Goal: Task Accomplishment & Management: Manage account settings

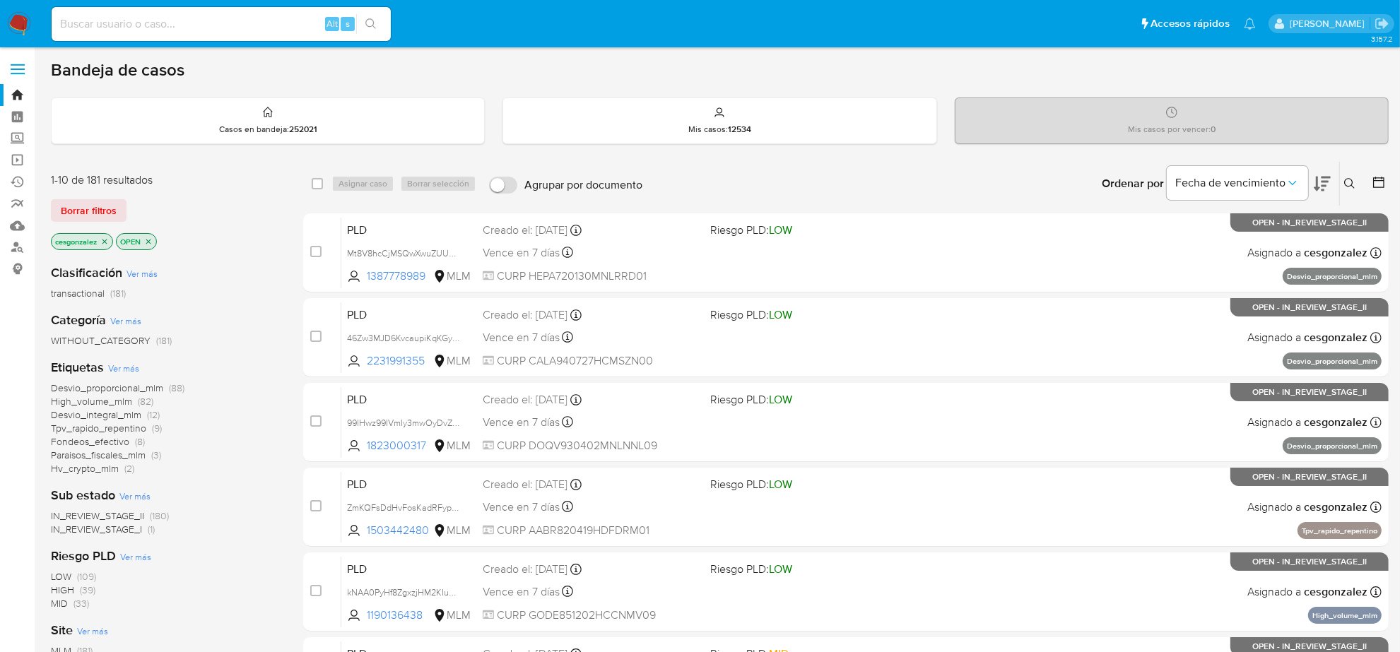
click at [264, 29] on input at bounding box center [221, 24] width 339 height 18
paste input "493750359"
type input "493750359"
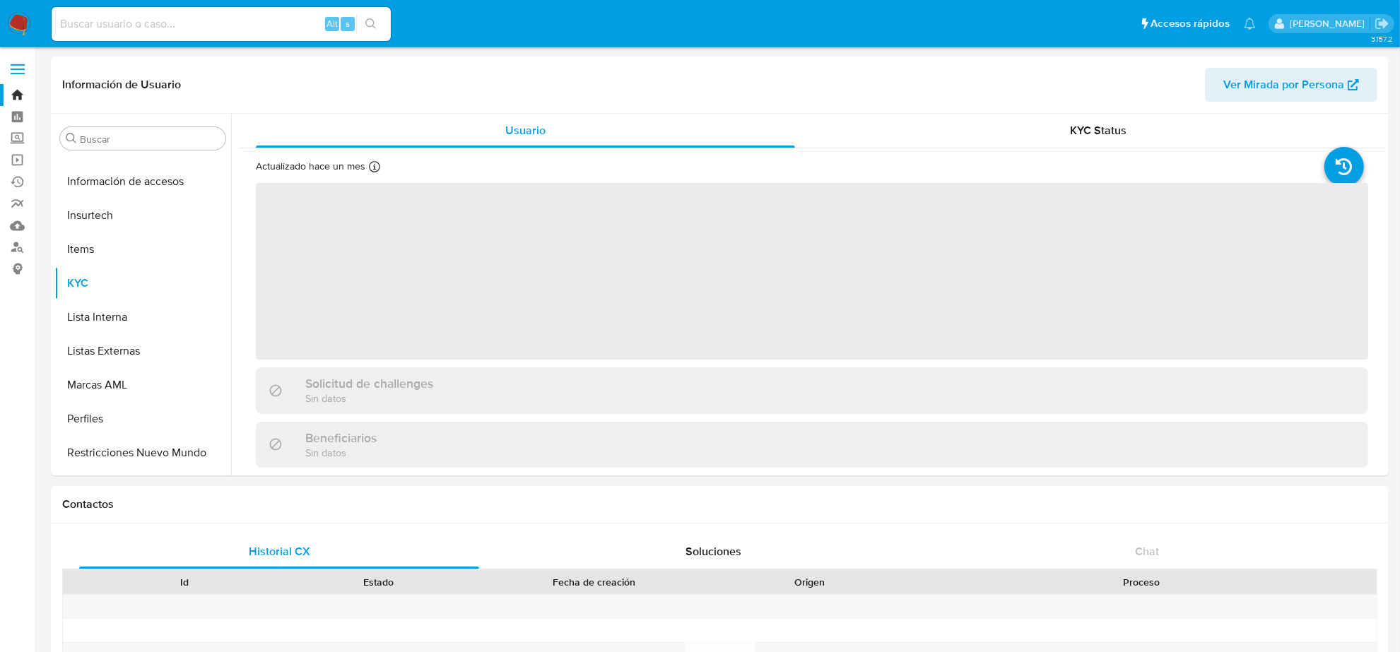
scroll to position [596, 0]
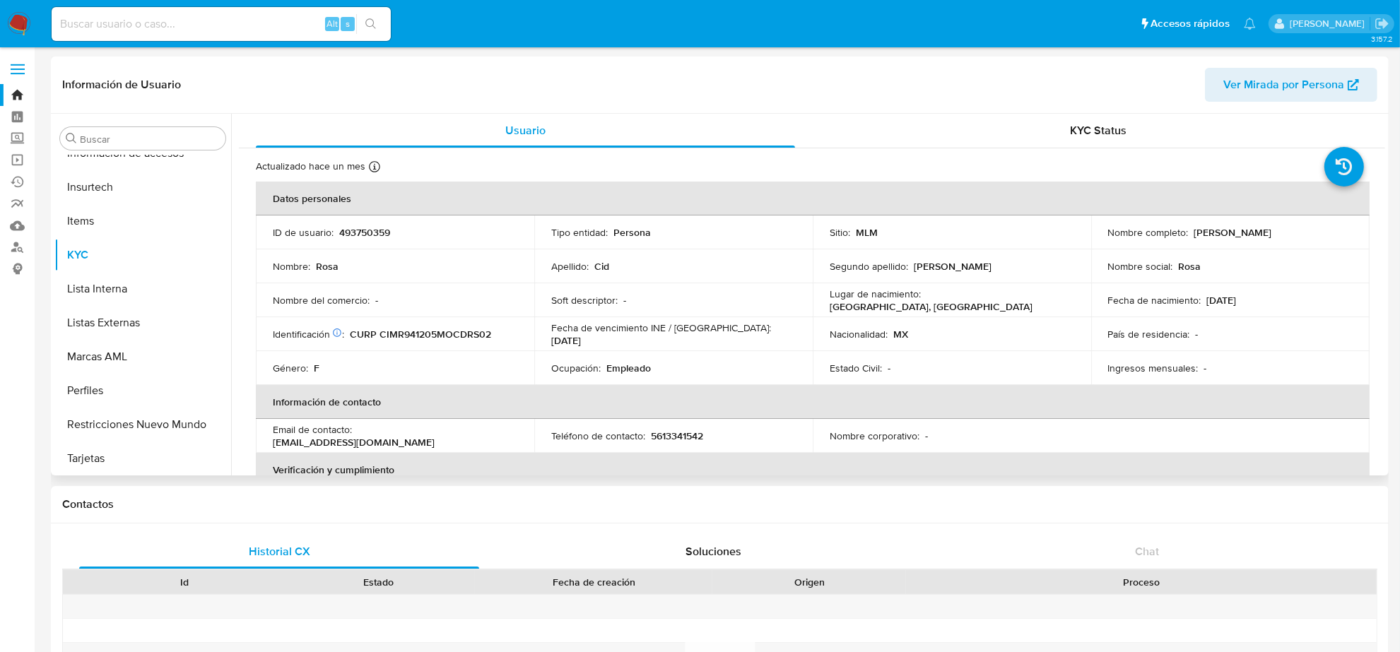
select select "10"
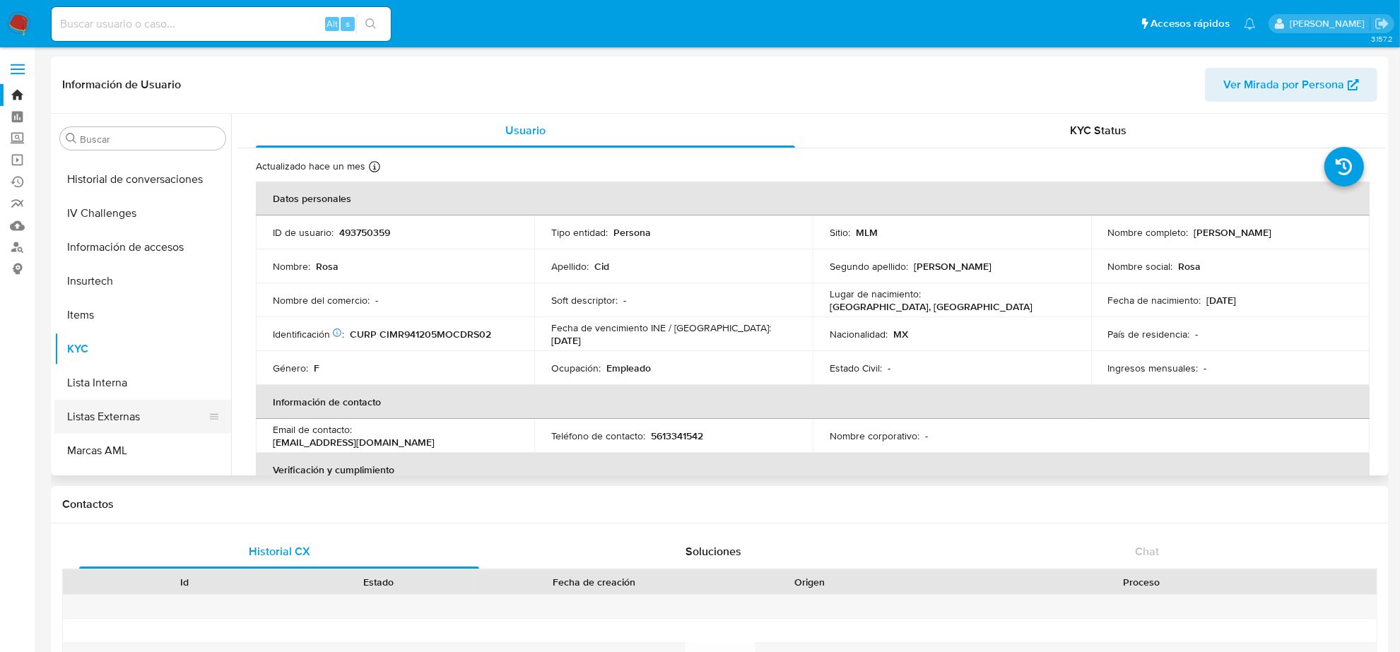
scroll to position [419, 0]
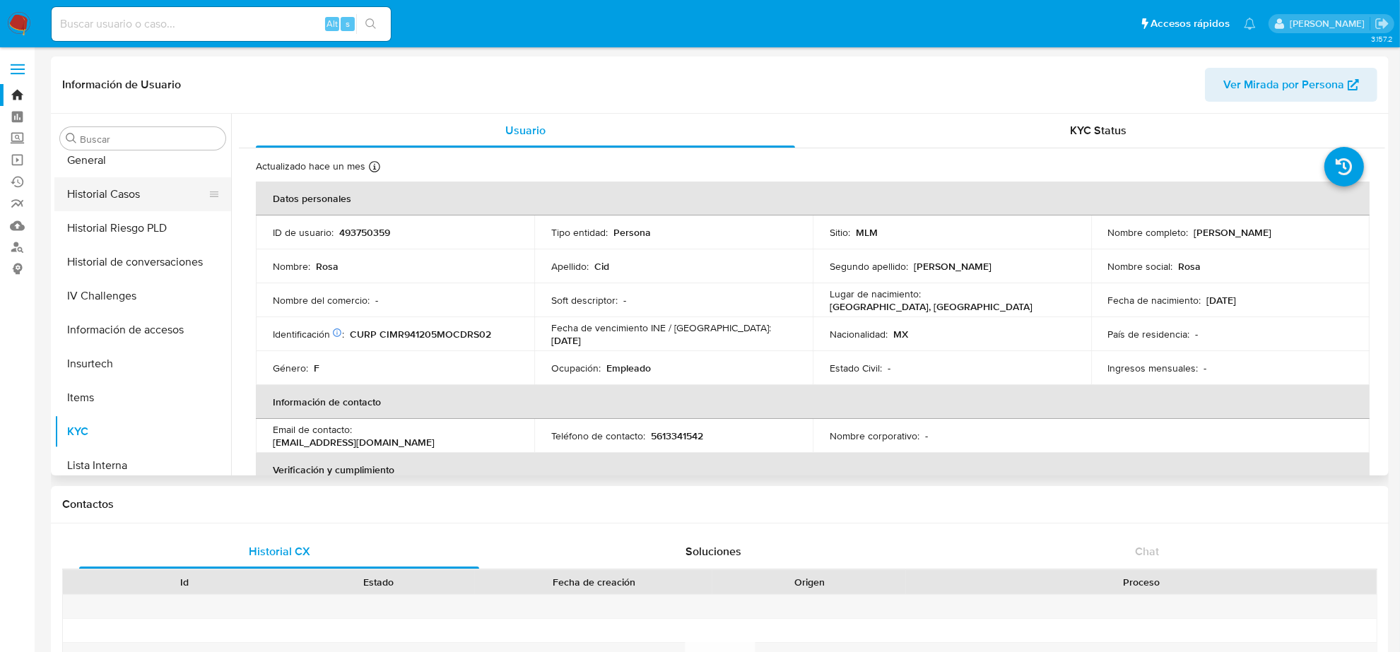
click at [120, 206] on button "Historial Casos" at bounding box center [136, 194] width 165 height 34
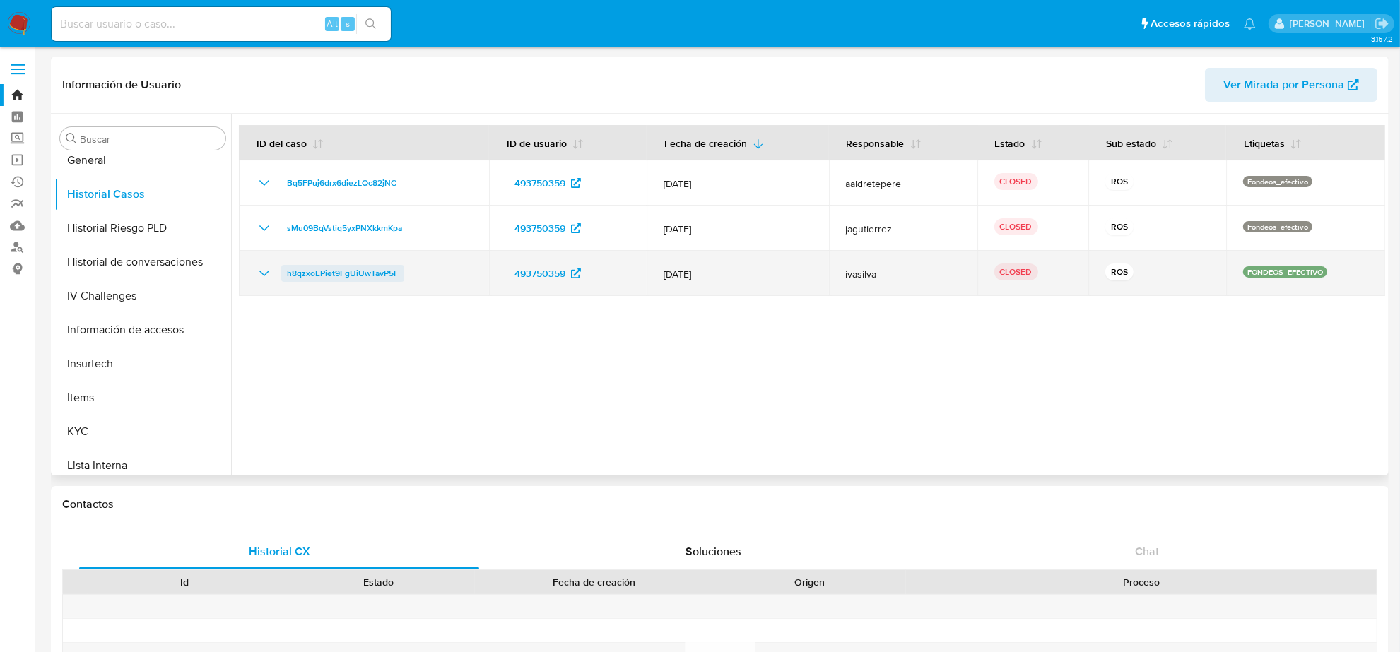
click at [365, 270] on span "h8qzxoEPiet9FgUiUwTavP5F" at bounding box center [343, 273] width 112 height 17
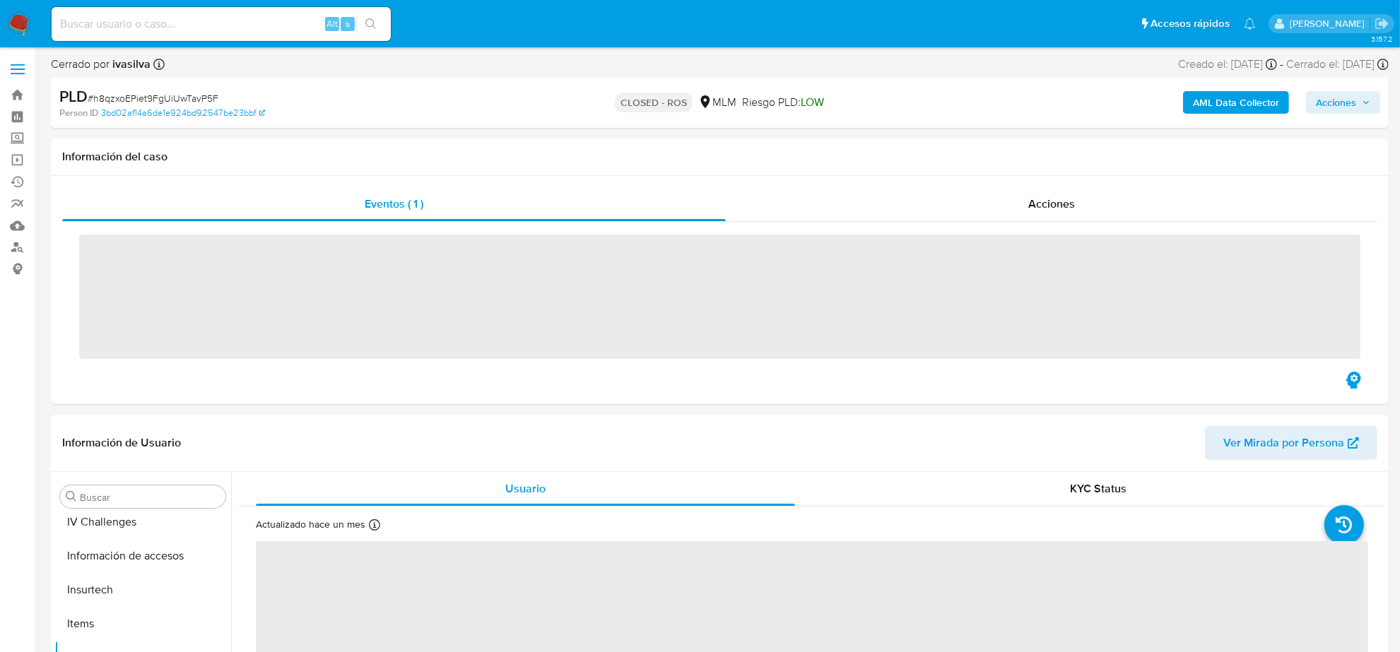
scroll to position [596, 0]
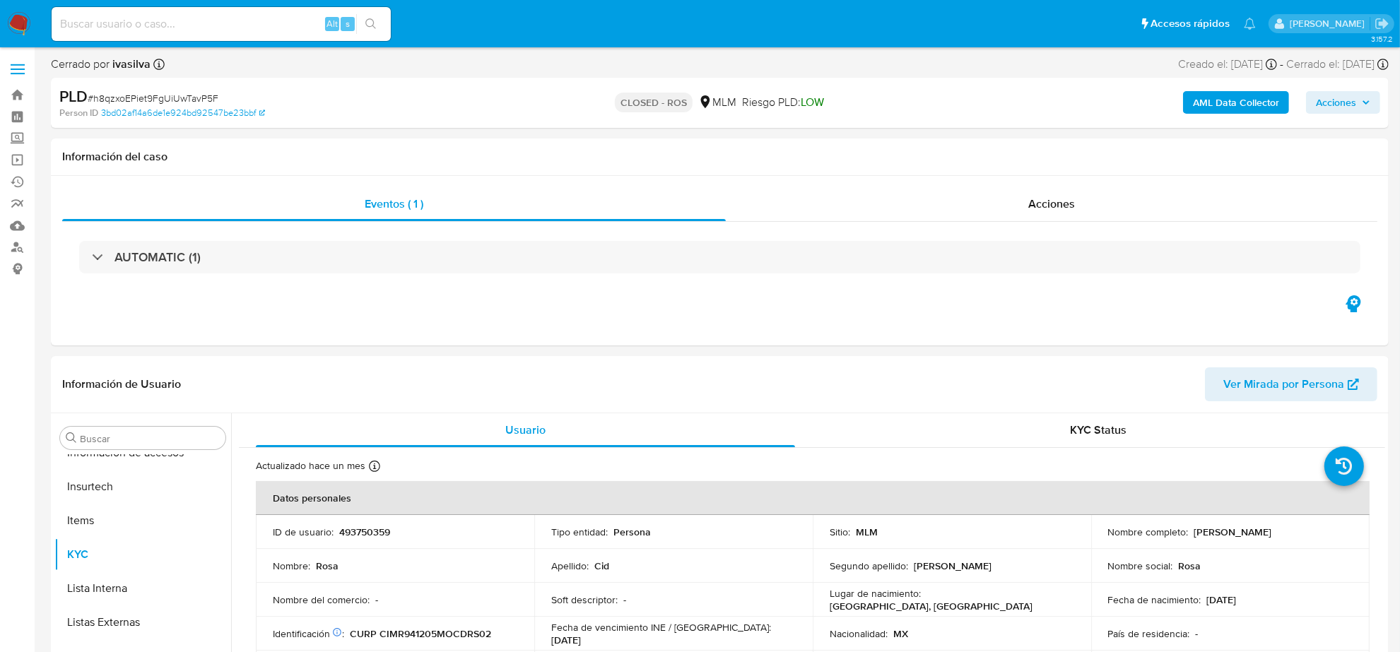
select select "10"
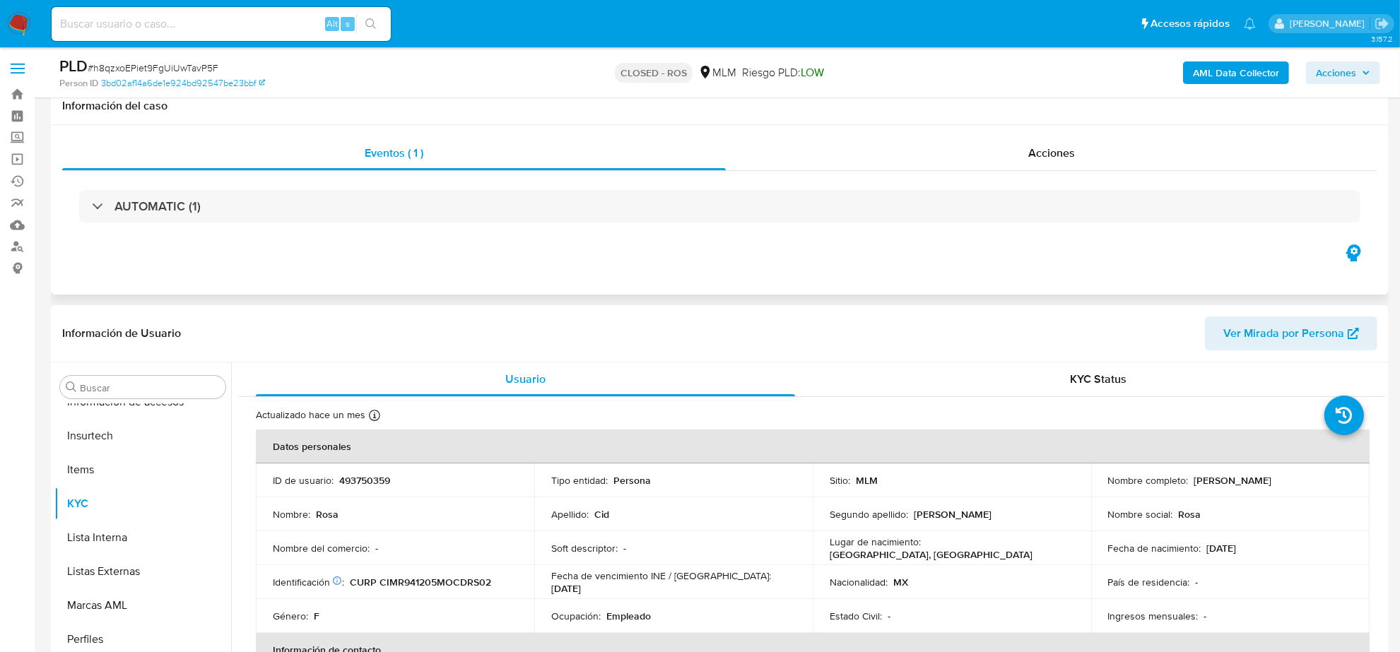
scroll to position [0, 0]
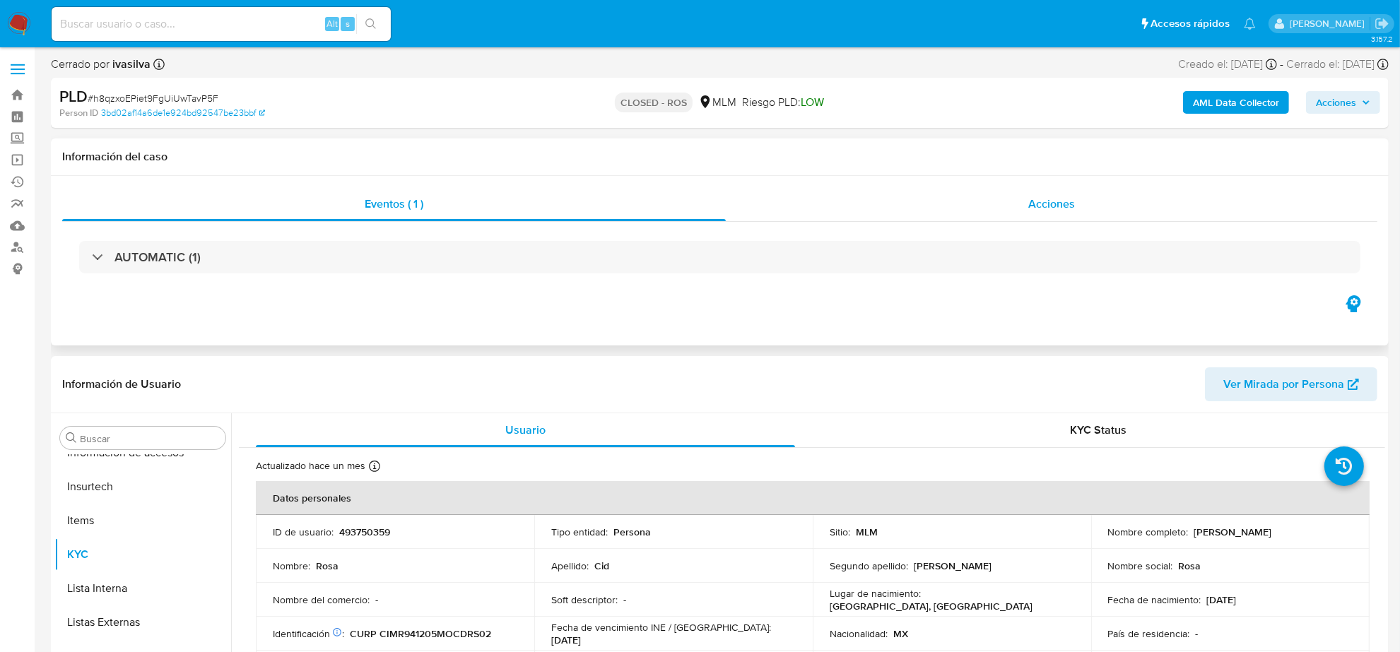
click at [1058, 208] on span "Acciones" at bounding box center [1051, 204] width 47 height 16
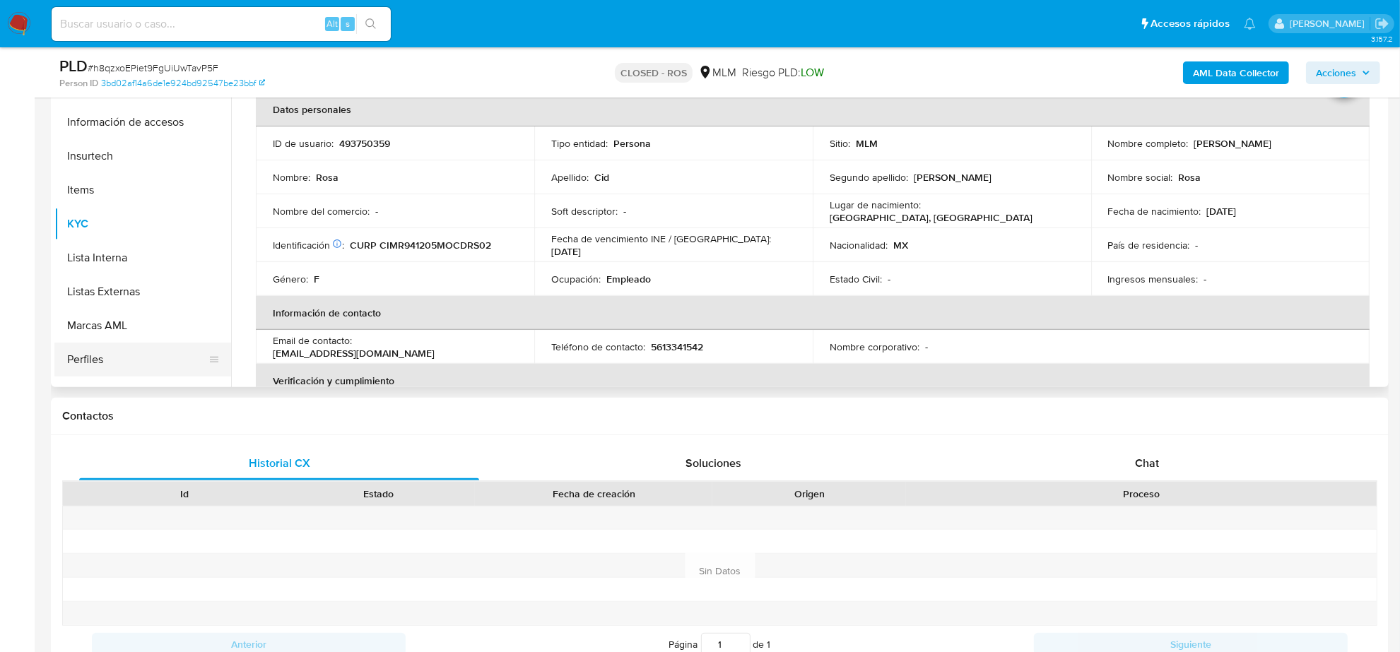
scroll to position [507, 0]
click at [114, 279] on button "Lista Interna" at bounding box center [136, 289] width 165 height 34
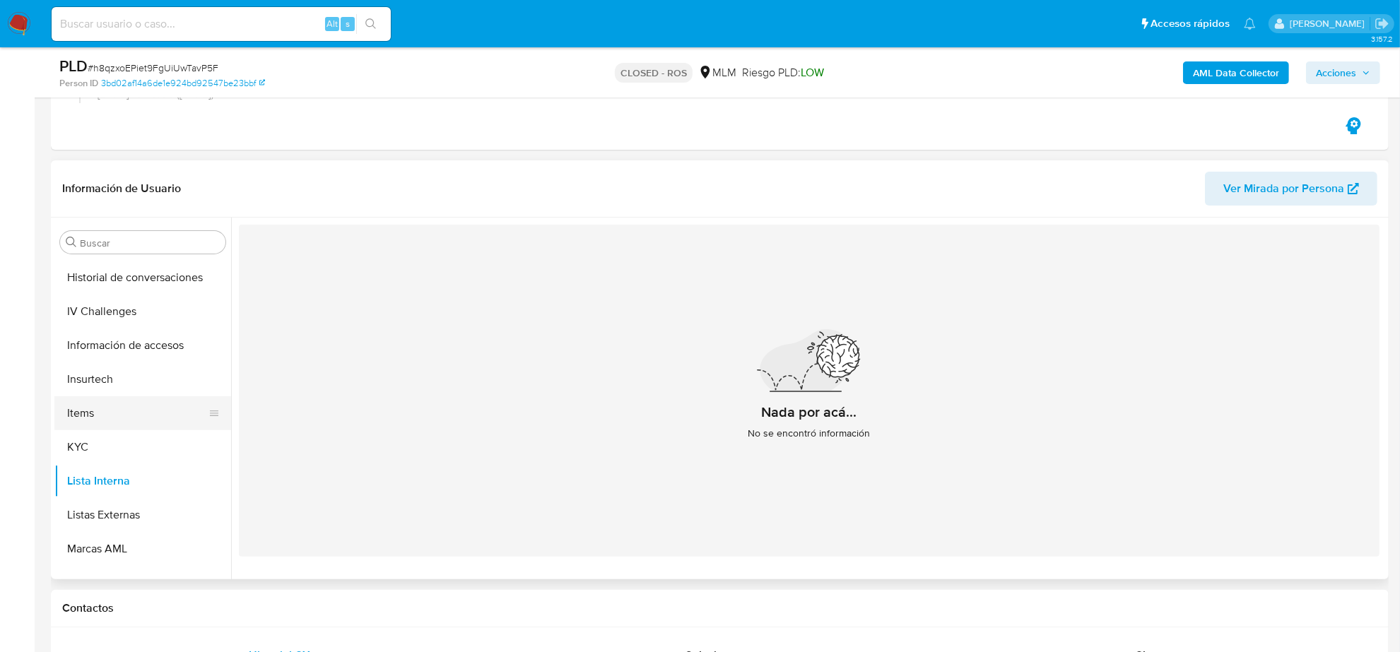
scroll to position [265, 0]
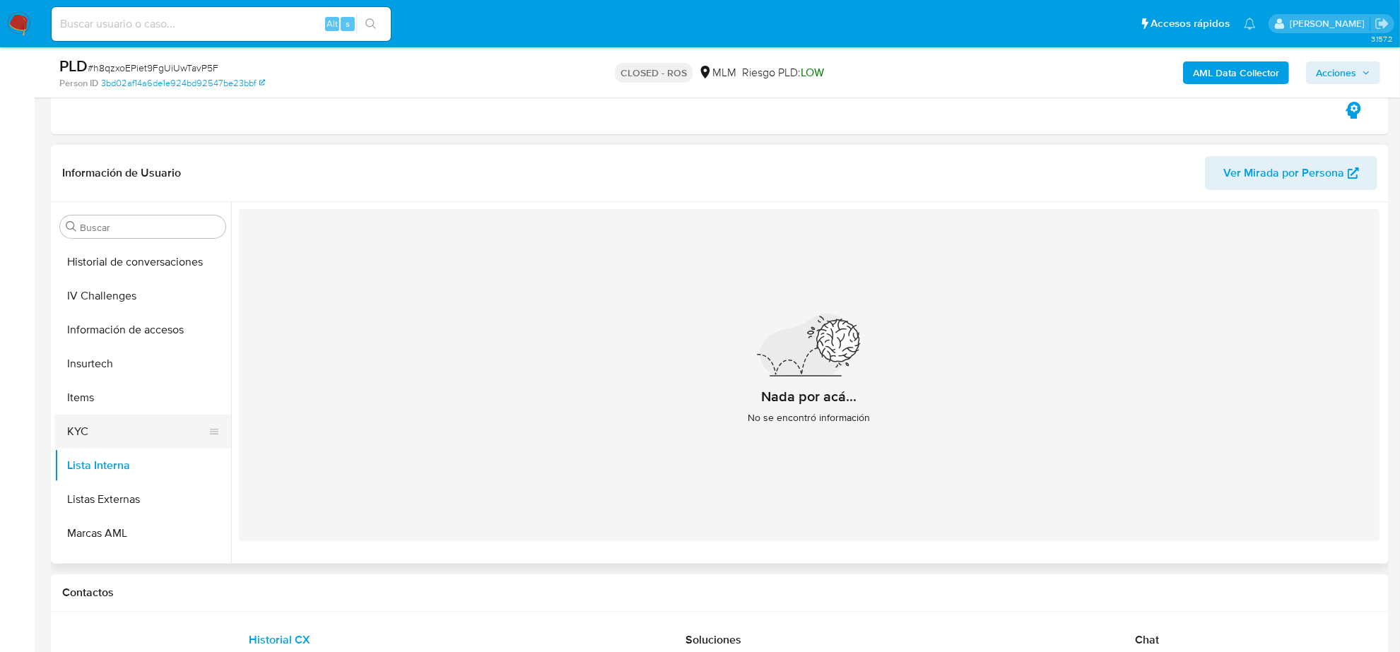
click at [118, 422] on button "KYC" at bounding box center [136, 432] width 165 height 34
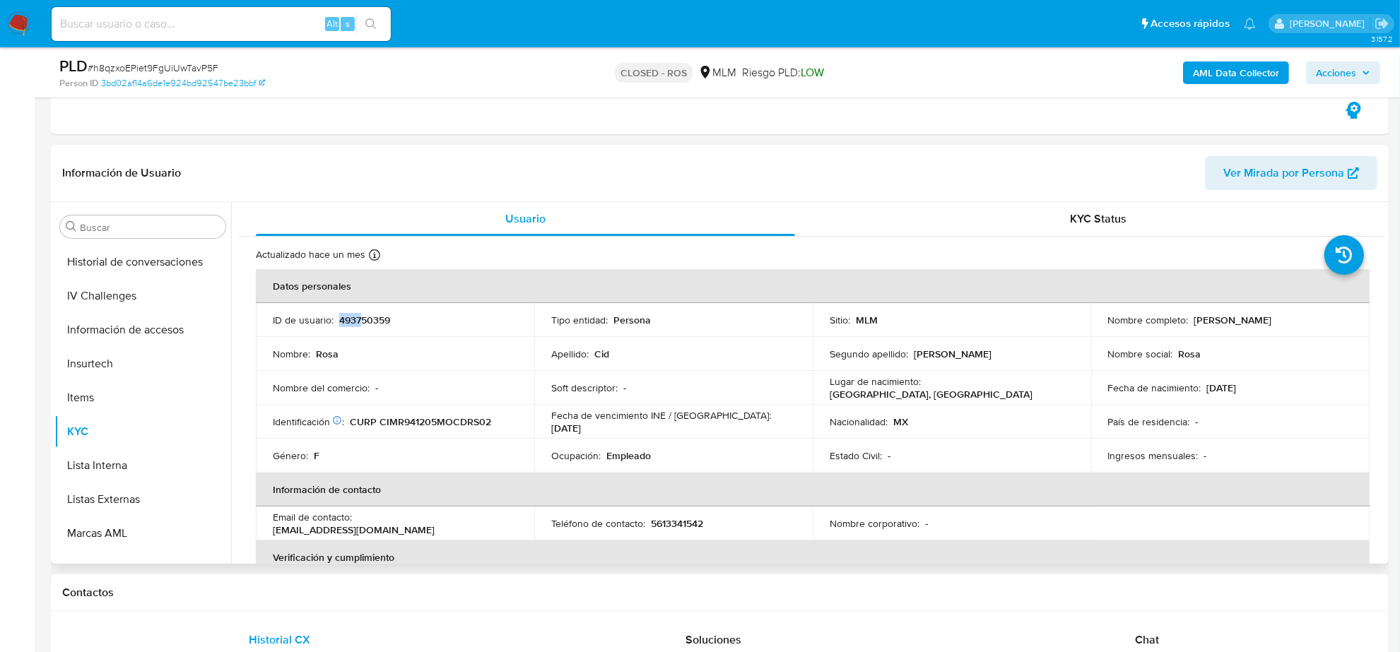
click at [358, 313] on td "ID de usuario : 493750359" at bounding box center [395, 320] width 278 height 34
click at [364, 319] on p "493750359" at bounding box center [364, 320] width 51 height 13
click at [364, 320] on p "493750359" at bounding box center [364, 320] width 51 height 13
copy p "493750359"
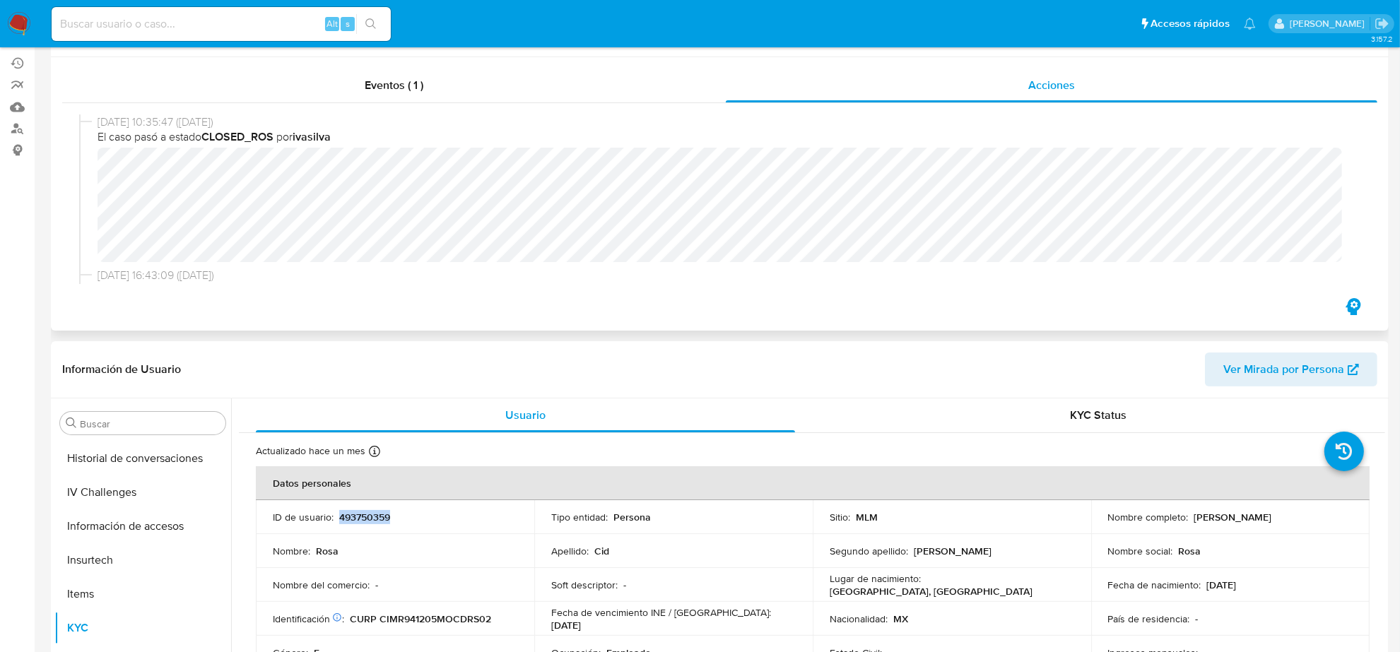
scroll to position [0, 0]
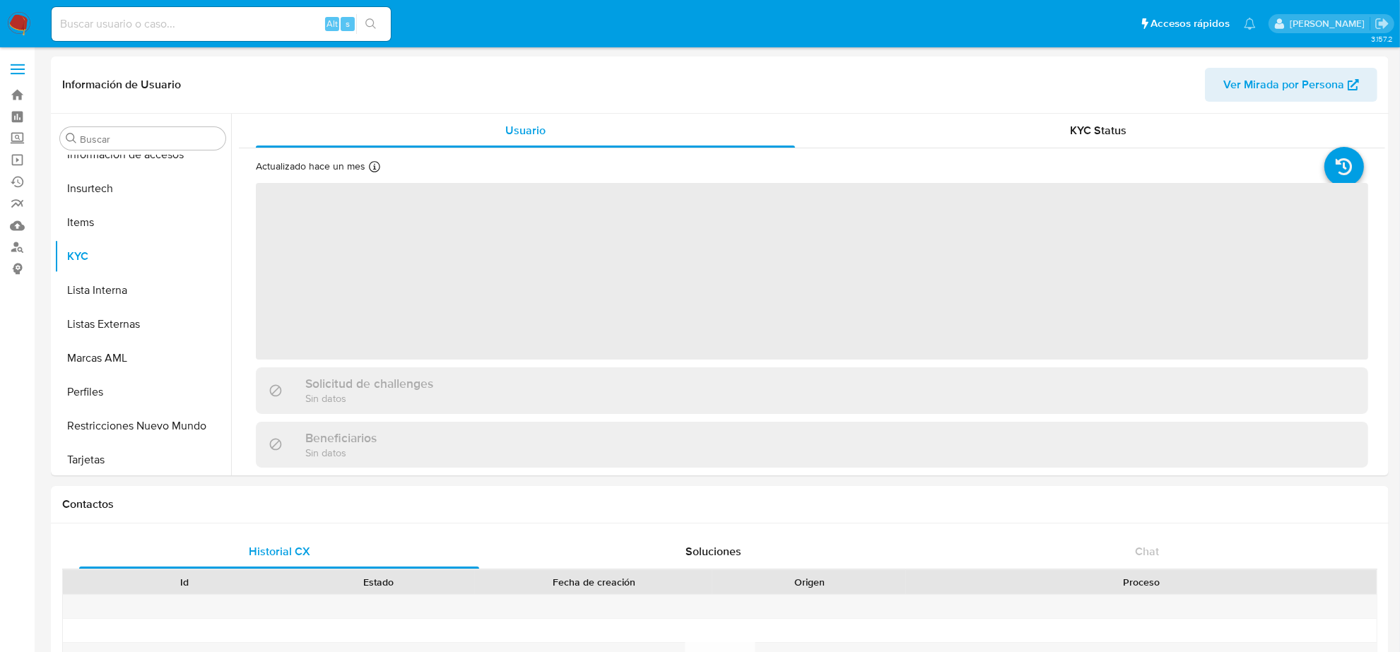
scroll to position [596, 0]
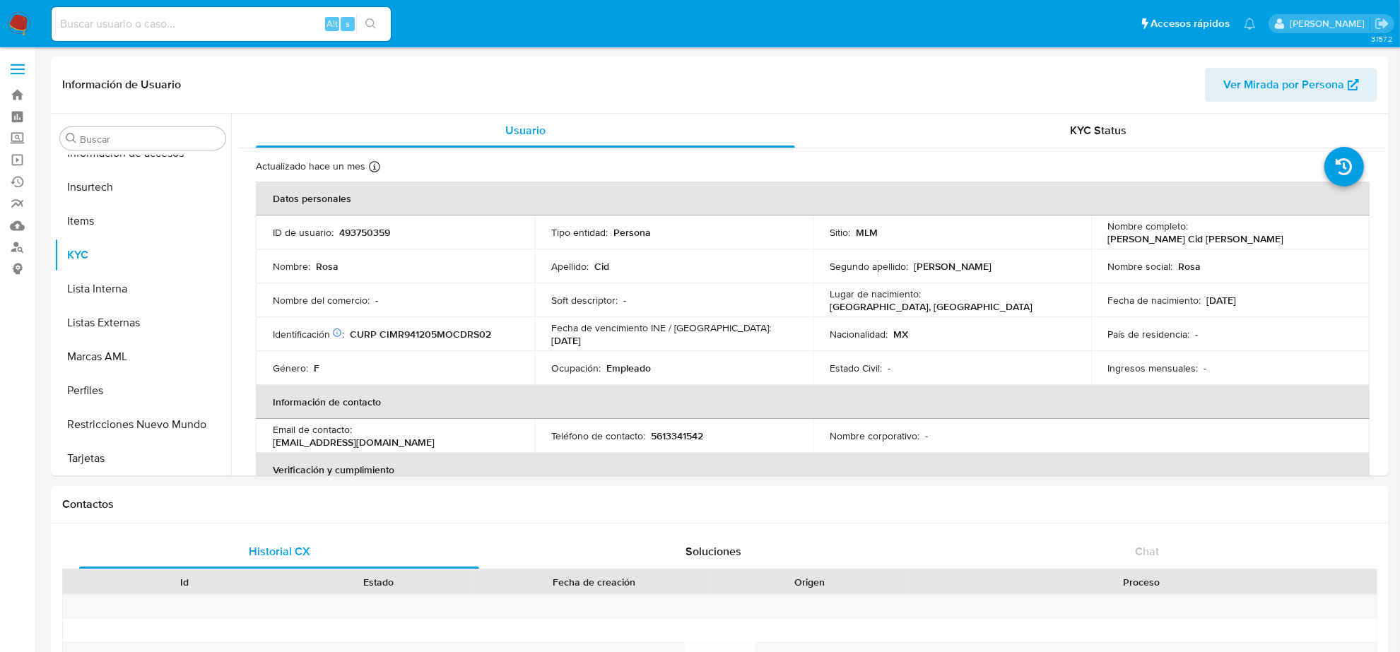
select select "10"
click at [290, 19] on input at bounding box center [221, 24] width 339 height 18
paste input "uoLzSkim3OCogoQpDT1nB81L"
type input "uoLzSkim3OCogoQpDT1nB81L"
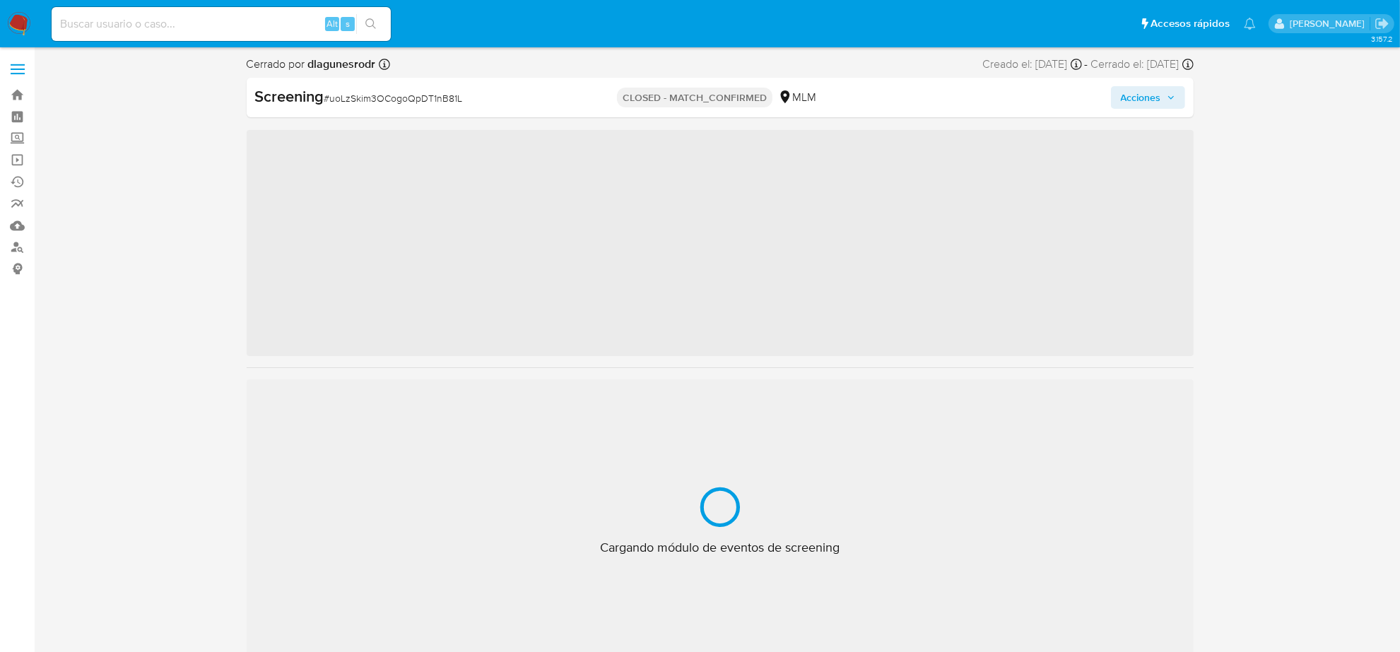
scroll to position [596, 0]
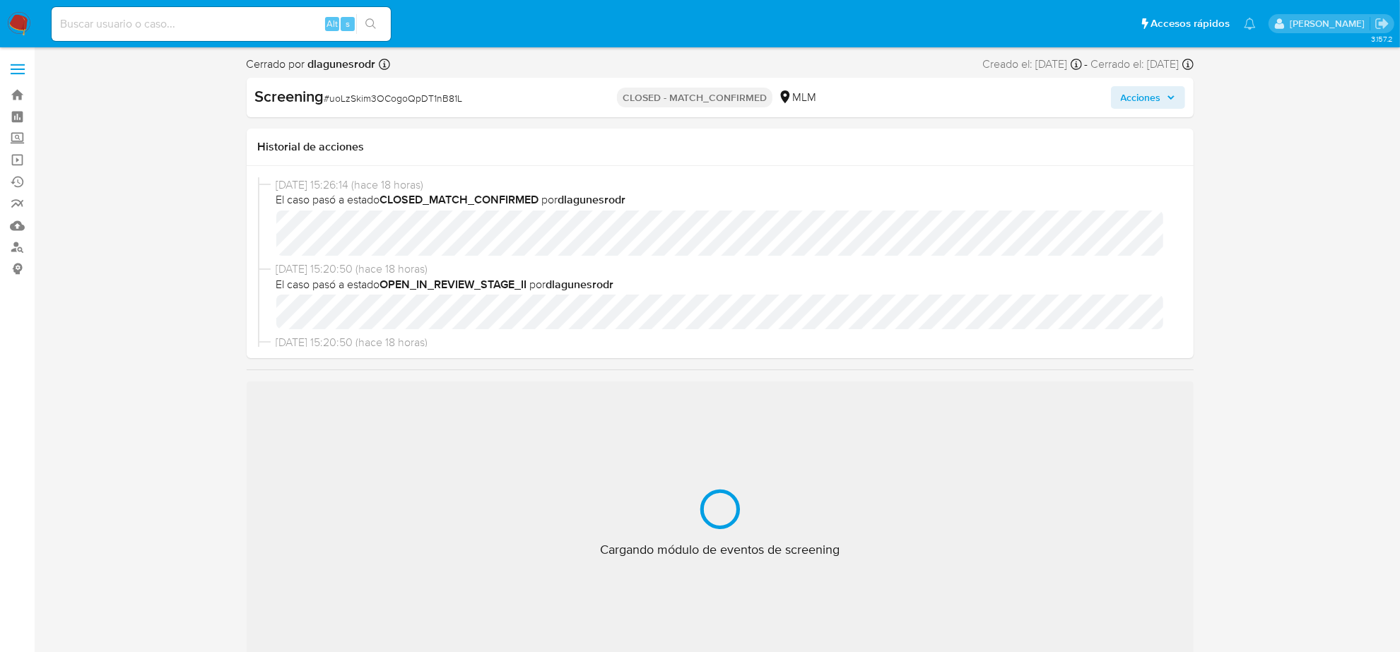
select select "10"
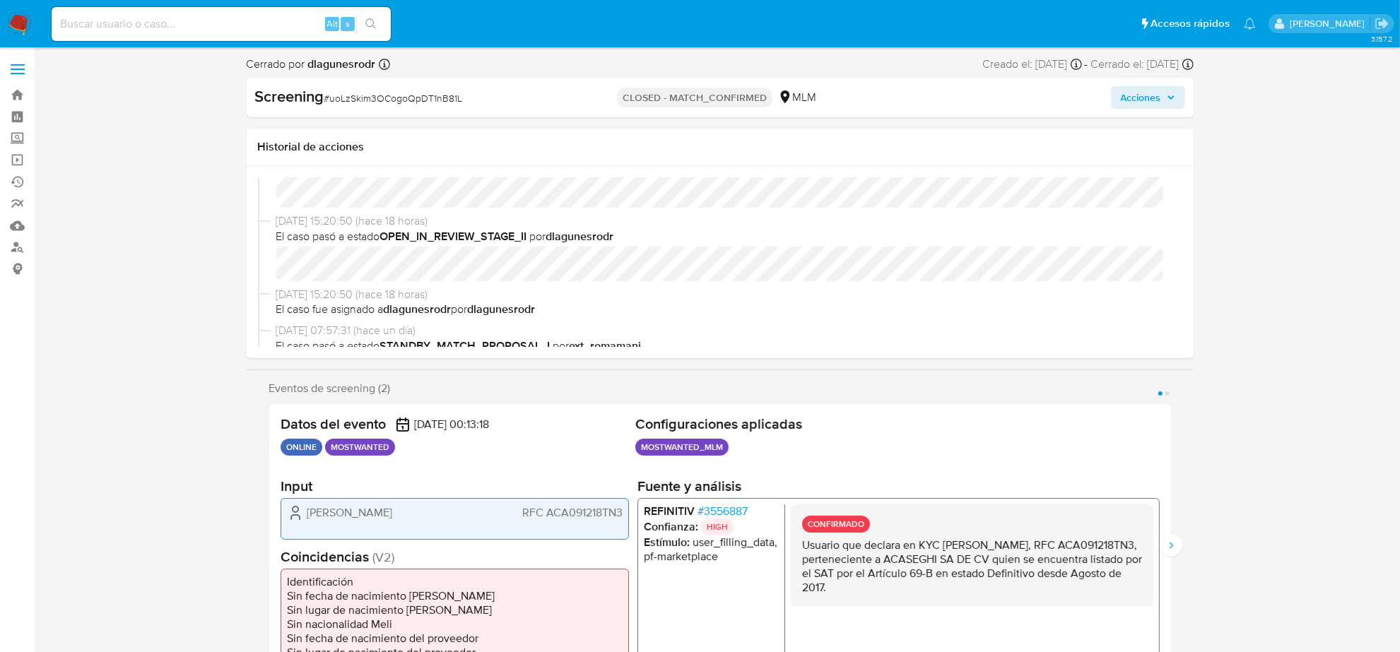
scroll to position [88, 0]
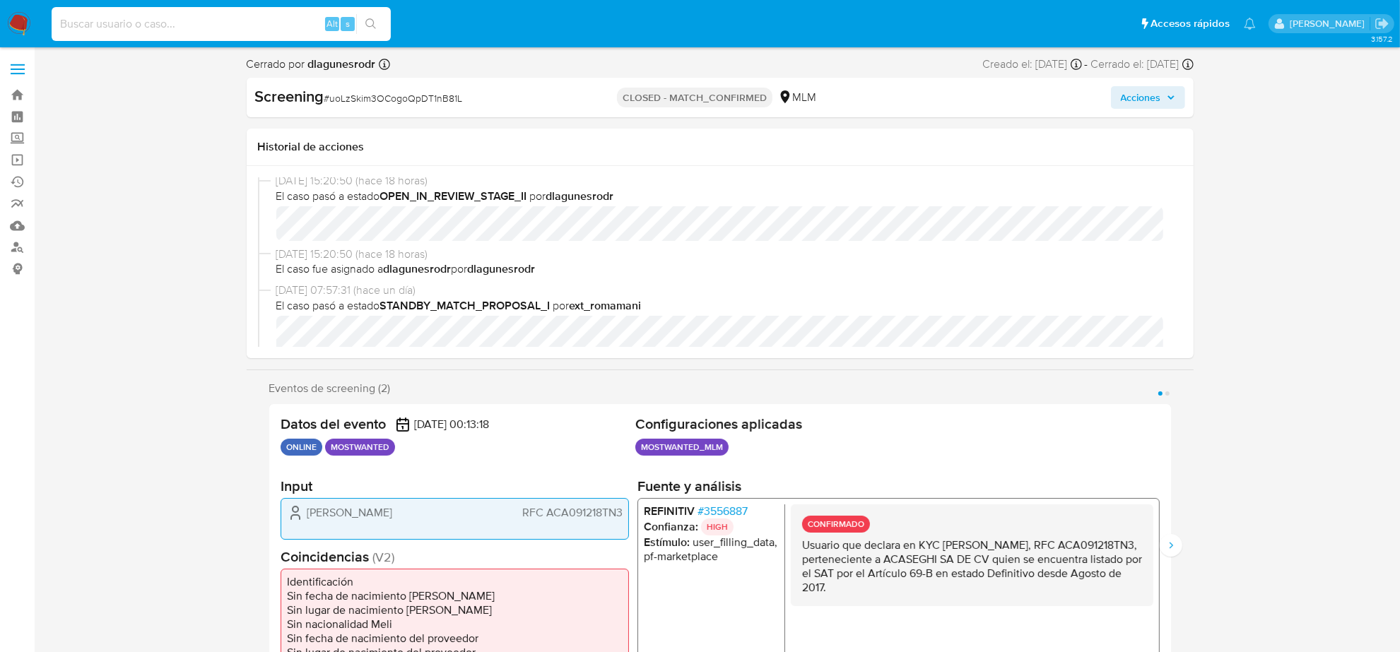
click at [129, 25] on input at bounding box center [221, 24] width 339 height 18
paste input "188220928"
type input "188220928"
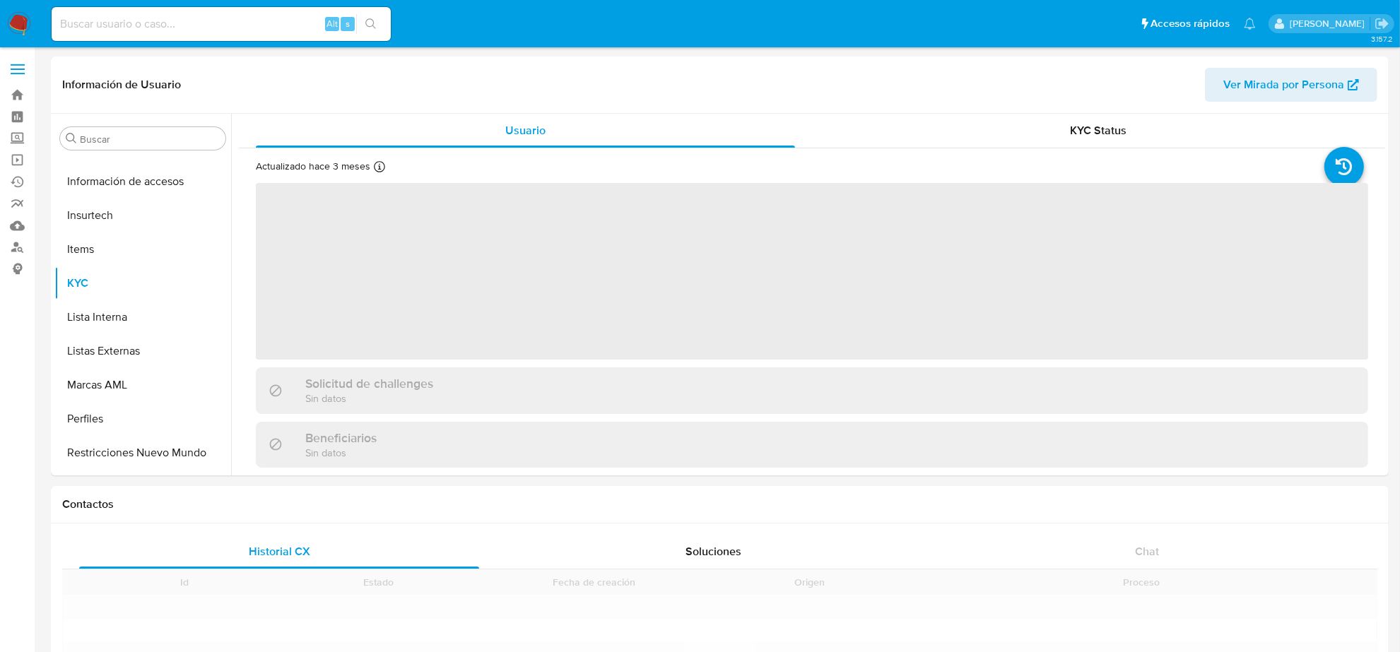
scroll to position [596, 0]
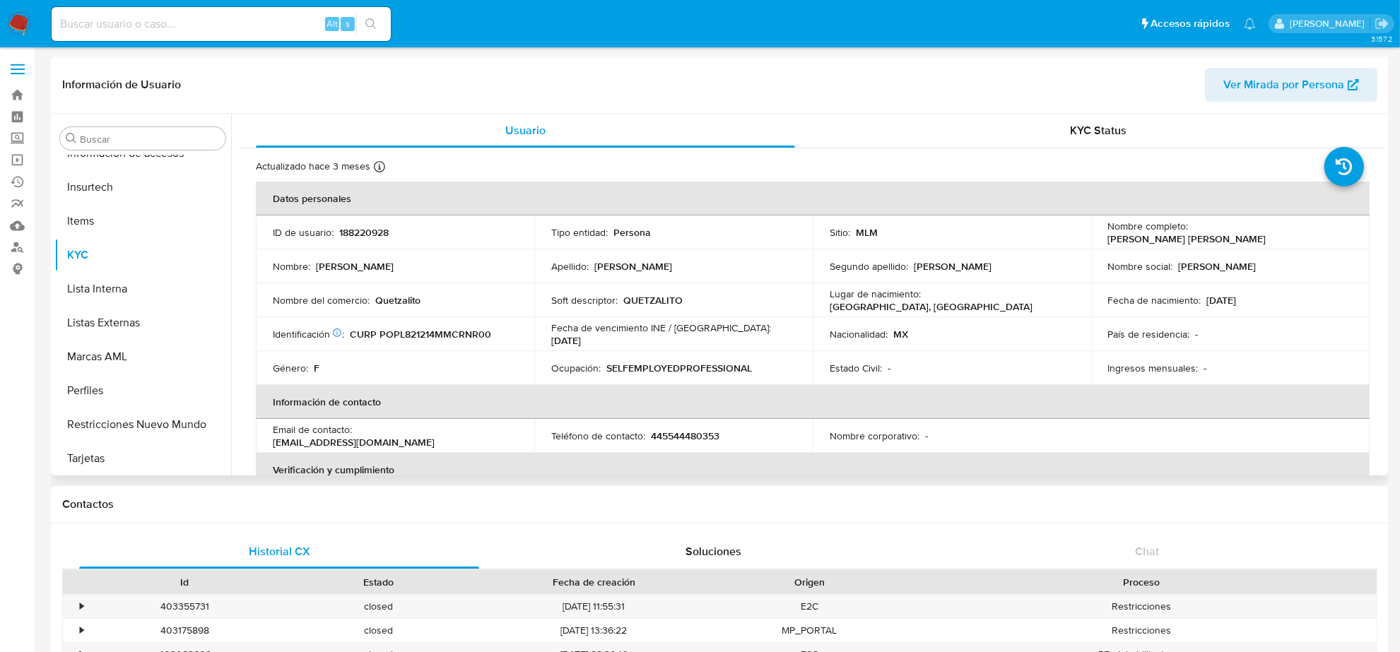
select select "10"
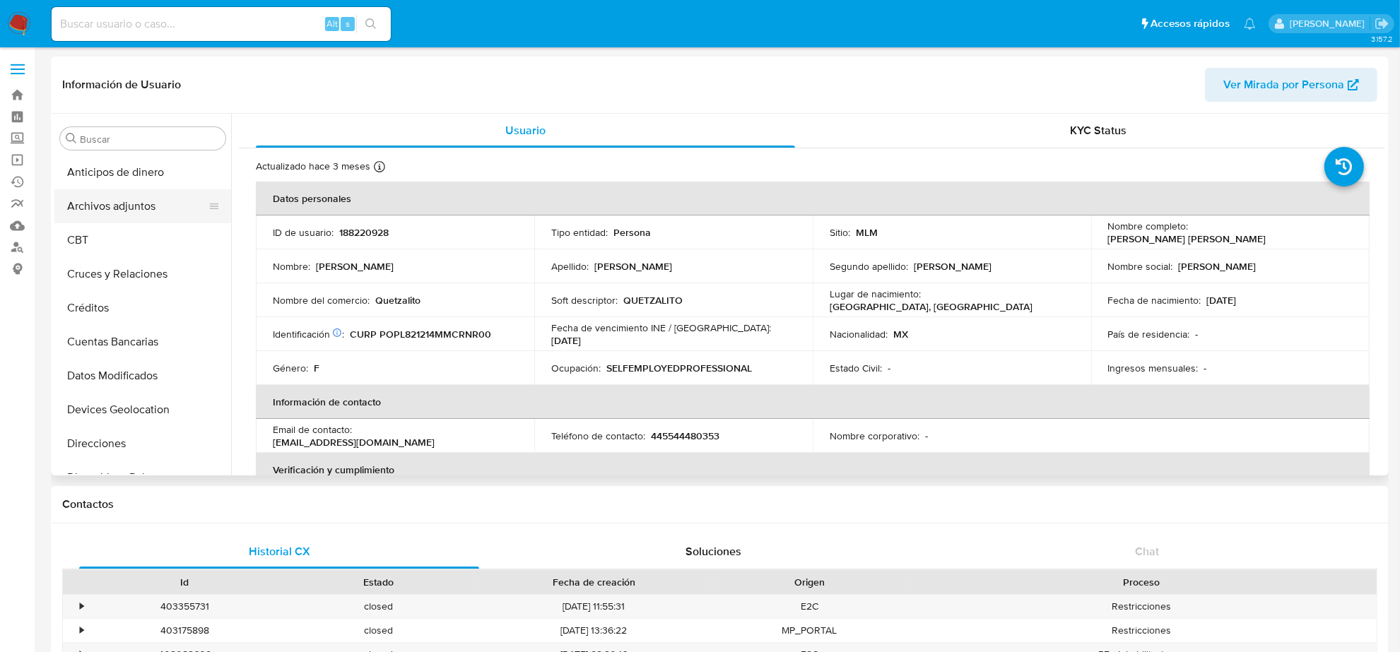
click at [105, 213] on button "Archivos adjuntos" at bounding box center [136, 206] width 165 height 34
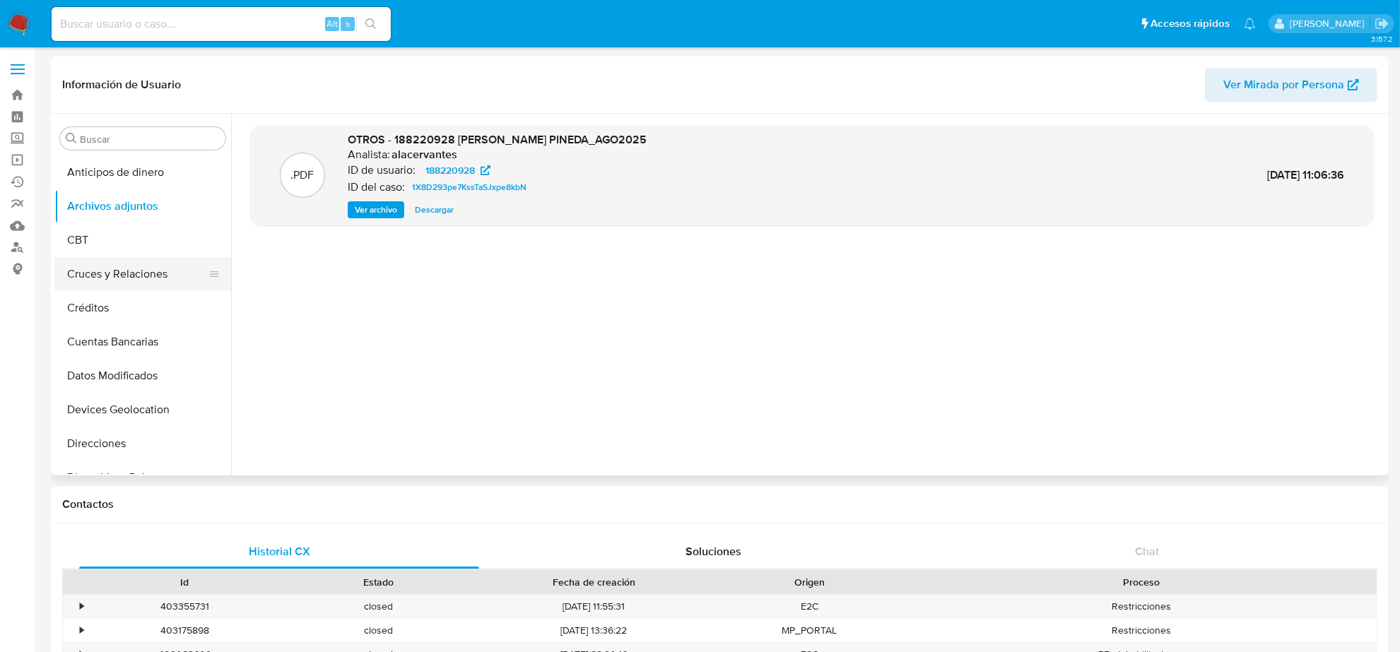
click at [110, 271] on button "Cruces y Relaciones" at bounding box center [136, 274] width 165 height 34
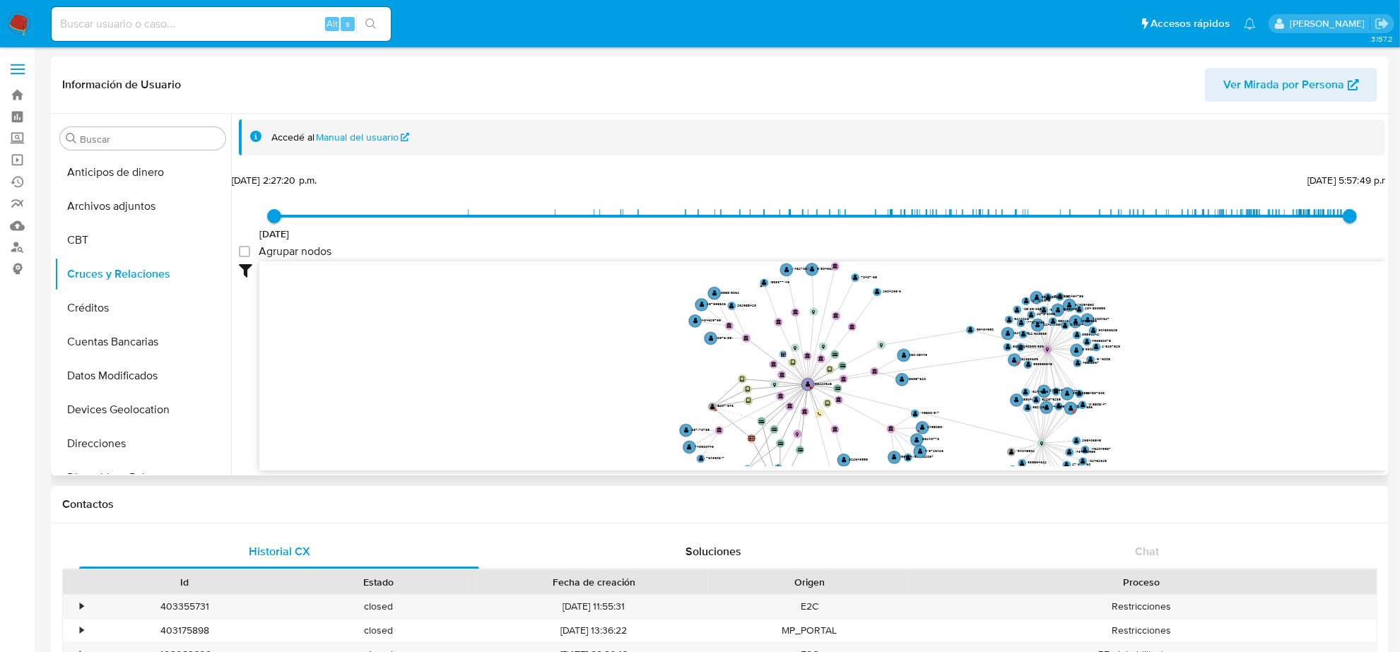
drag, startPoint x: 445, startPoint y: 380, endPoint x: 454, endPoint y: 423, distance: 43.9
click at [454, 423] on icon "device-637d3df608813b0019a0b301  user-188220928  188220928 C user-82071646  …" at bounding box center [822, 363] width 1126 height 205
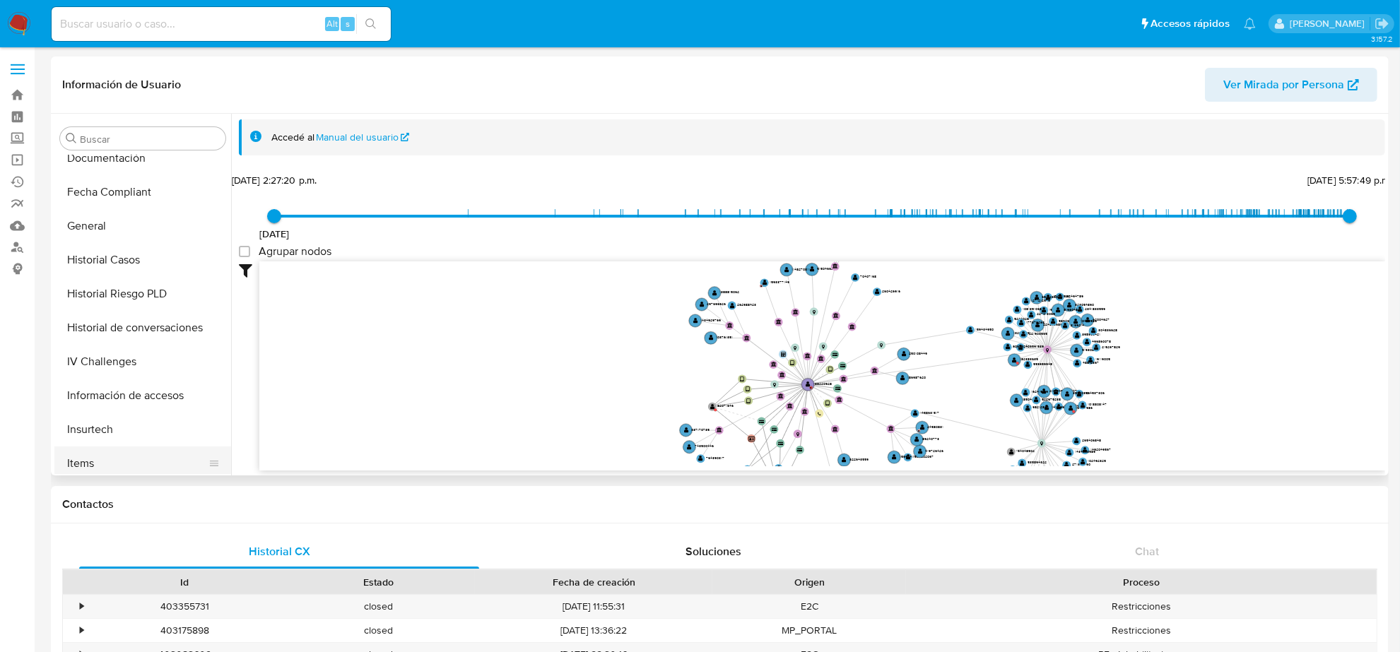
scroll to position [596, 0]
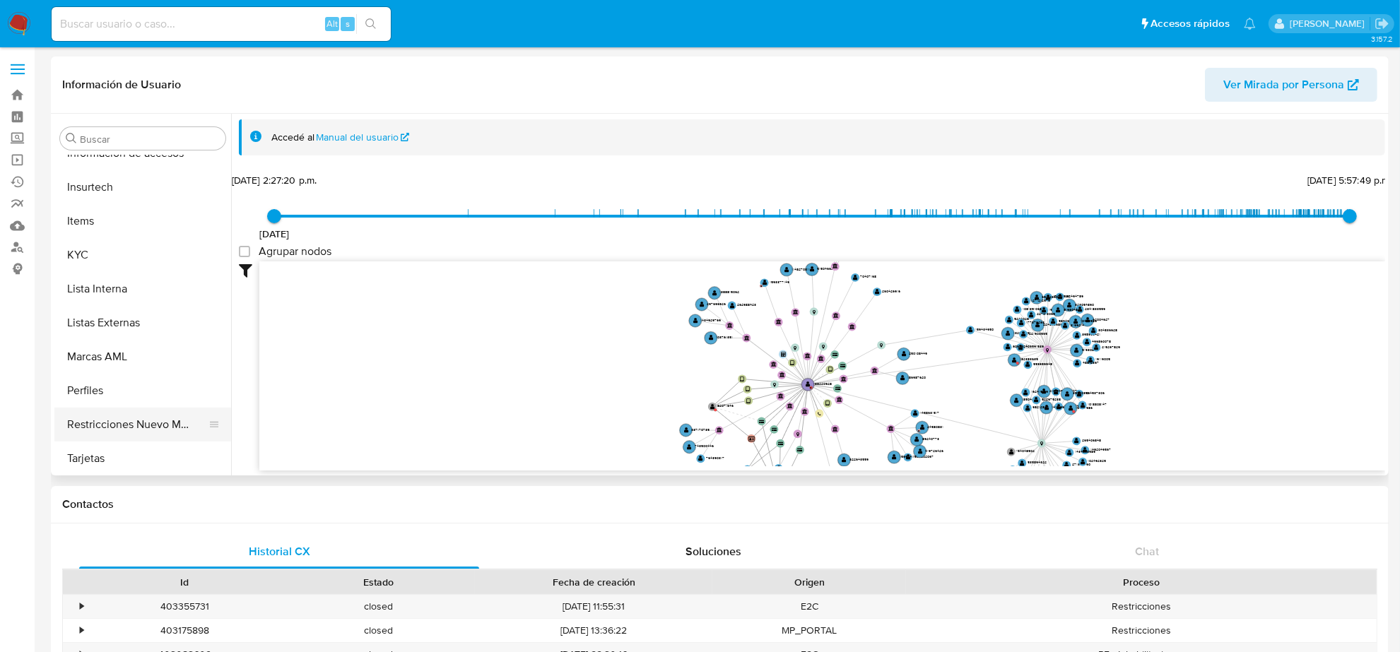
click at [136, 418] on button "Restricciones Nuevo Mundo" at bounding box center [136, 425] width 165 height 34
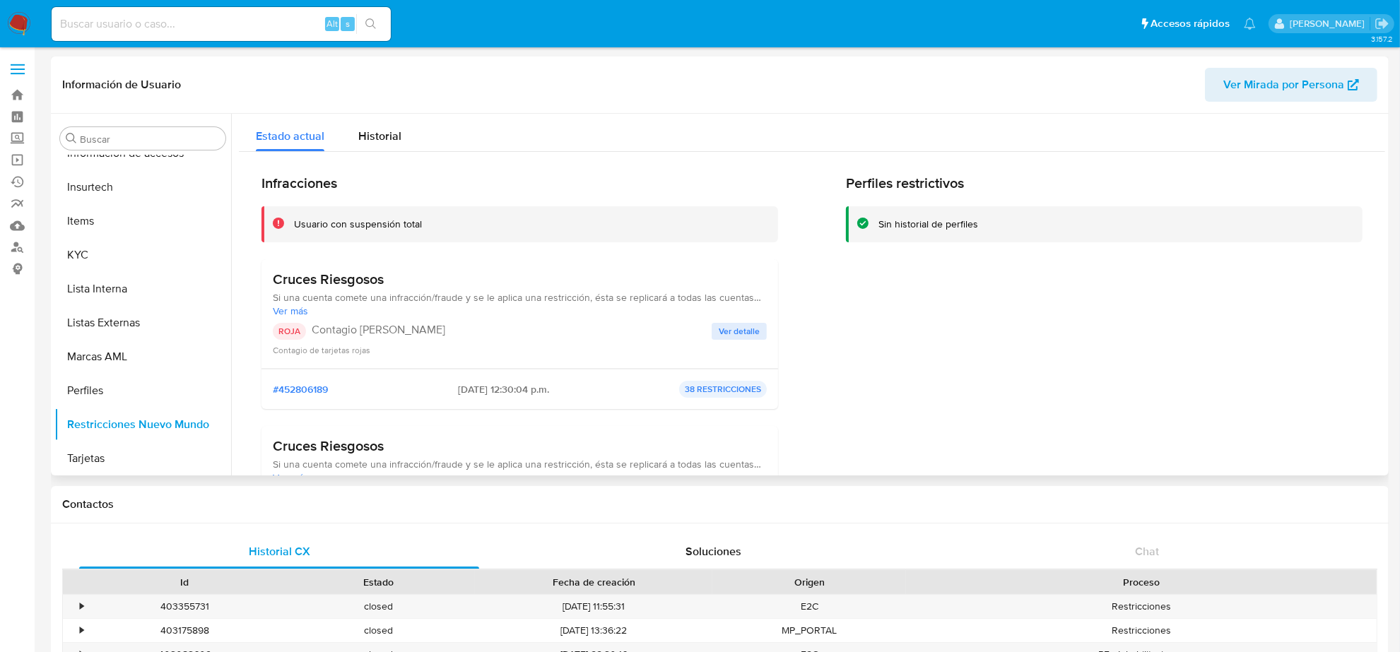
click at [719, 327] on span "Ver detalle" at bounding box center [739, 331] width 41 height 14
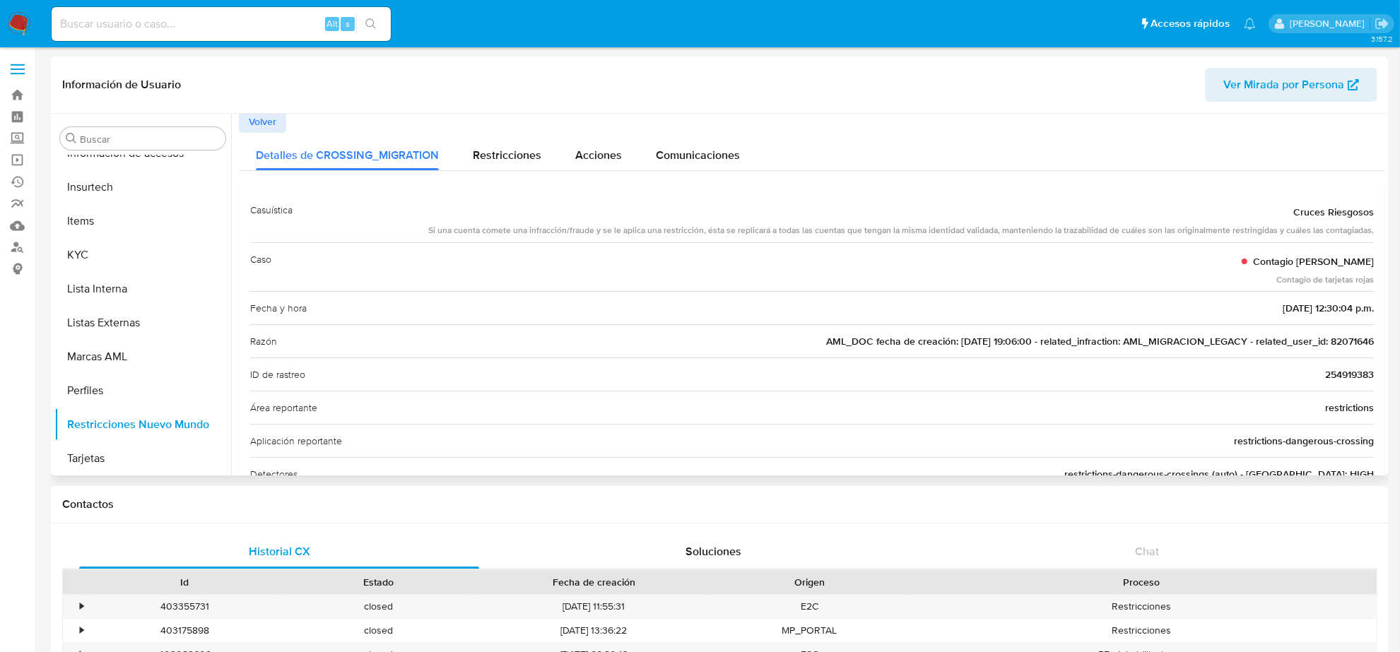
scroll to position [0, 0]
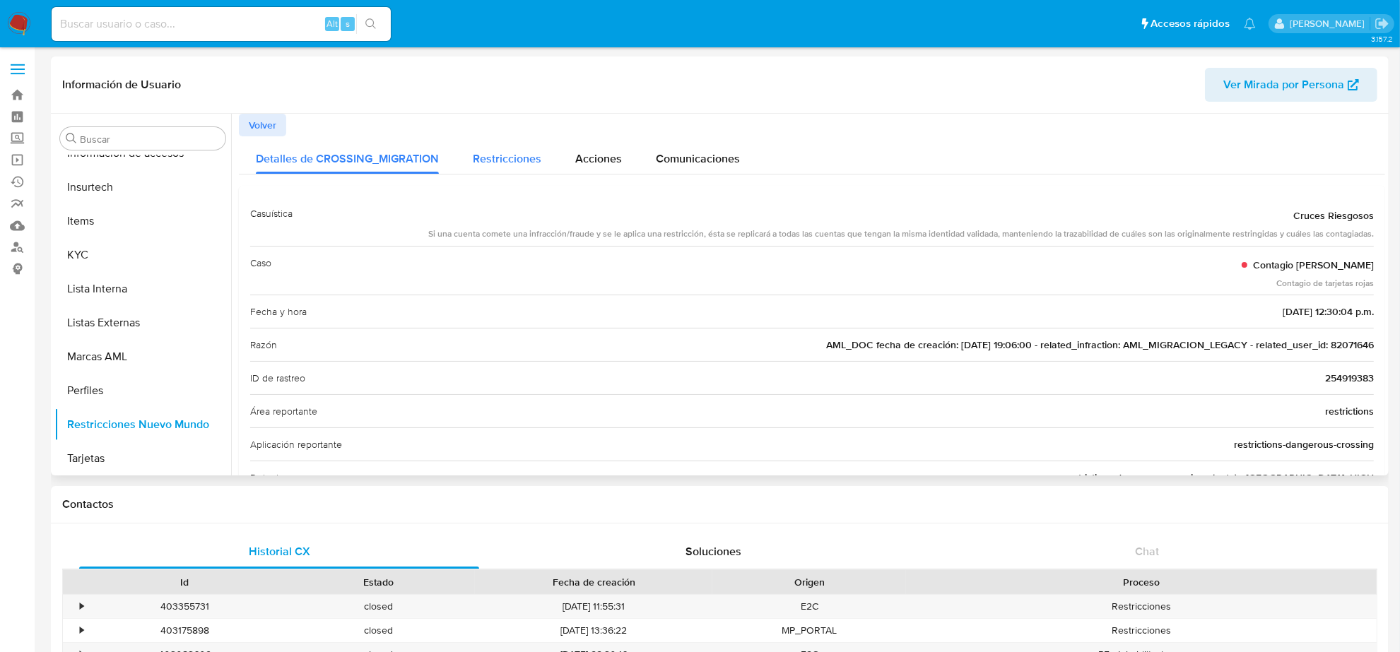
click at [531, 170] on div "Restricciones" at bounding box center [507, 154] width 69 height 37
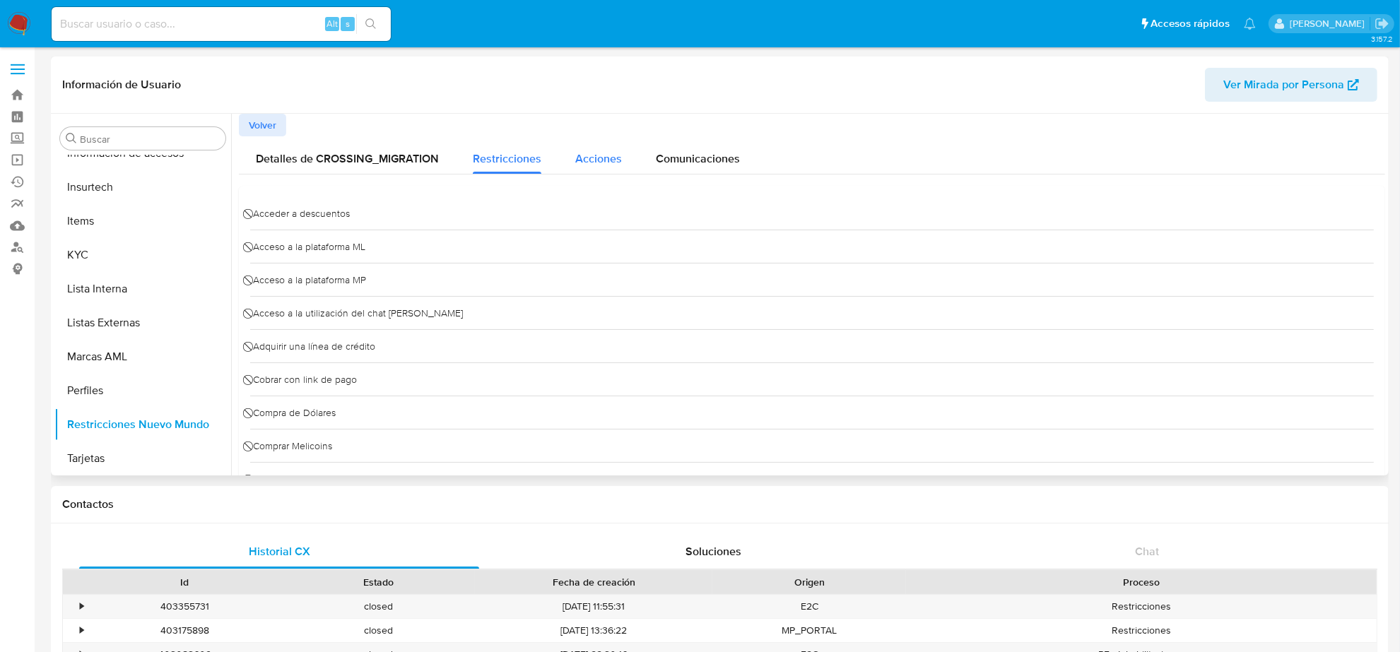
click at [585, 155] on span "Acciones" at bounding box center [598, 159] width 47 height 16
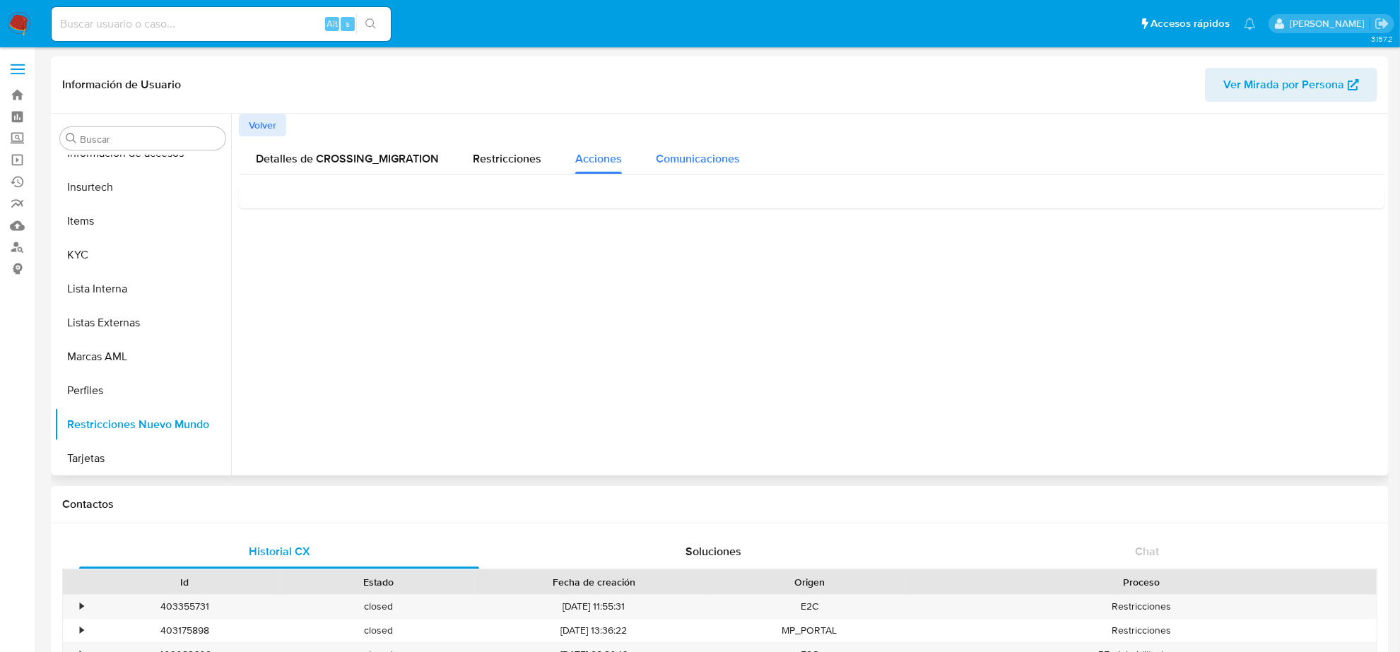
click at [687, 160] on span "Comunicaciones" at bounding box center [698, 159] width 84 height 16
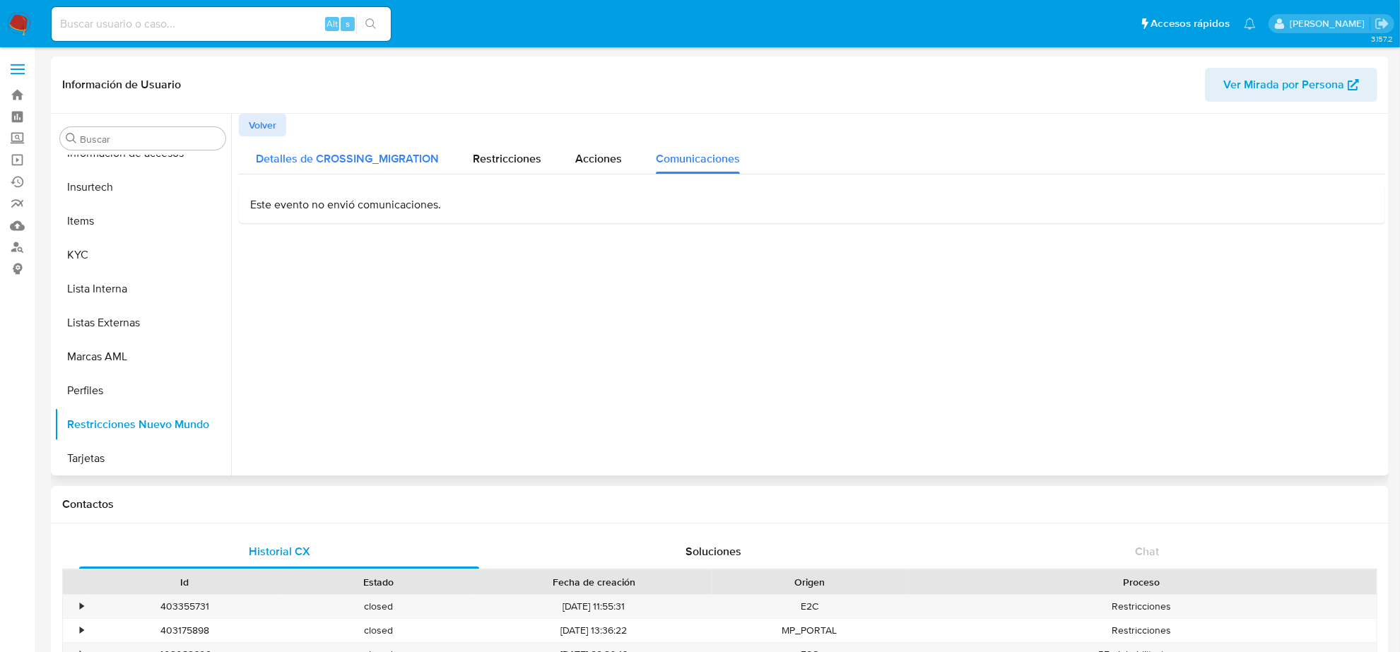
click at [336, 158] on span "Detalles de CROSSING_MIGRATION" at bounding box center [347, 159] width 183 height 16
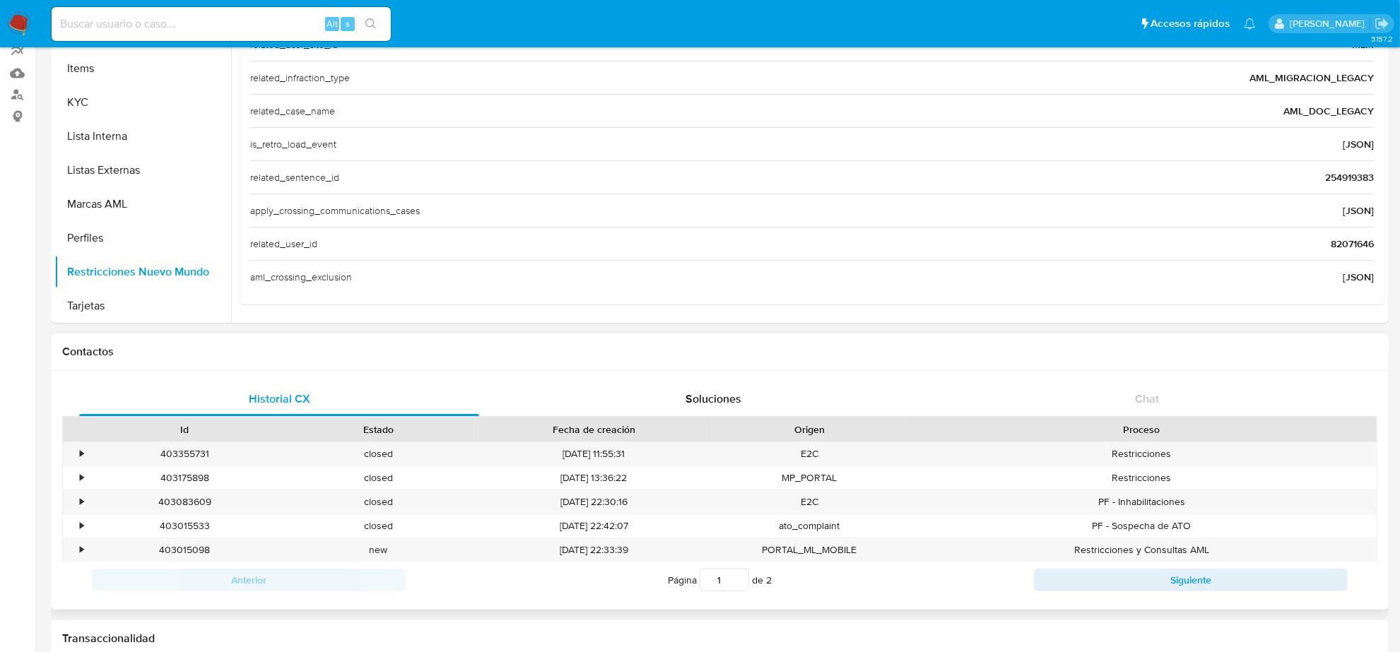
scroll to position [177, 0]
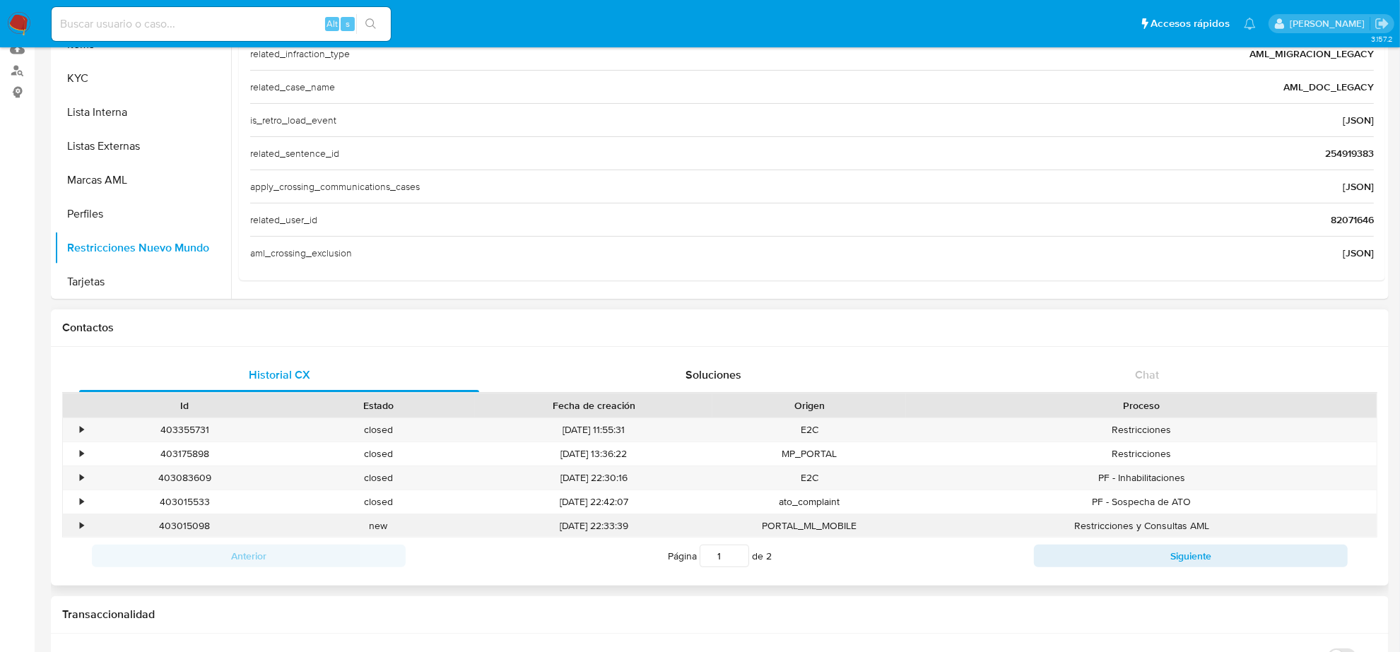
click at [76, 529] on div "•" at bounding box center [75, 526] width 25 height 23
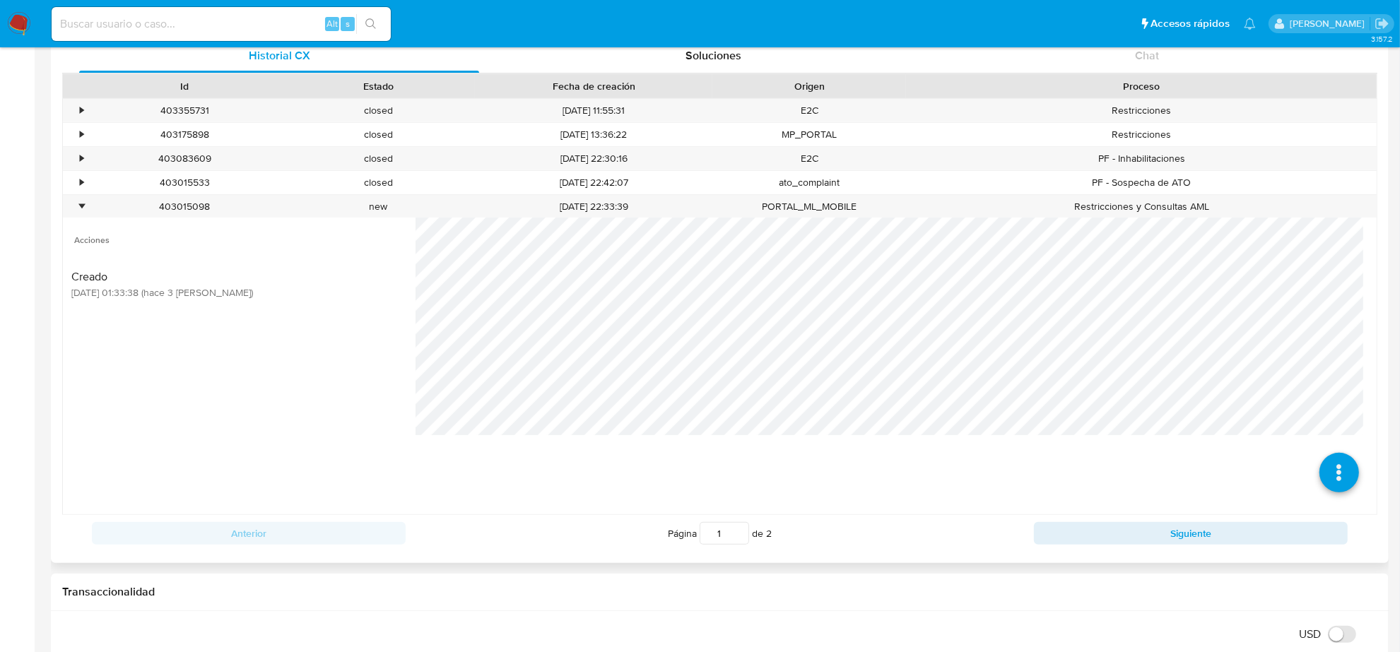
scroll to position [530, 0]
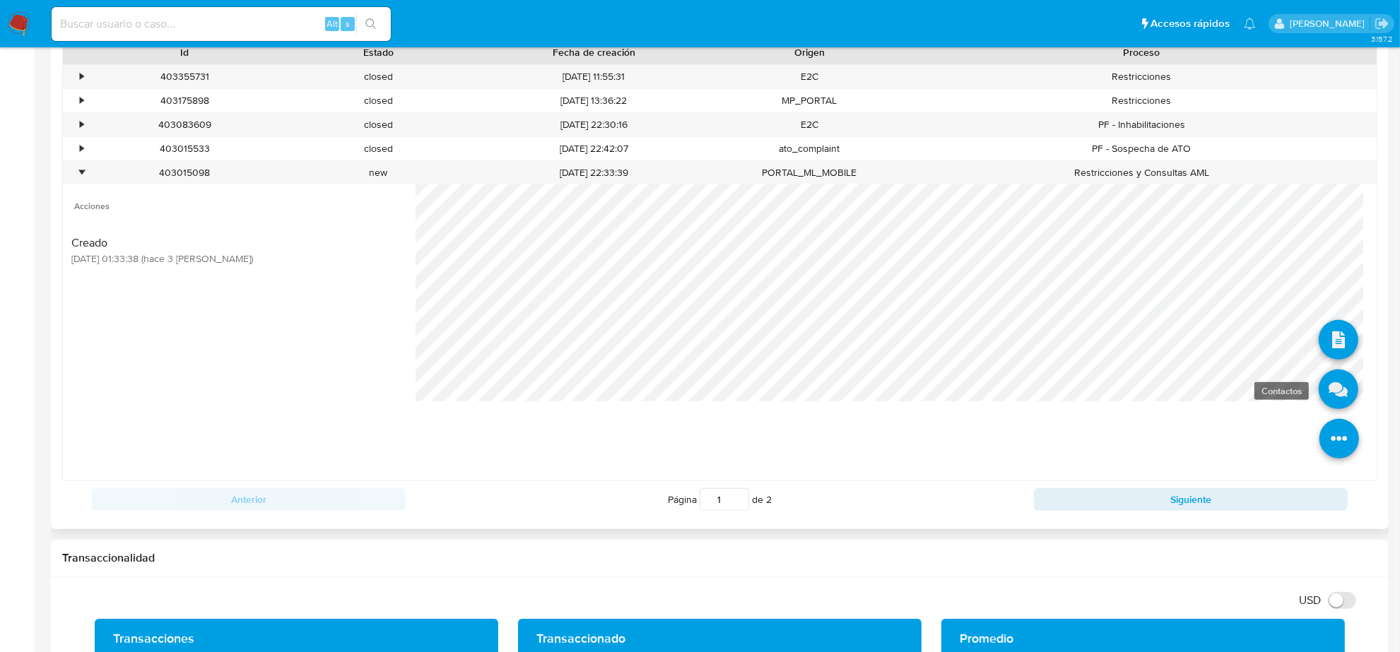
click at [1319, 401] on icon at bounding box center [1339, 390] width 40 height 40
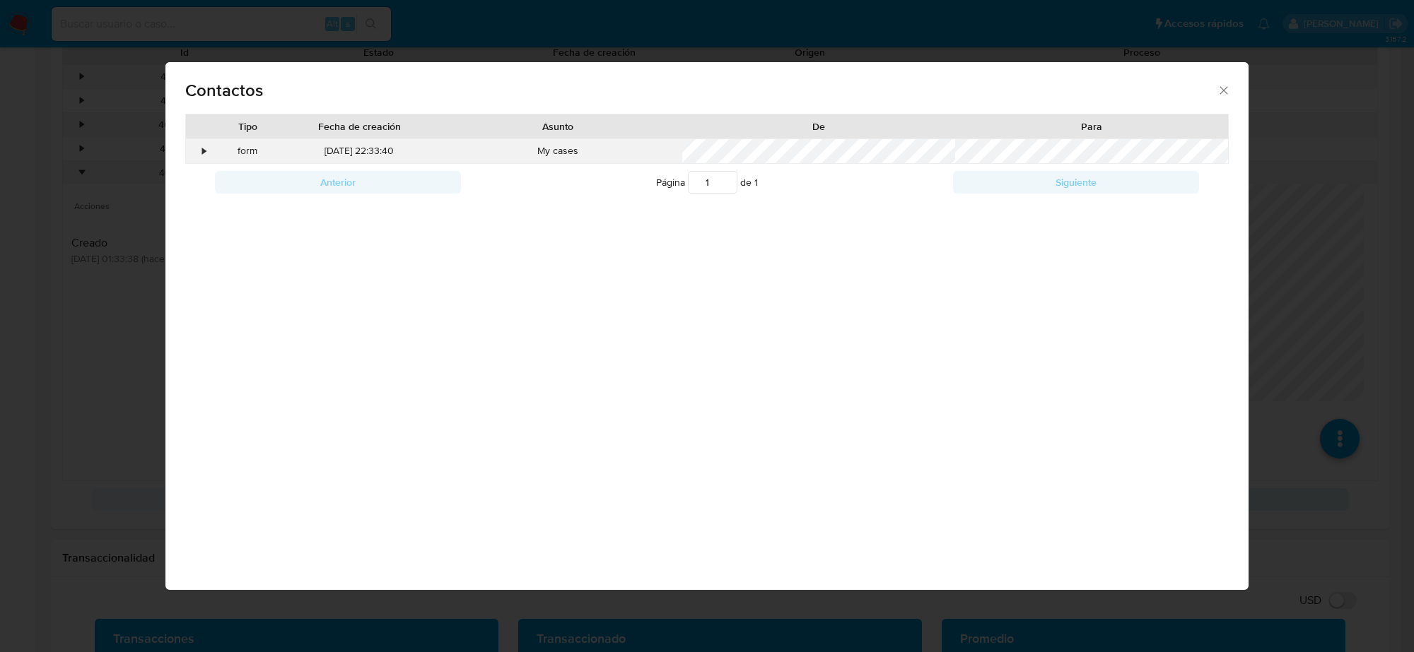
click at [203, 152] on div "•" at bounding box center [205, 151] width 4 height 14
click at [1223, 86] on div "Contactos" at bounding box center [706, 88] width 1083 height 52
click at [1223, 86] on icon "close" at bounding box center [1223, 90] width 14 height 14
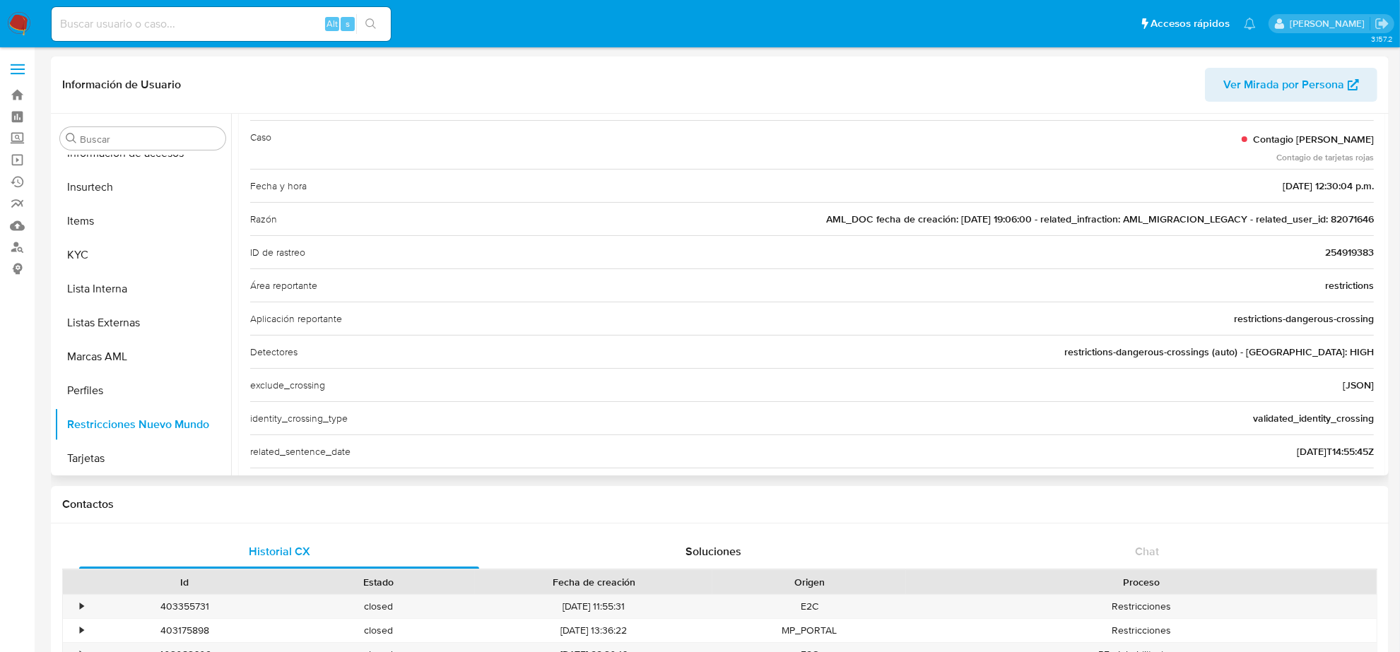
scroll to position [41, 0]
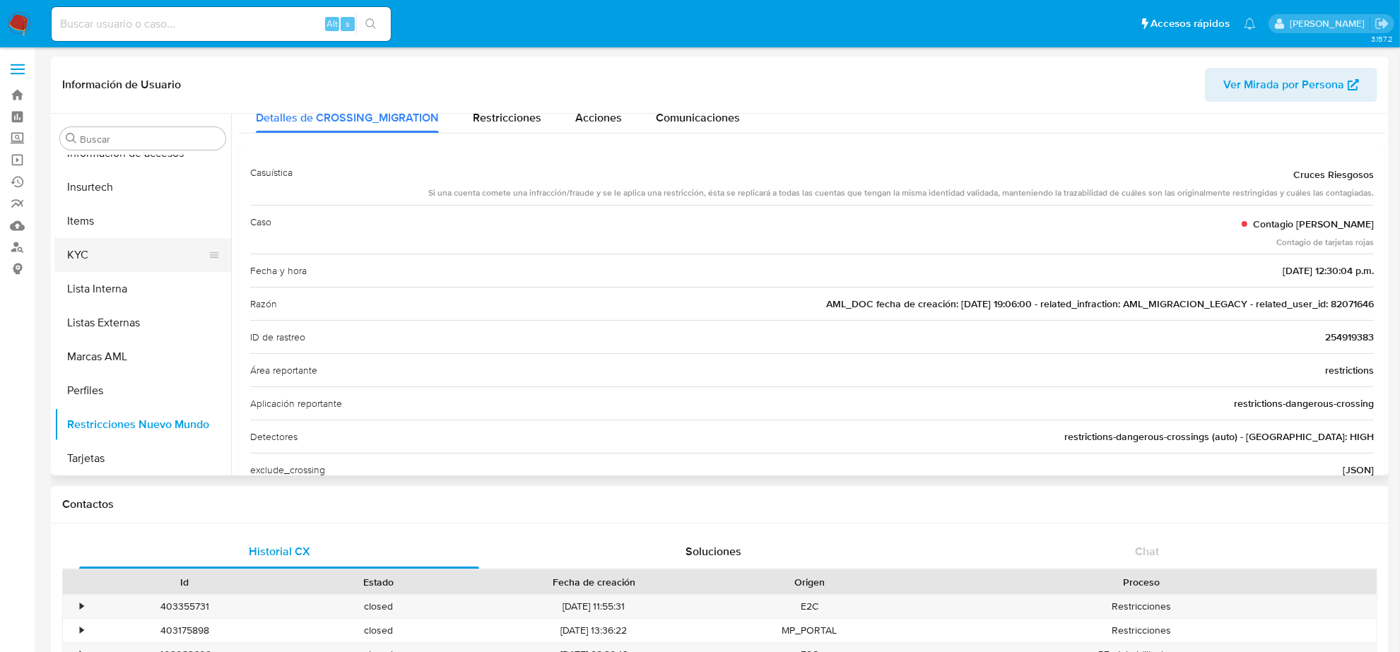
click at [85, 242] on button "KYC" at bounding box center [136, 255] width 165 height 34
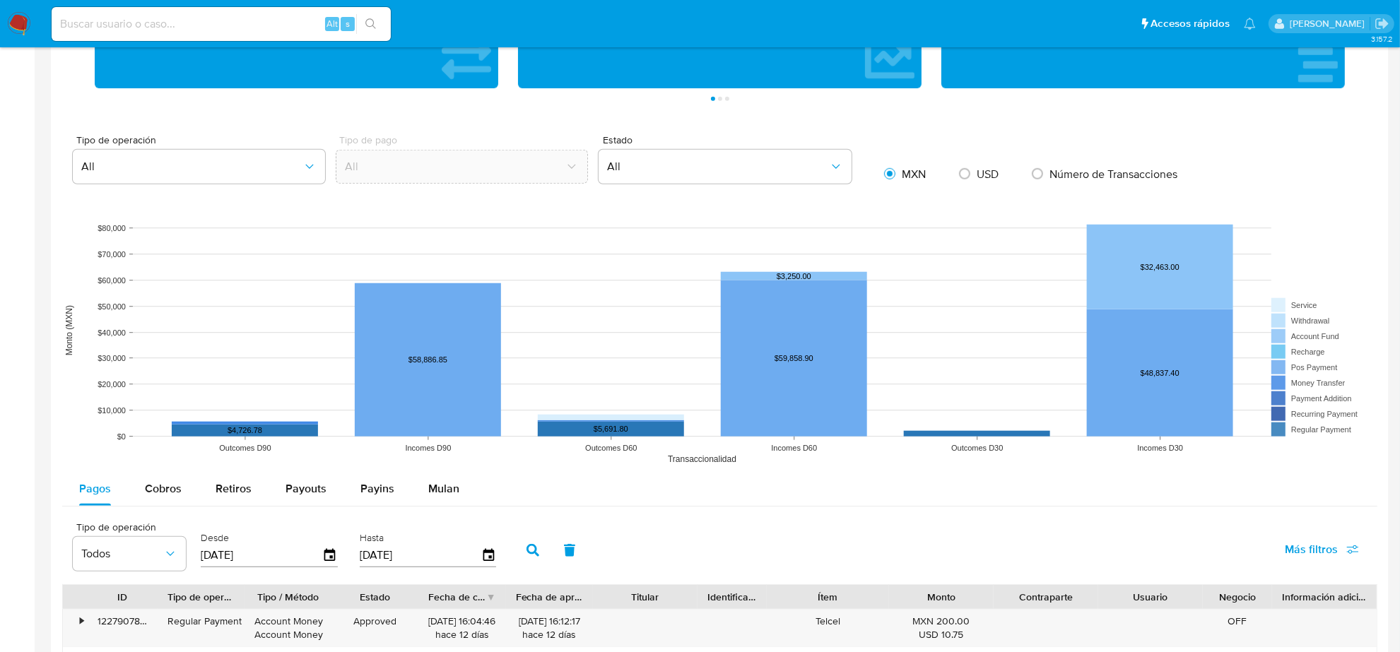
scroll to position [1502, 0]
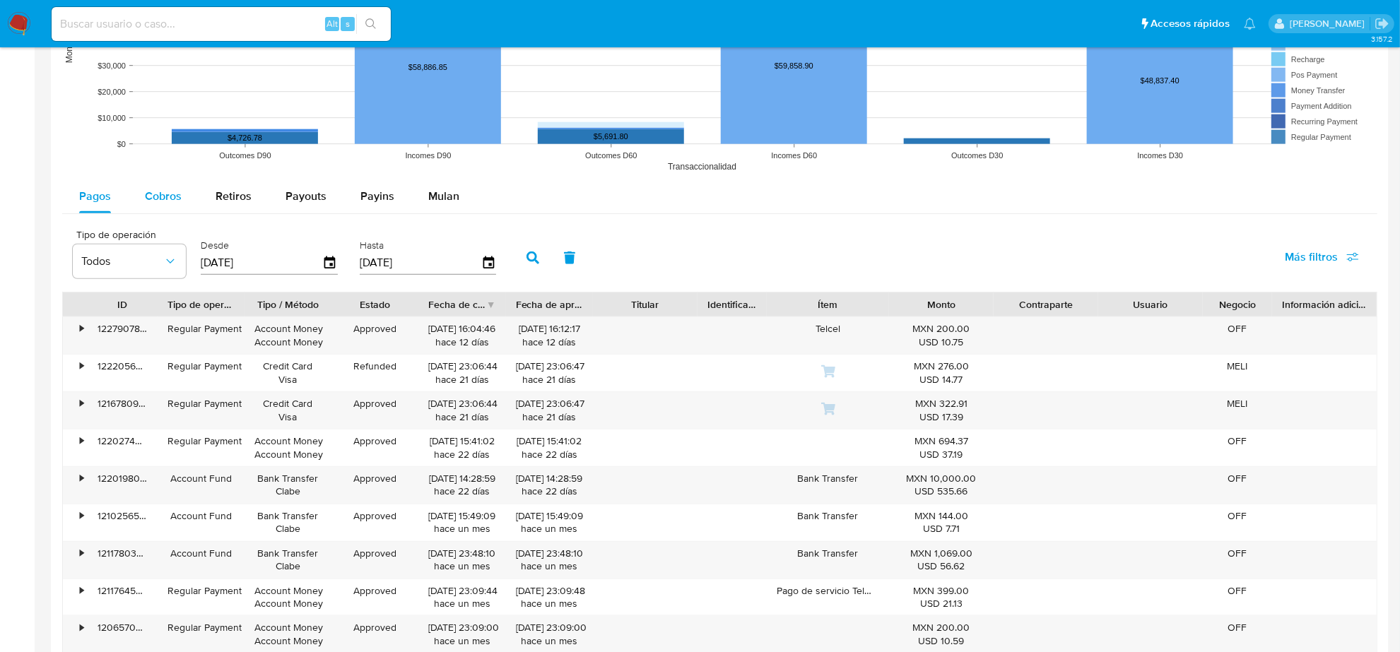
click at [146, 204] on span "Cobros" at bounding box center [163, 196] width 37 height 16
select select "10"
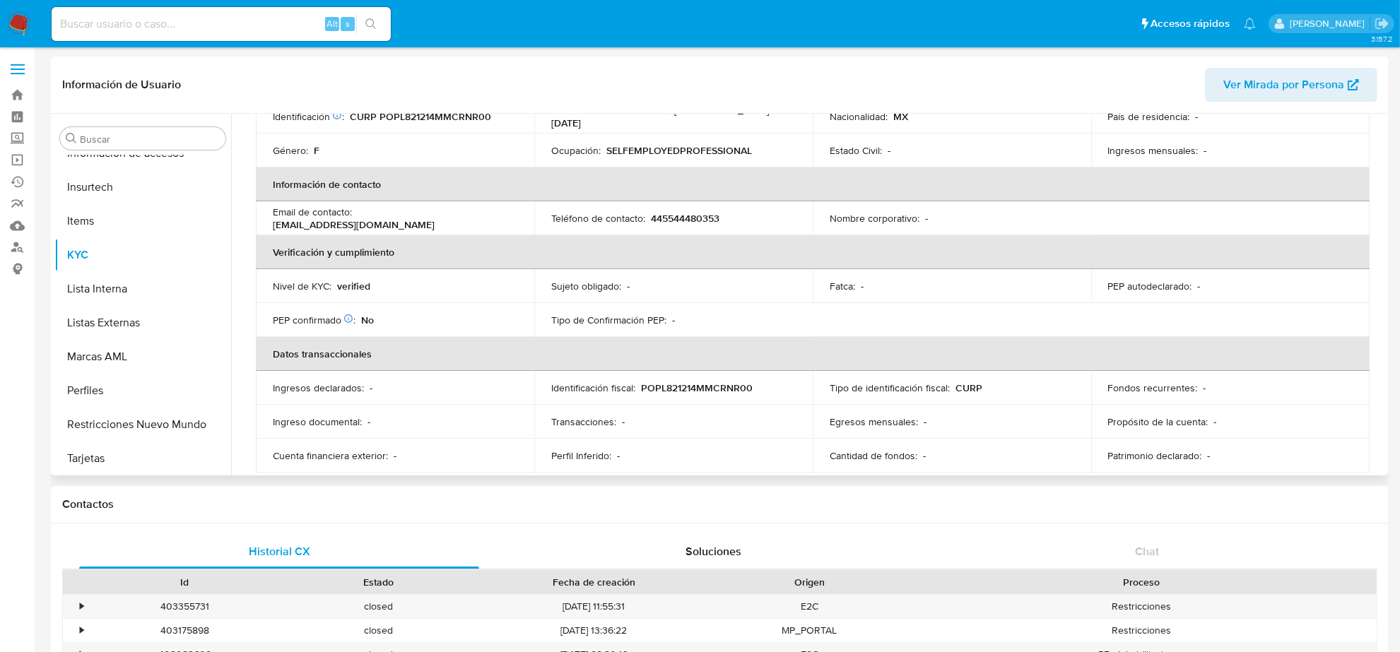
scroll to position [0, 0]
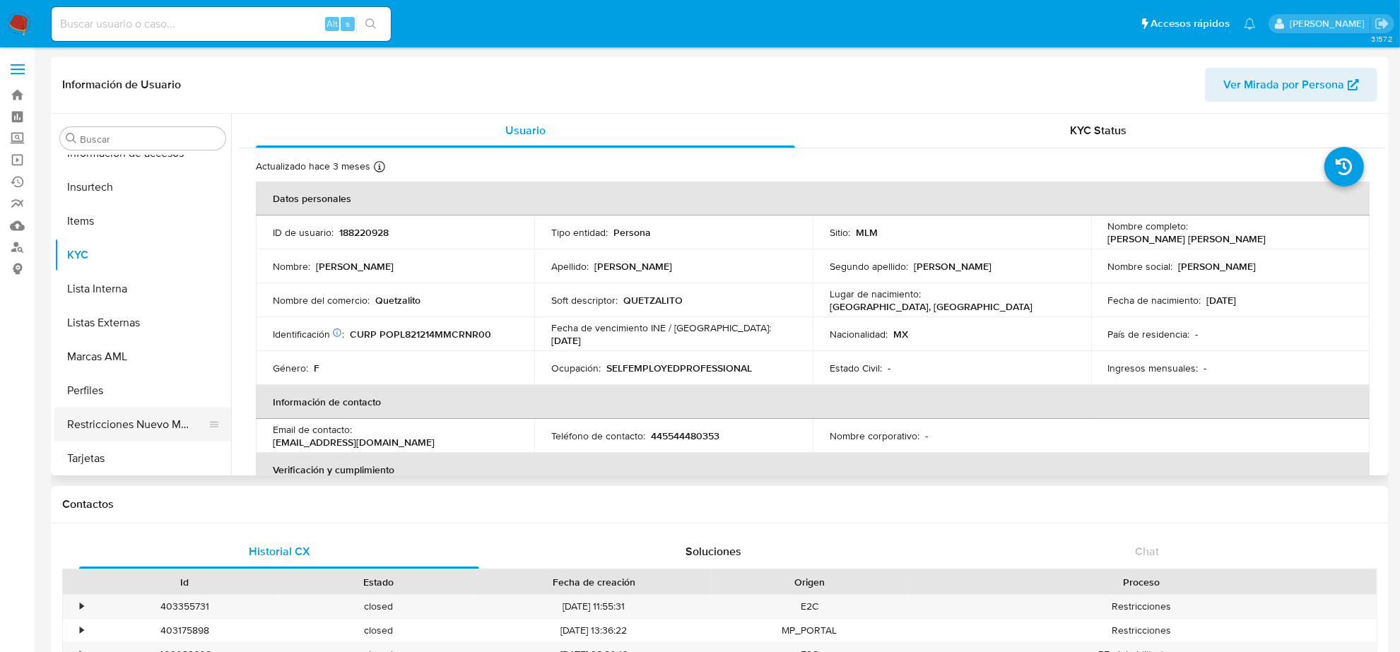
click at [151, 421] on button "Restricciones Nuevo Mundo" at bounding box center [136, 425] width 165 height 34
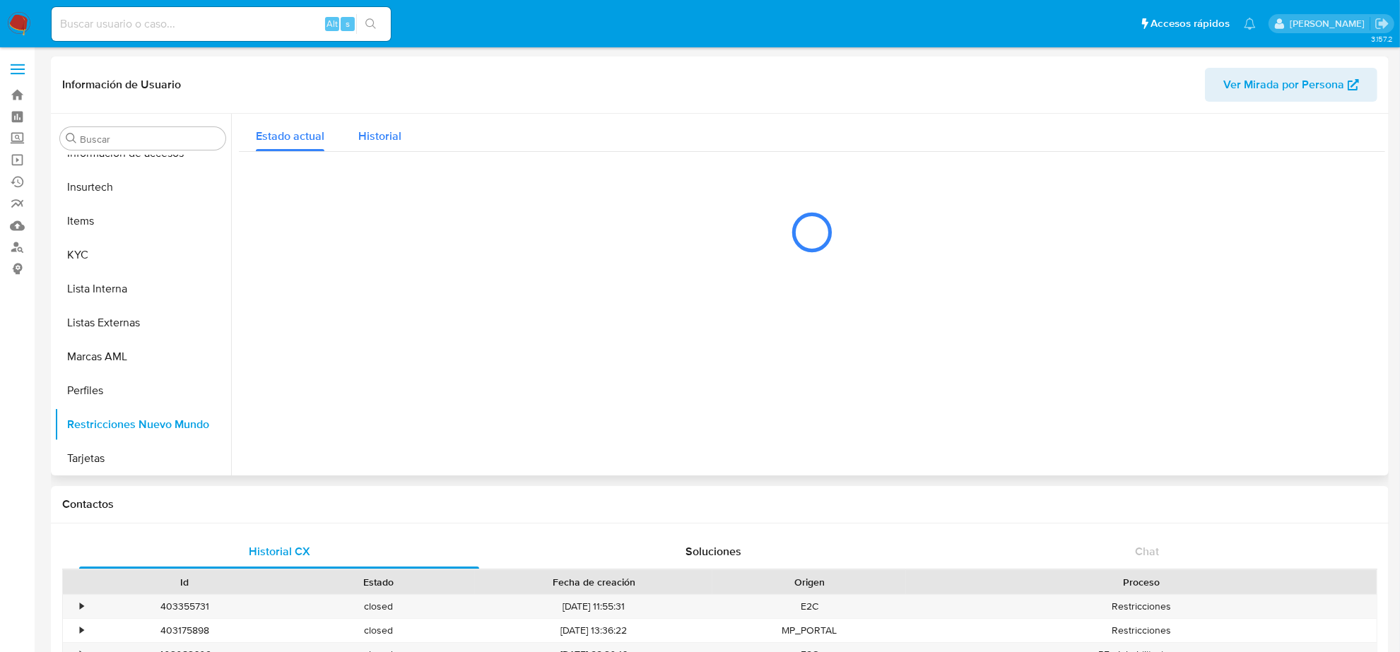
click at [377, 146] on div "Historial" at bounding box center [379, 132] width 43 height 37
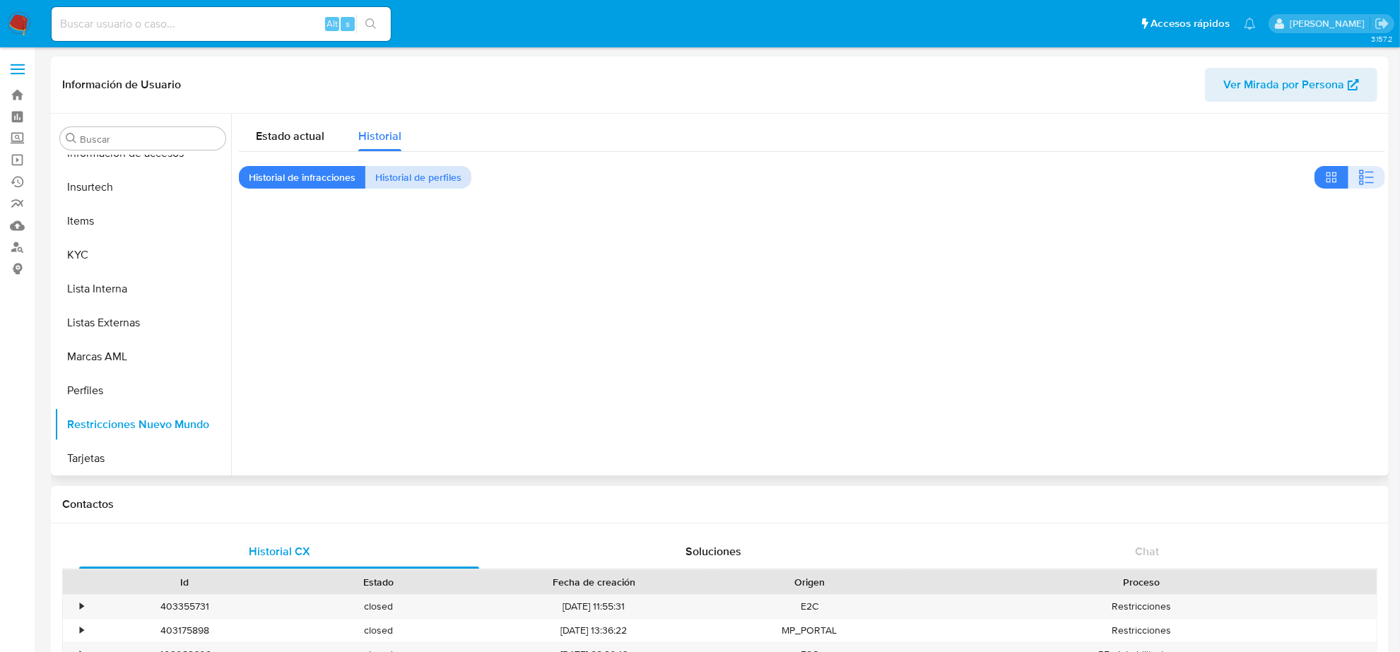
click at [403, 175] on span "Historial de perfiles" at bounding box center [418, 178] width 86 height 20
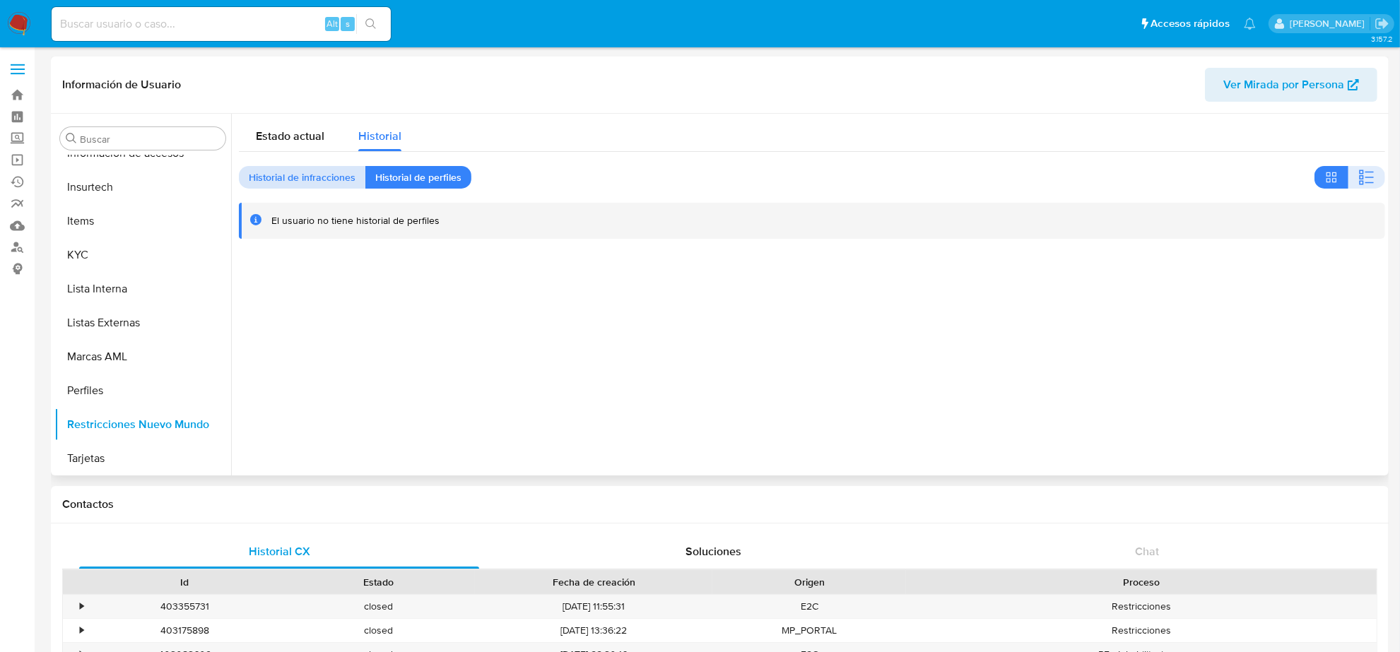
click at [288, 178] on span "Historial de infracciones" at bounding box center [302, 178] width 107 height 20
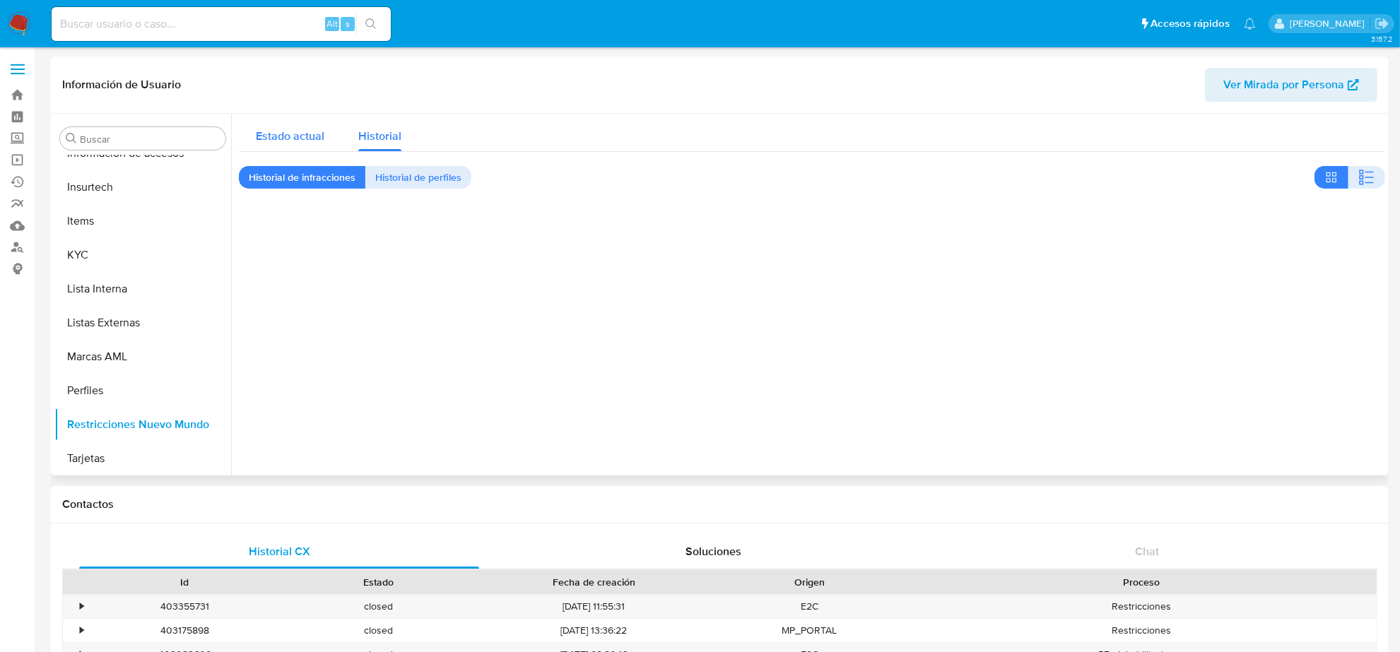
click at [285, 121] on div "Estado actual" at bounding box center [290, 132] width 69 height 37
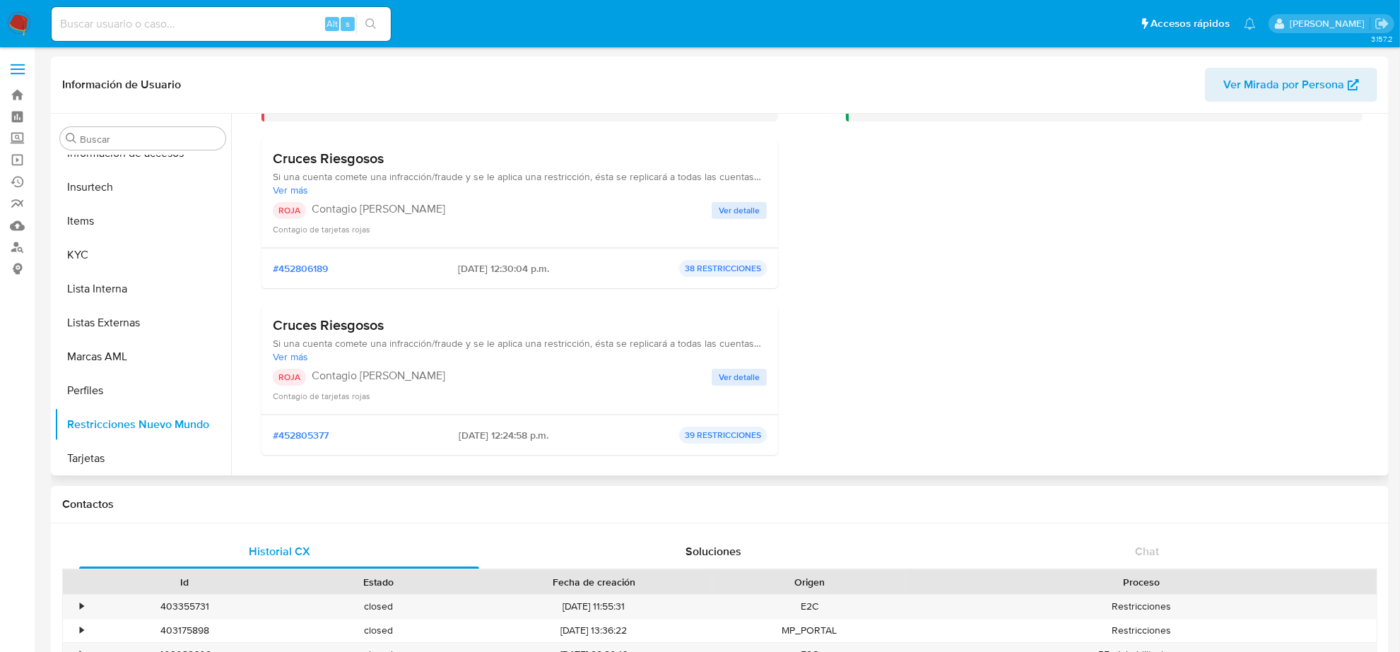
scroll to position [177, 0]
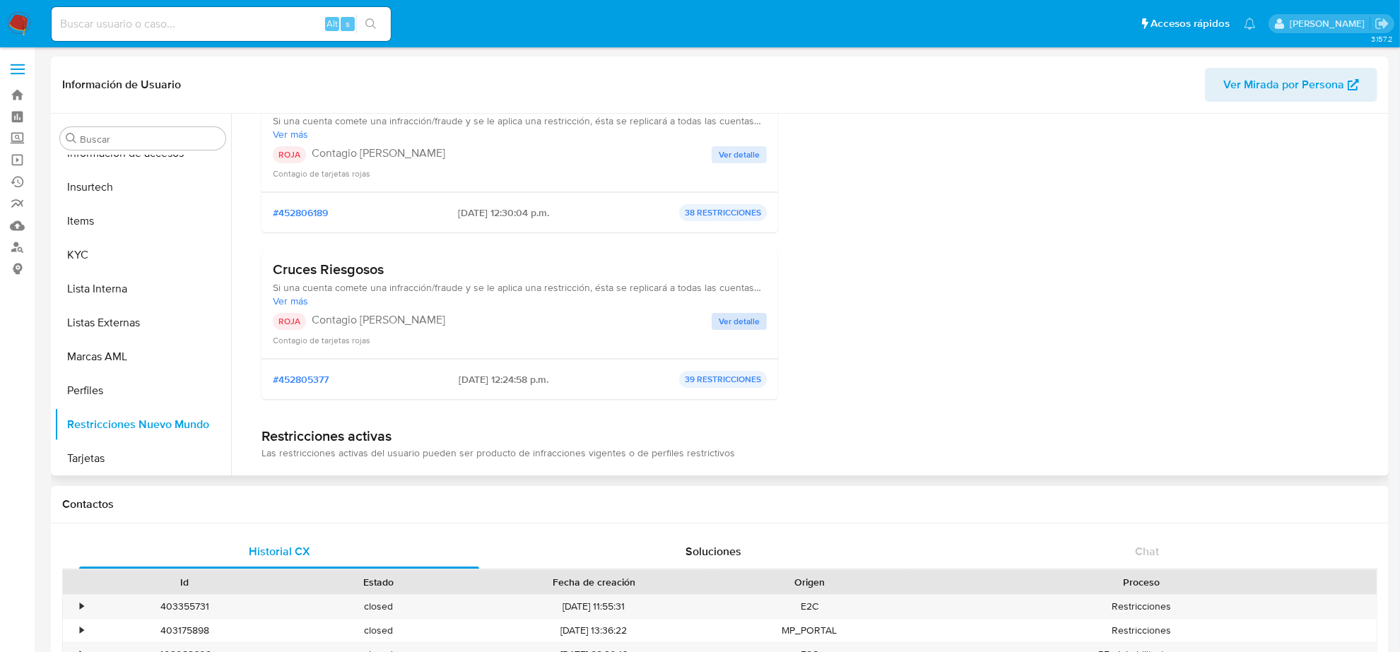
click at [754, 323] on span "Ver detalle" at bounding box center [739, 322] width 41 height 14
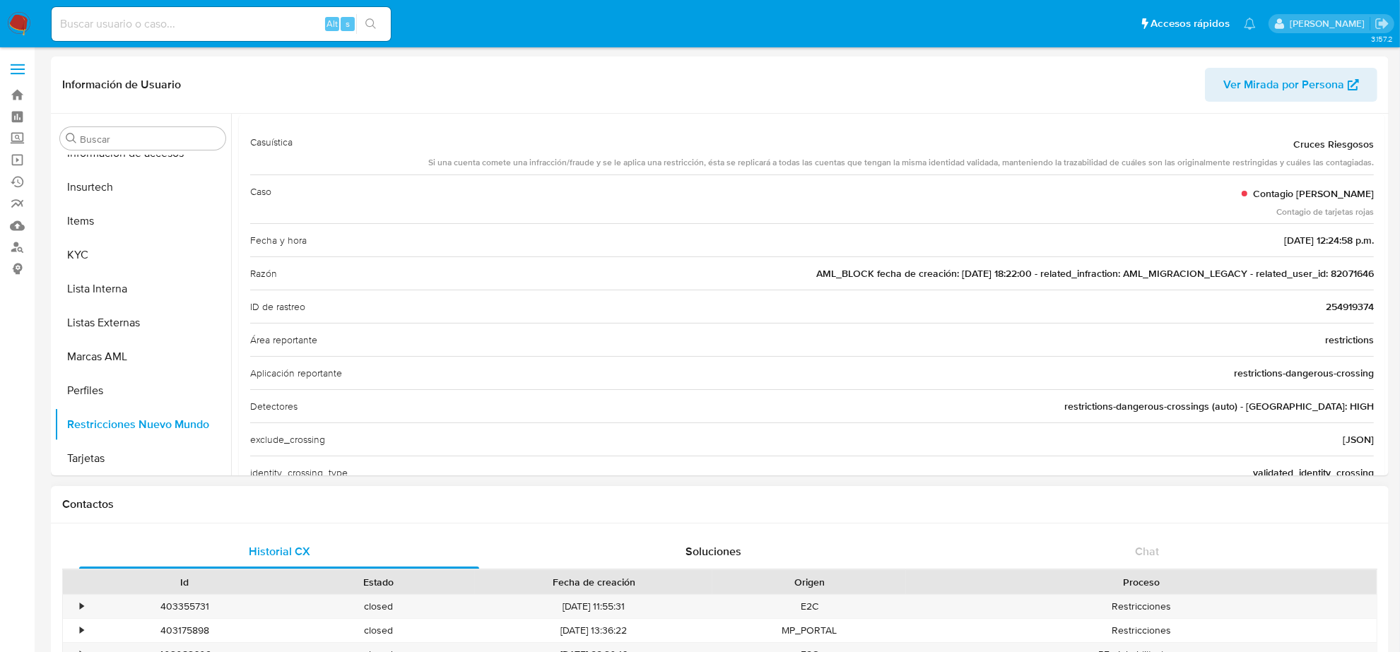
scroll to position [41, 0]
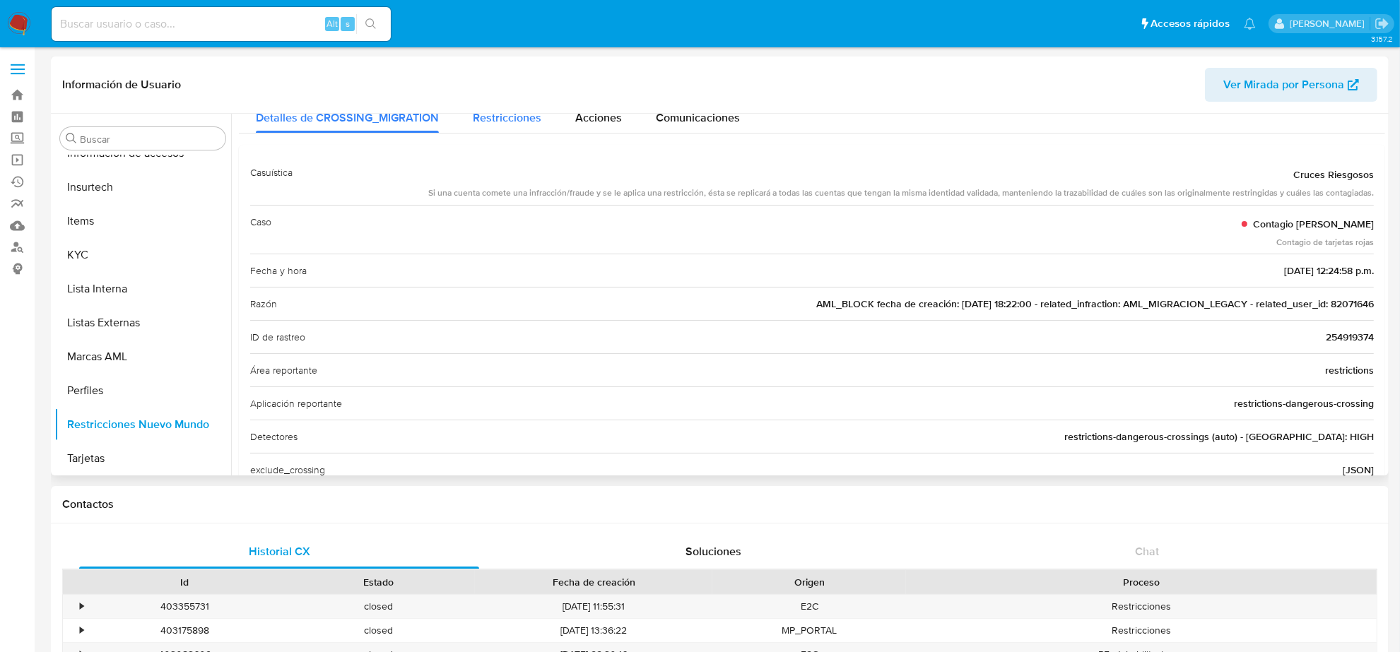
click at [515, 126] on div "Restricciones" at bounding box center [507, 113] width 69 height 37
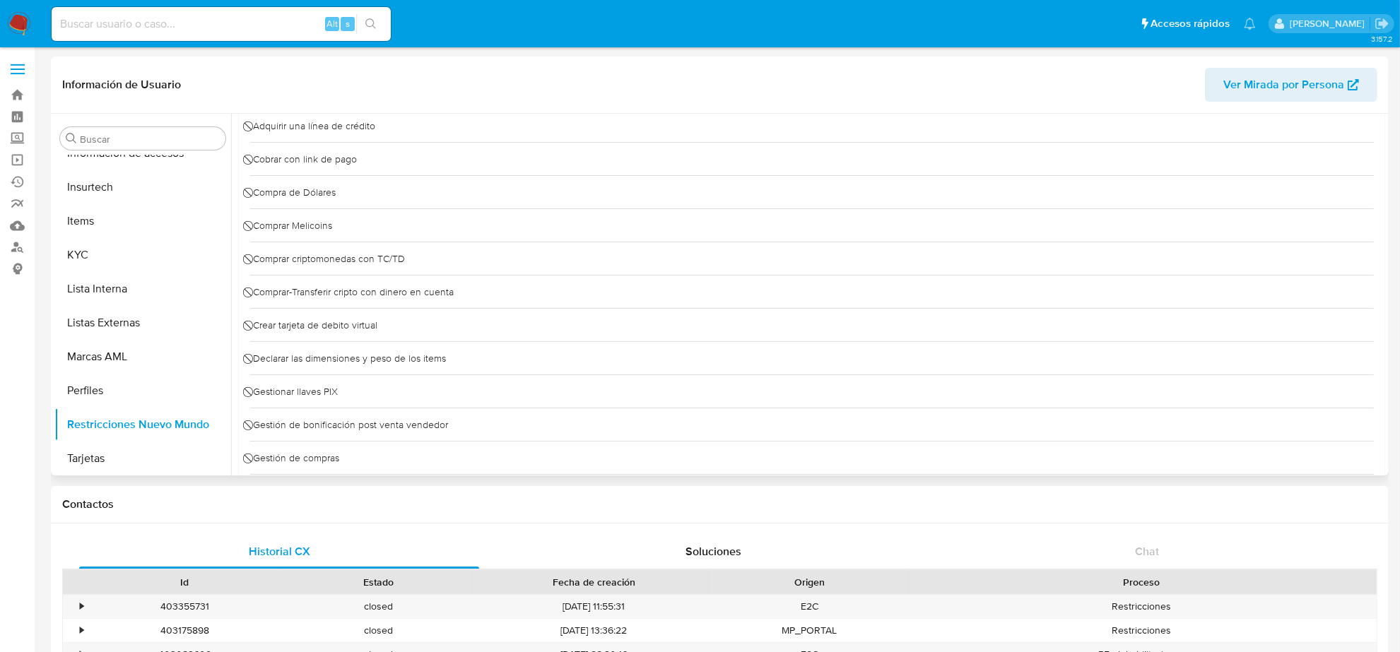
scroll to position [0, 0]
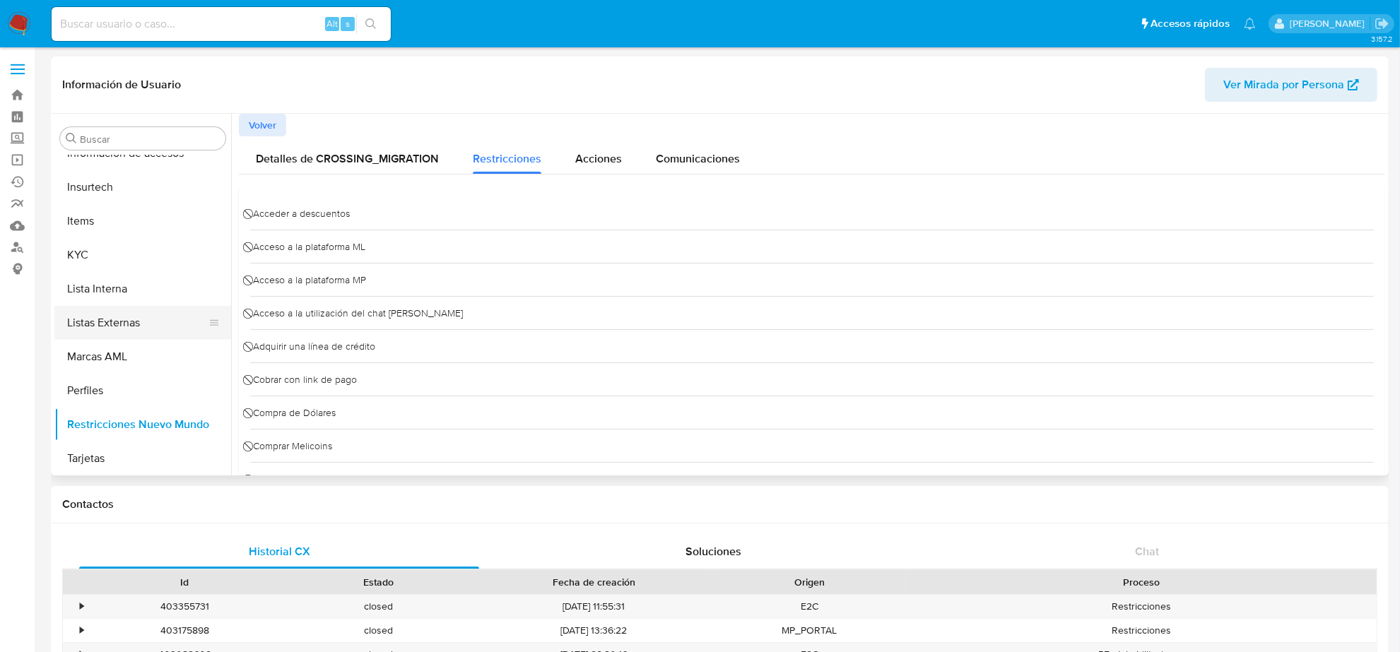
click at [110, 322] on button "Listas Externas" at bounding box center [136, 323] width 165 height 34
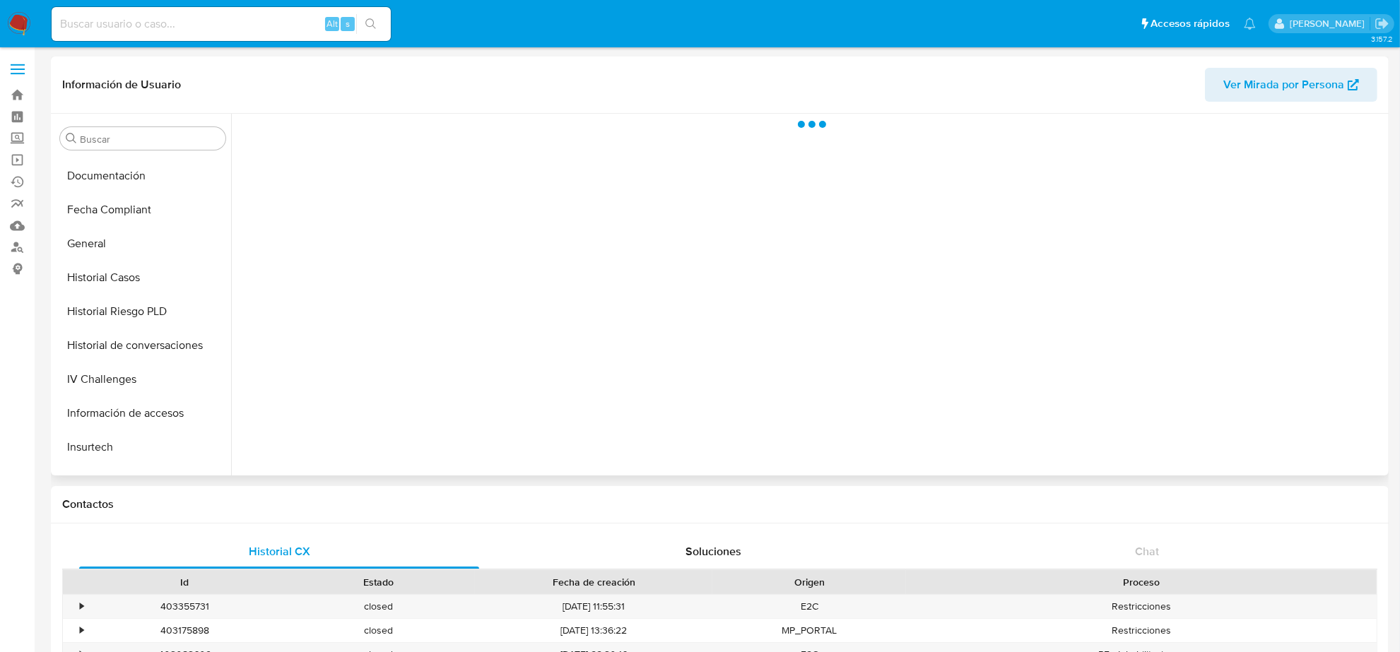
scroll to position [331, 0]
click at [119, 276] on button "Historial Casos" at bounding box center [136, 283] width 165 height 34
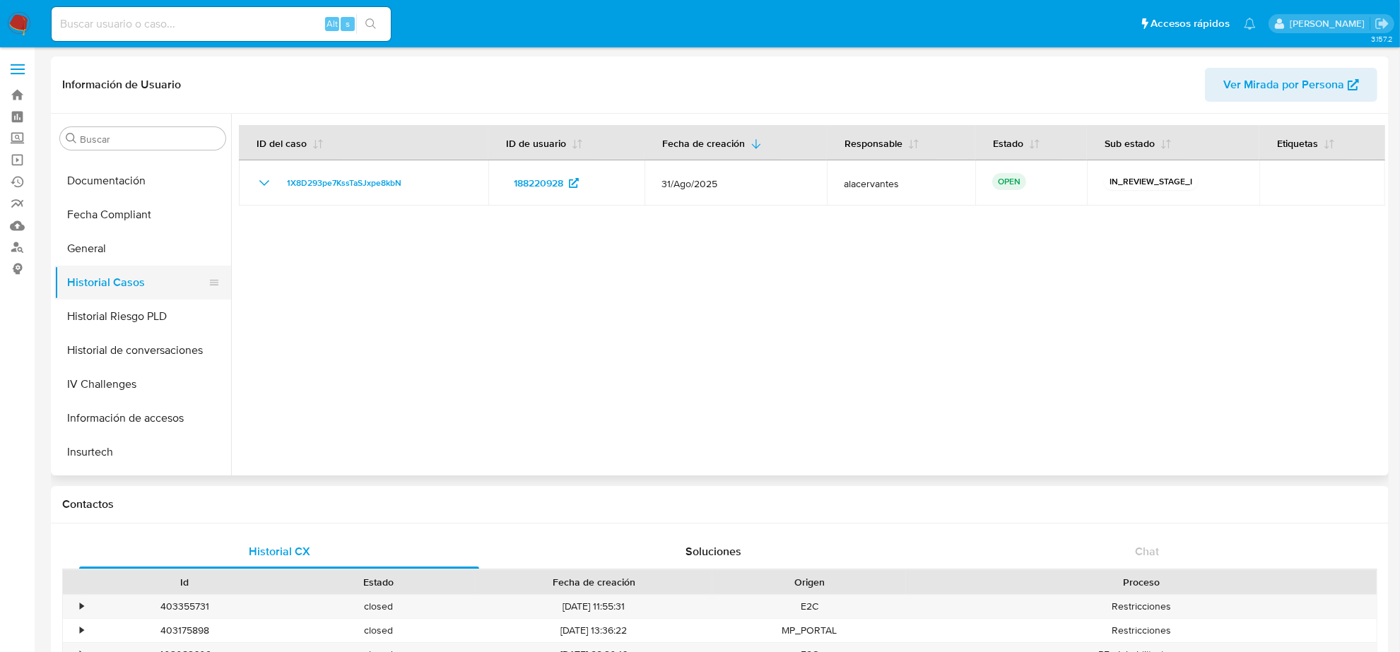
scroll to position [154, 0]
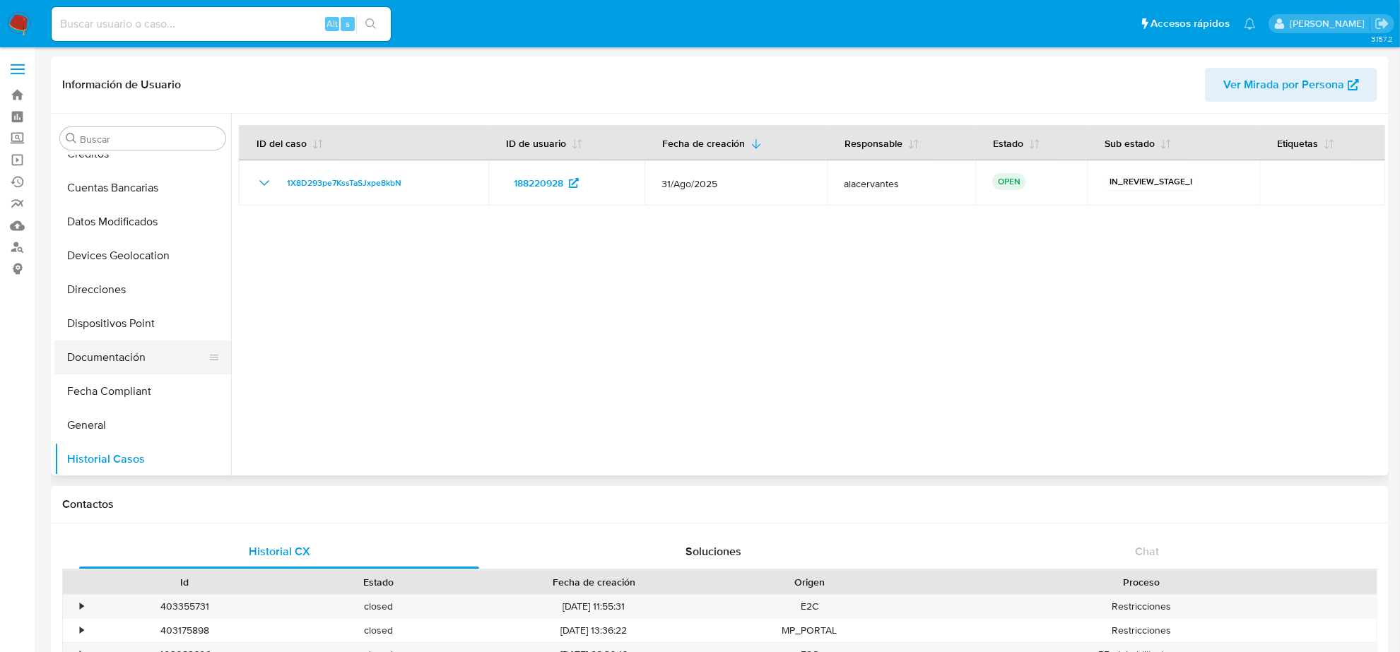
click at [107, 362] on button "Documentación" at bounding box center [136, 358] width 165 height 34
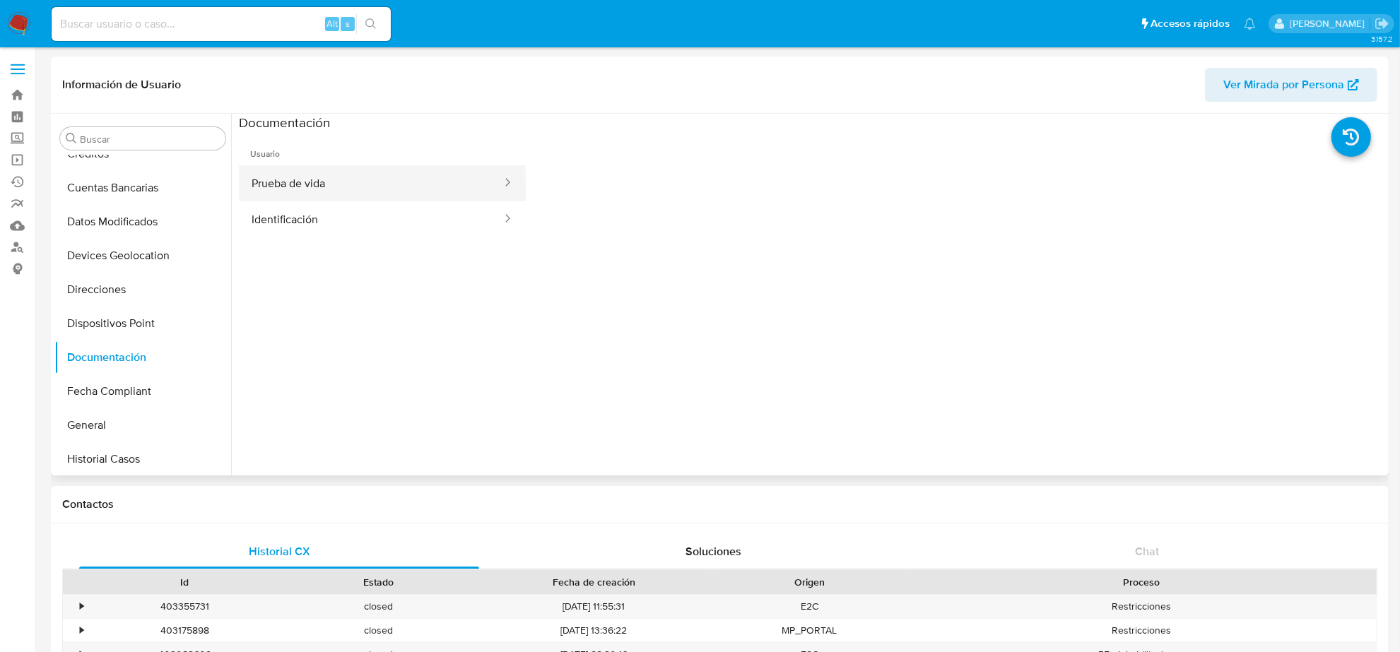
click at [390, 179] on button "Prueba de vida" at bounding box center [371, 183] width 264 height 36
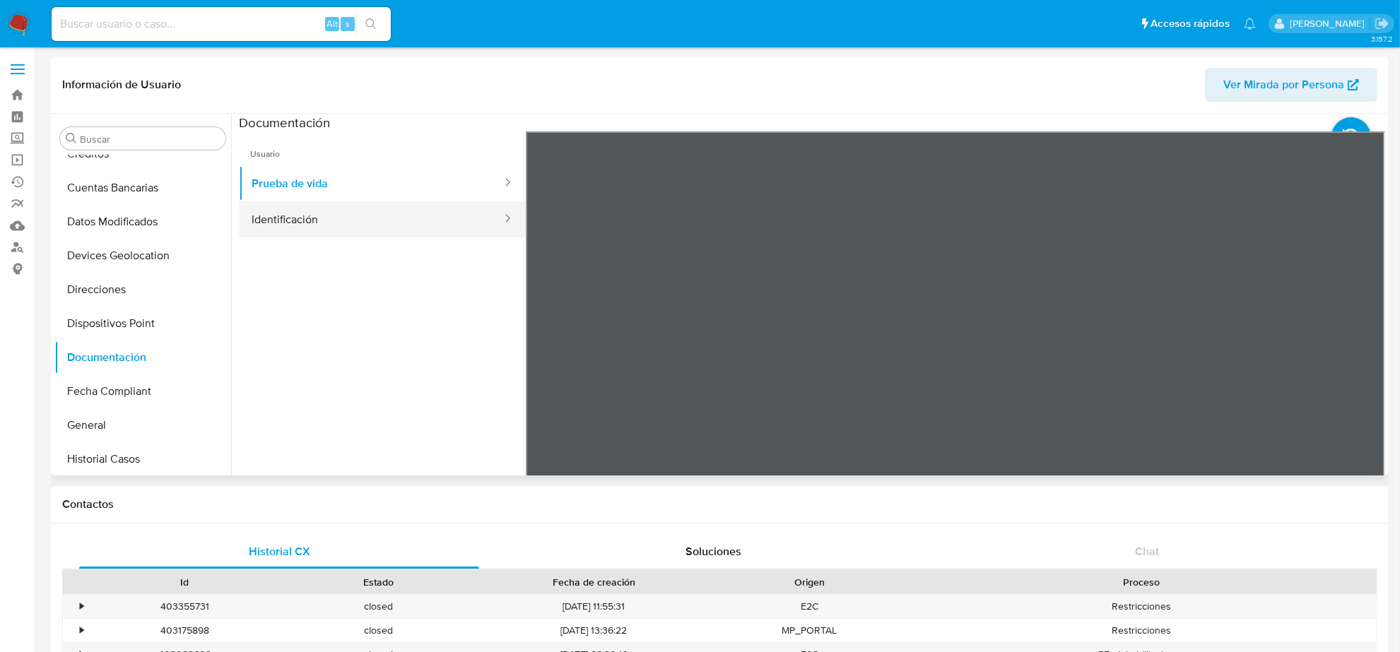
click at [394, 213] on button "Identificación" at bounding box center [371, 219] width 264 height 36
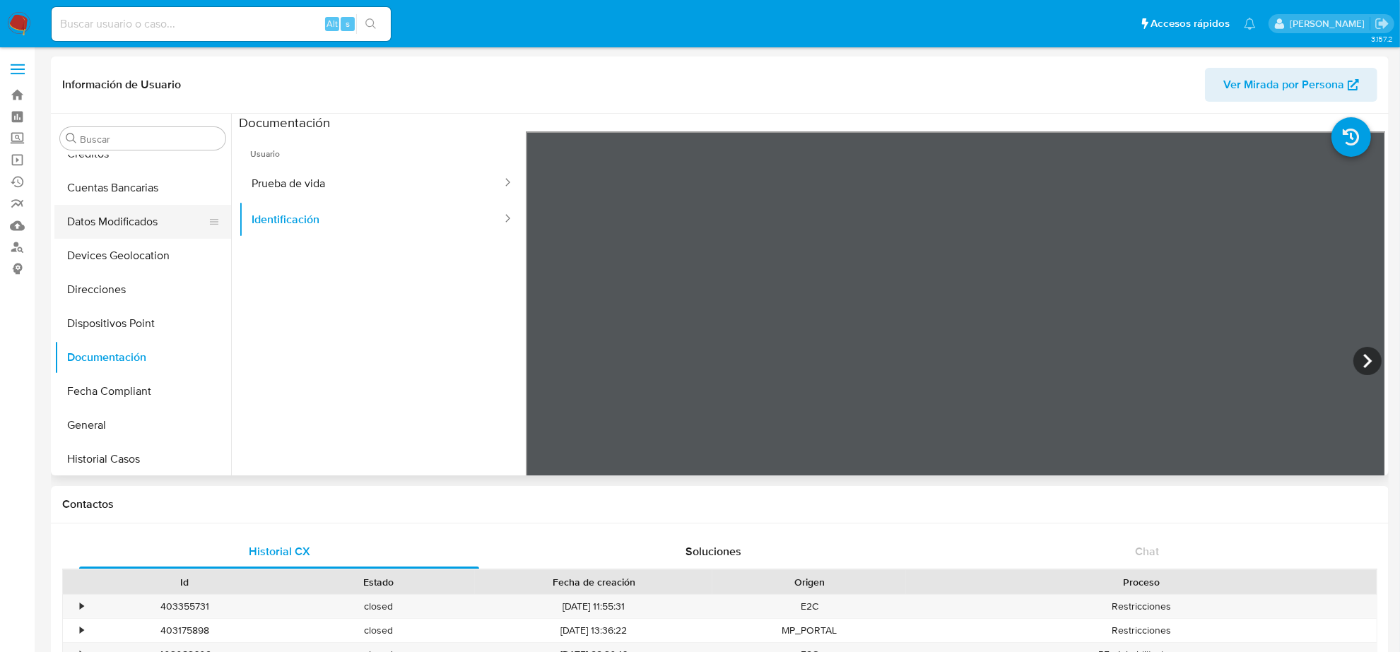
click at [104, 226] on button "Datos Modificados" at bounding box center [136, 222] width 165 height 34
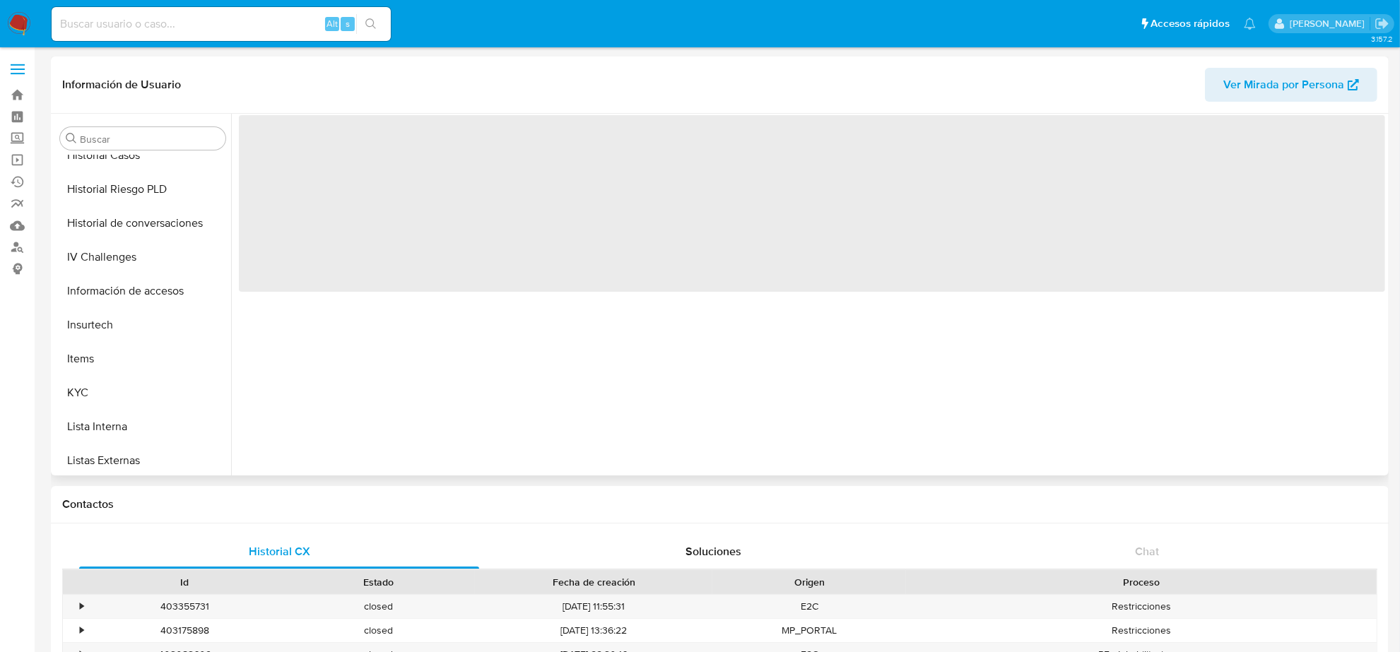
scroll to position [596, 0]
click at [168, 416] on button "Restricciones Nuevo Mundo" at bounding box center [136, 425] width 165 height 34
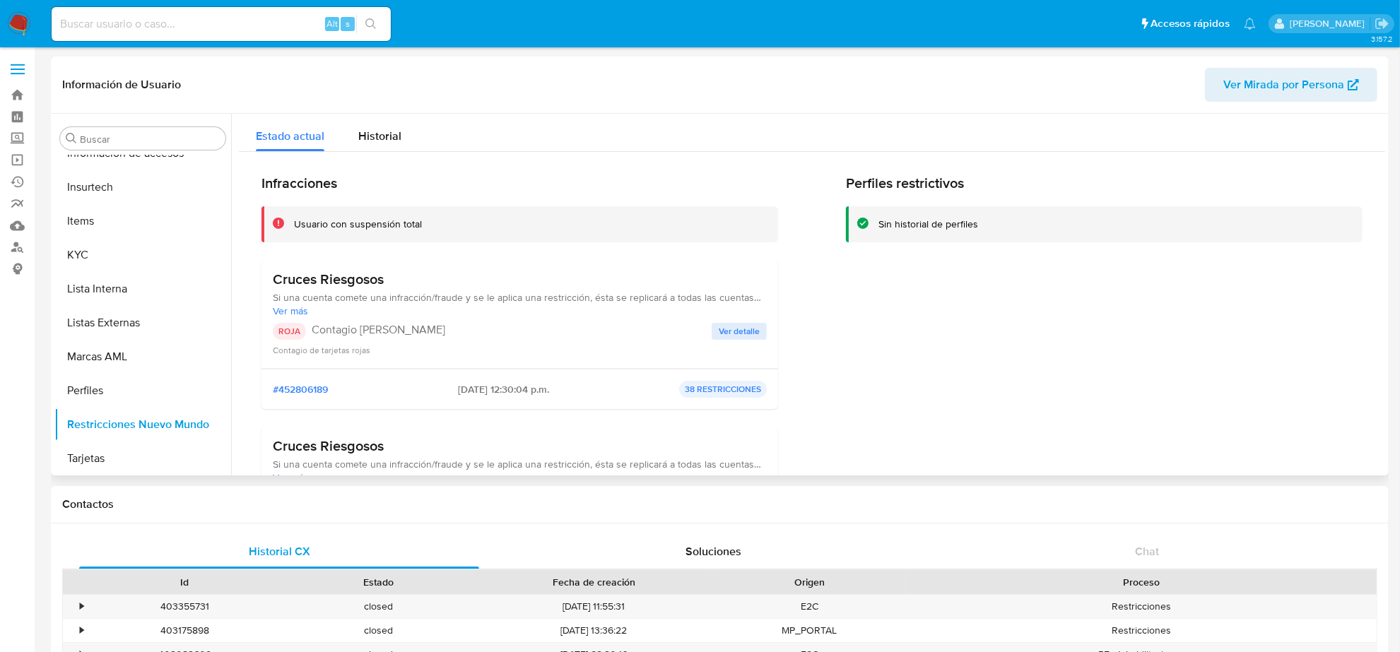
click at [734, 386] on p "38 RESTRICCIONES" at bounding box center [723, 389] width 88 height 17
drag, startPoint x: 740, startPoint y: 398, endPoint x: 733, endPoint y: 389, distance: 11.6
click at [739, 396] on div "#452806189 2025-08-29 - 12:30:04 p.m. 38 RESTRICCIONES" at bounding box center [519, 389] width 517 height 40
click at [731, 389] on p "38 RESTRICCIONES" at bounding box center [723, 389] width 88 height 17
click at [729, 391] on p "38 RESTRICCIONES" at bounding box center [723, 389] width 88 height 17
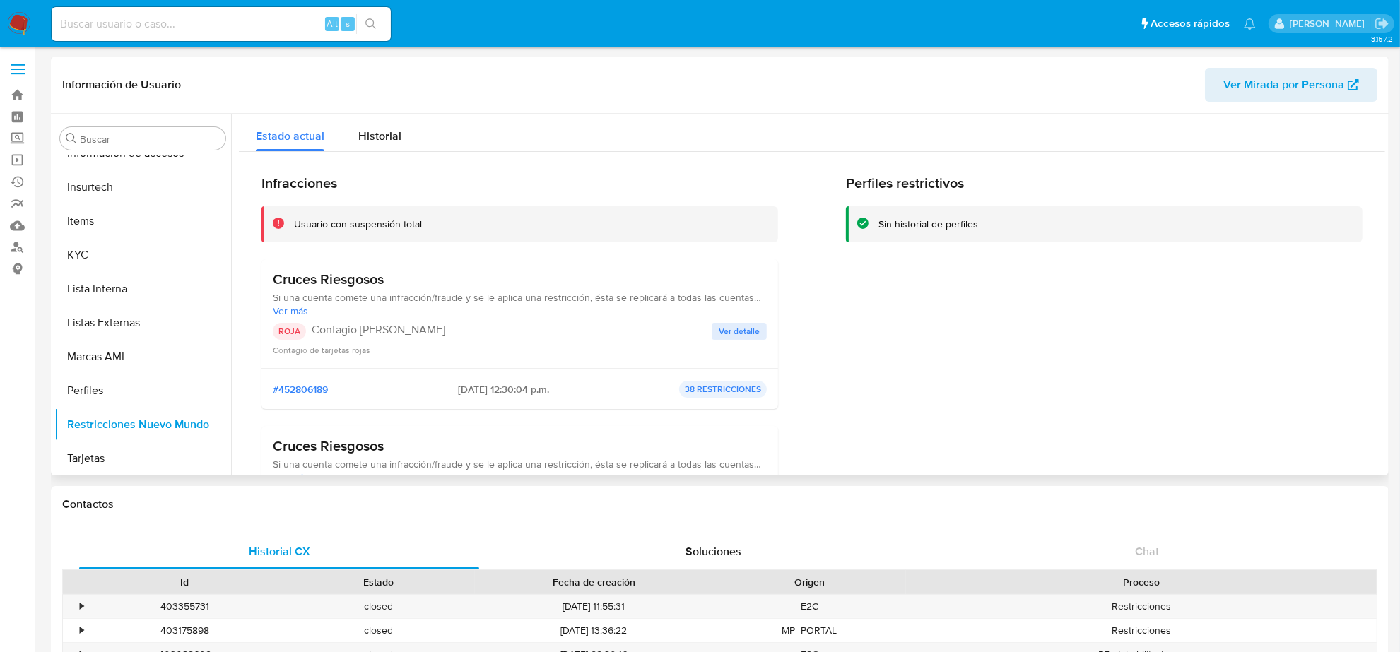
click at [727, 391] on p "38 RESTRICCIONES" at bounding box center [723, 389] width 88 height 17
click at [726, 392] on p "38 RESTRICCIONES" at bounding box center [723, 389] width 88 height 17
click at [725, 396] on p "38 RESTRICCIONES" at bounding box center [723, 389] width 88 height 17
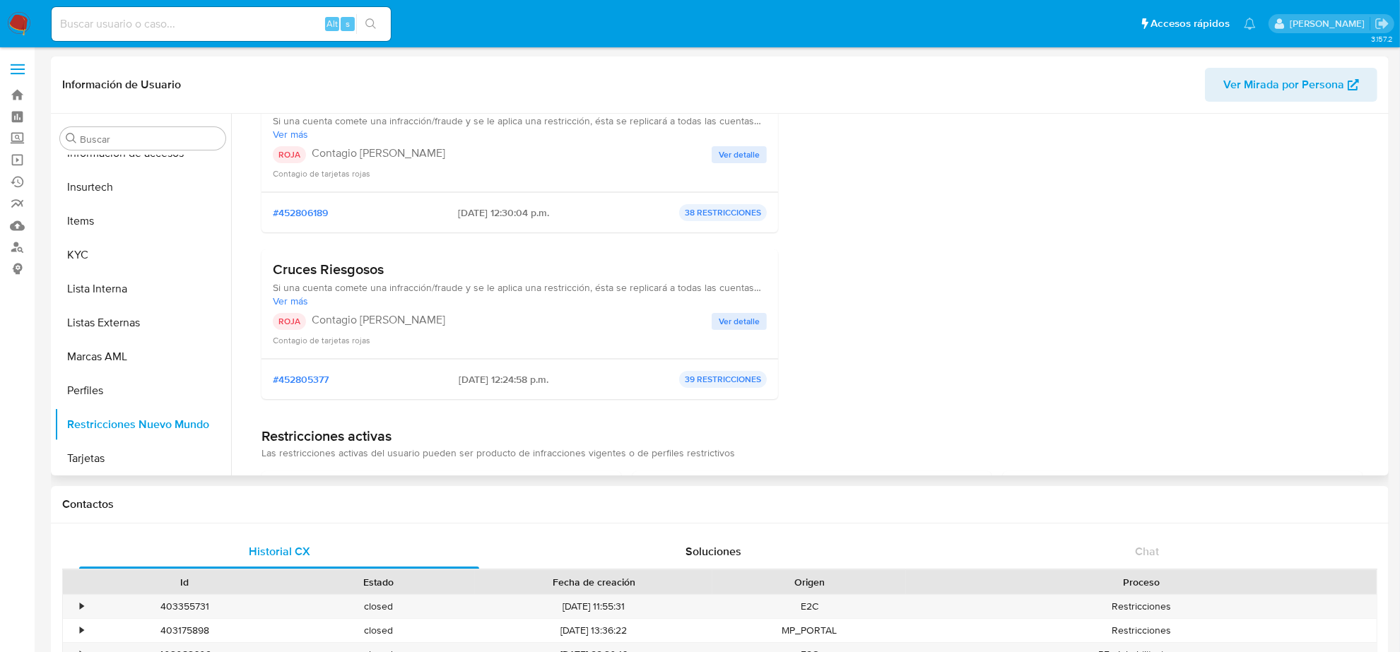
drag, startPoint x: 701, startPoint y: 392, endPoint x: 700, endPoint y: 382, distance: 10.0
click at [701, 390] on div "#452805377 2025-08-29 - 12:24:58 p.m. 39 RESTRICCIONES" at bounding box center [519, 379] width 517 height 40
click at [700, 382] on p "39 RESTRICCIONES" at bounding box center [723, 379] width 88 height 17
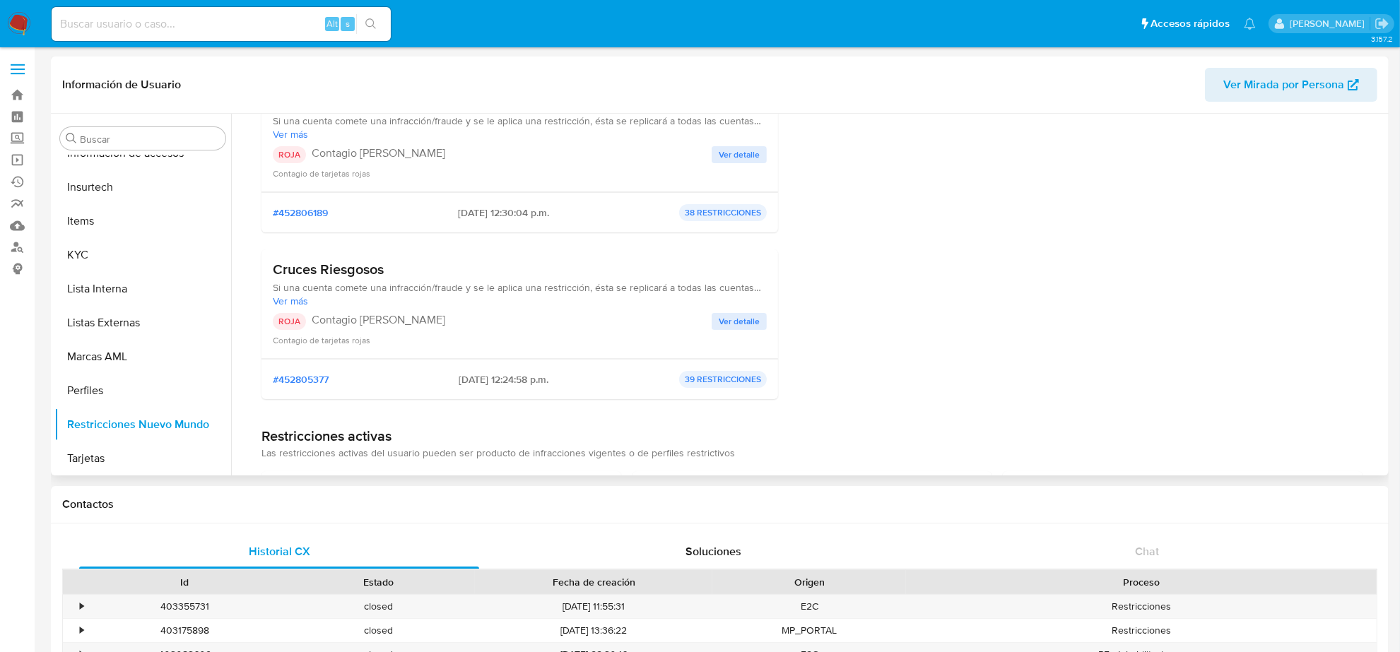
click at [700, 382] on p "39 RESTRICCIONES" at bounding box center [723, 379] width 88 height 17
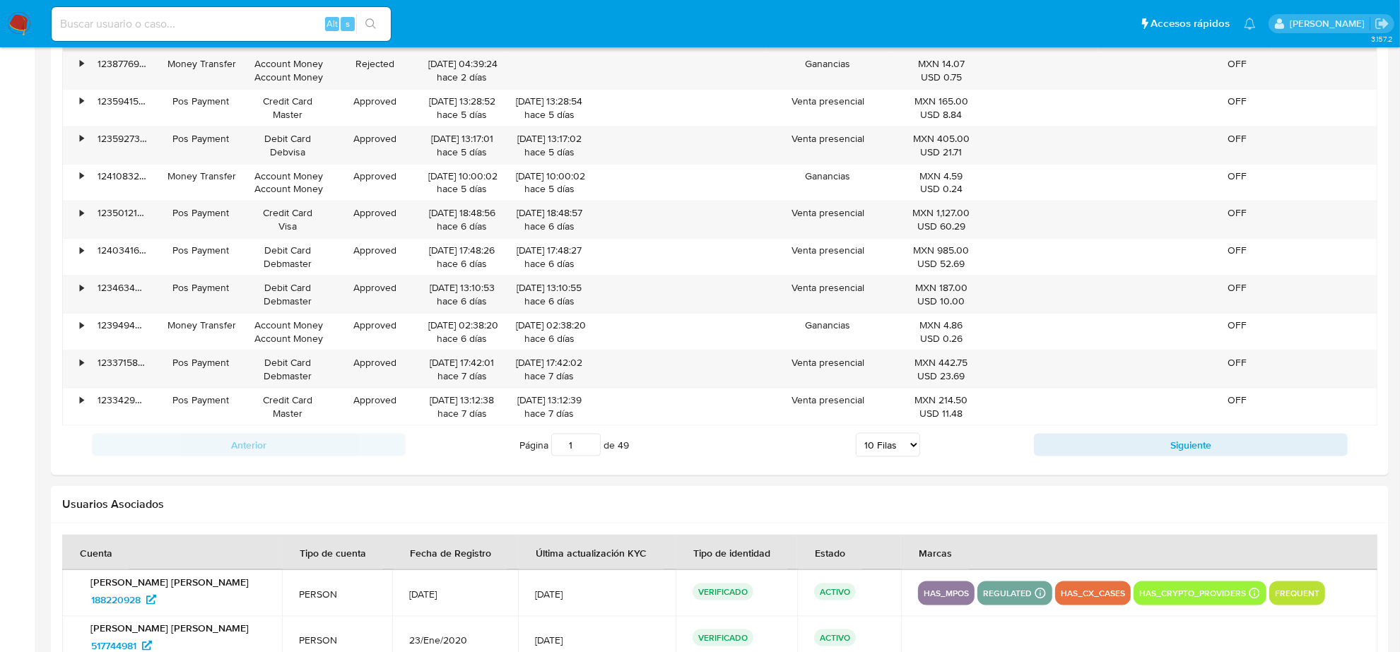
scroll to position [1901, 0]
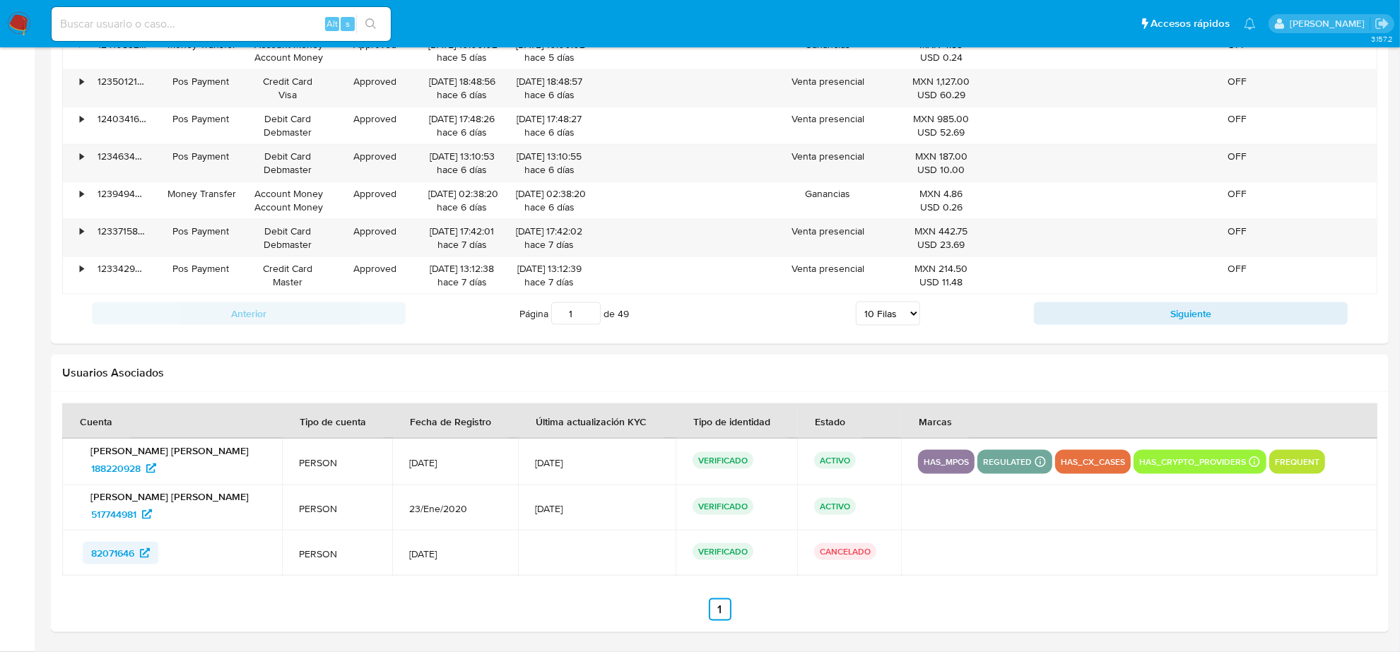
click at [103, 551] on span "82071646" at bounding box center [112, 553] width 43 height 23
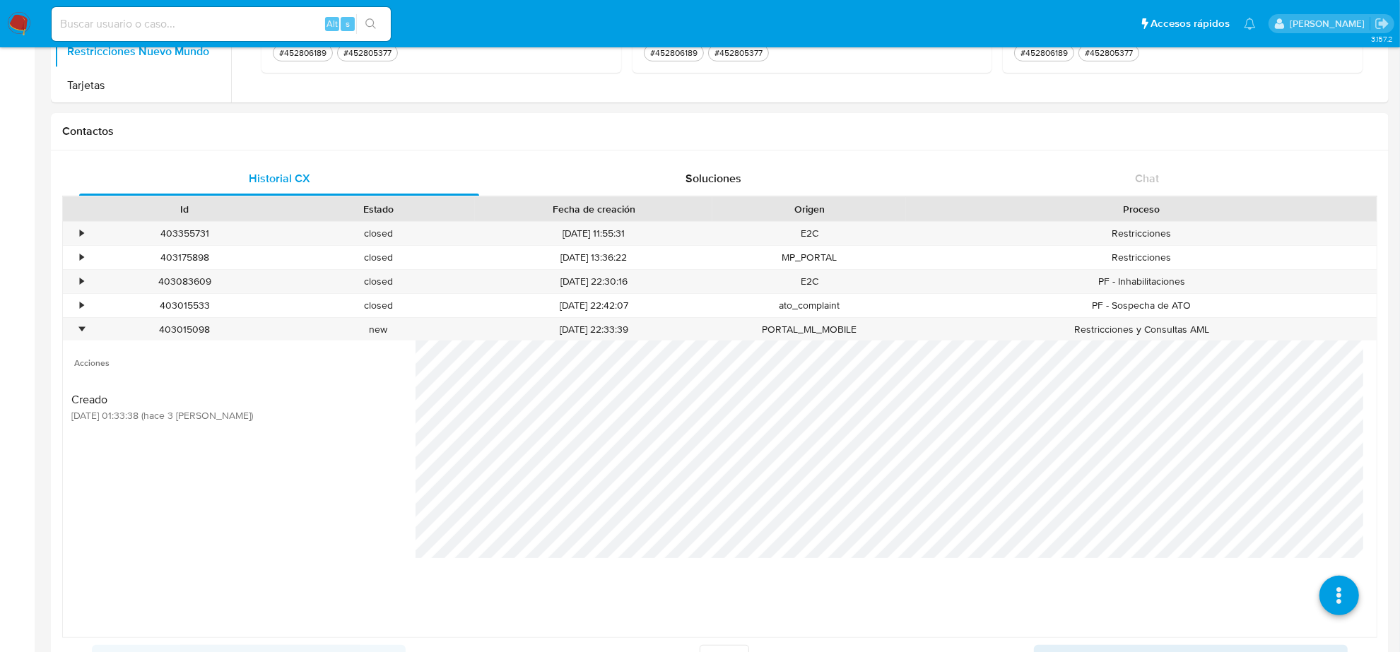
scroll to position [134, 0]
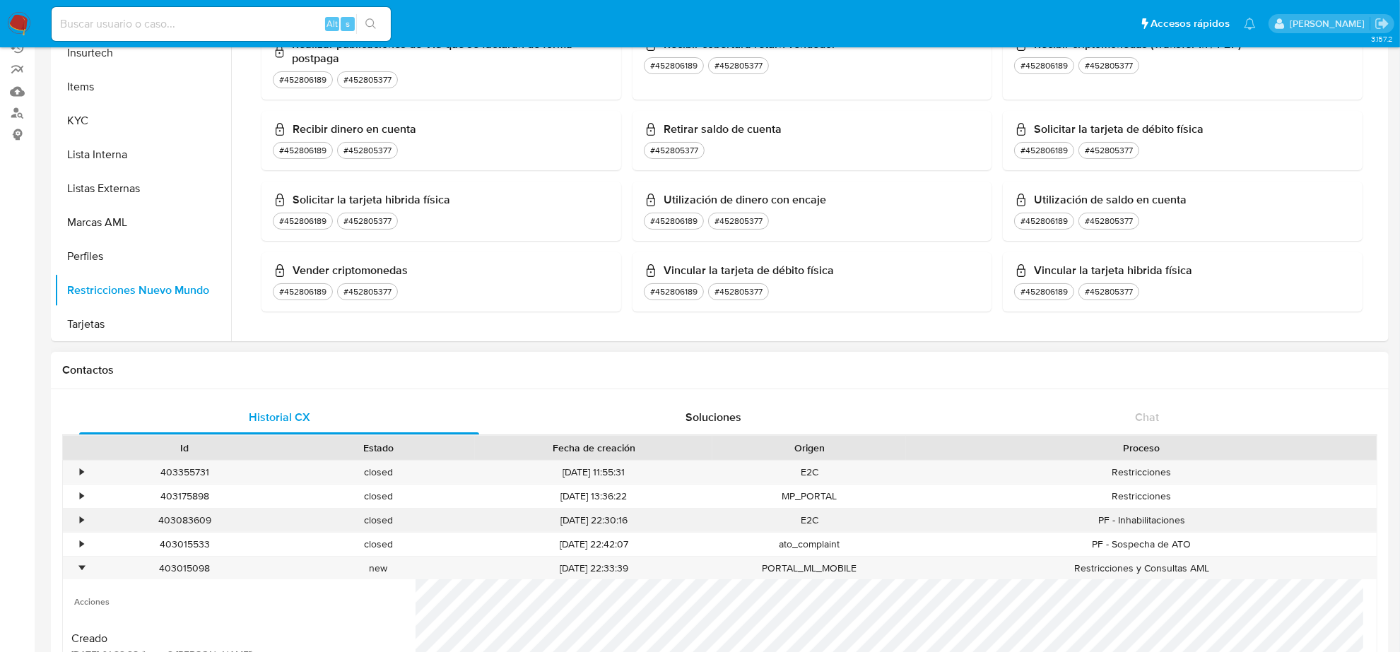
click at [85, 523] on div "•" at bounding box center [75, 520] width 25 height 23
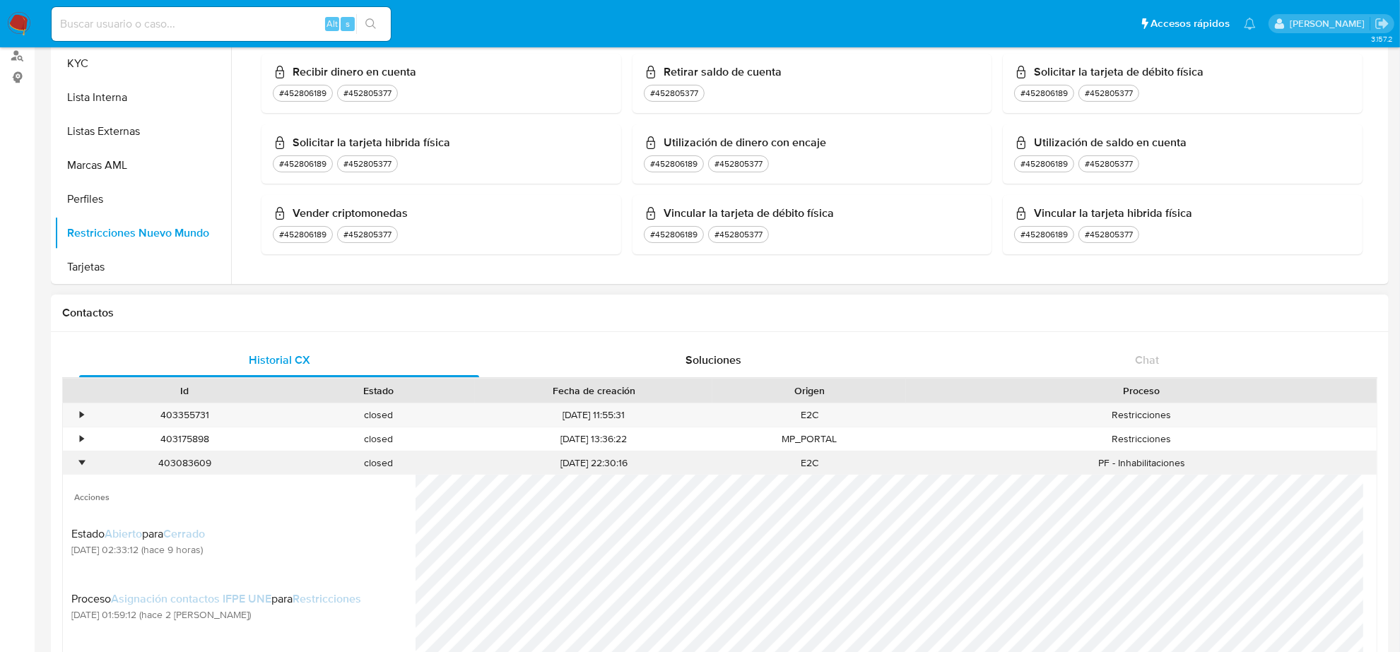
scroll to position [223, 0]
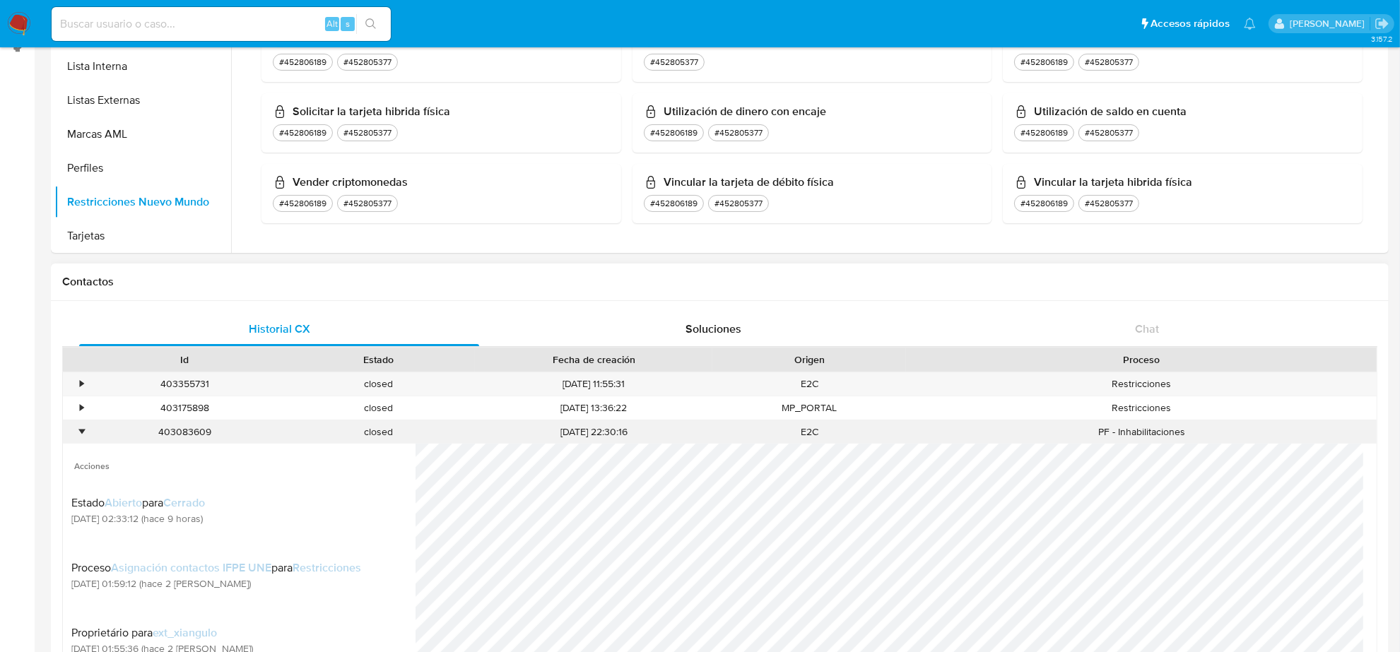
click at [80, 435] on div "•" at bounding box center [82, 431] width 4 height 13
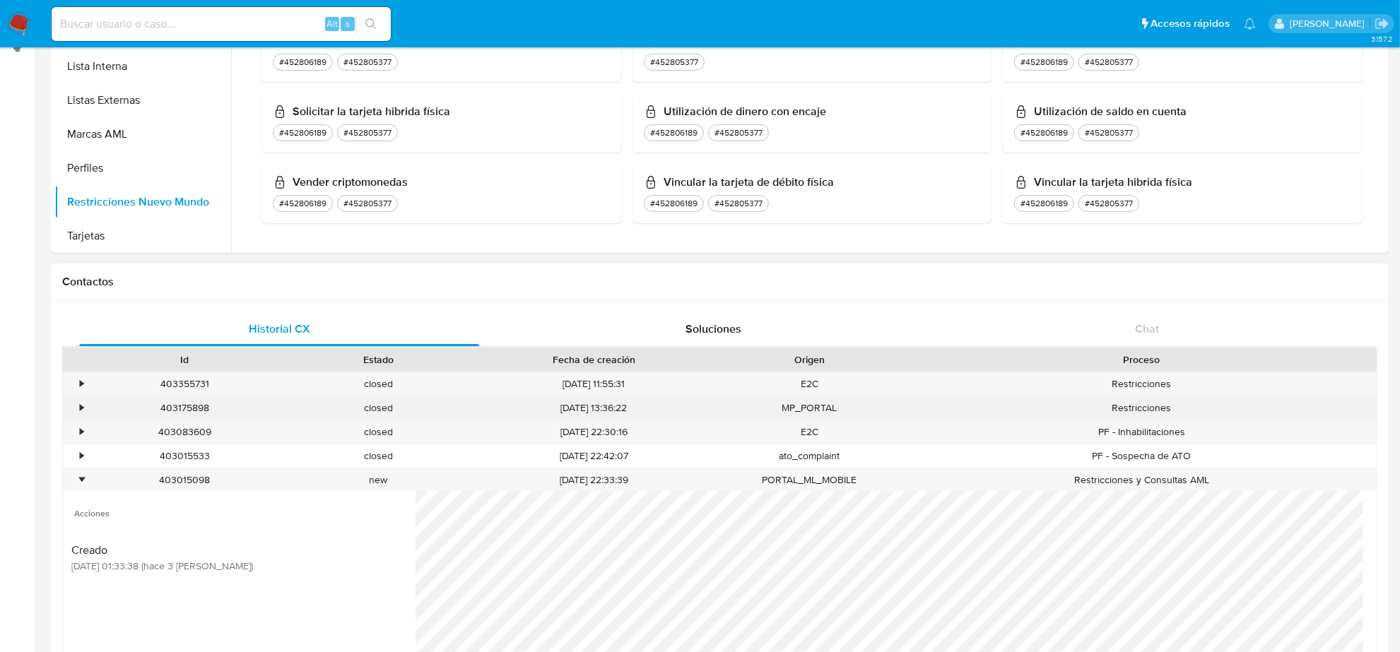
click at [78, 410] on div "•" at bounding box center [75, 407] width 25 height 23
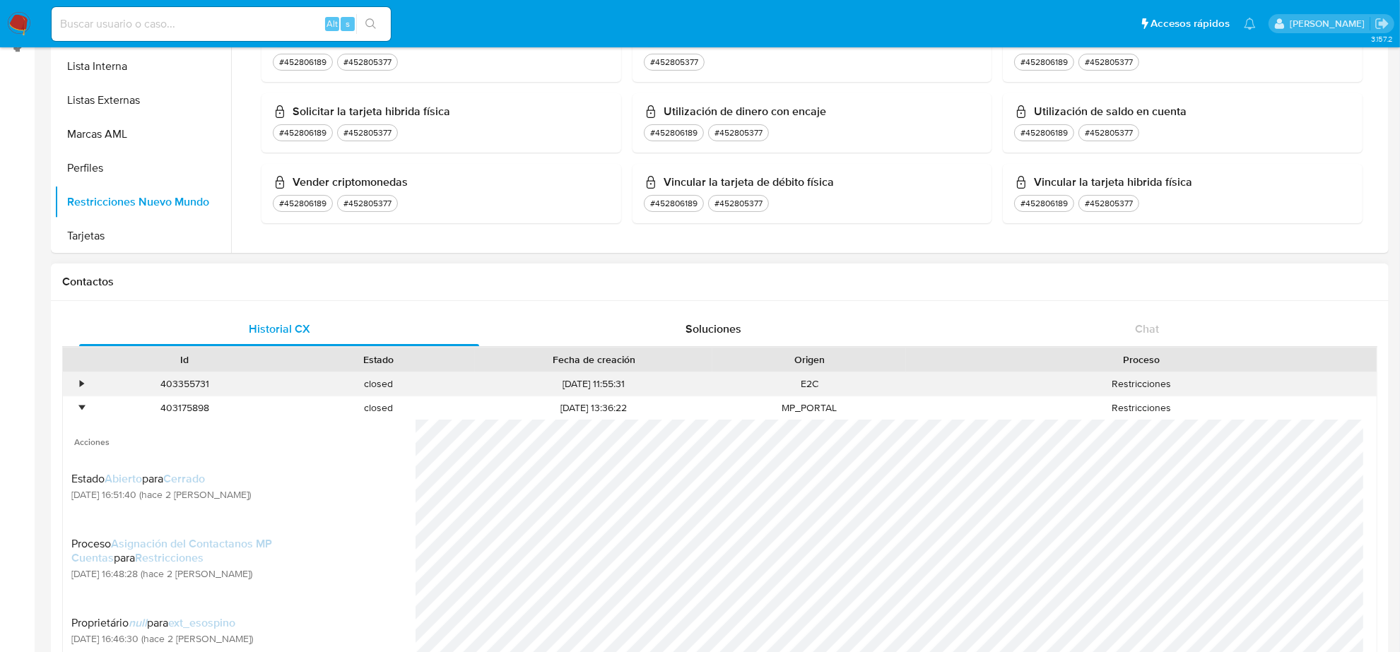
click at [78, 390] on div "•" at bounding box center [75, 383] width 25 height 23
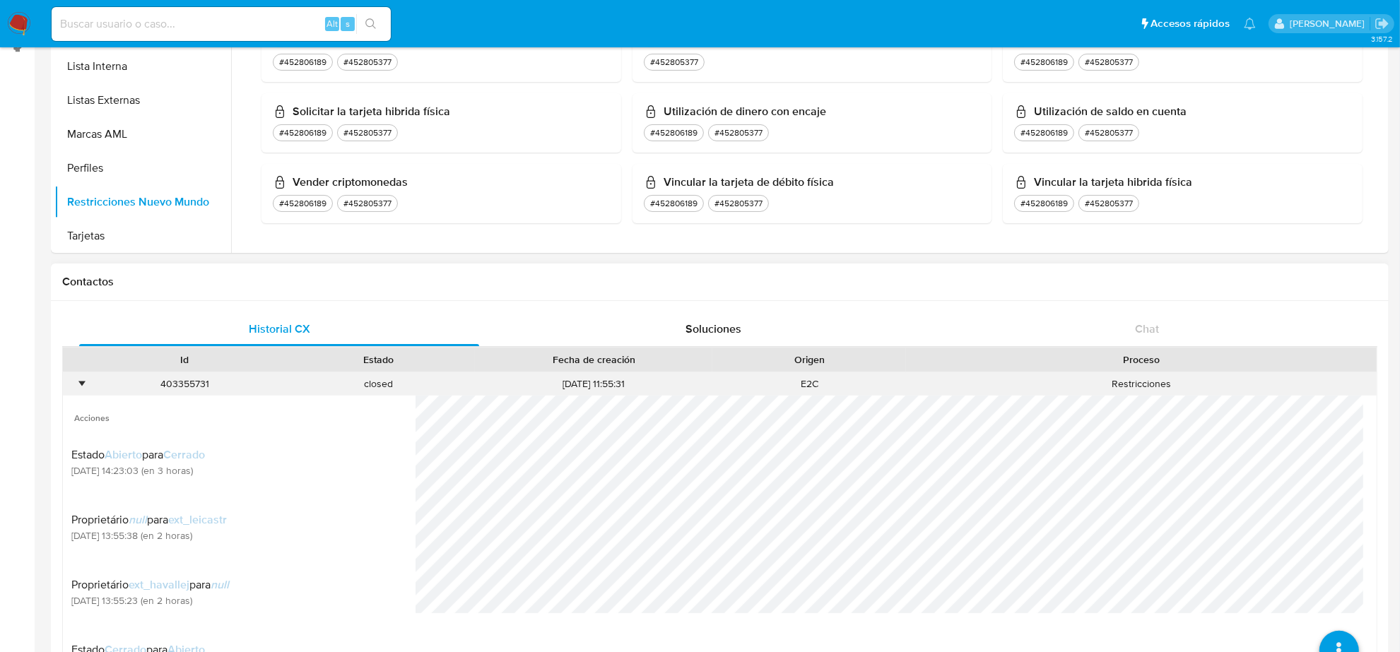
click at [78, 389] on div "•" at bounding box center [75, 383] width 25 height 23
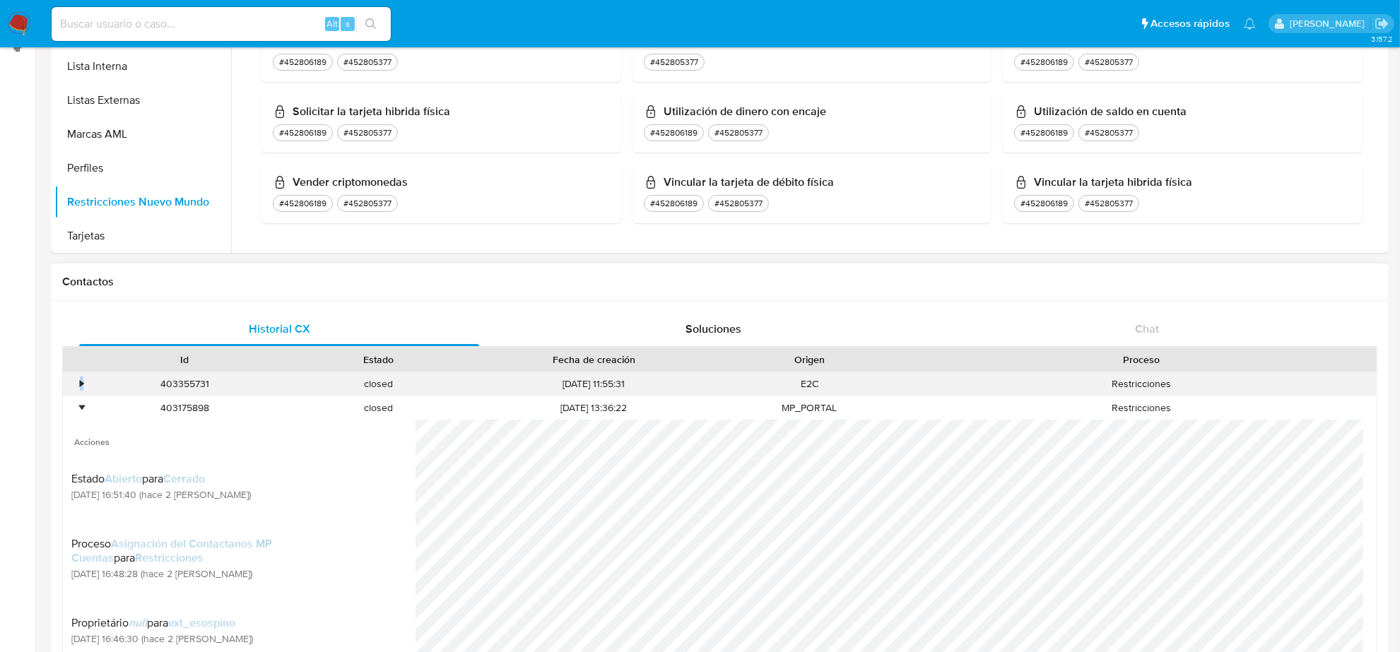
click at [78, 384] on div "•" at bounding box center [75, 383] width 25 height 23
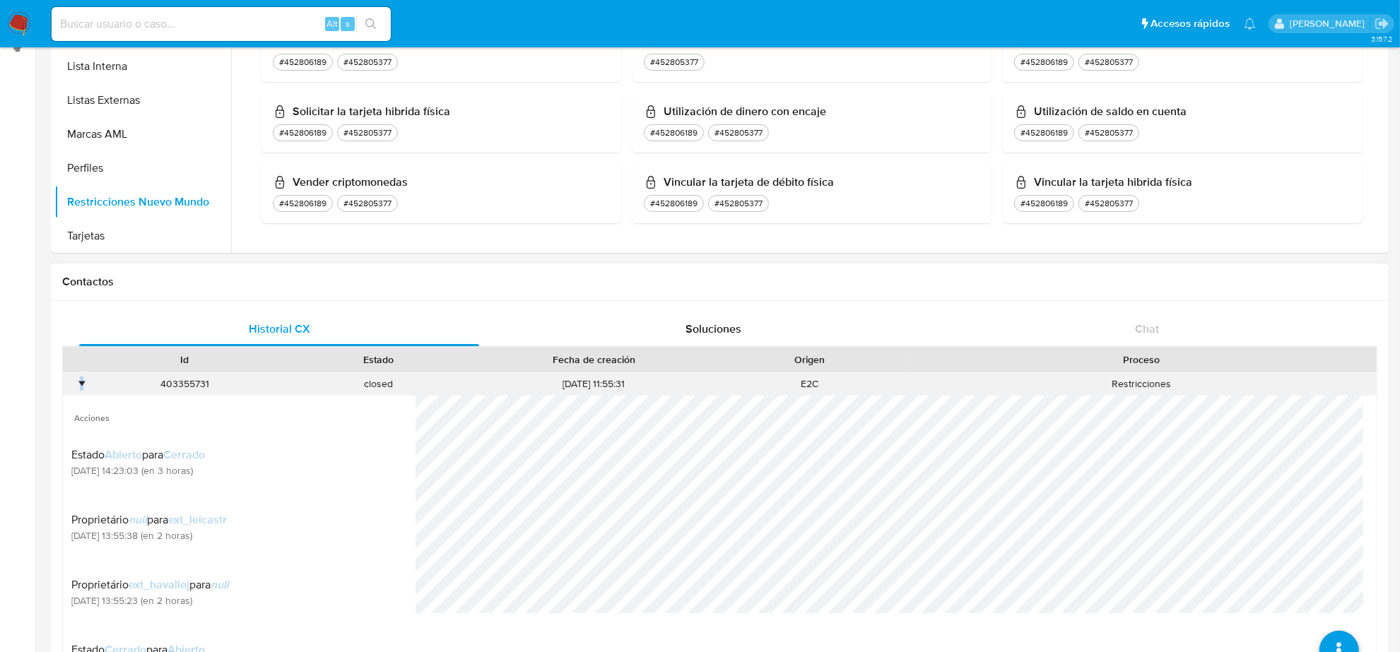
click at [83, 384] on div "•" at bounding box center [82, 383] width 4 height 13
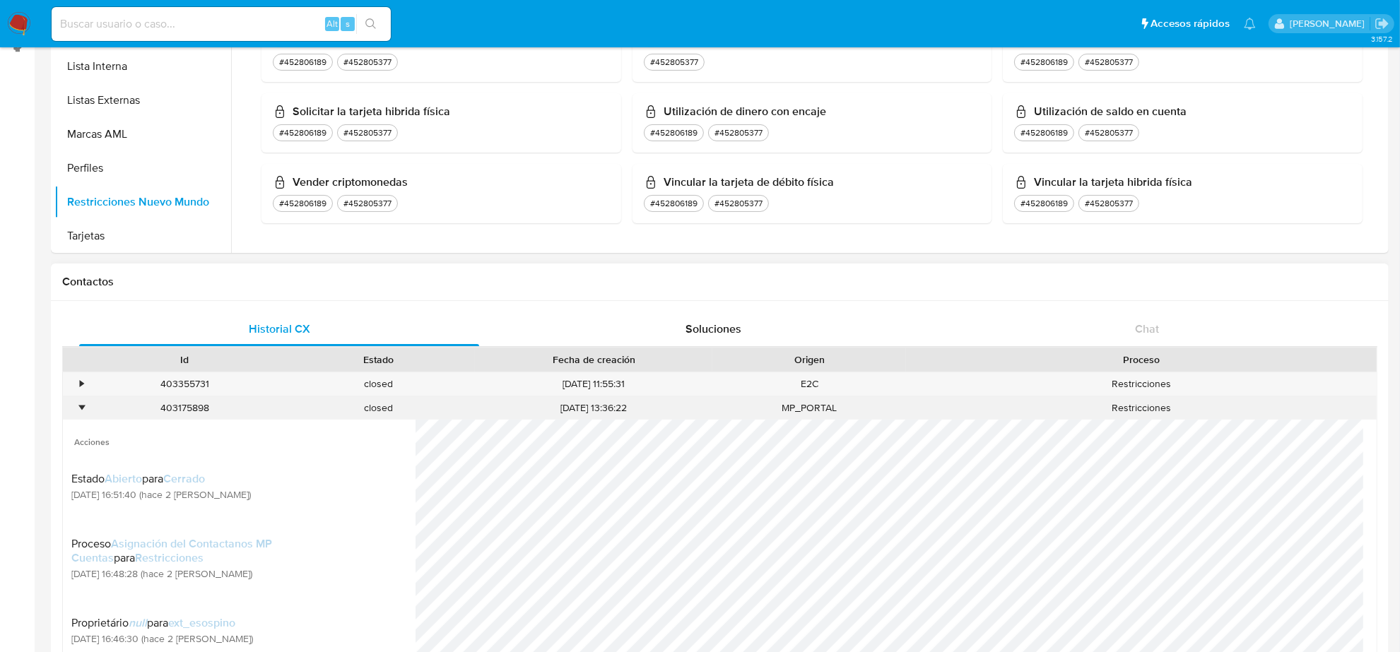
click at [83, 411] on div "•" at bounding box center [75, 407] width 25 height 23
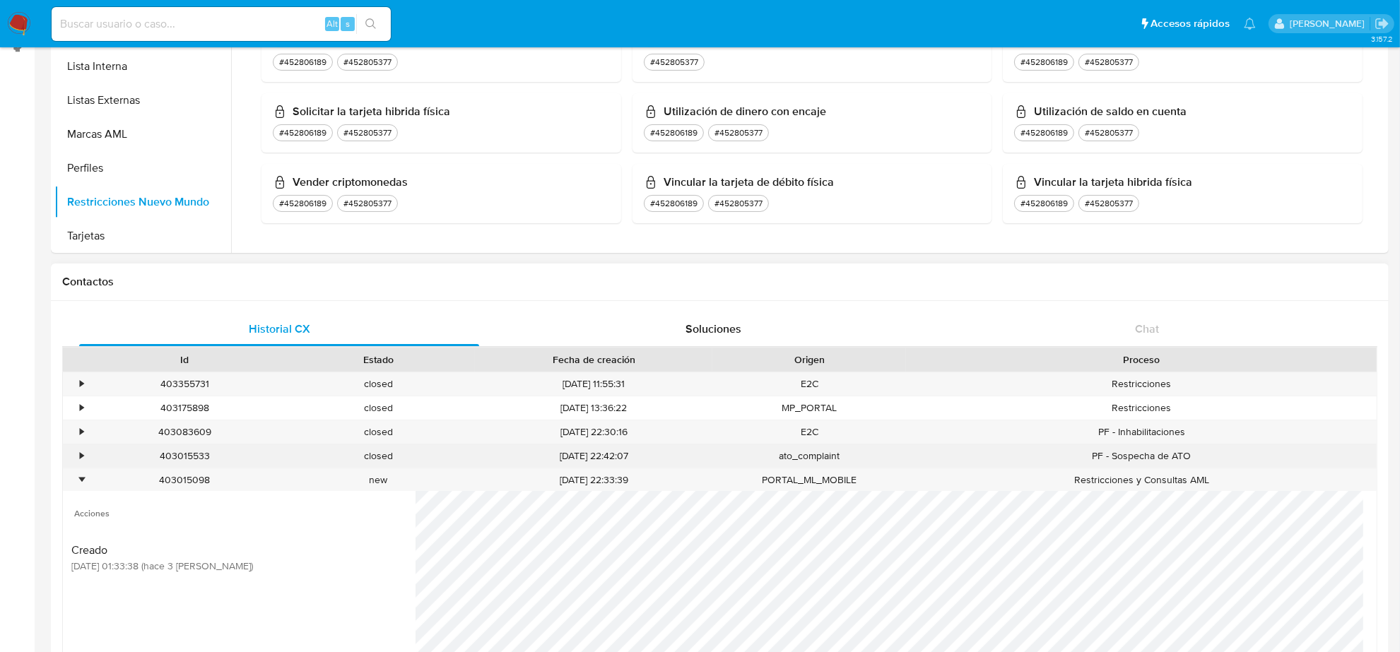
click at [78, 459] on div "•" at bounding box center [75, 456] width 25 height 23
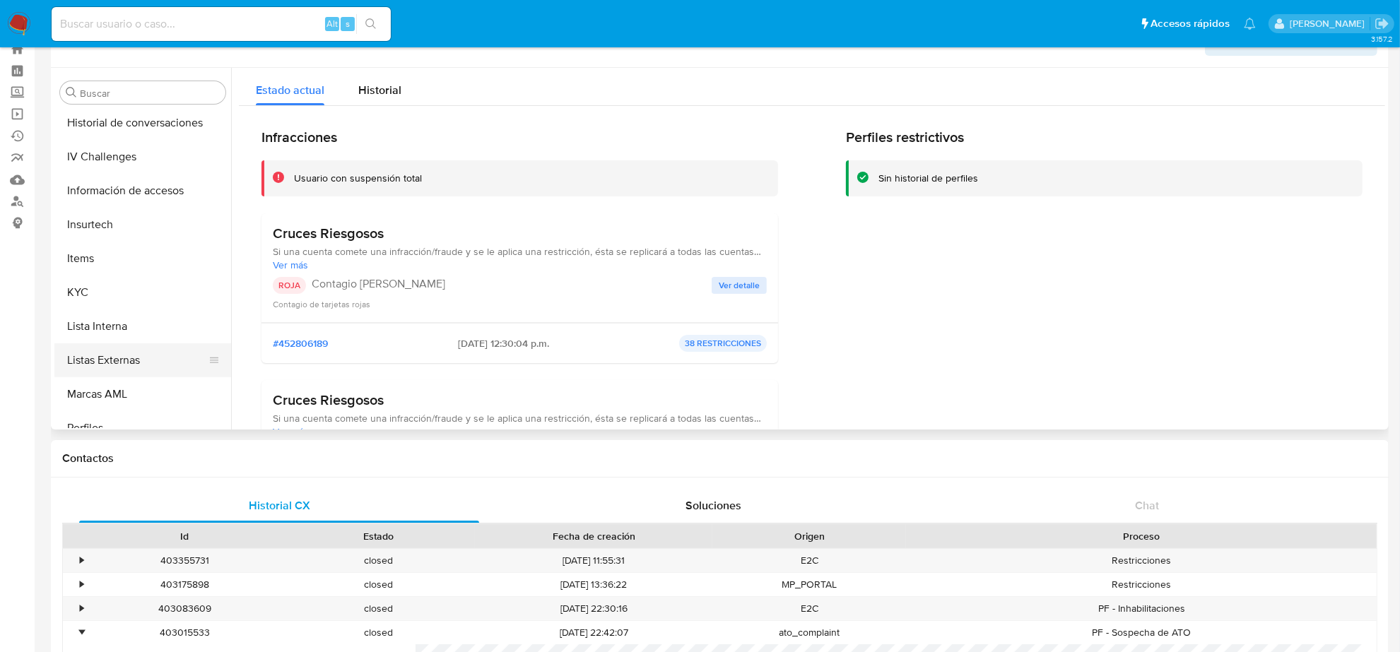
scroll to position [331, 0]
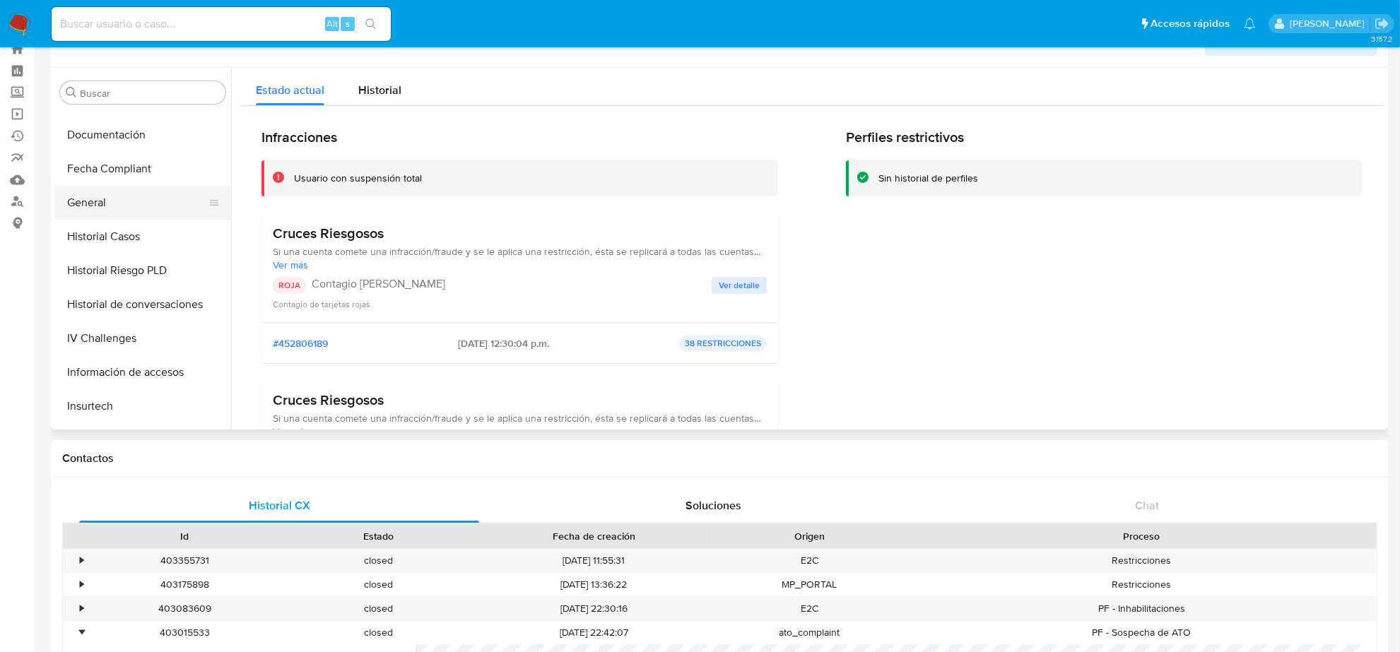
click at [124, 205] on button "General" at bounding box center [136, 203] width 165 height 34
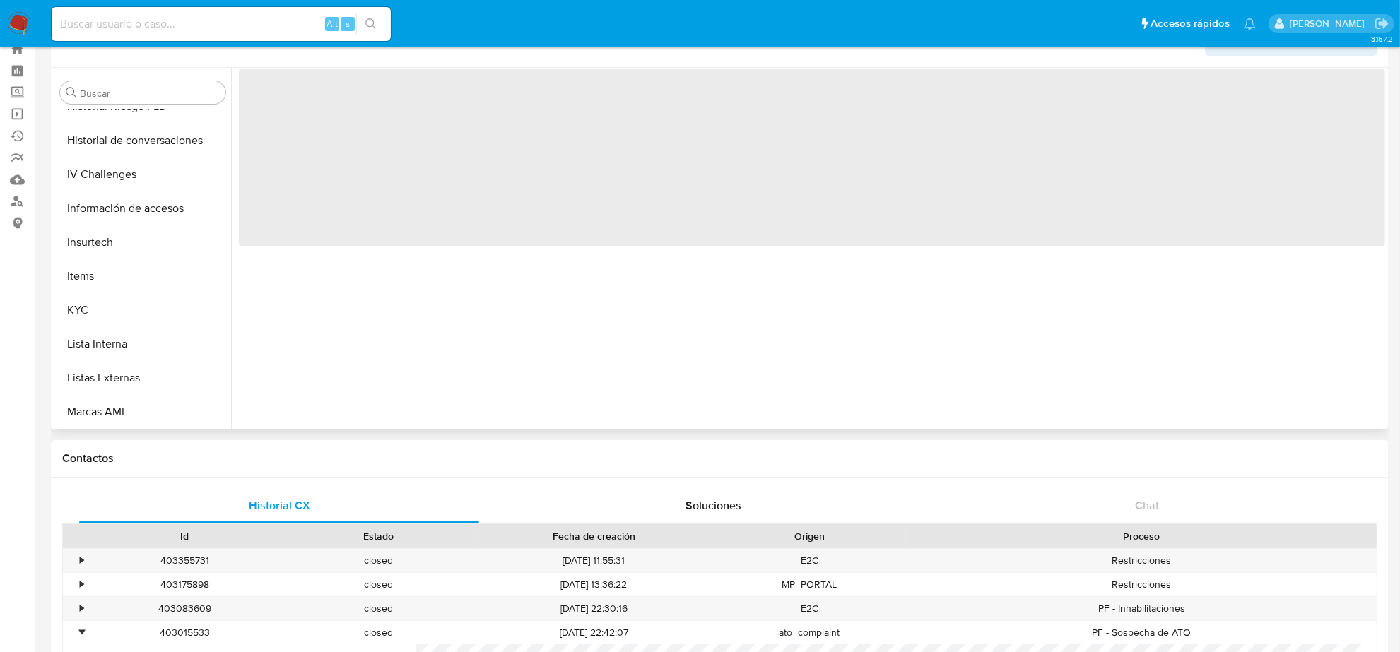
scroll to position [596, 0]
click at [89, 189] on button "Items" at bounding box center [136, 175] width 165 height 34
click at [93, 196] on button "KYC" at bounding box center [136, 209] width 165 height 34
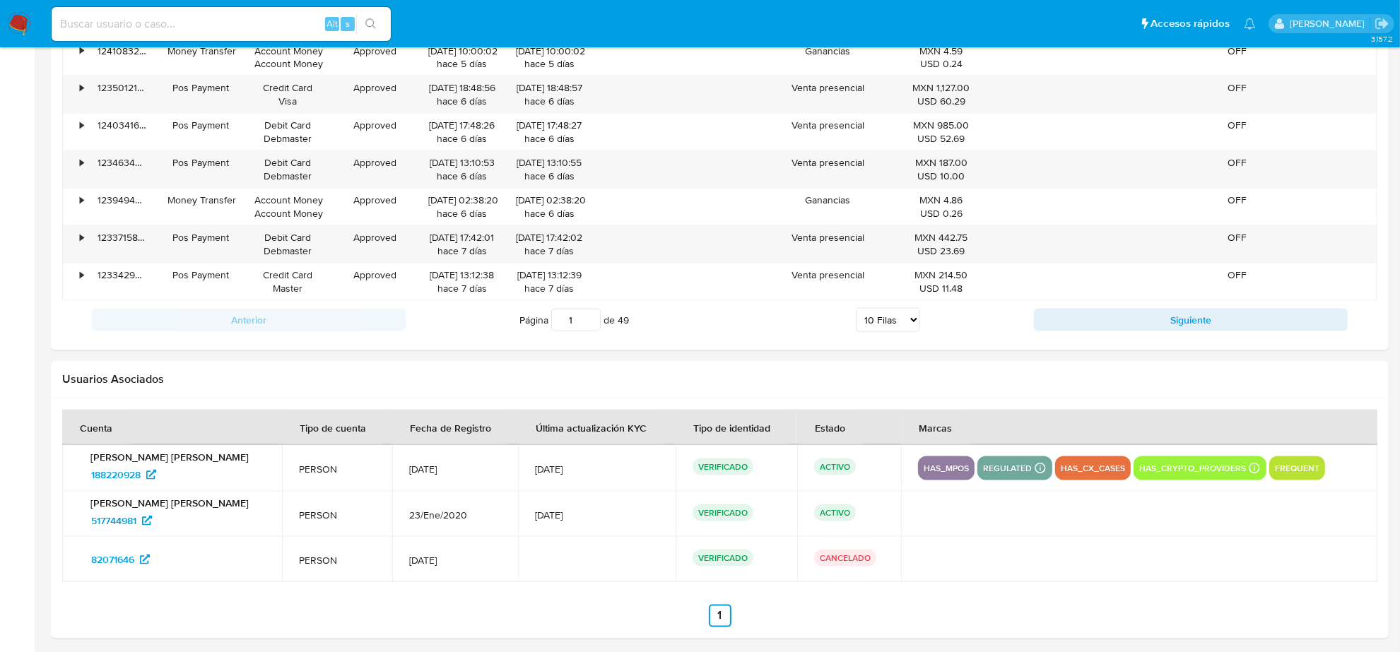
scroll to position [2198, 0]
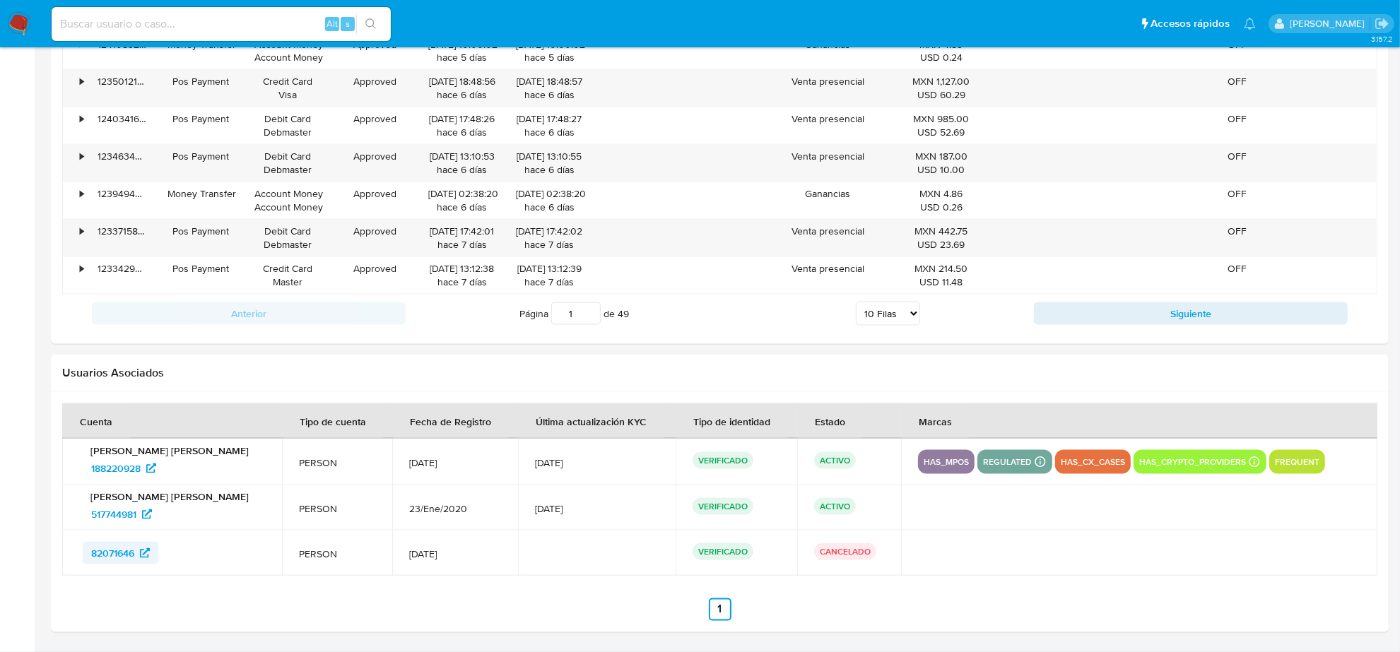
click at [121, 556] on span "82071646" at bounding box center [112, 553] width 43 height 23
click at [107, 549] on span "82071646" at bounding box center [112, 553] width 43 height 23
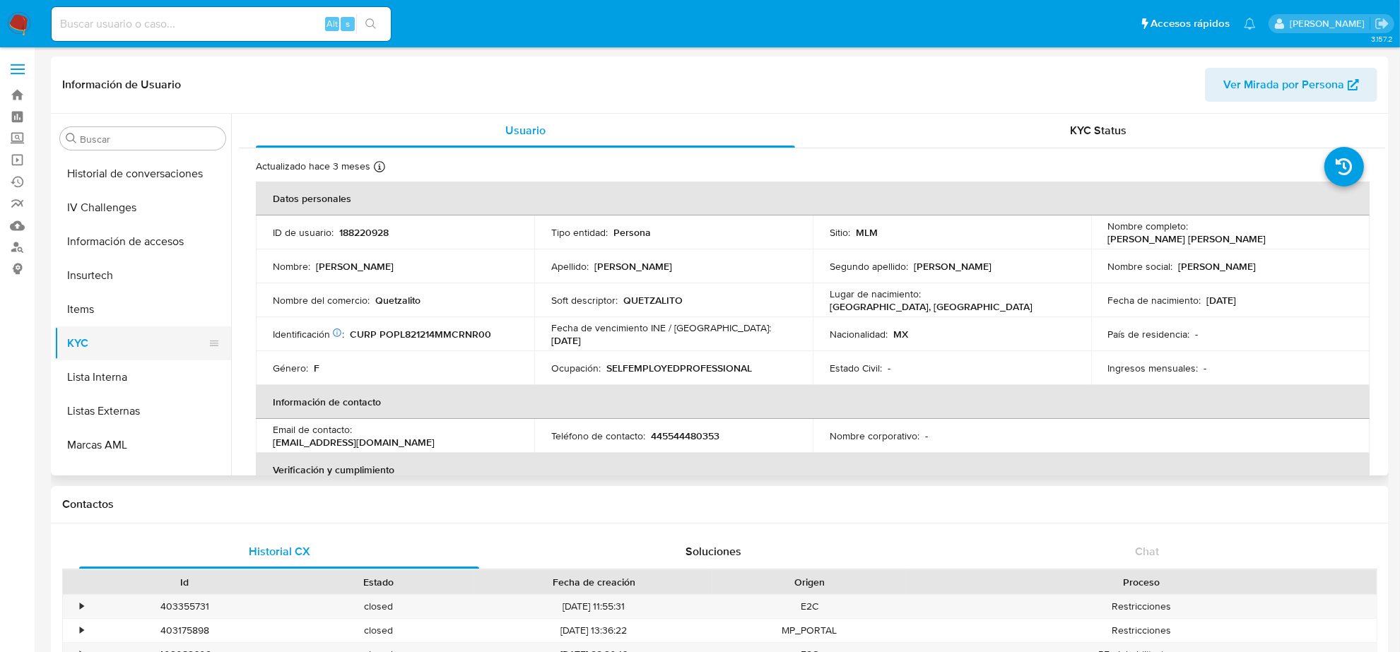
scroll to position [331, 0]
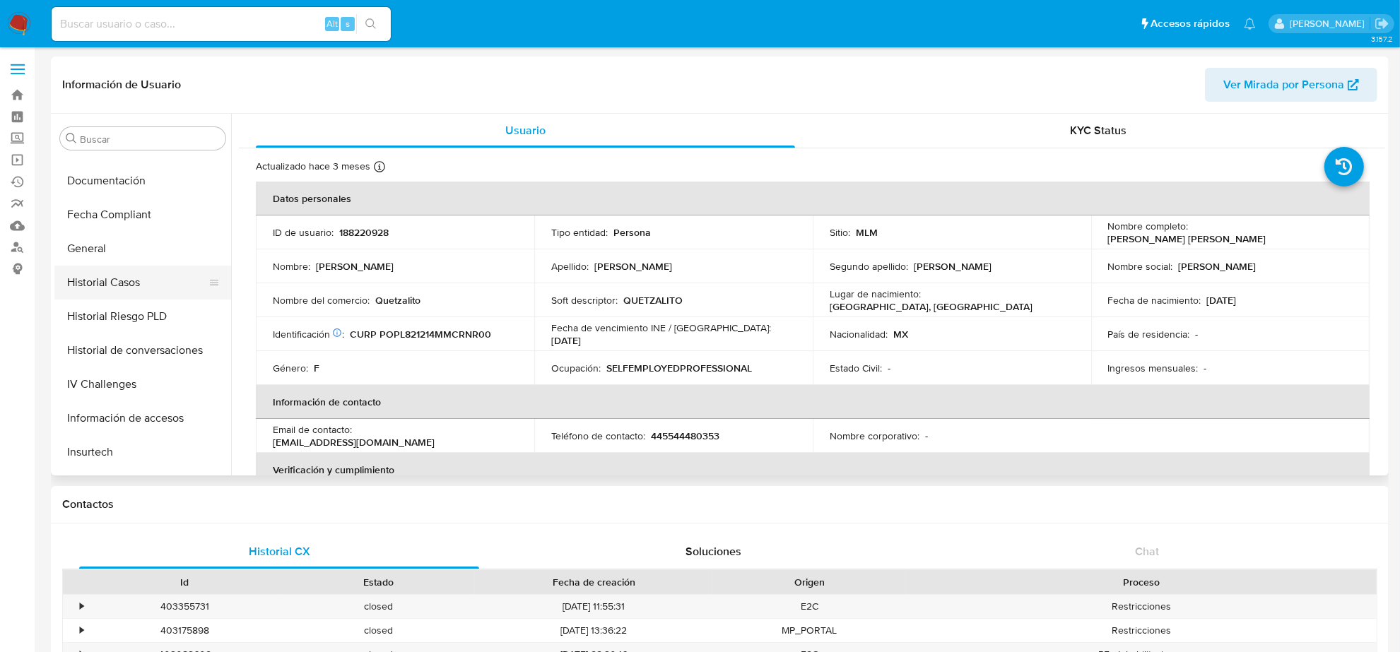
click at [132, 283] on button "Historial Casos" at bounding box center [136, 283] width 165 height 34
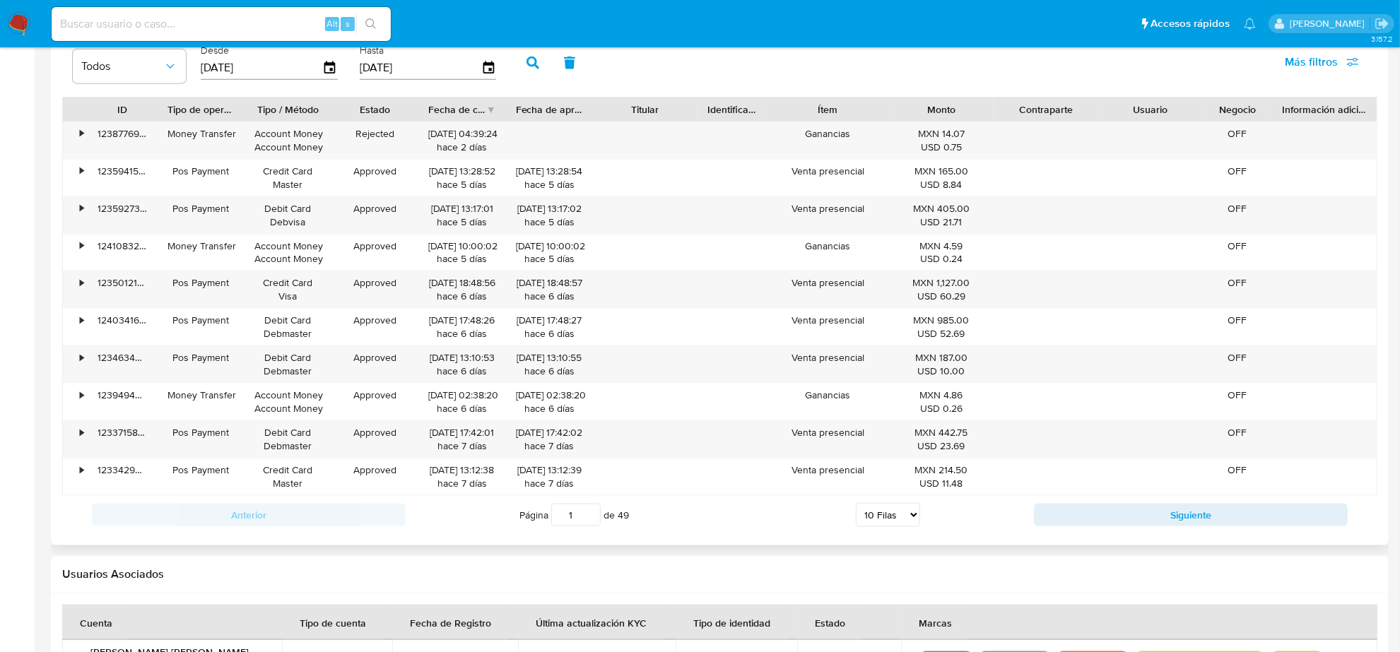
scroll to position [2198, 0]
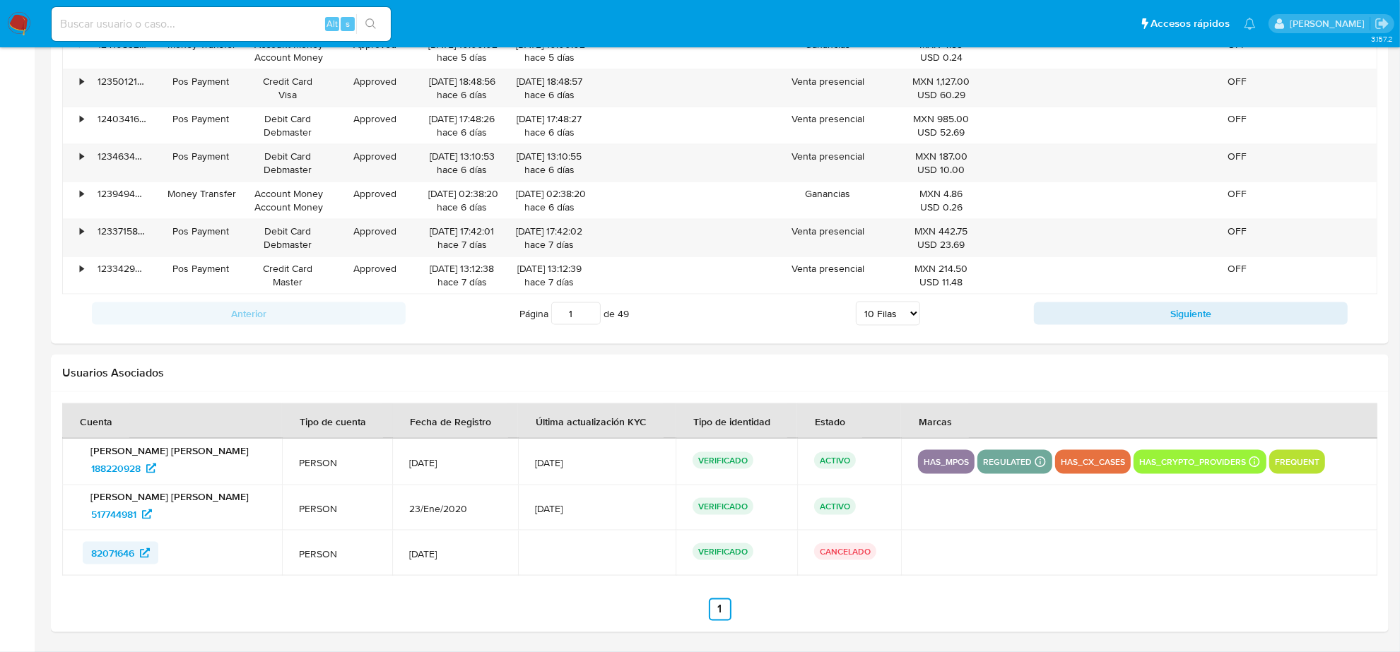
click at [118, 553] on span "82071646" at bounding box center [112, 553] width 43 height 23
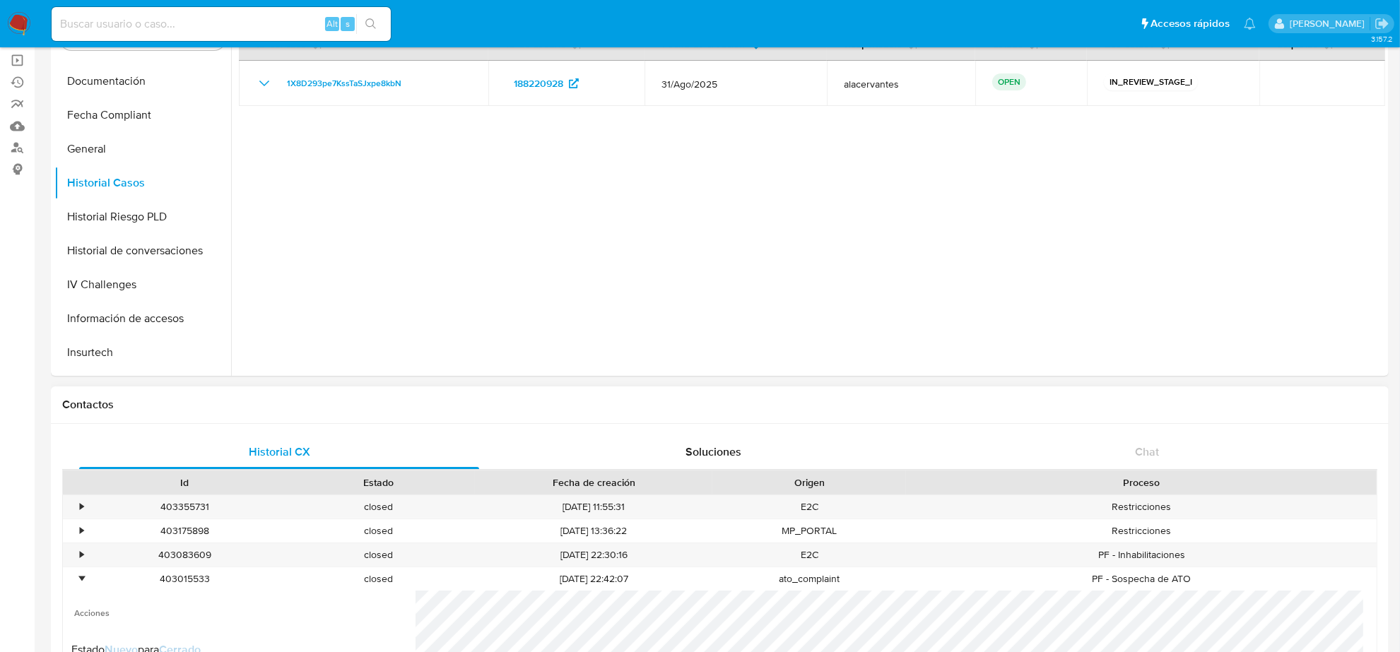
scroll to position [0, 0]
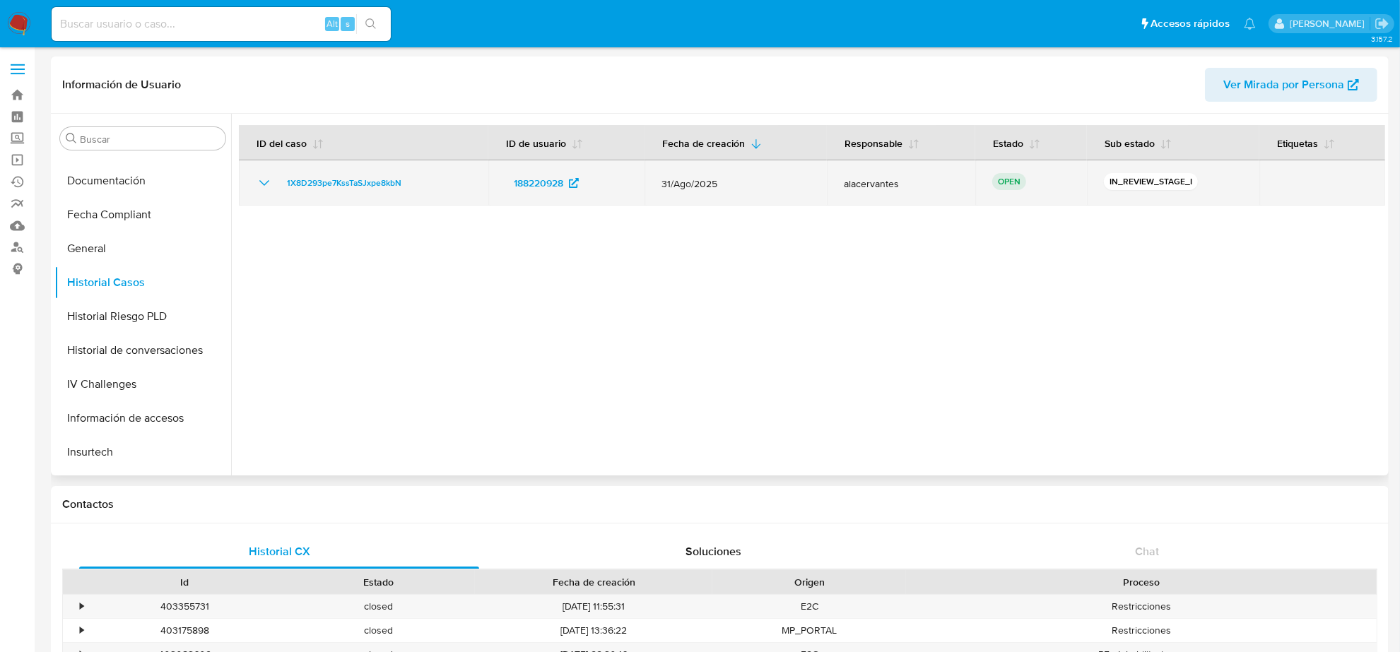
click at [365, 192] on td "1X8D293pe7KssTaSJxpe8kbN" at bounding box center [363, 182] width 249 height 45
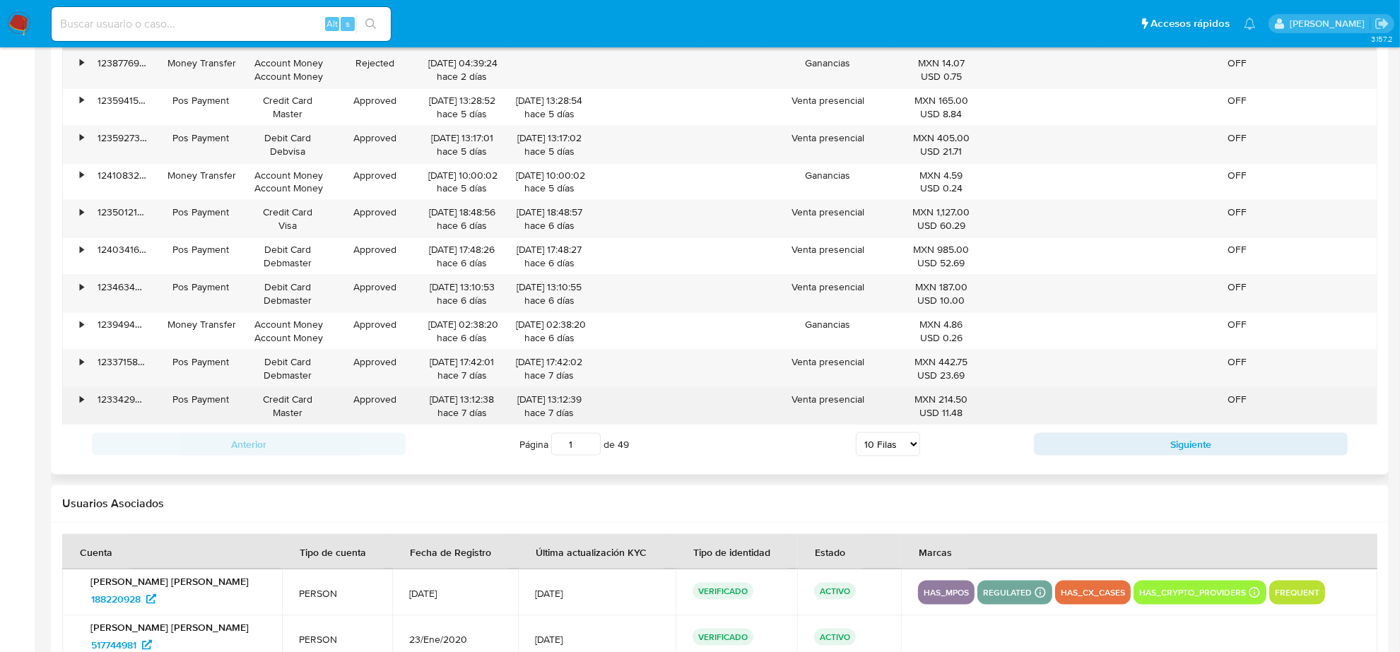
scroll to position [2198, 0]
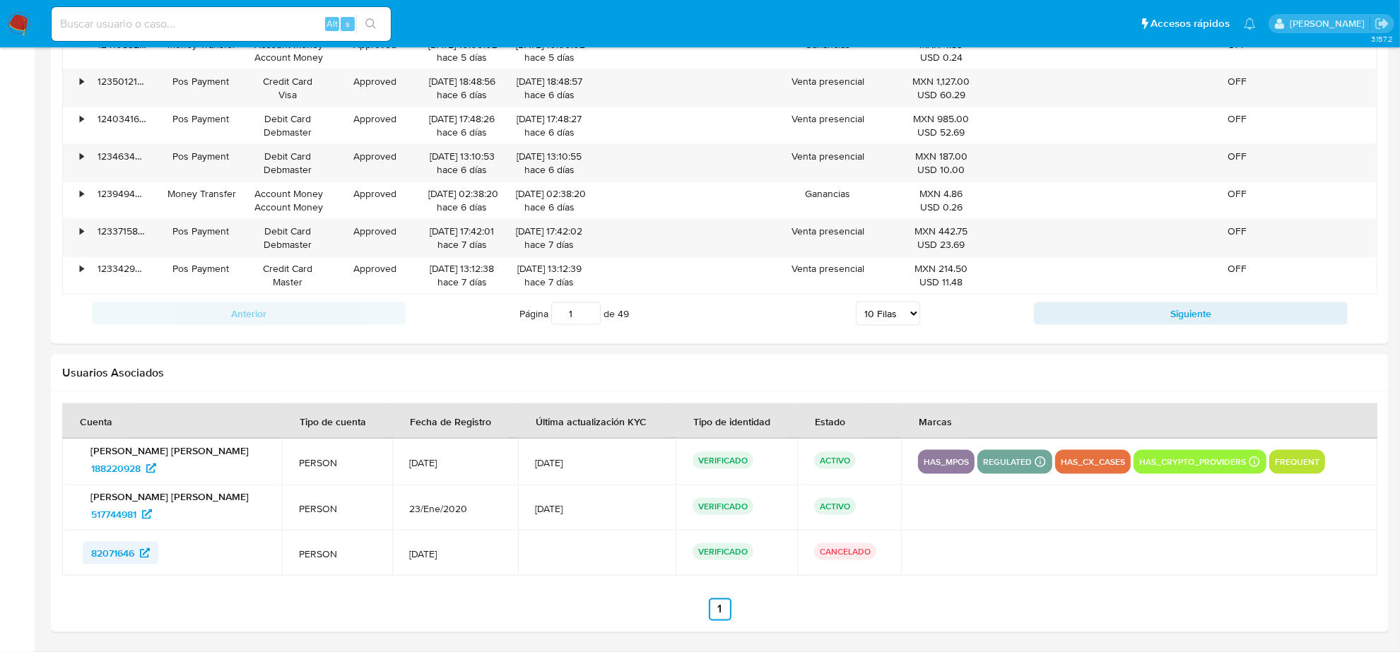
click at [114, 562] on span "82071646" at bounding box center [112, 553] width 43 height 23
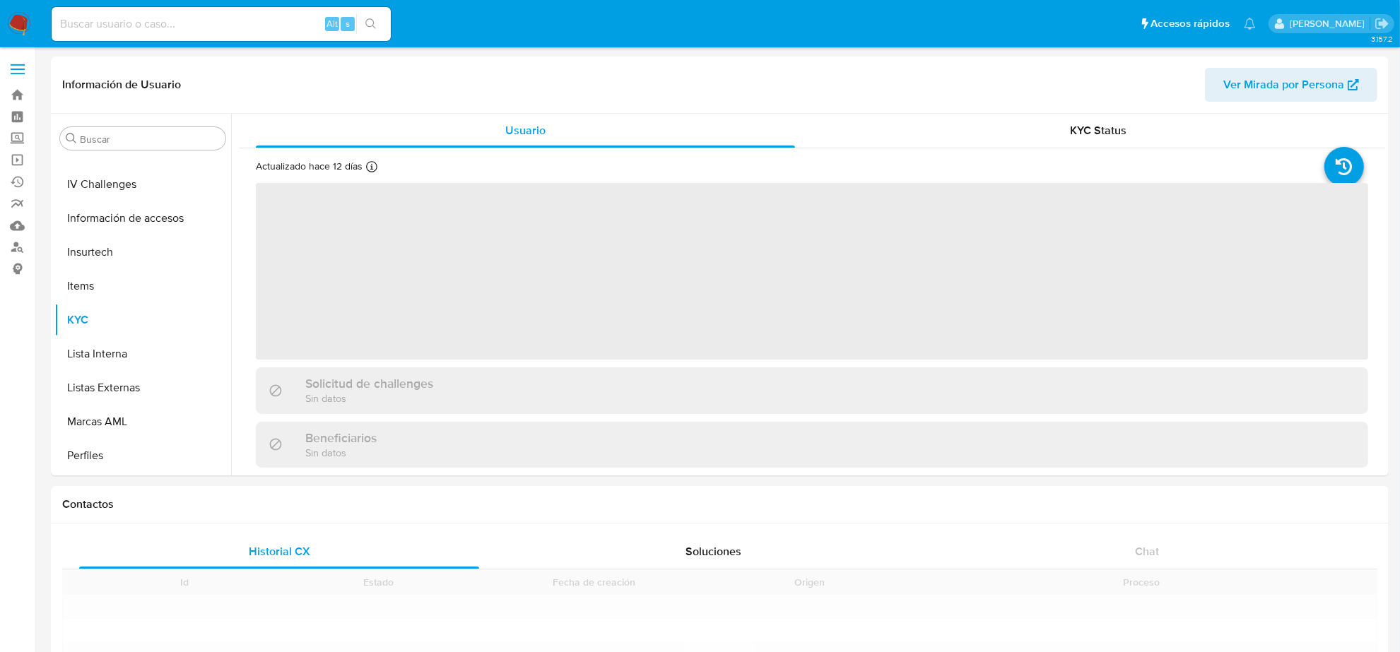
scroll to position [596, 0]
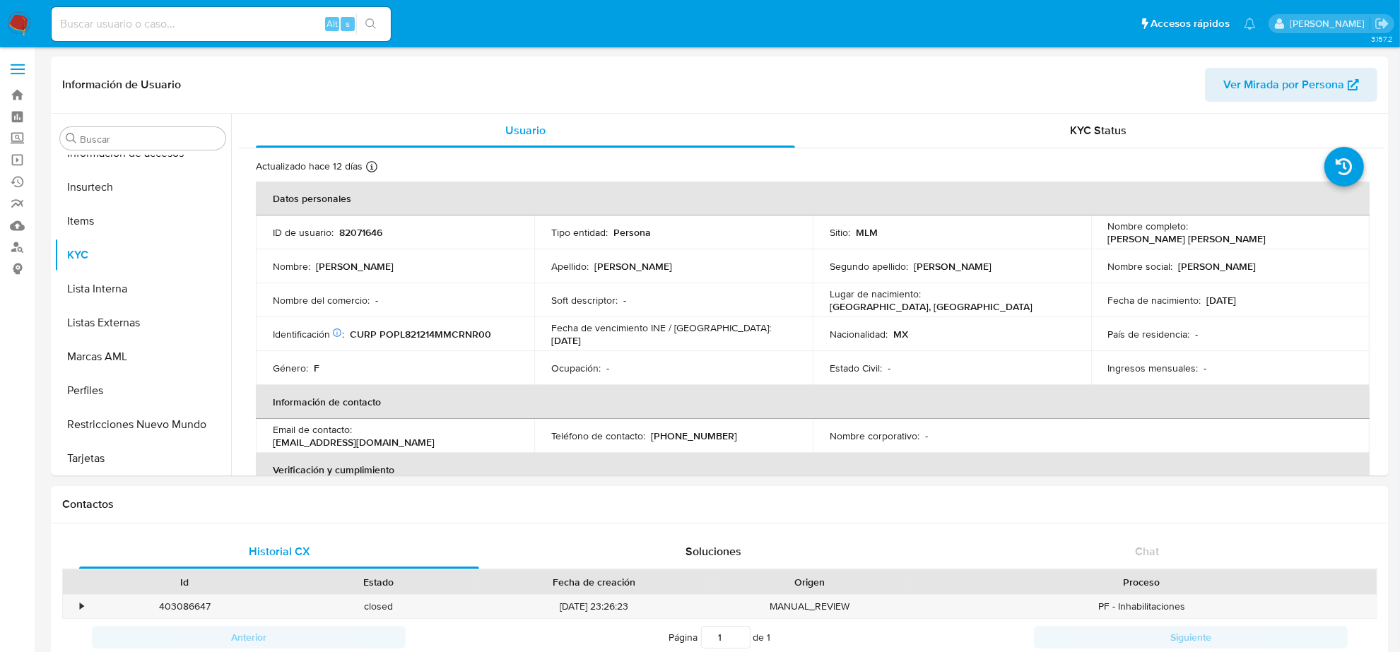
select select "10"
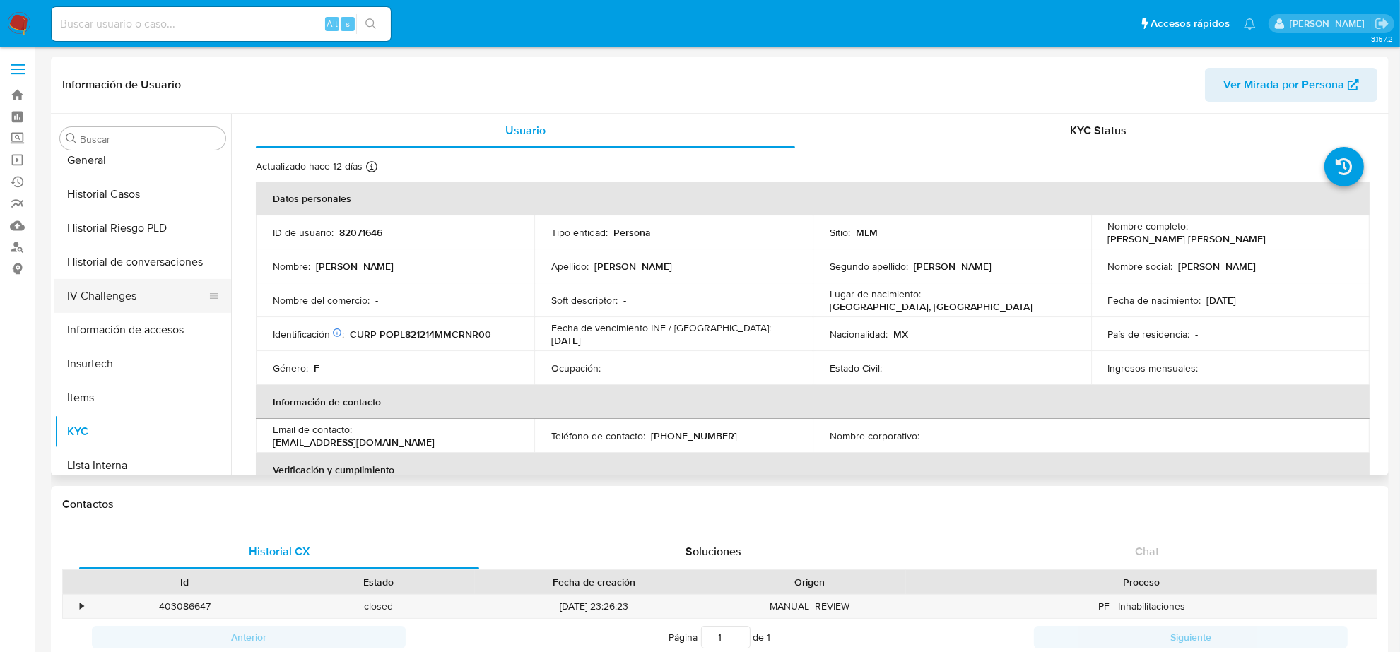
scroll to position [242, 0]
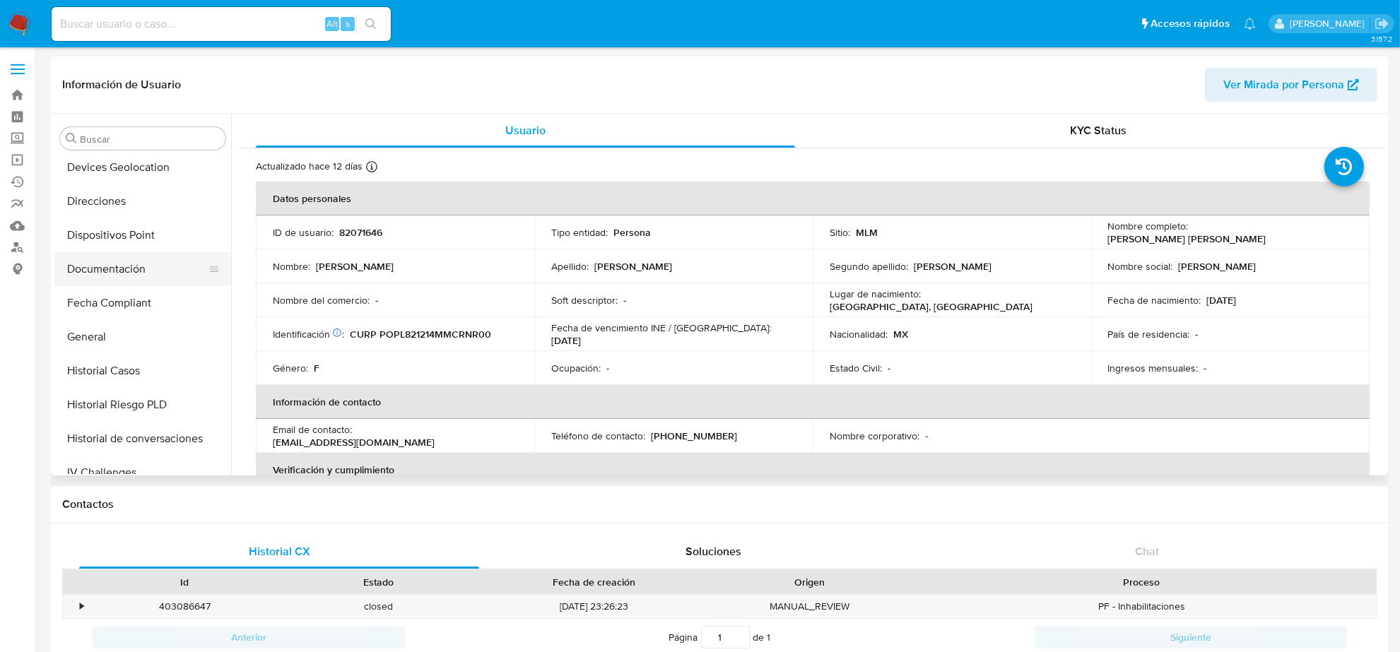
click at [131, 262] on button "Documentación" at bounding box center [136, 269] width 165 height 34
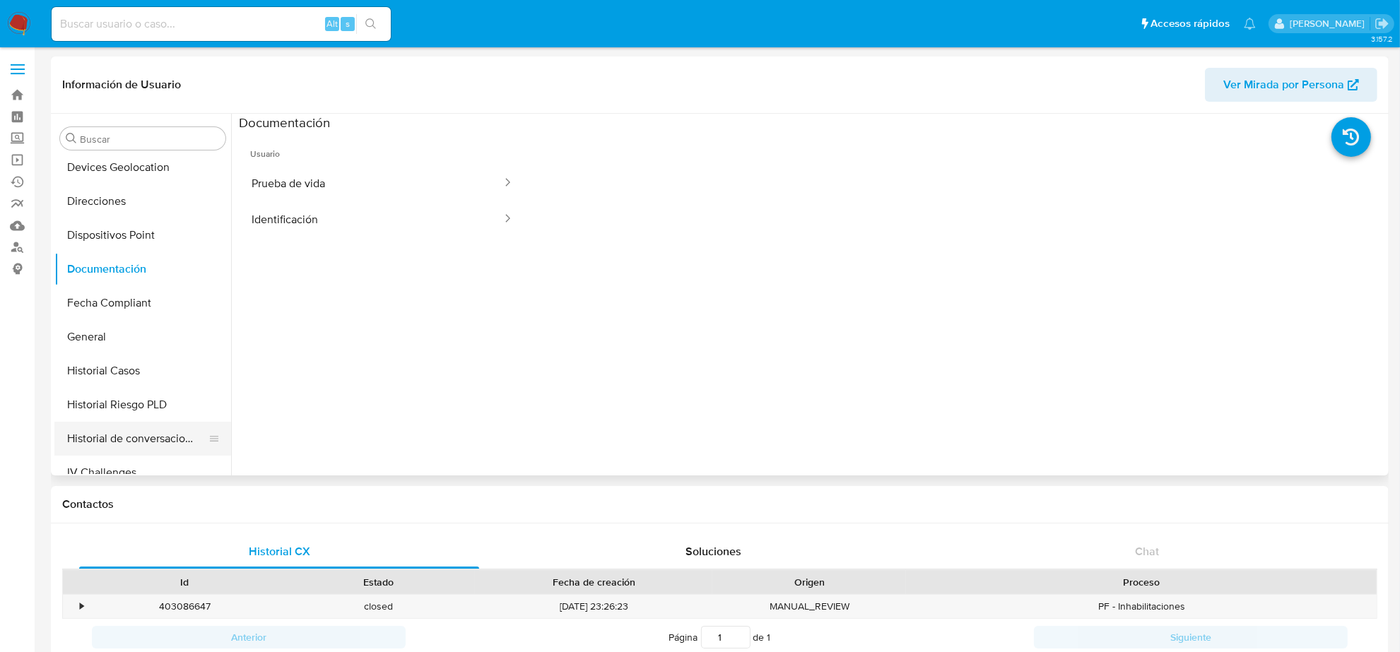
click at [147, 437] on button "Historial de conversaciones" at bounding box center [136, 439] width 165 height 34
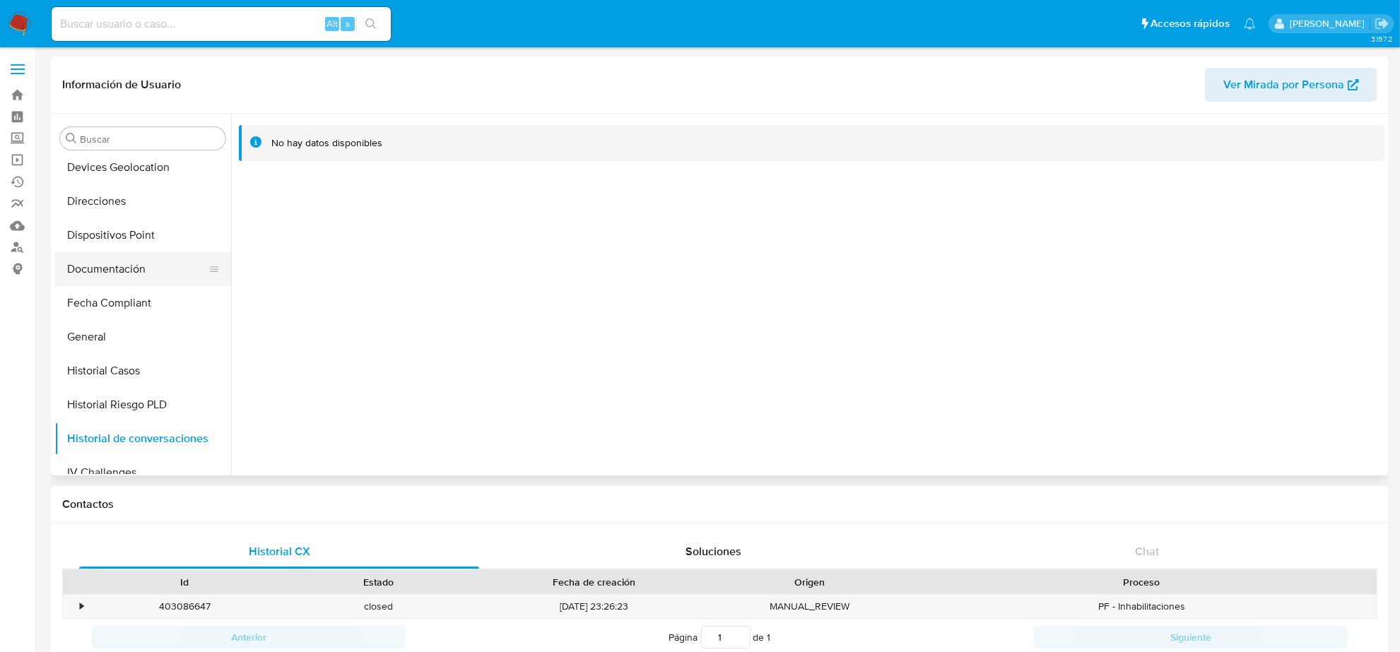
click at [104, 271] on button "Documentación" at bounding box center [136, 269] width 165 height 34
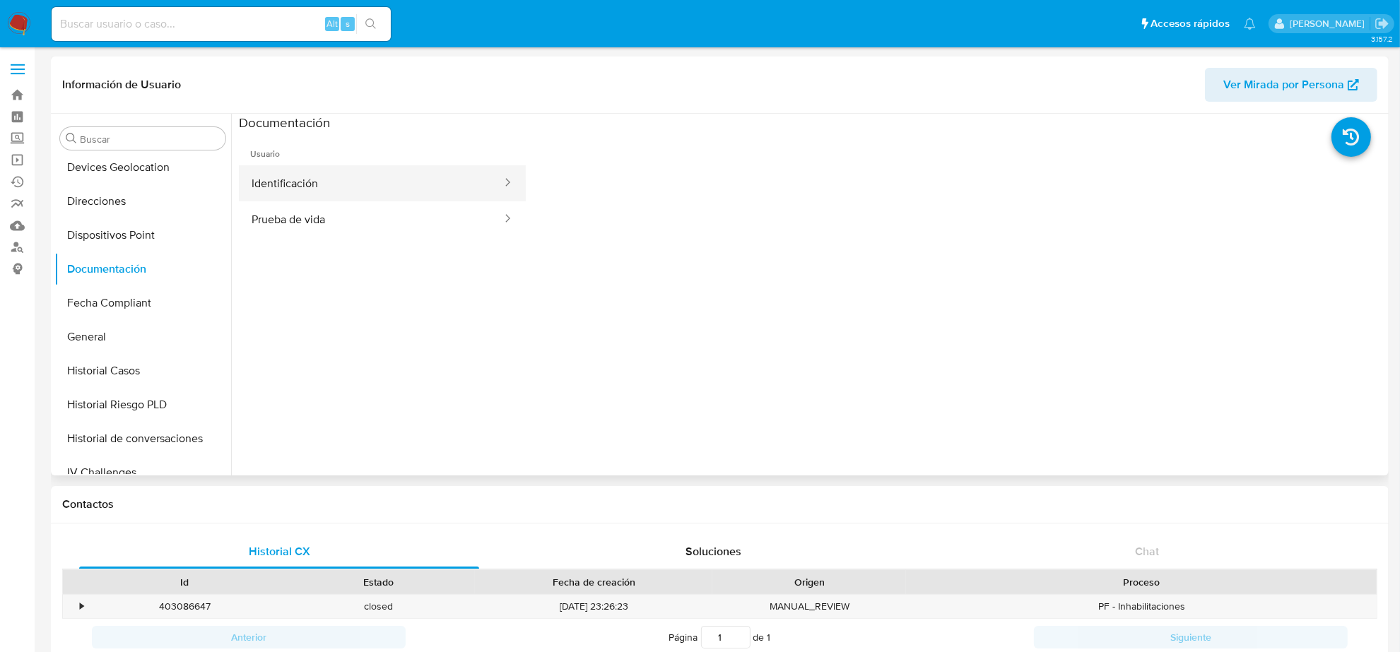
click at [376, 177] on button "Identificación" at bounding box center [371, 183] width 264 height 36
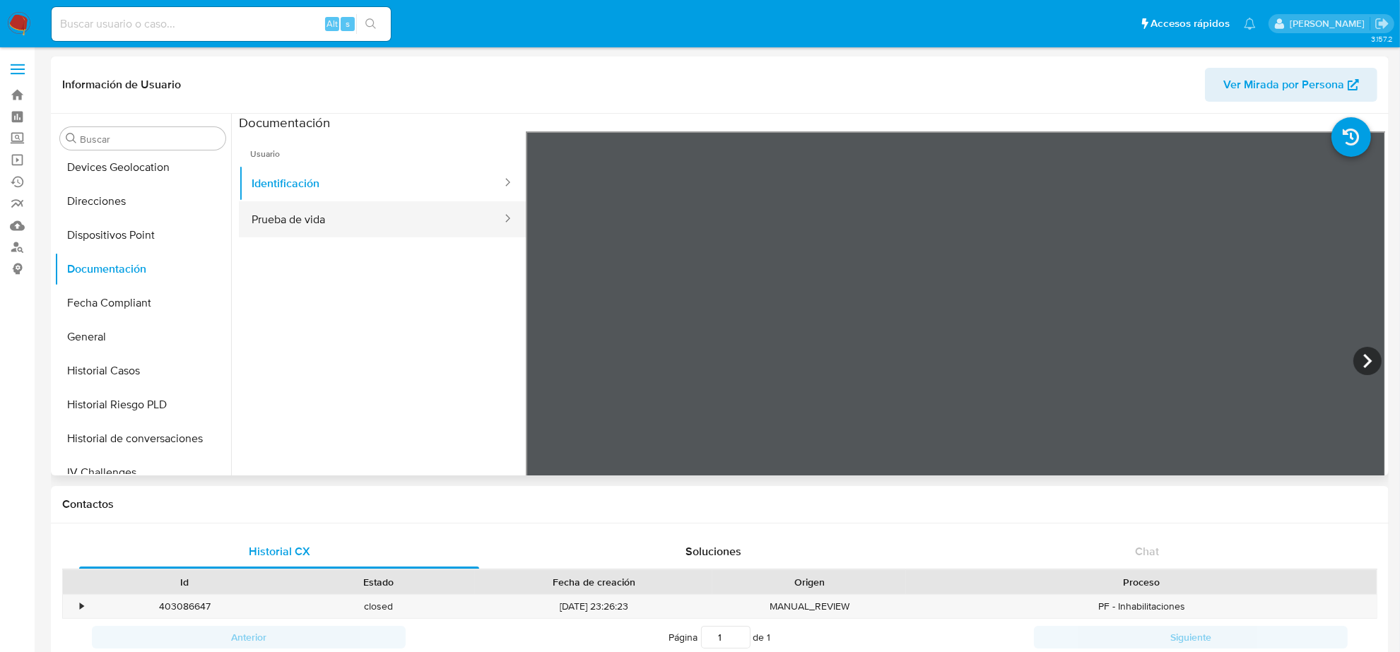
click at [369, 213] on button "Prueba de vida" at bounding box center [371, 219] width 264 height 36
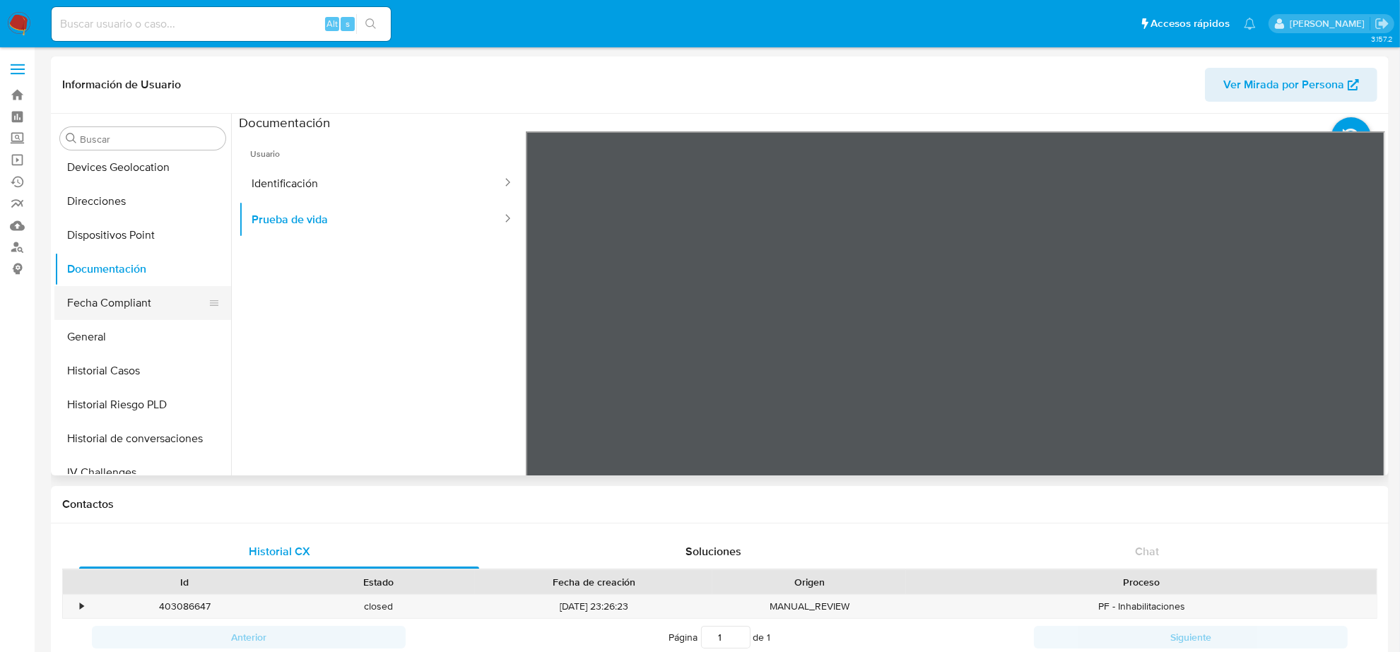
click at [100, 298] on button "Fecha Compliant" at bounding box center [136, 303] width 165 height 34
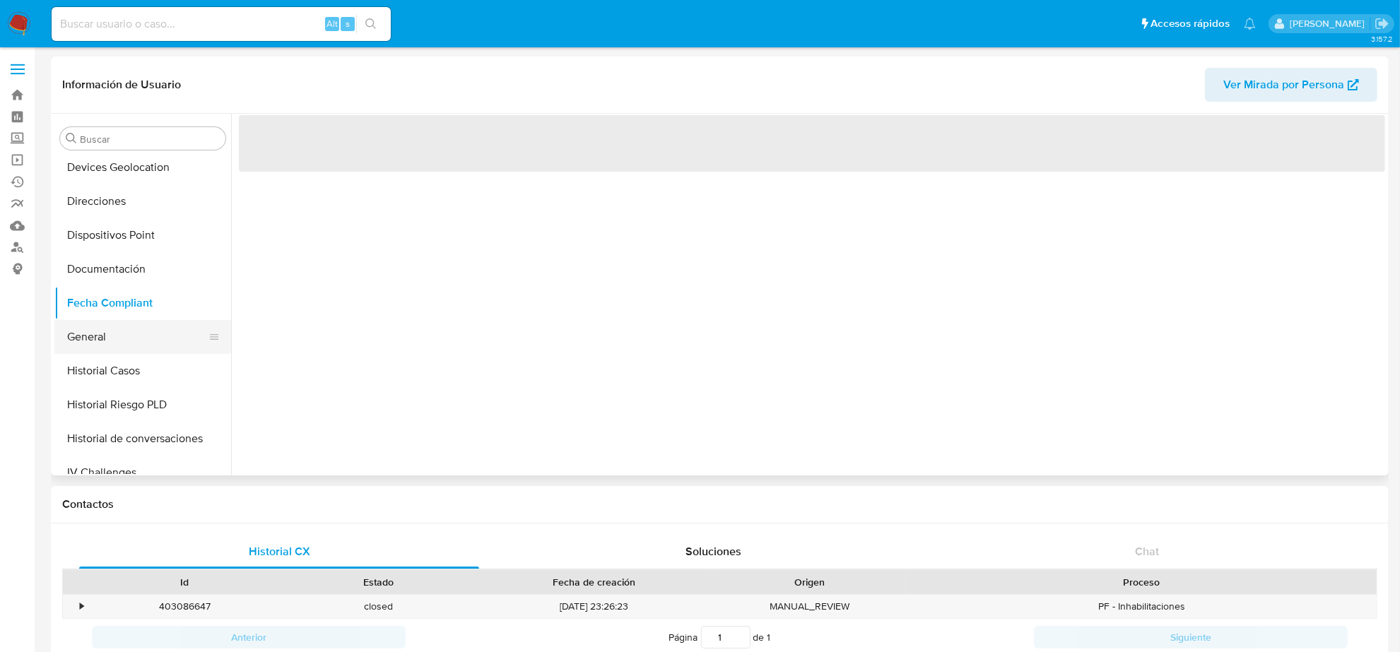
click at [108, 351] on button "General" at bounding box center [136, 337] width 165 height 34
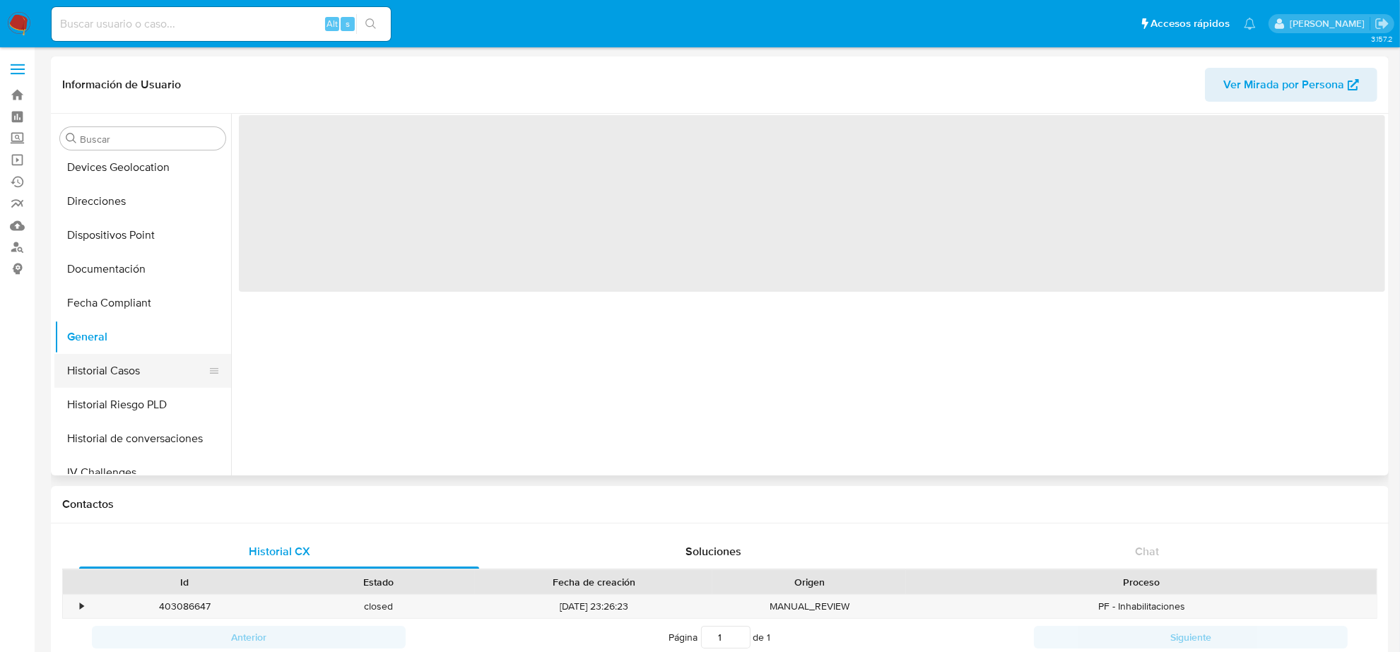
click at [106, 372] on button "Historial Casos" at bounding box center [136, 371] width 165 height 34
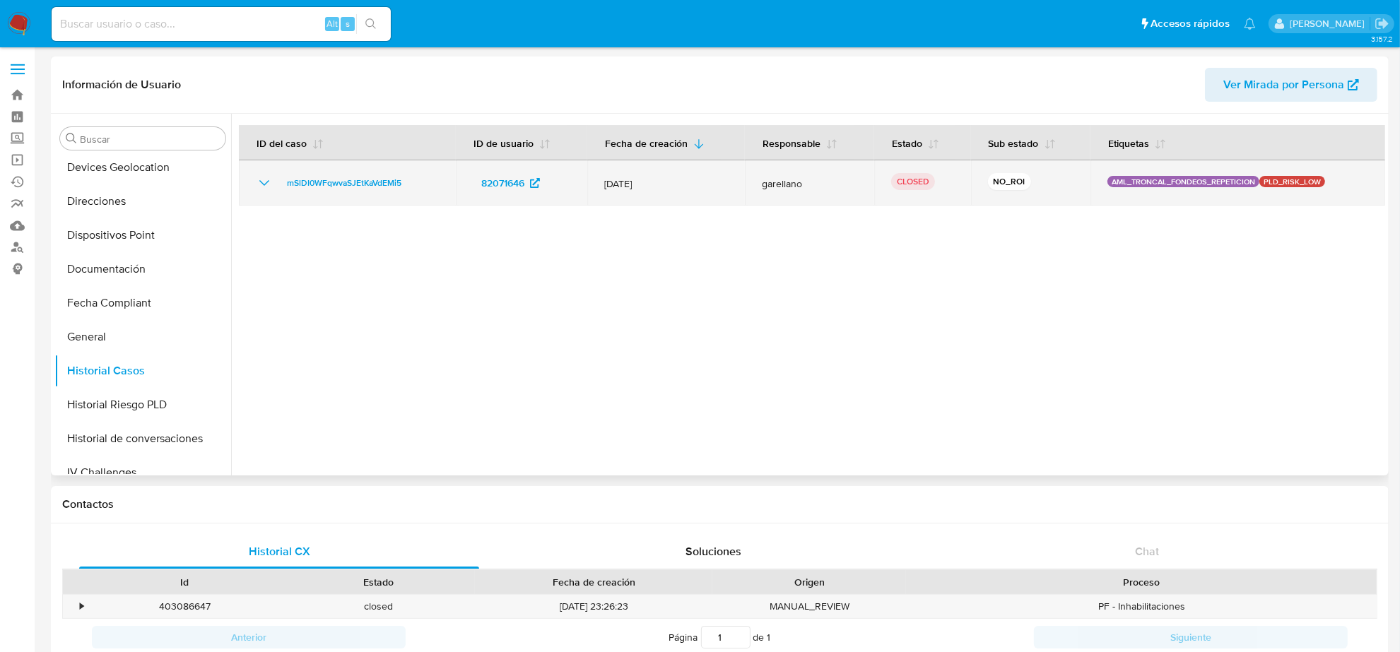
click at [269, 187] on icon "Mostrar/Ocultar" at bounding box center [264, 183] width 17 height 17
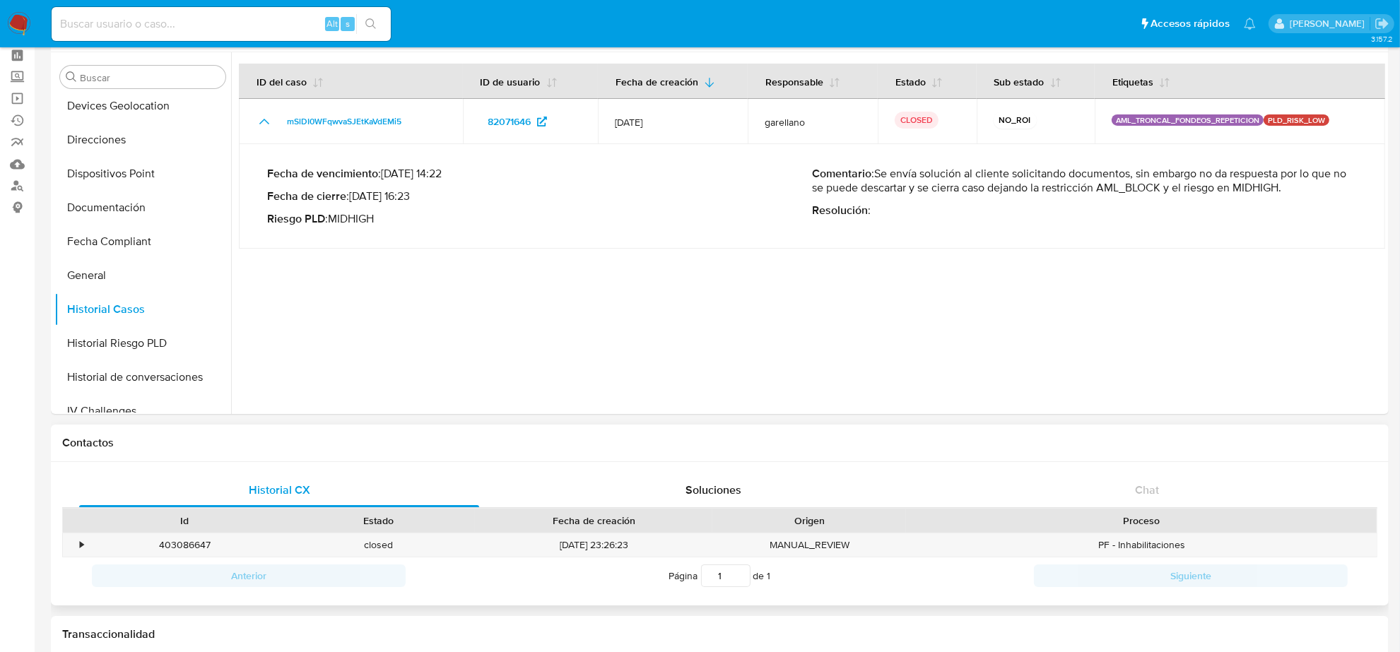
scroll to position [88, 0]
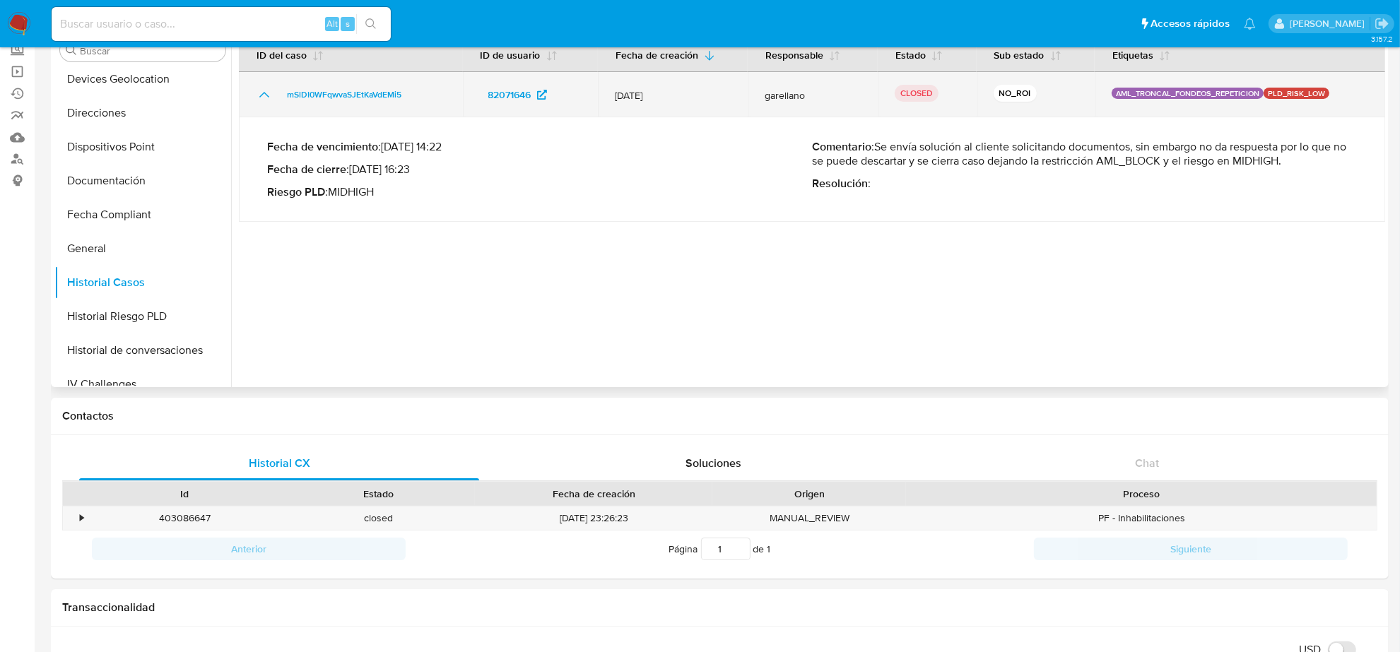
click at [264, 94] on icon "Mostrar/Ocultar" at bounding box center [264, 94] width 17 height 17
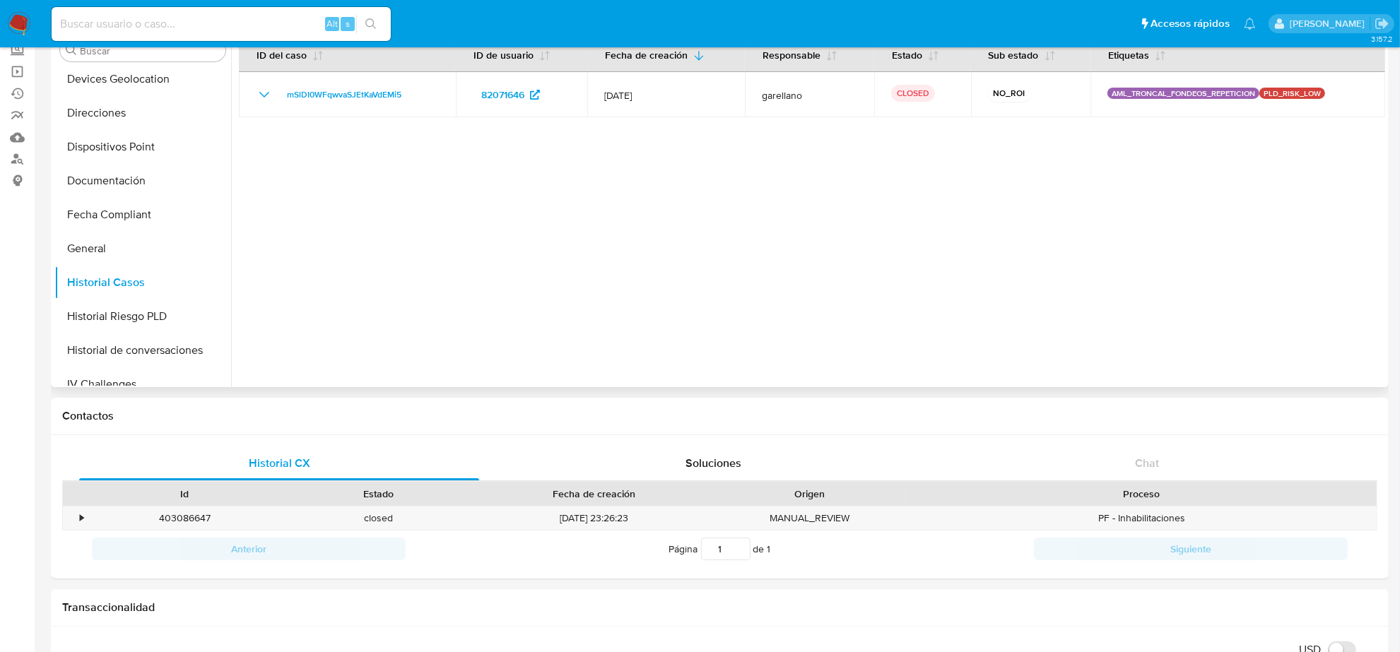
scroll to position [0, 0]
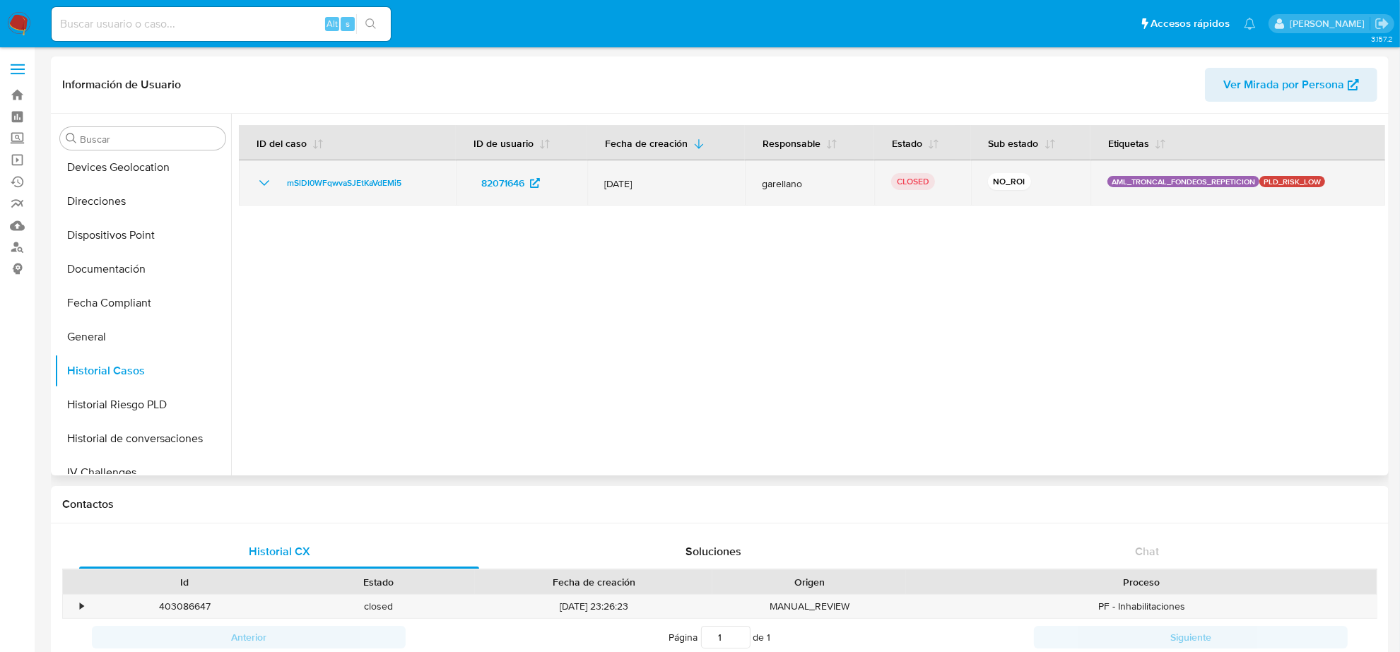
click at [265, 184] on icon "Mostrar/Ocultar" at bounding box center [264, 183] width 17 height 17
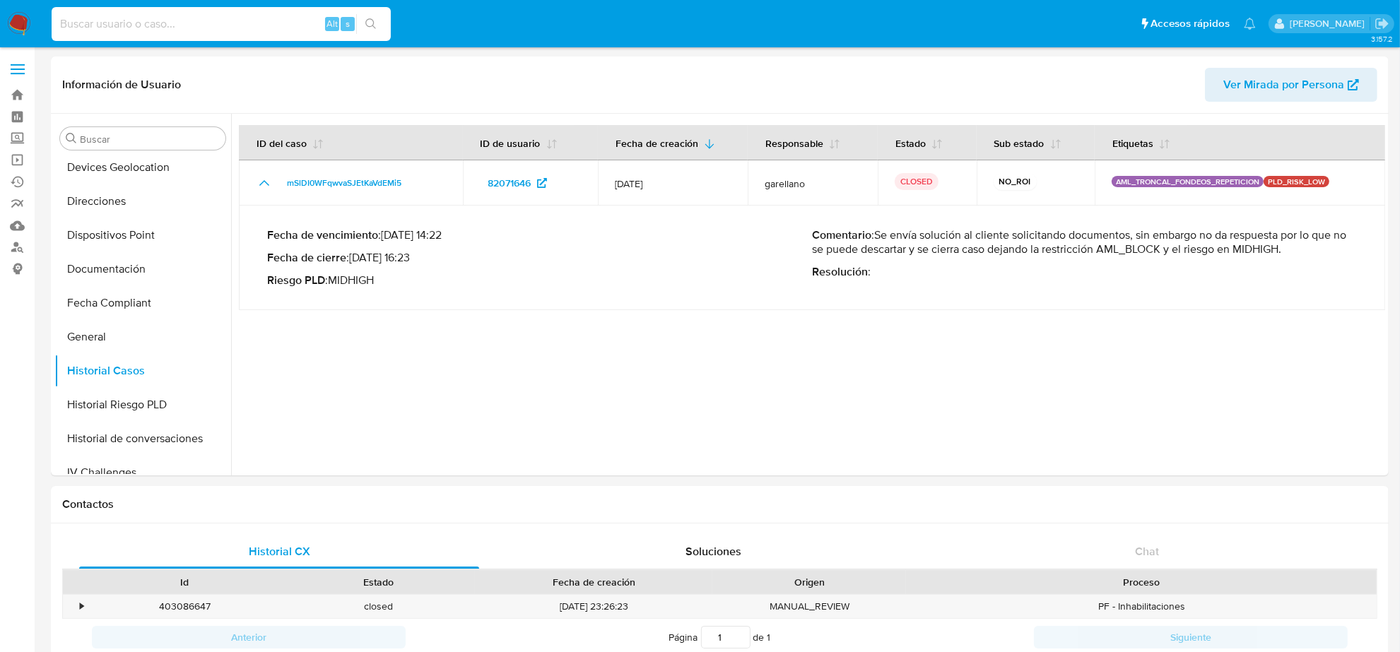
click at [167, 26] on input at bounding box center [221, 24] width 339 height 18
paste input "1257907406"
type input "1257907406"
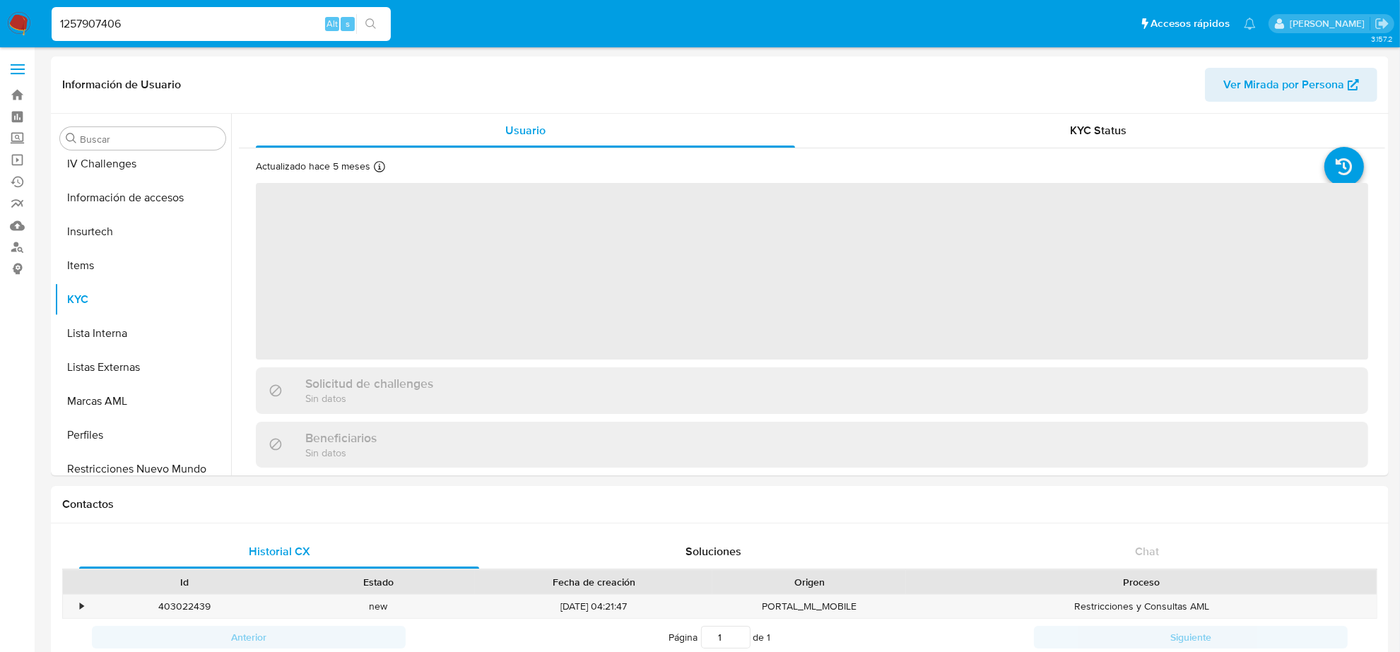
scroll to position [596, 0]
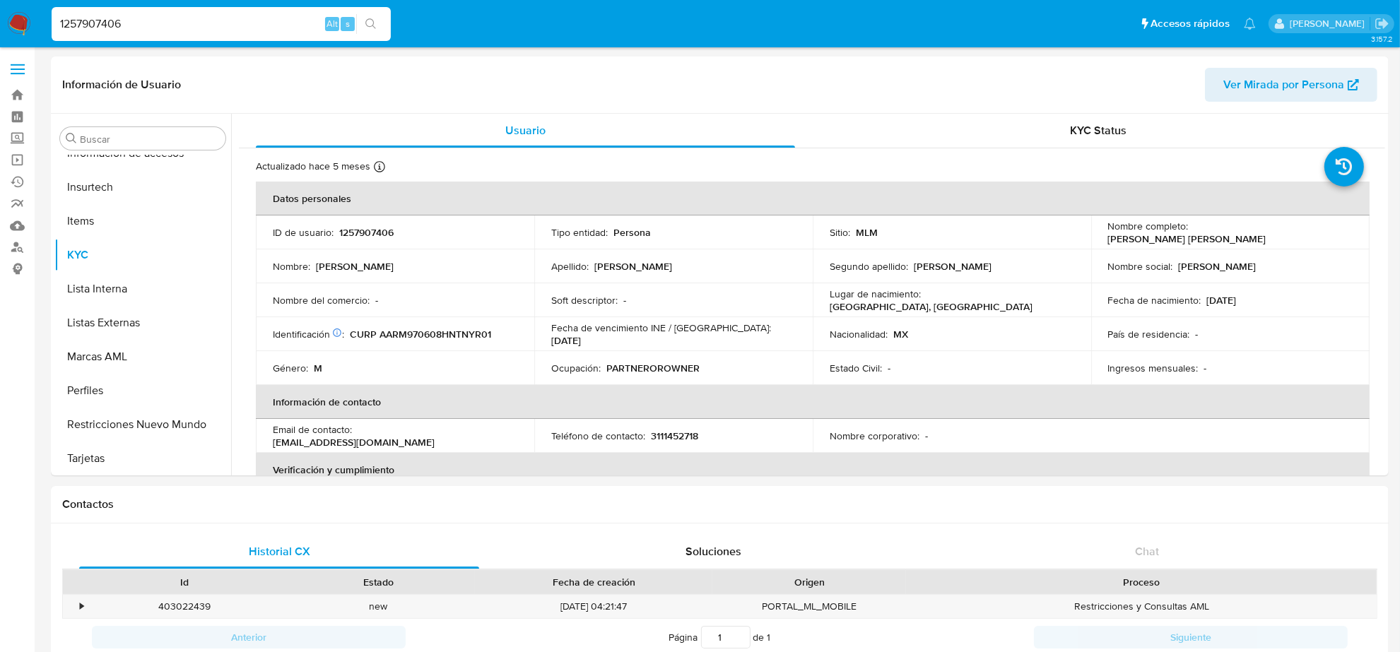
select select "10"
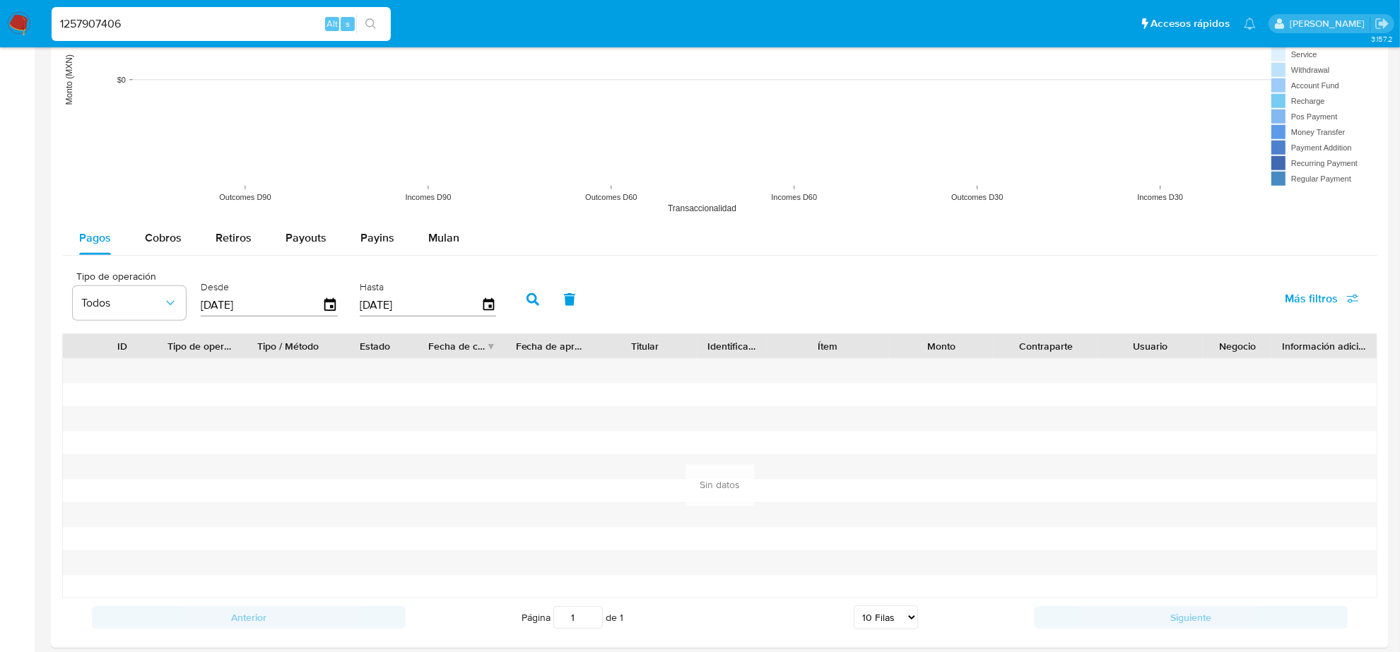
scroll to position [886, 0]
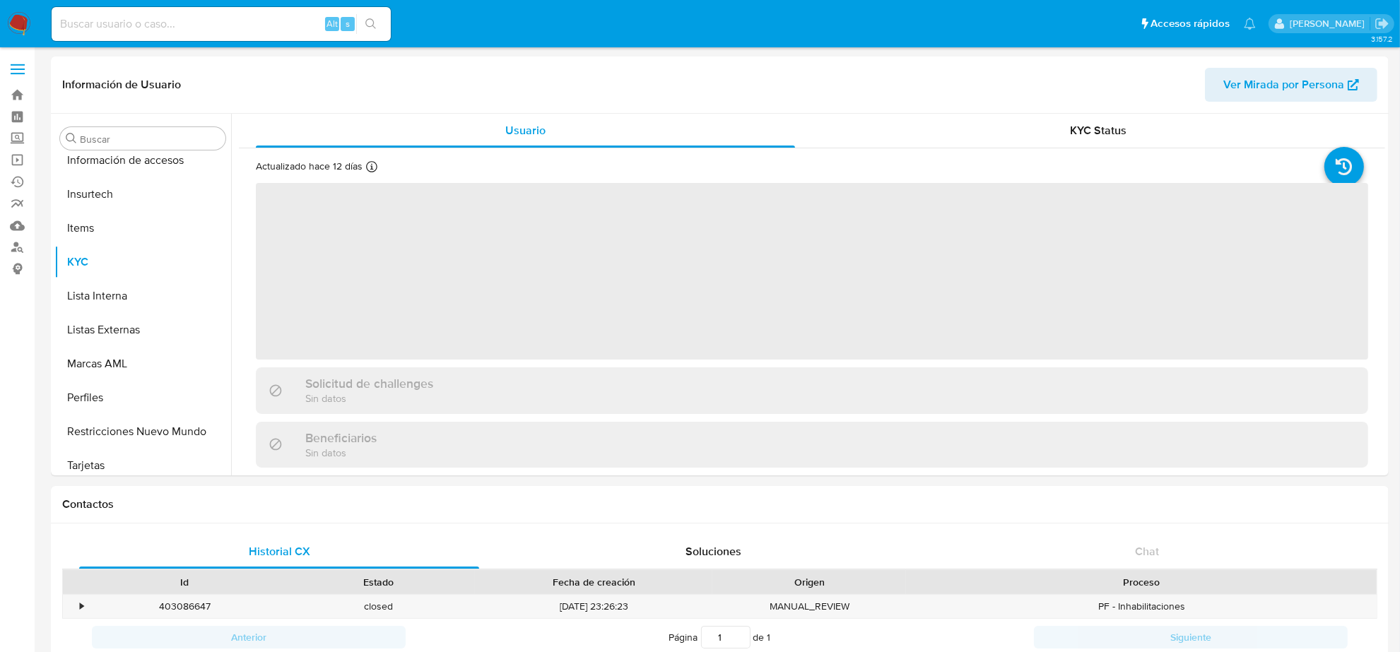
scroll to position [596, 0]
click at [171, 18] on input at bounding box center [221, 24] width 339 height 18
paste input "1257907406"
type input "1257907406"
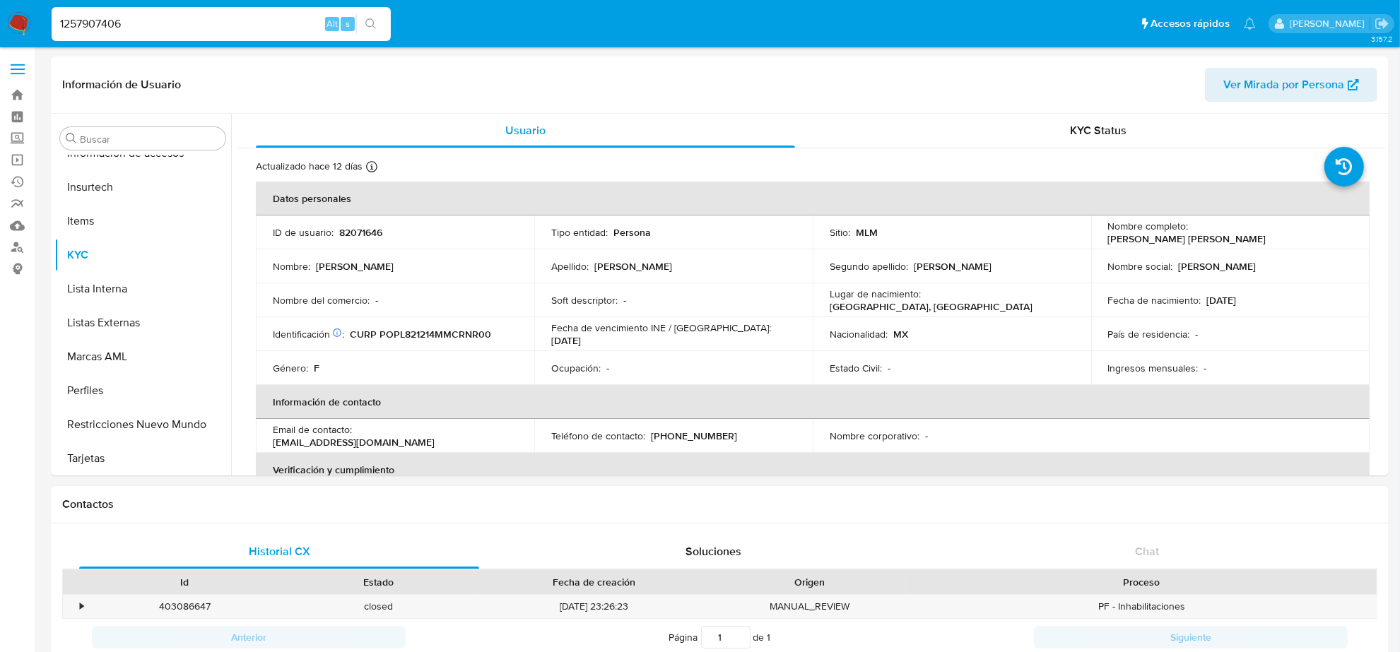
select select "10"
type input "1257907406"
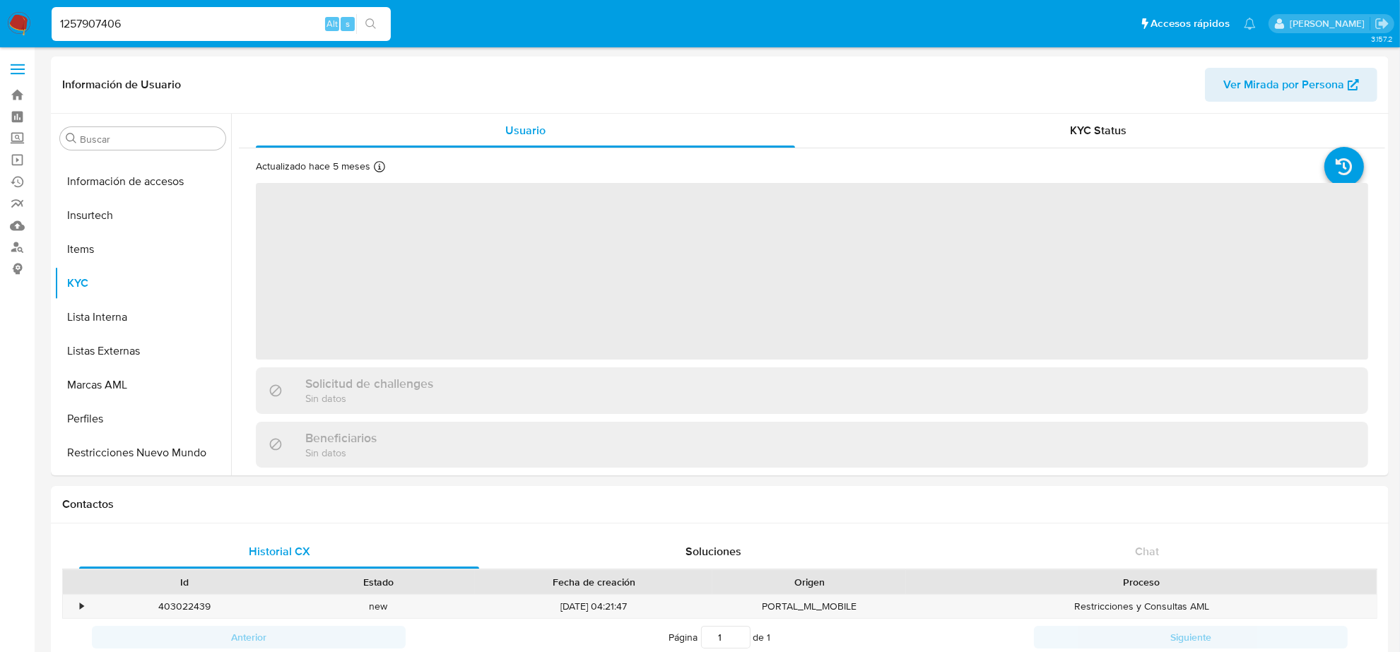
scroll to position [596, 0]
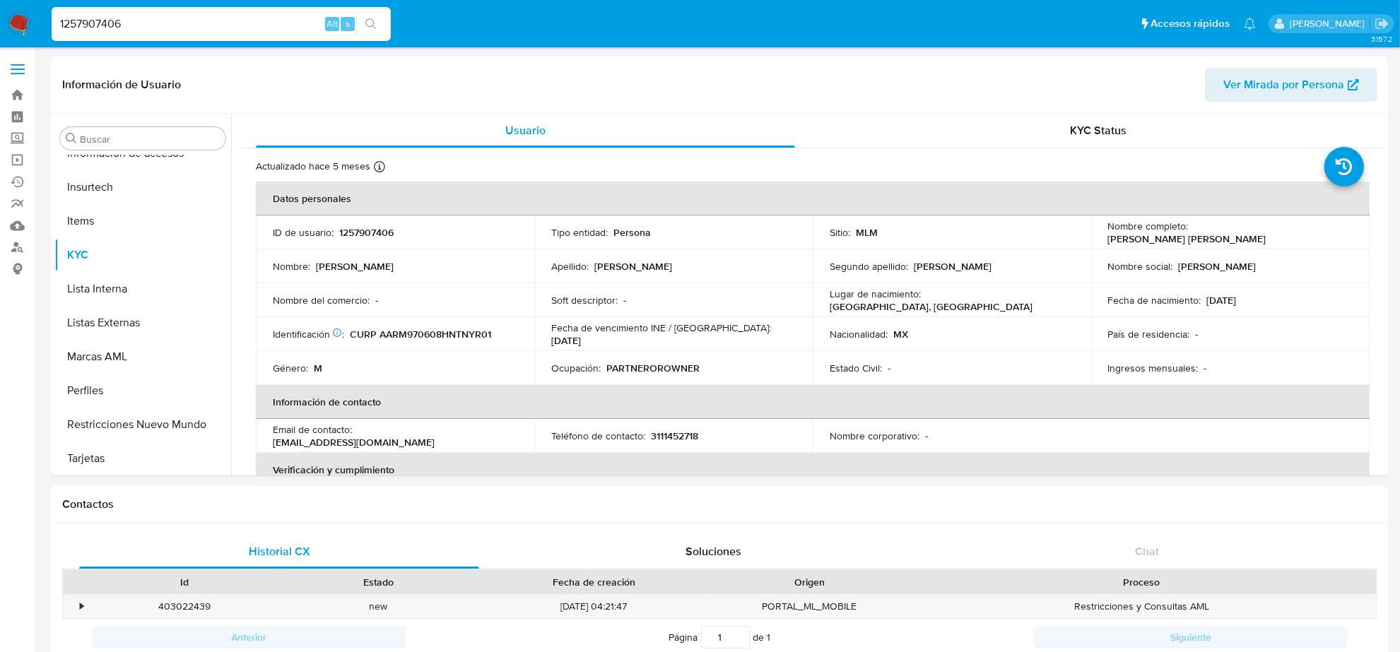
select select "10"
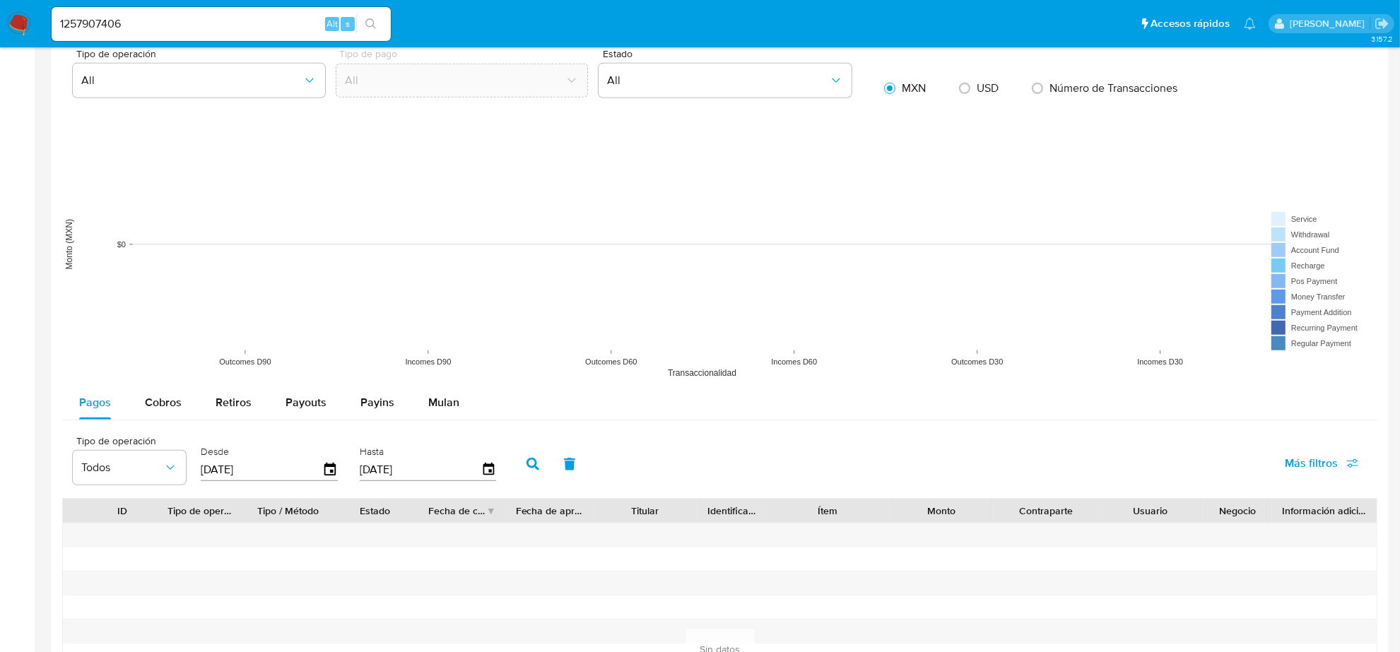
scroll to position [886, 0]
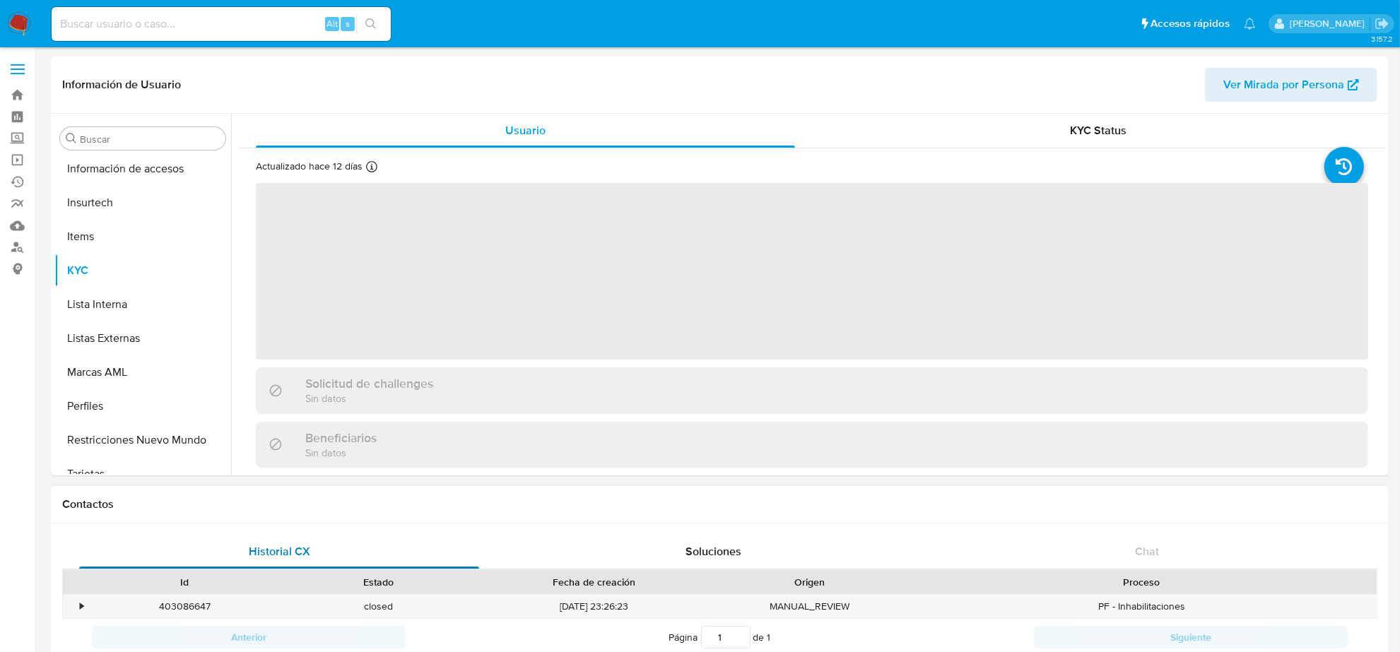
scroll to position [596, 0]
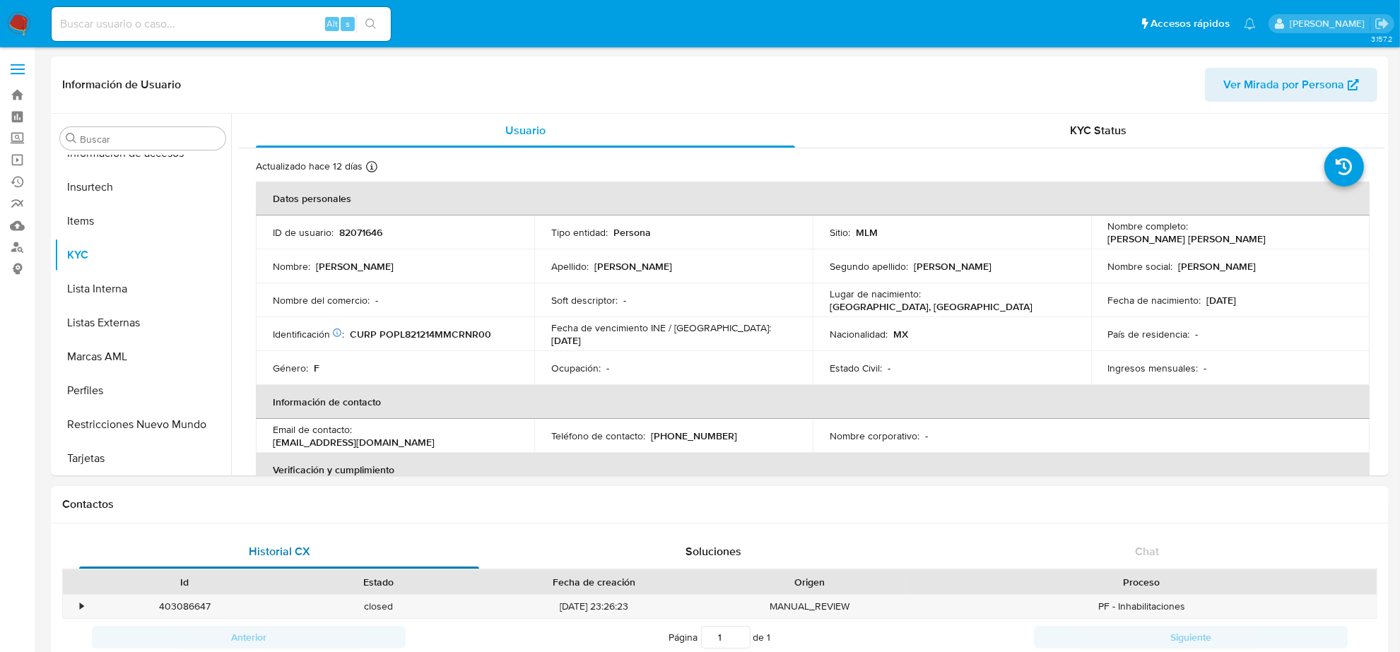
select select "10"
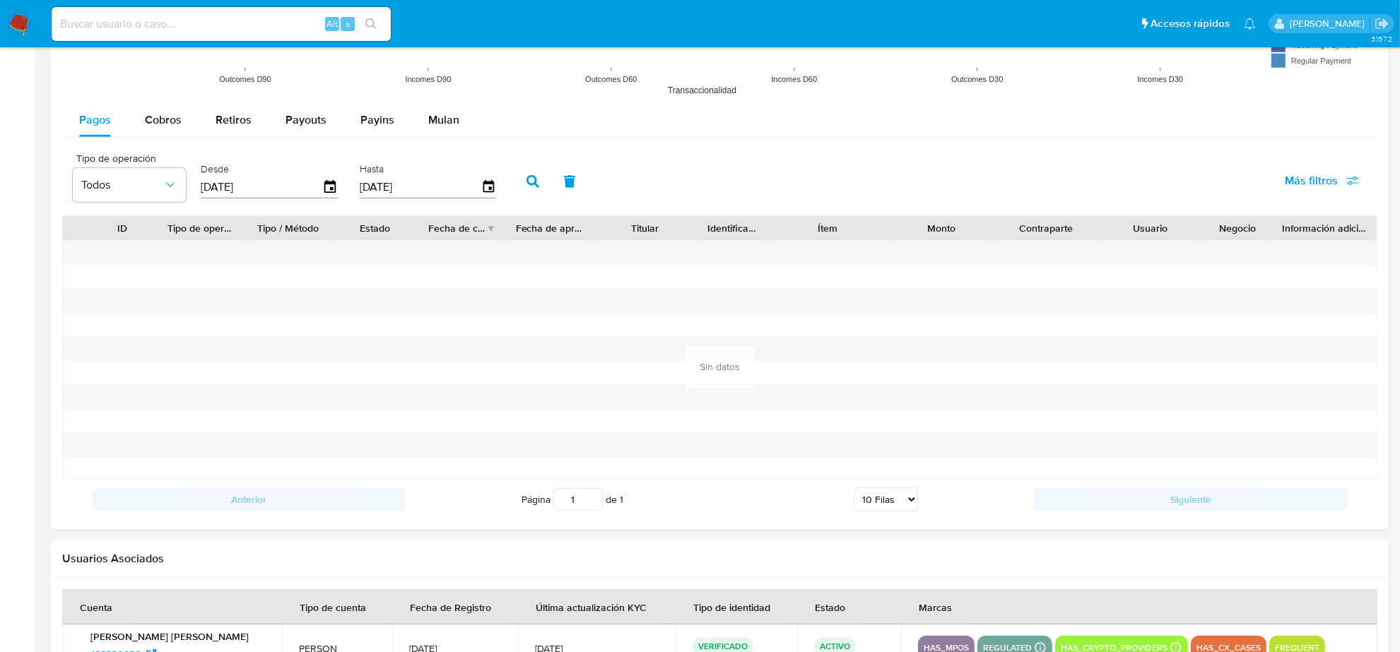
scroll to position [1325, 0]
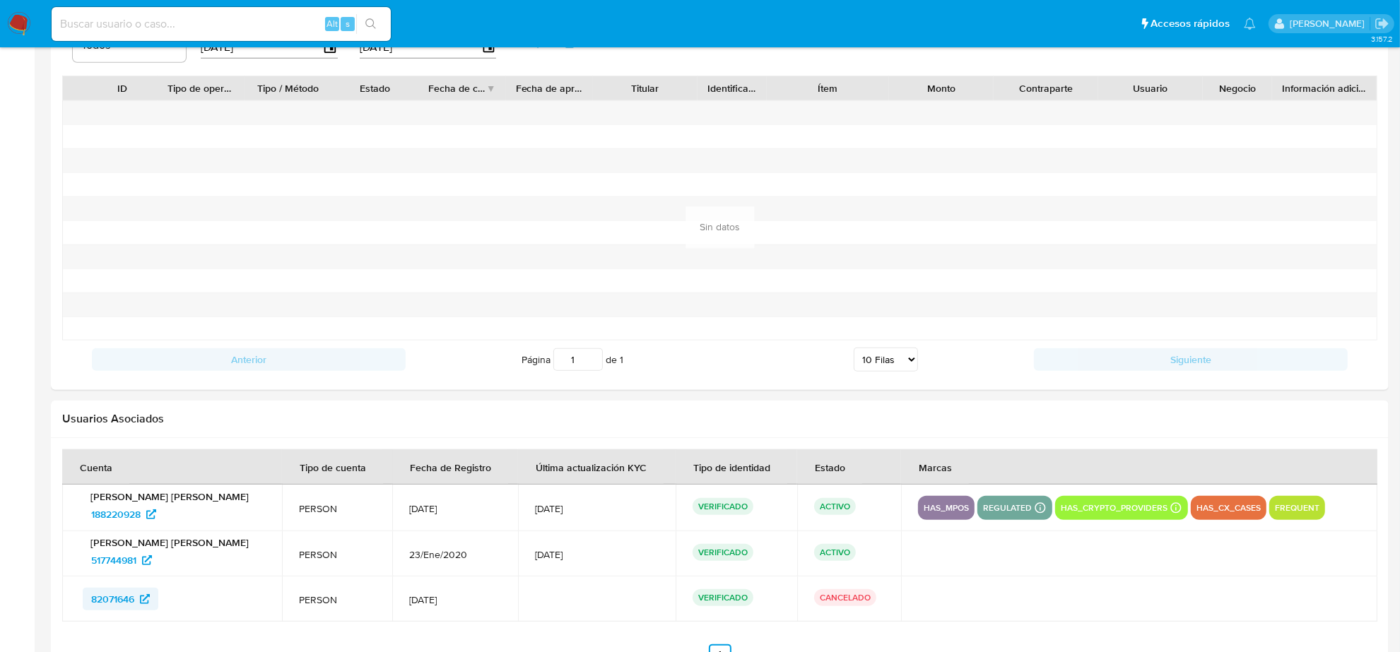
click at [122, 599] on span "82071646" at bounding box center [112, 599] width 43 height 23
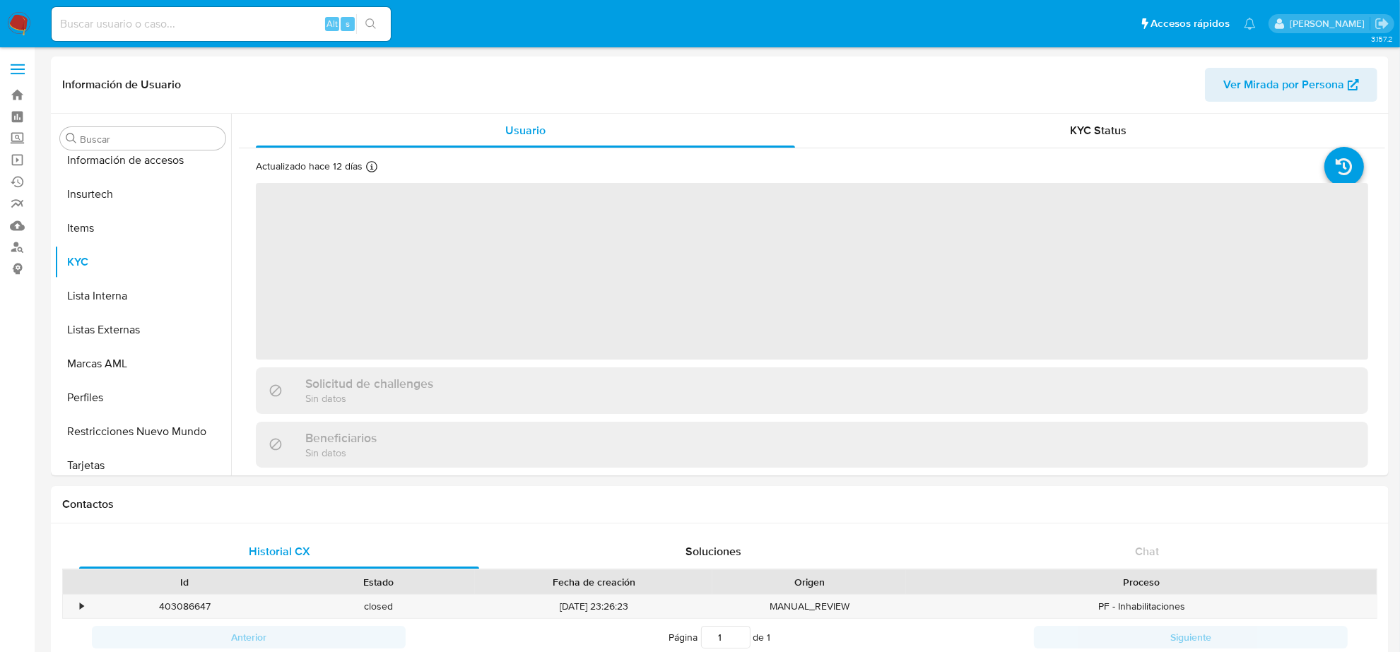
scroll to position [596, 0]
select select "10"
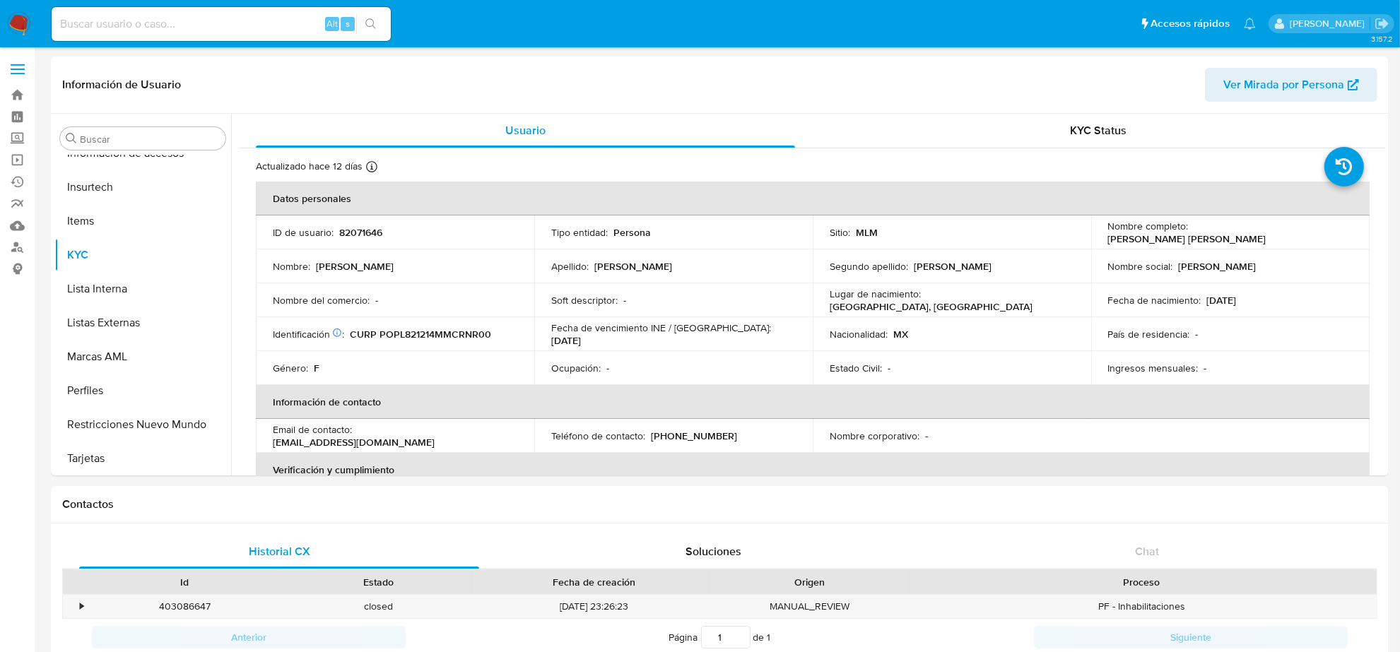
click at [147, 28] on input at bounding box center [221, 24] width 339 height 18
paste input "1257907406"
type input "1257907406"
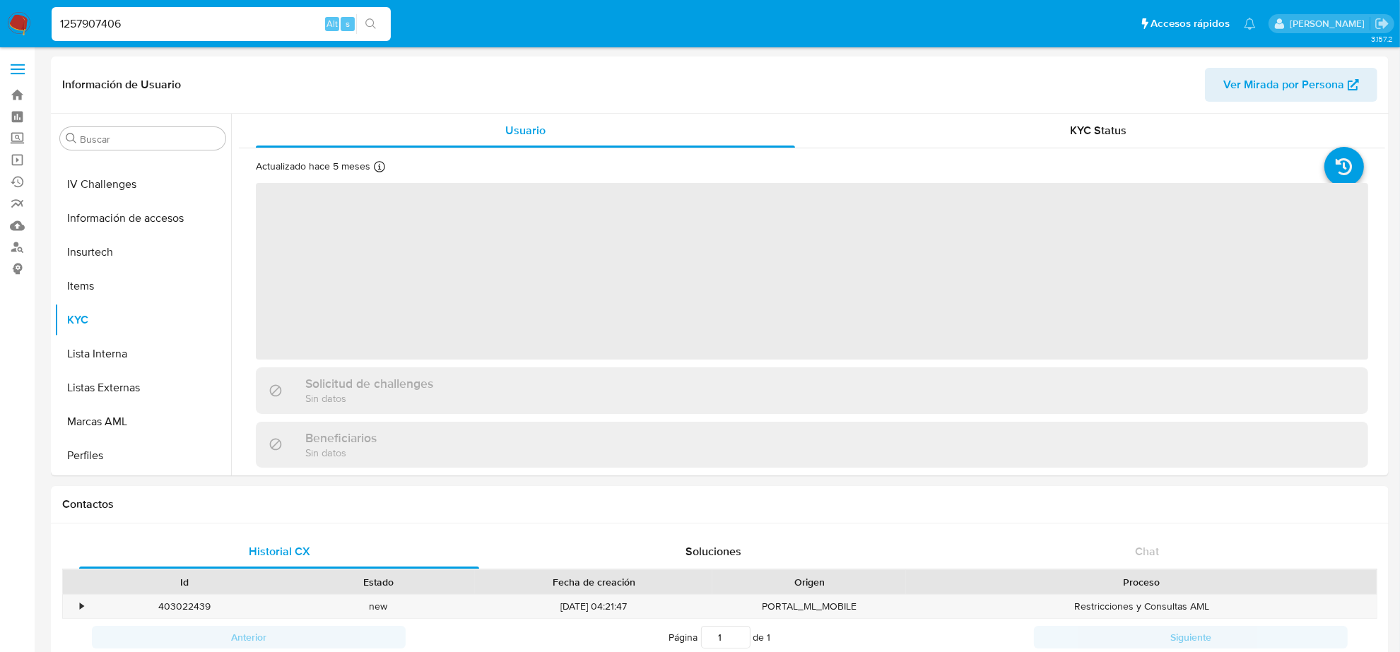
scroll to position [596, 0]
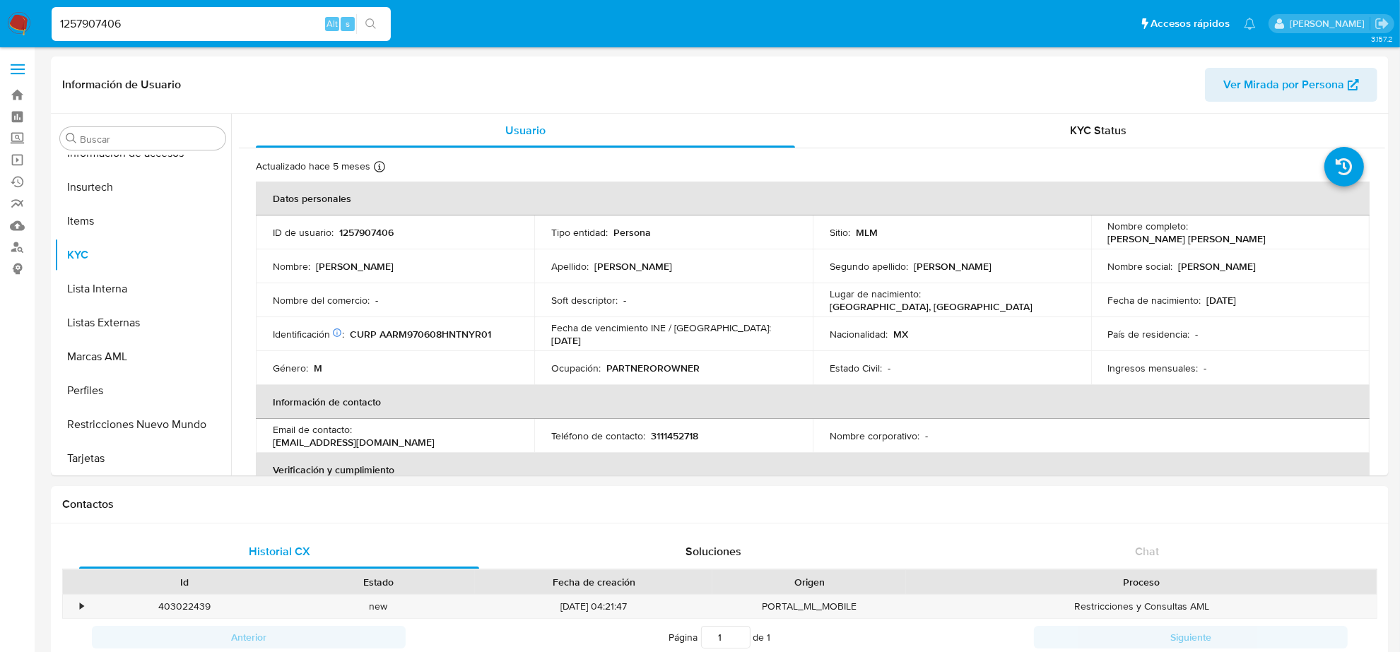
select select "10"
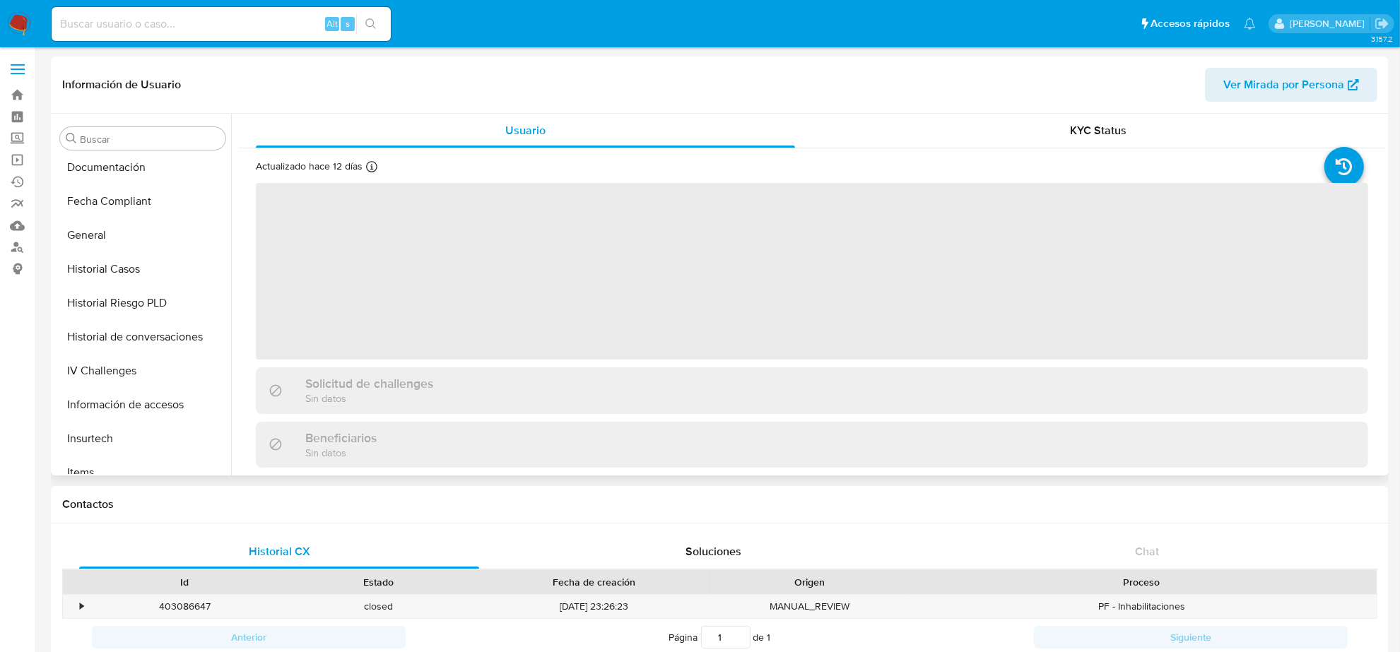
scroll to position [331, 0]
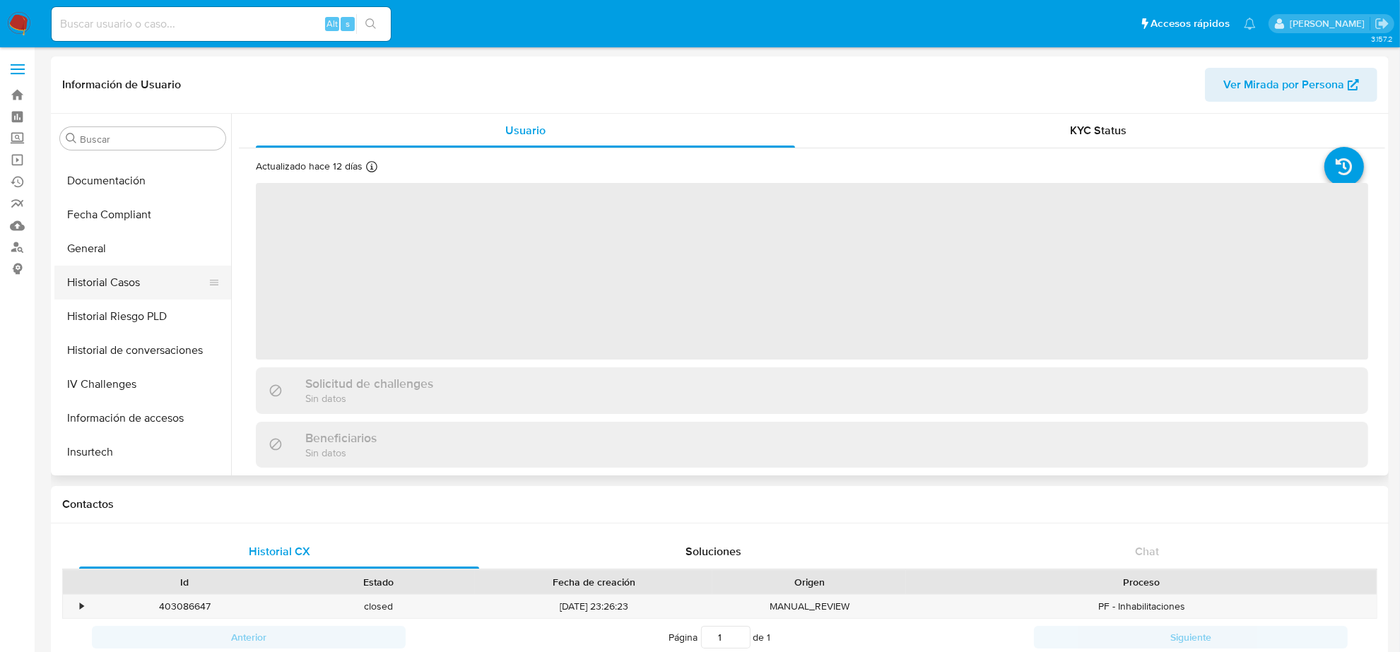
click at [131, 280] on button "Historial Casos" at bounding box center [136, 283] width 165 height 34
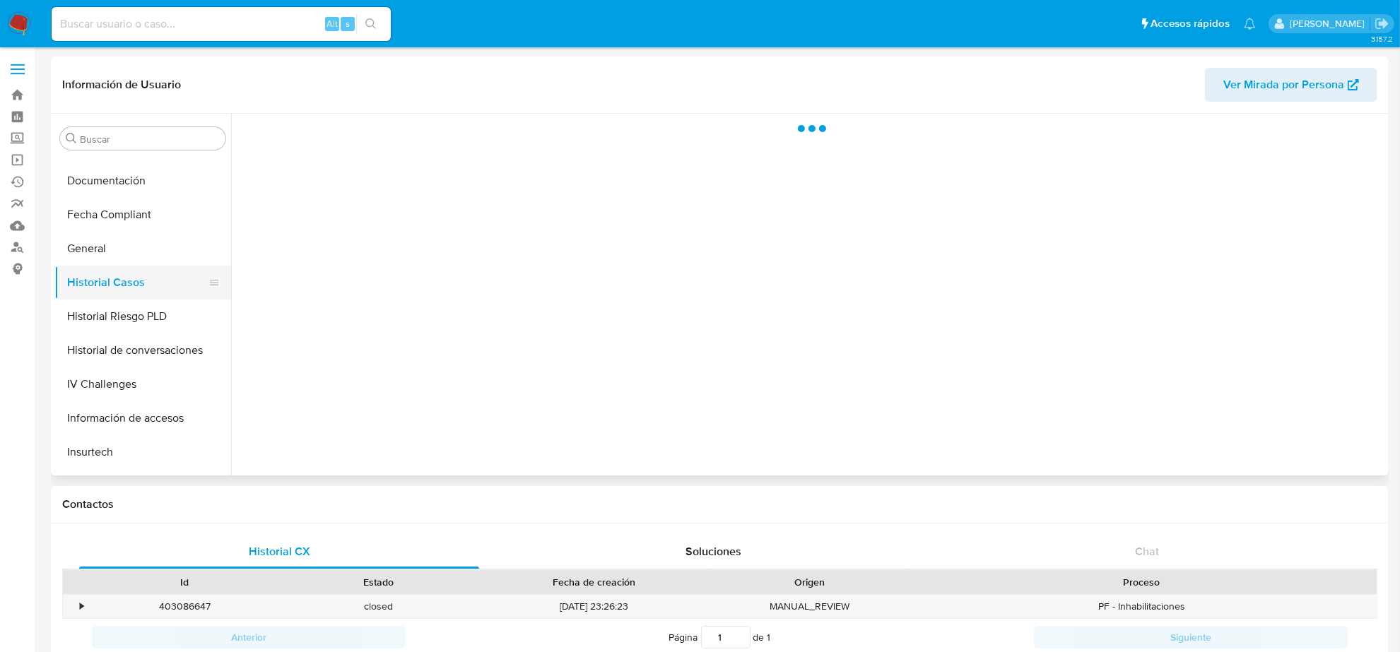
select select "10"
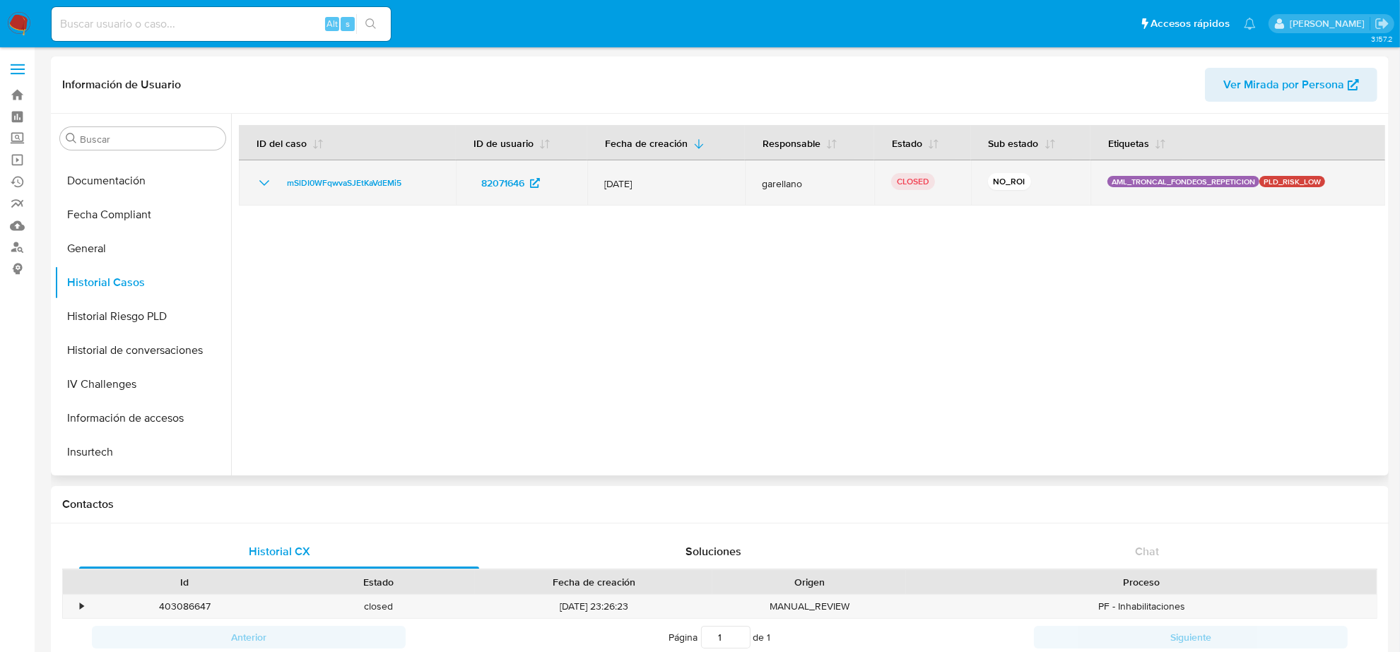
click at [348, 171] on td "mSlDI0WFqwvaSJEtKaVdEMi5" at bounding box center [347, 182] width 217 height 45
click at [258, 184] on icon "Mostrar/Ocultar" at bounding box center [264, 183] width 17 height 17
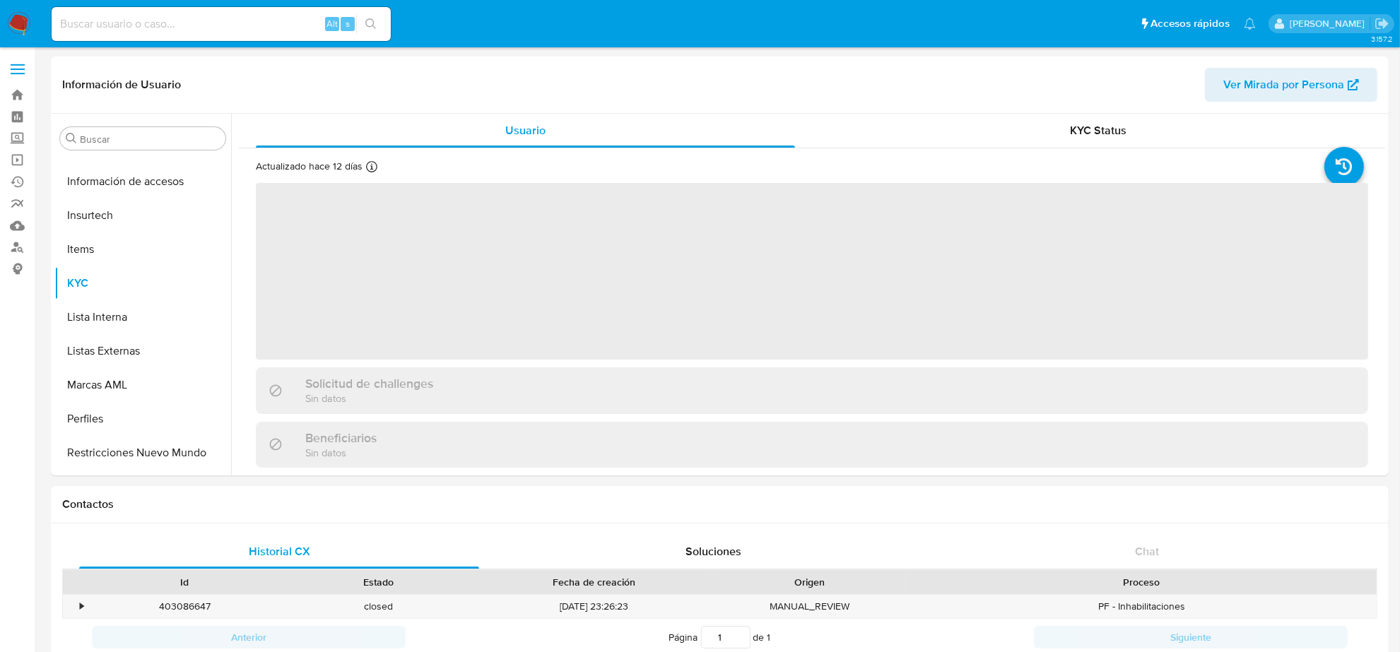
scroll to position [596, 0]
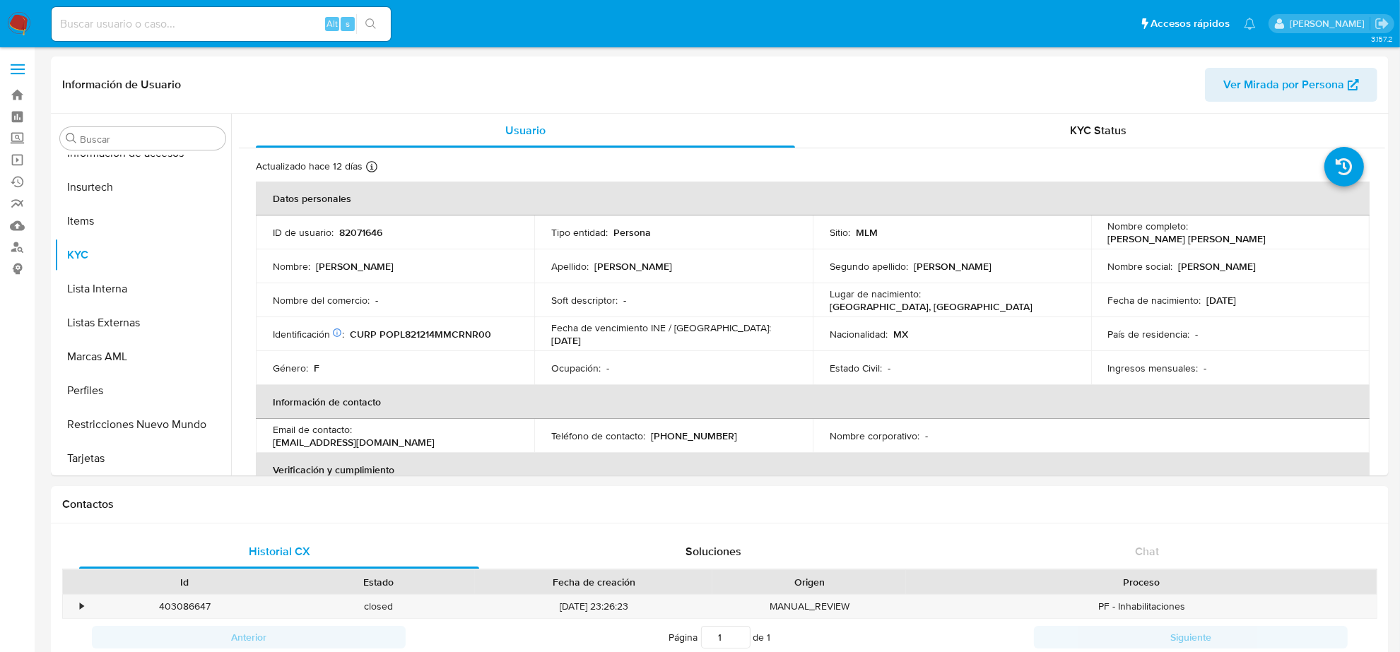
select select "10"
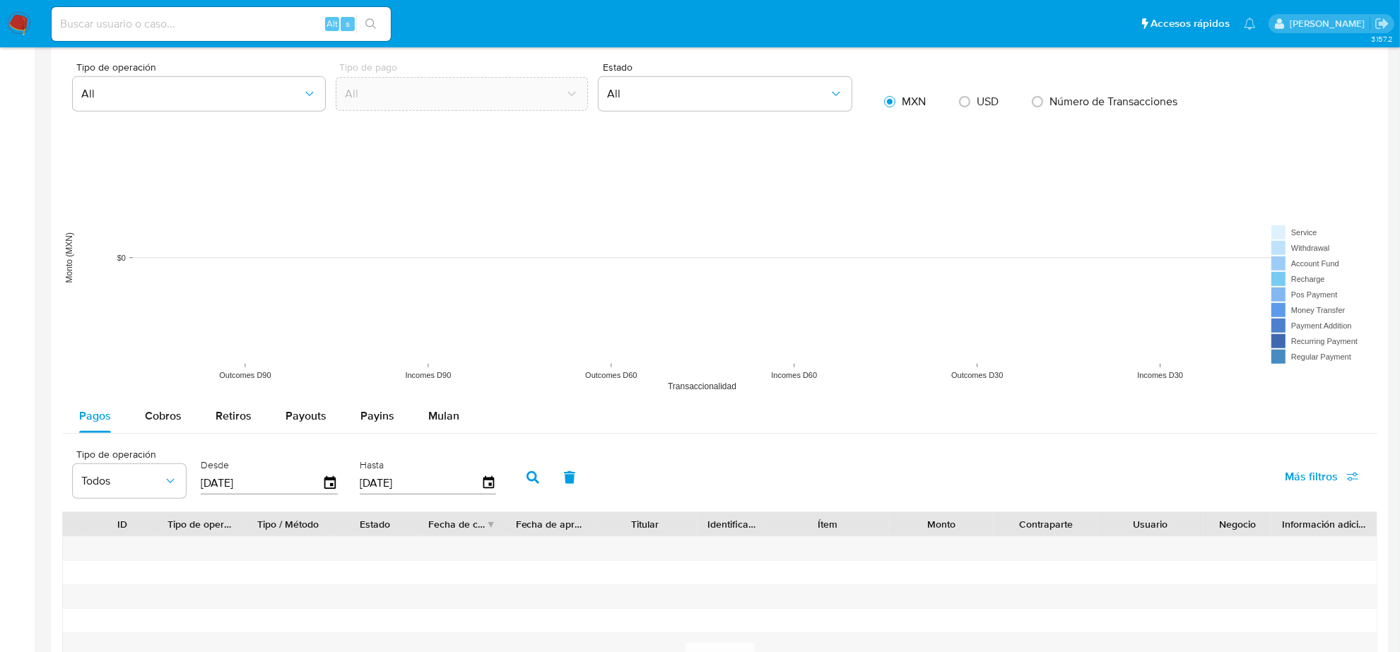
scroll to position [1148, 0]
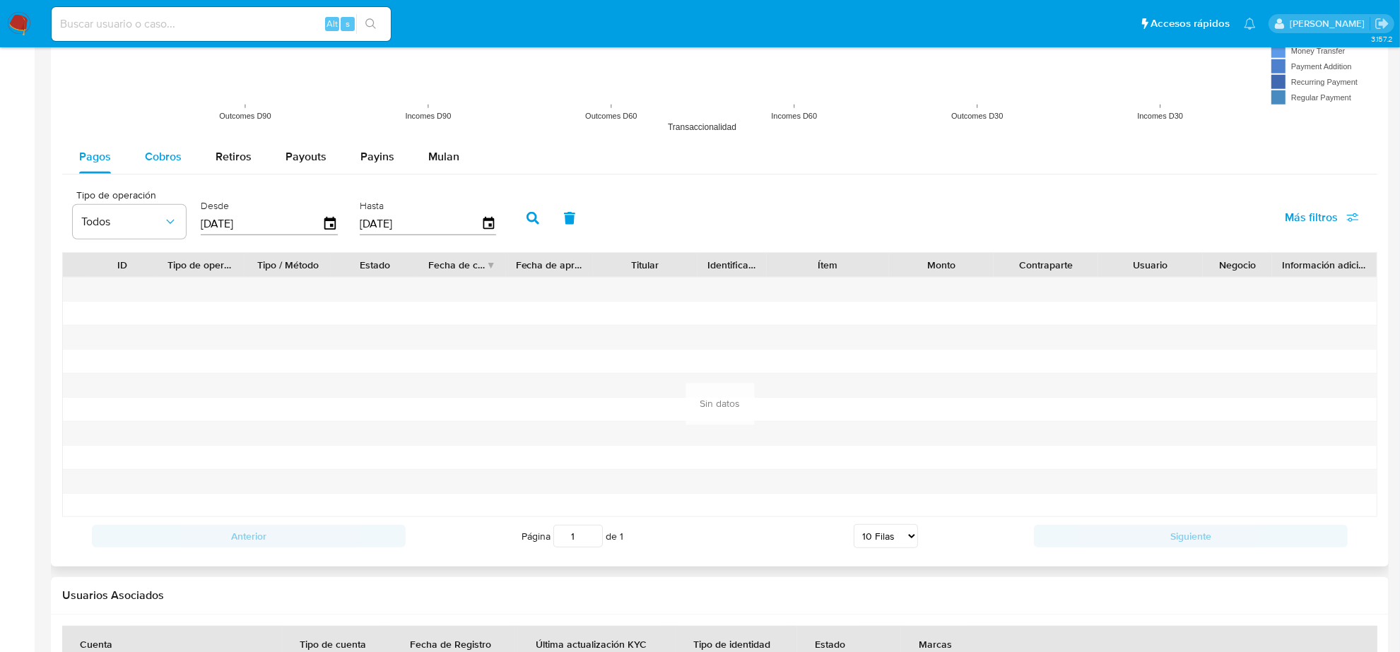
click at [167, 161] on span "Cobros" at bounding box center [163, 156] width 37 height 16
select select "10"
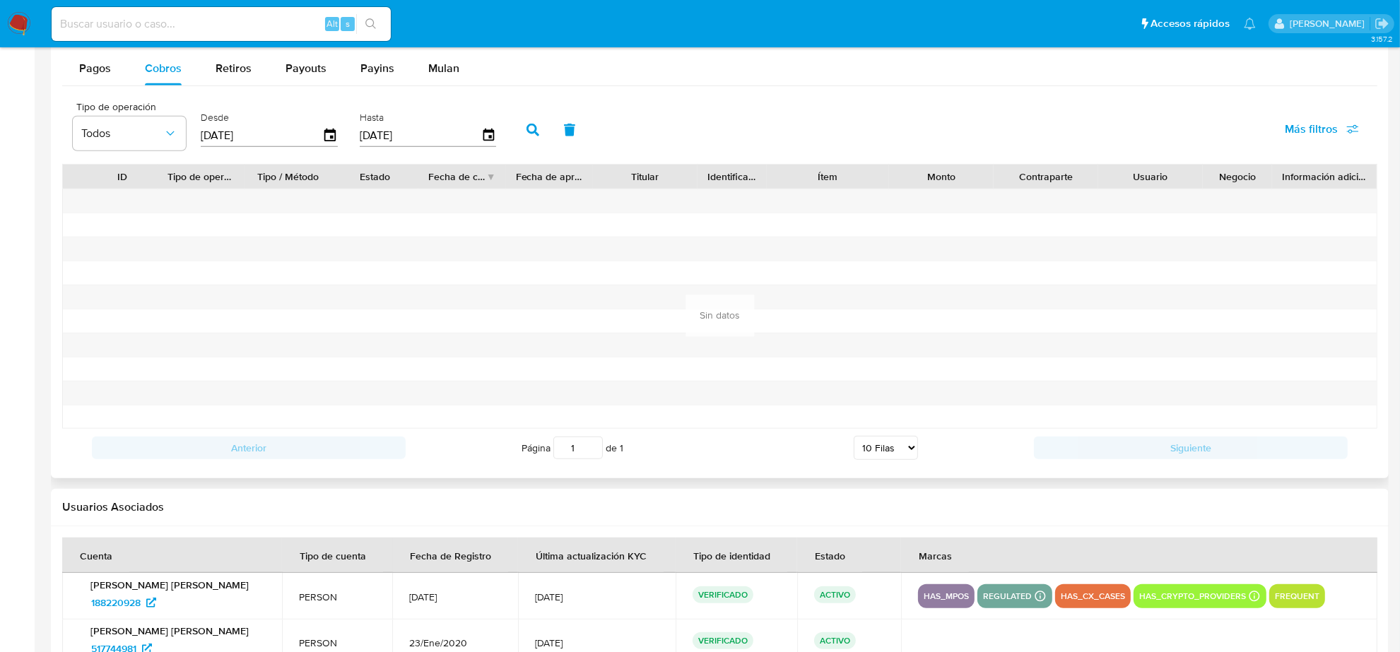
scroll to position [530, 0]
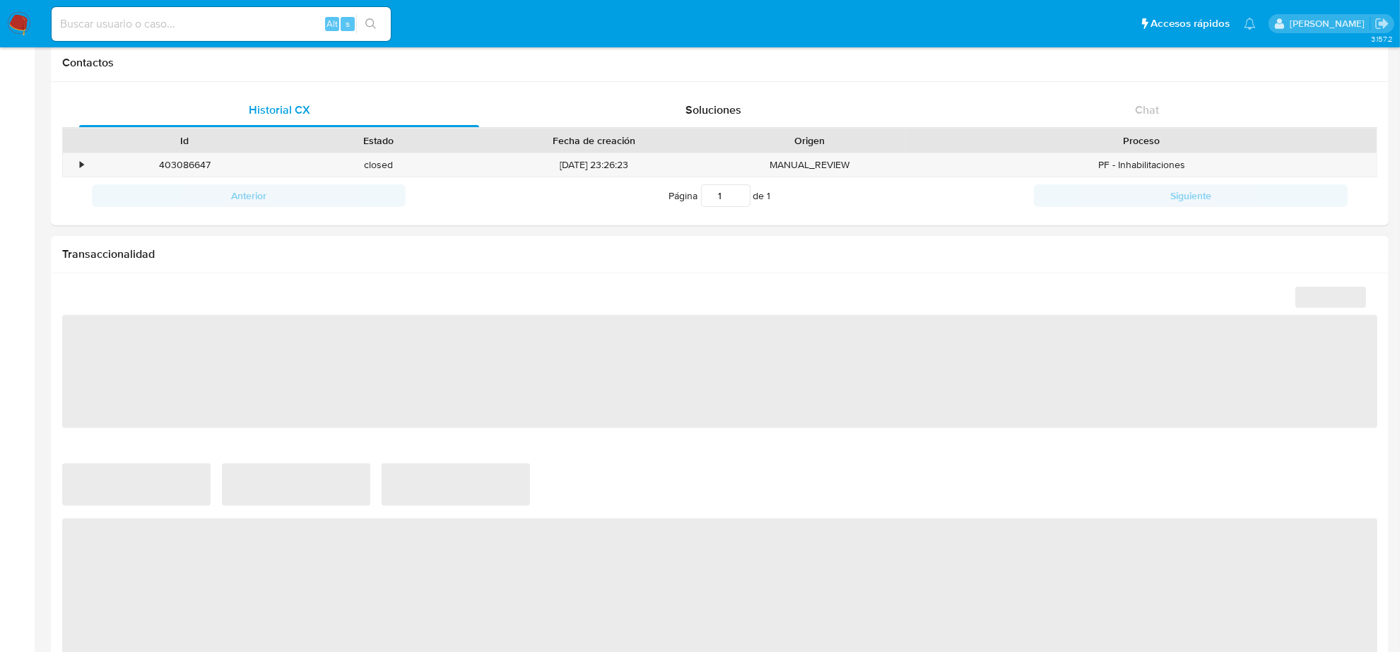
scroll to position [873, 0]
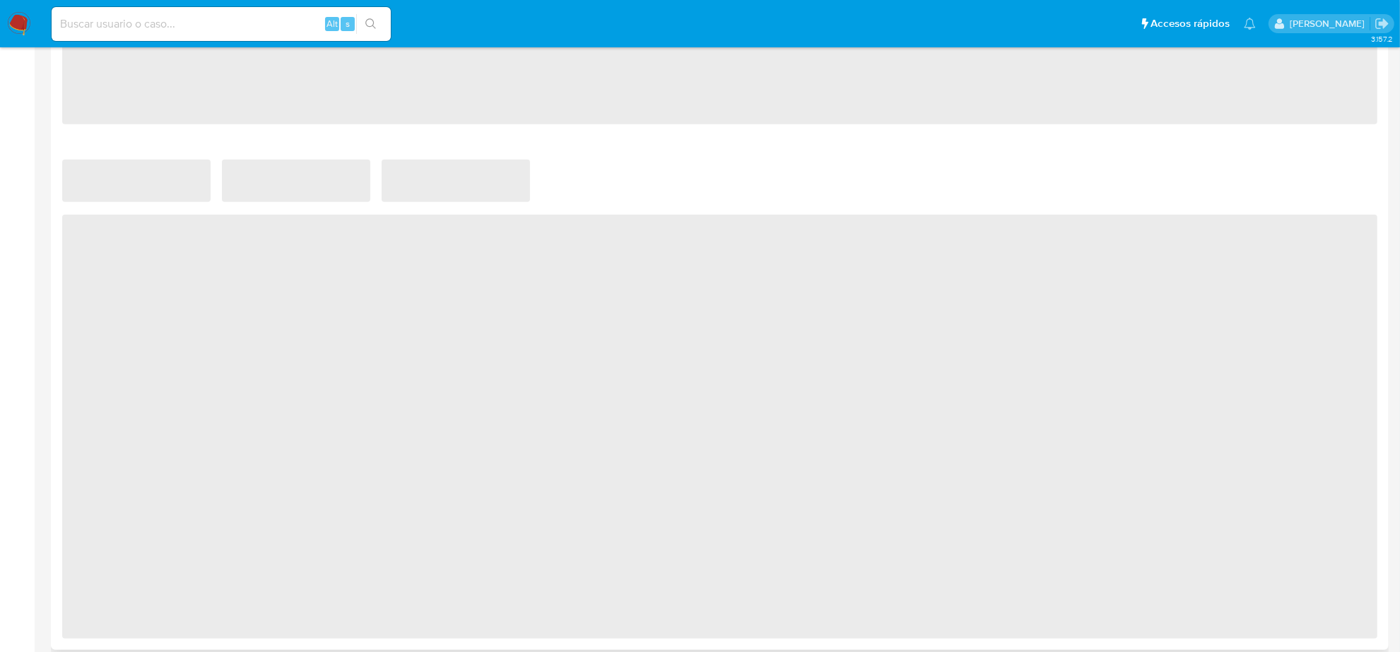
select select "10"
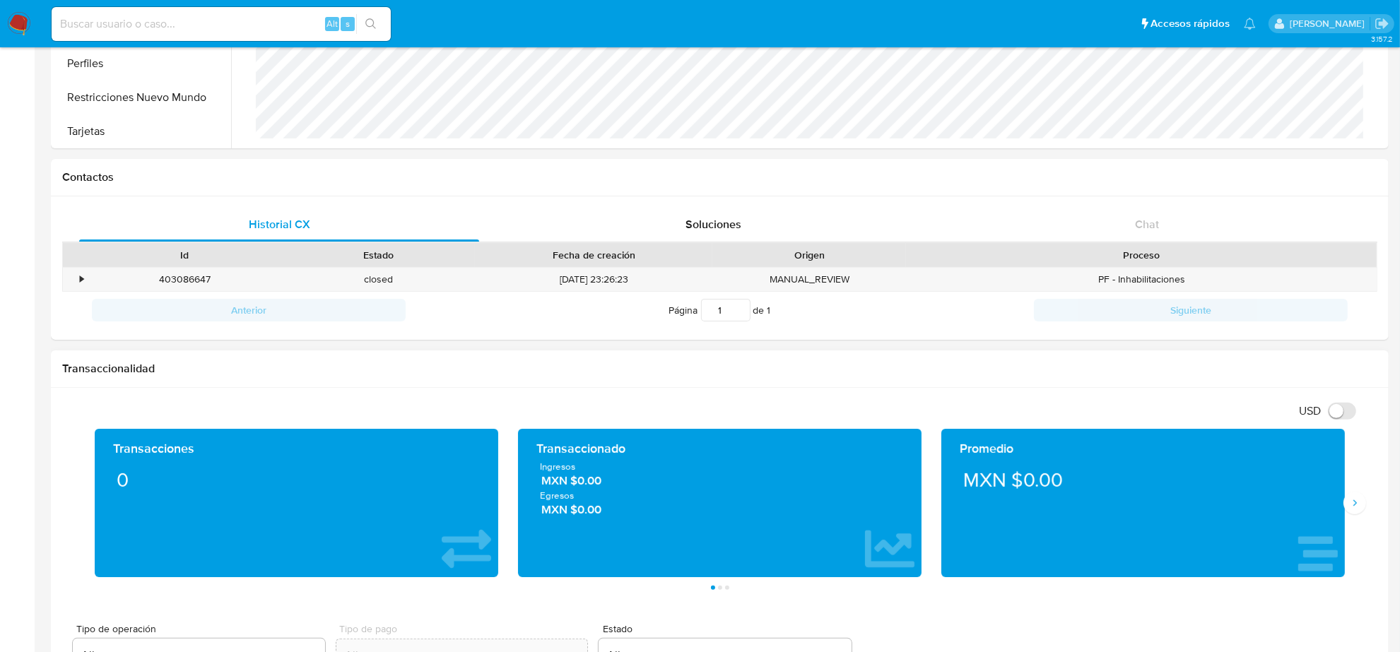
scroll to position [312, 0]
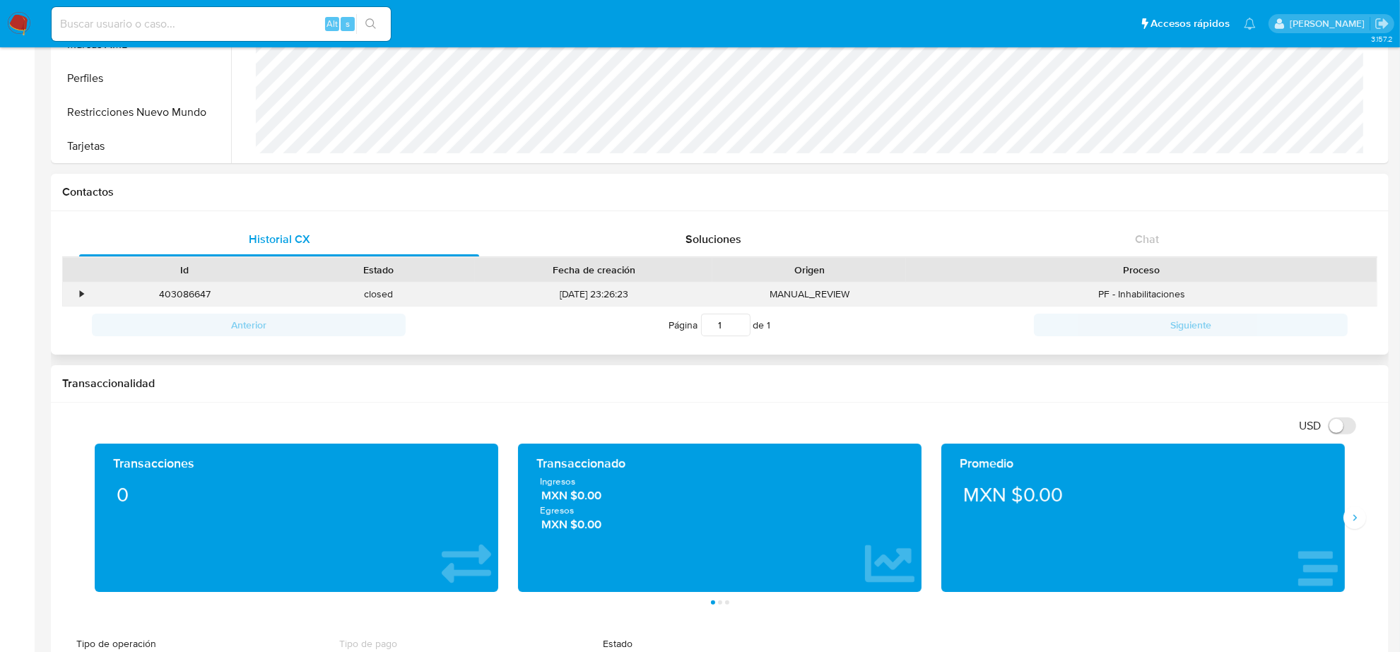
click at [80, 295] on div "•" at bounding box center [82, 294] width 4 height 13
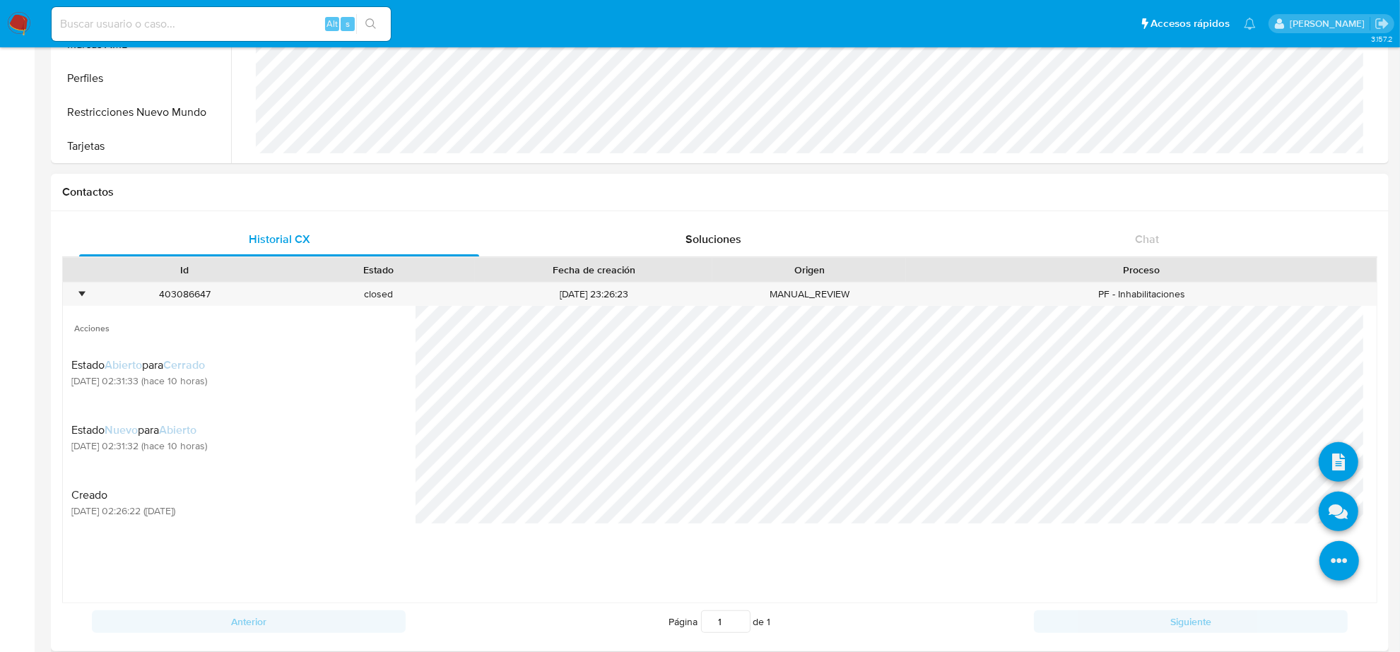
drag, startPoint x: 1330, startPoint y: 567, endPoint x: 1317, endPoint y: 528, distance: 41.1
click at [1329, 567] on icon at bounding box center [1340, 561] width 40 height 40
click at [1319, 515] on icon at bounding box center [1339, 512] width 40 height 40
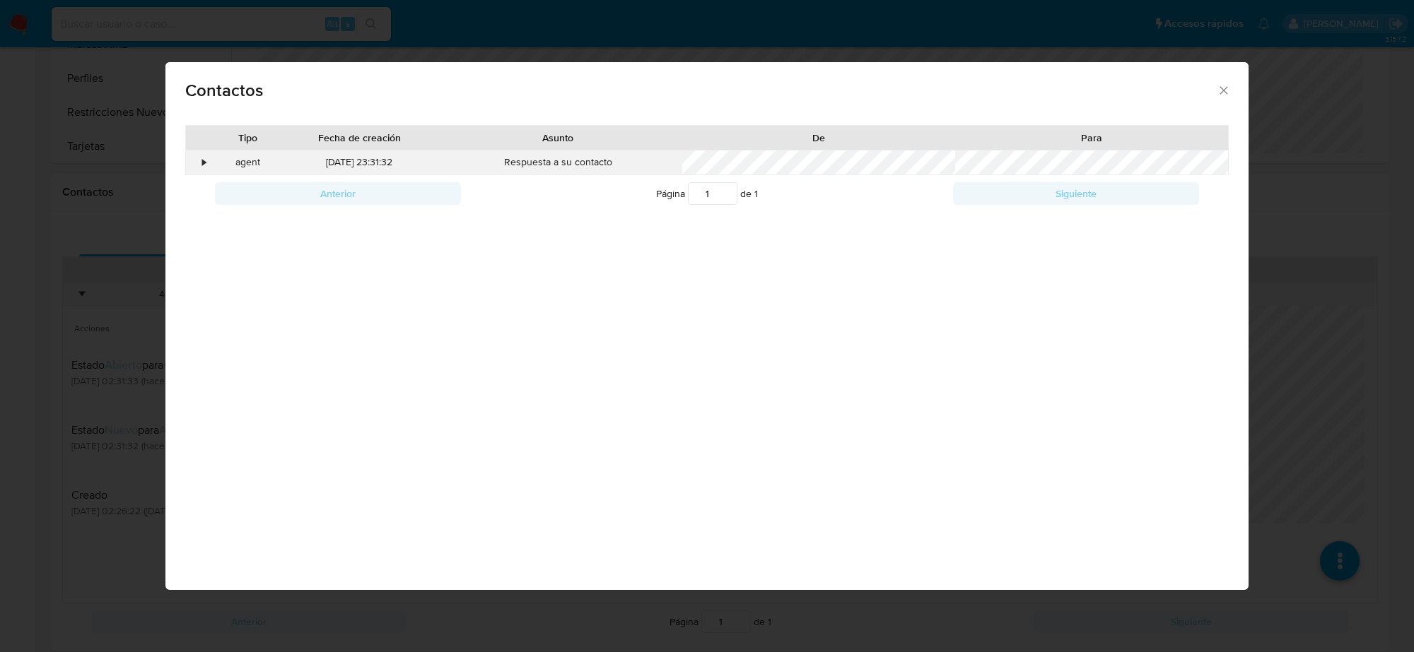
click at [203, 160] on div "•" at bounding box center [205, 162] width 4 height 14
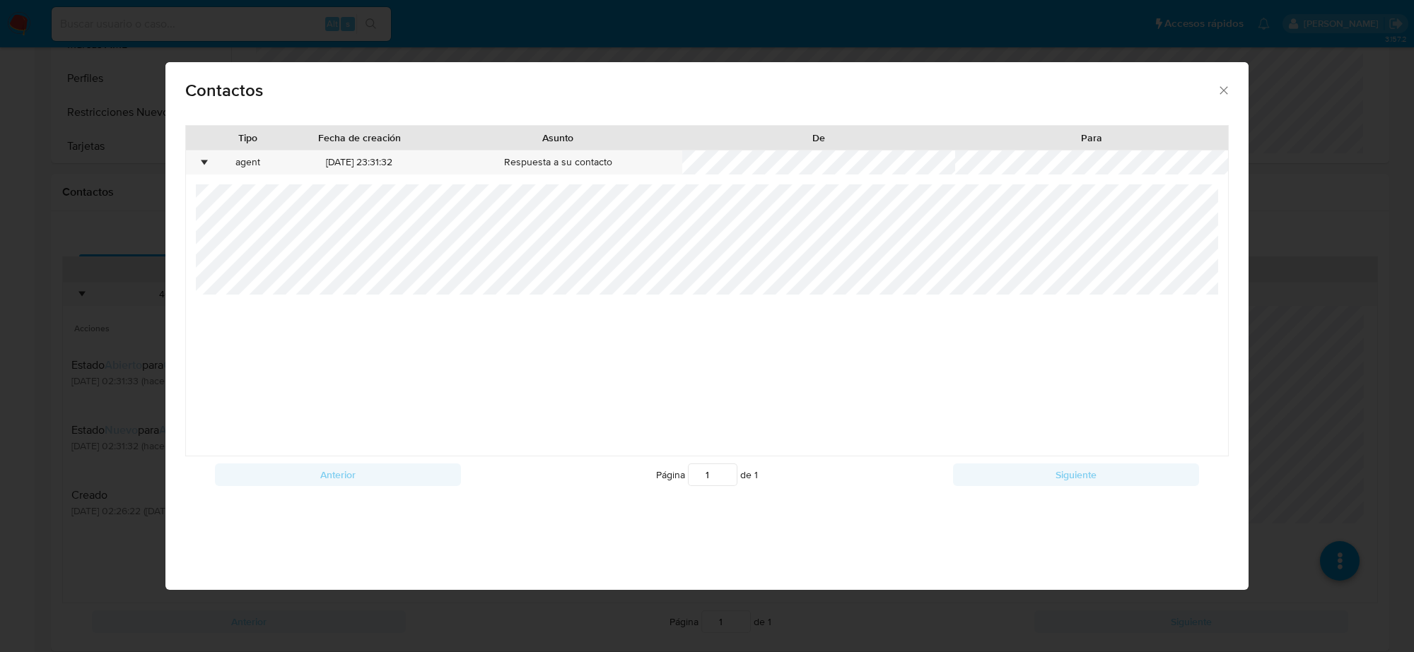
click at [1225, 95] on icon "close" at bounding box center [1223, 90] width 14 height 14
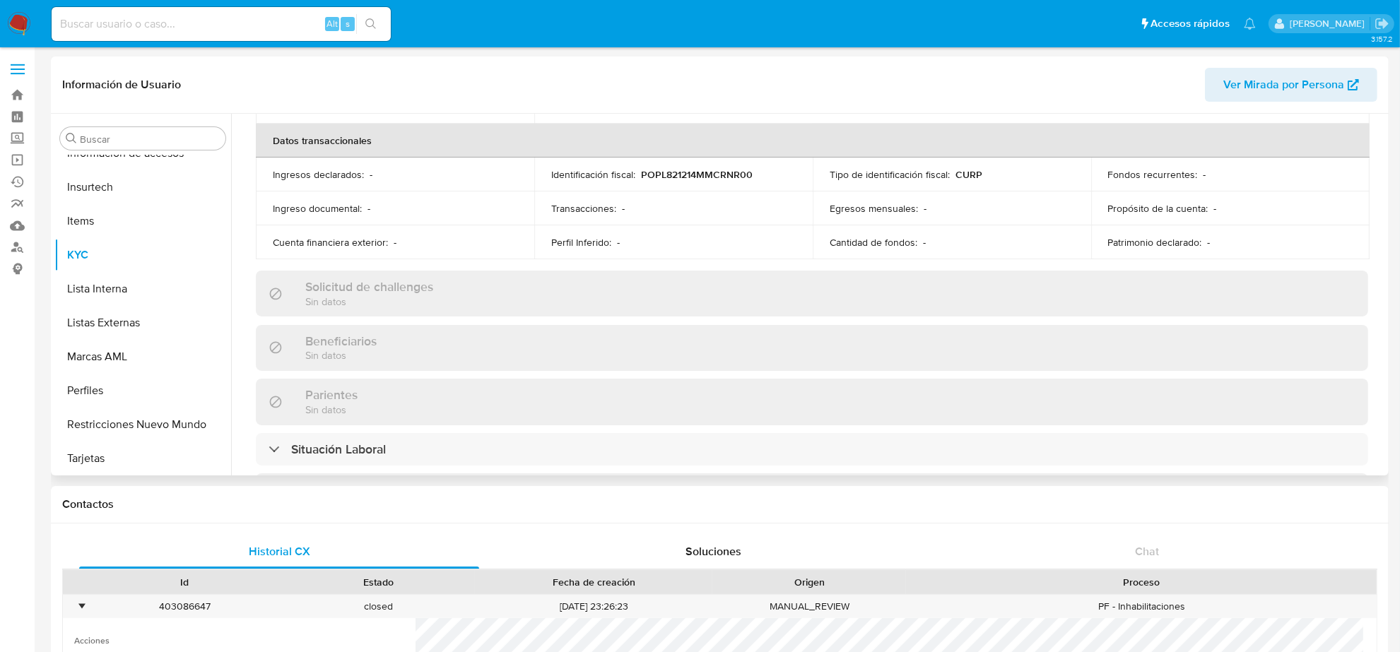
scroll to position [0, 0]
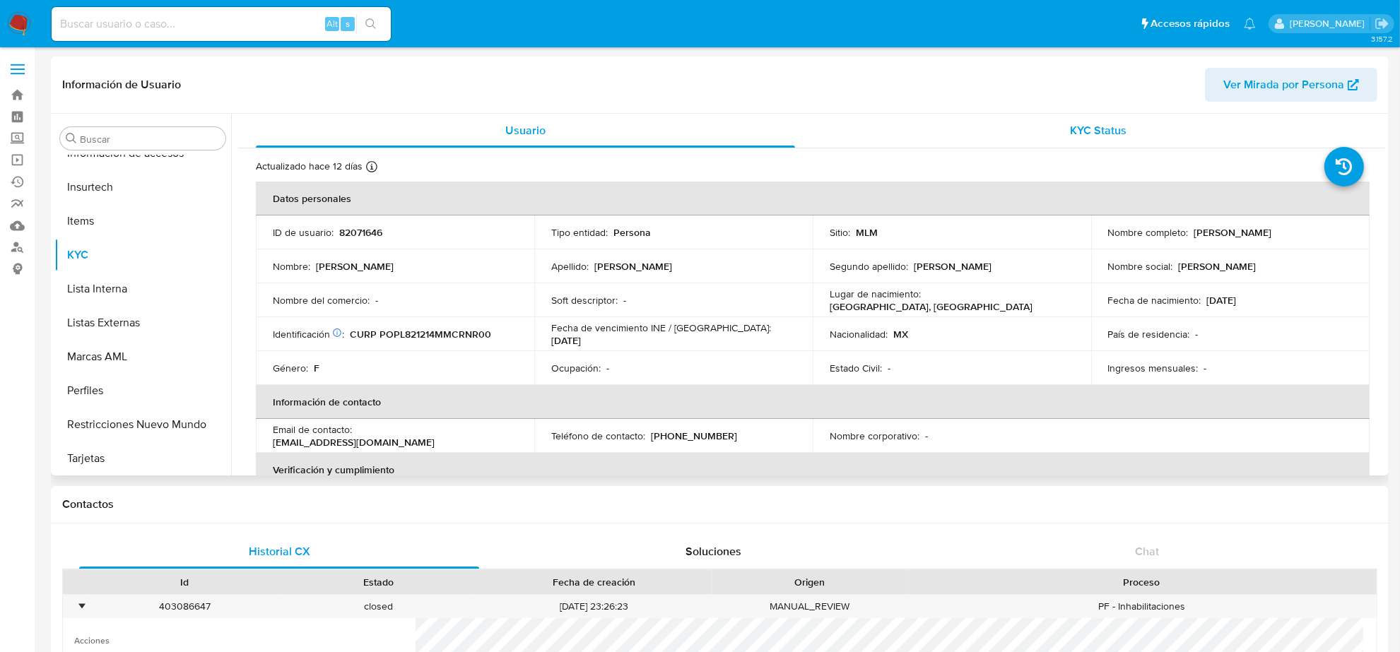
click at [1076, 135] on span "KYC Status" at bounding box center [1099, 130] width 57 height 16
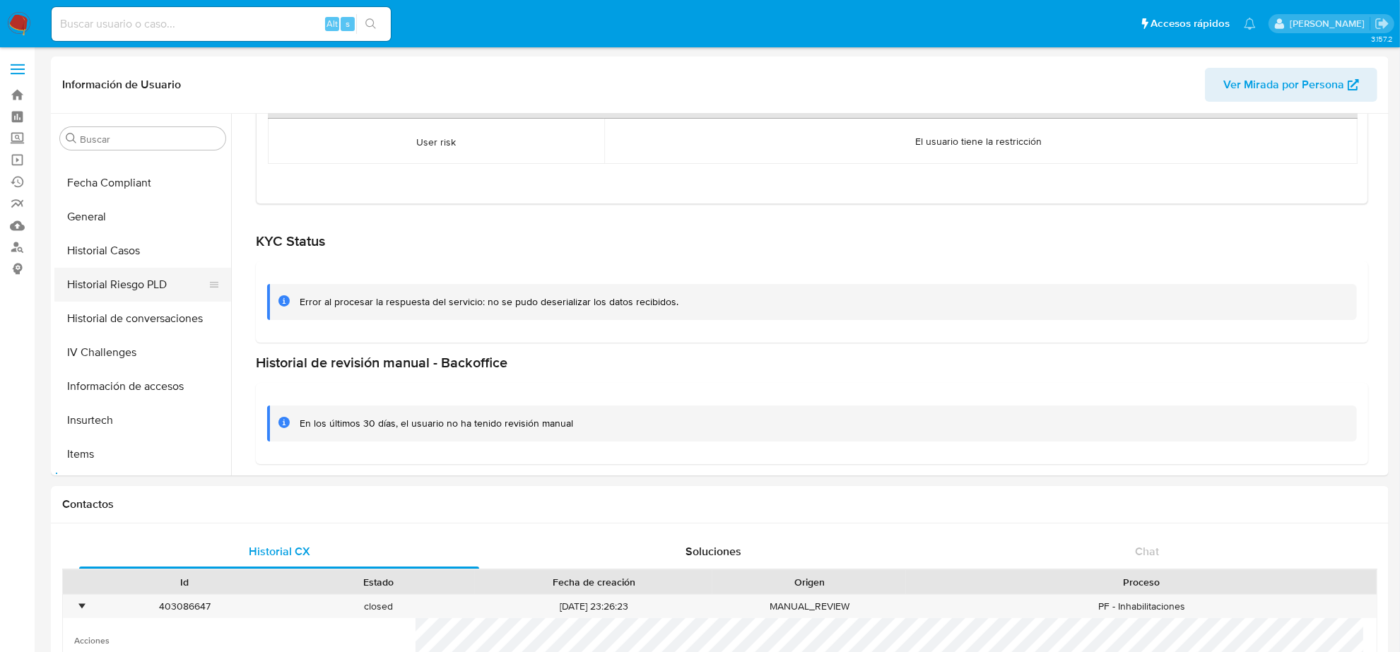
scroll to position [331, 0]
click at [131, 284] on button "Historial Casos" at bounding box center [136, 283] width 165 height 34
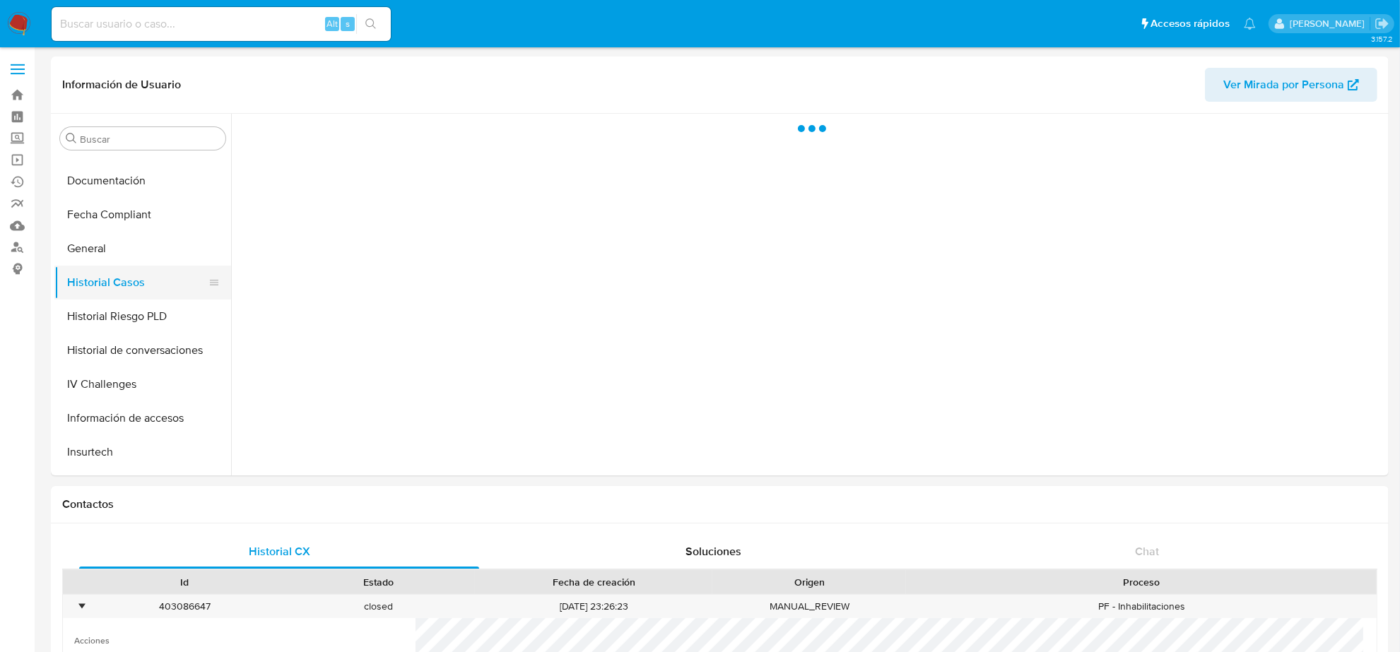
scroll to position [0, 0]
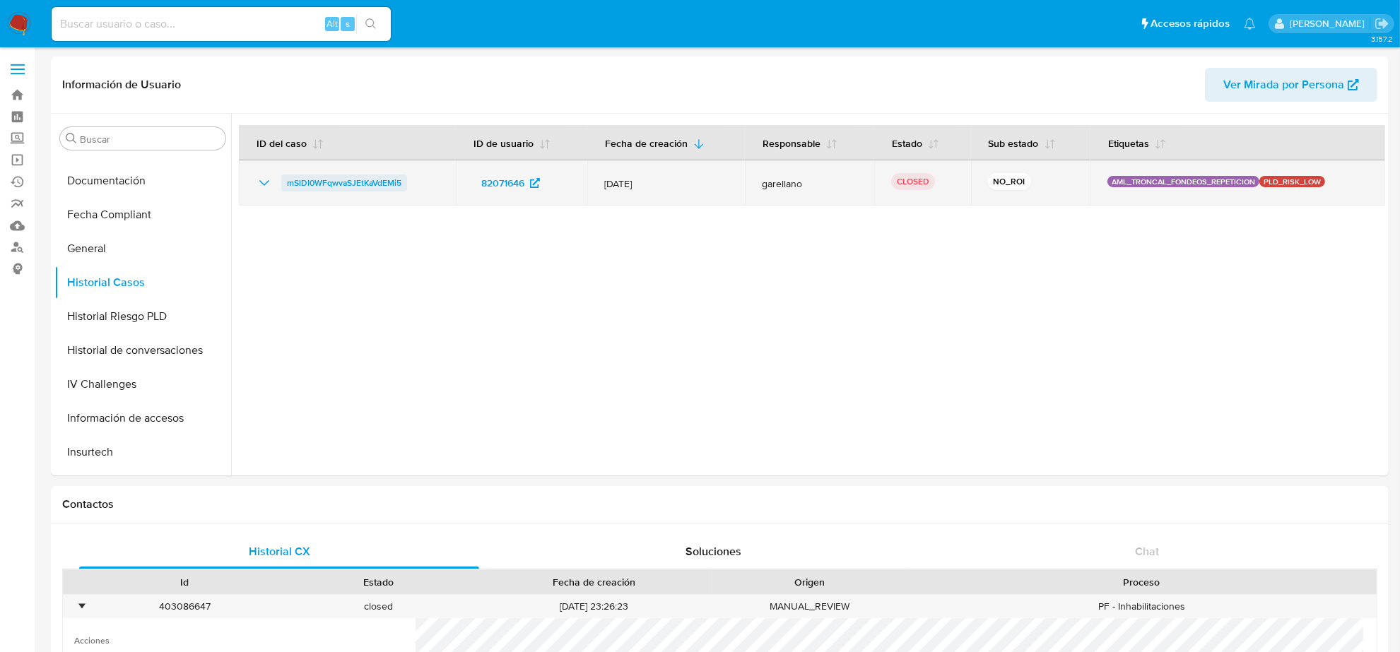
click at [389, 184] on span "mSlDI0WFqwvaSJEtKaVdEMi5" at bounding box center [344, 183] width 114 height 17
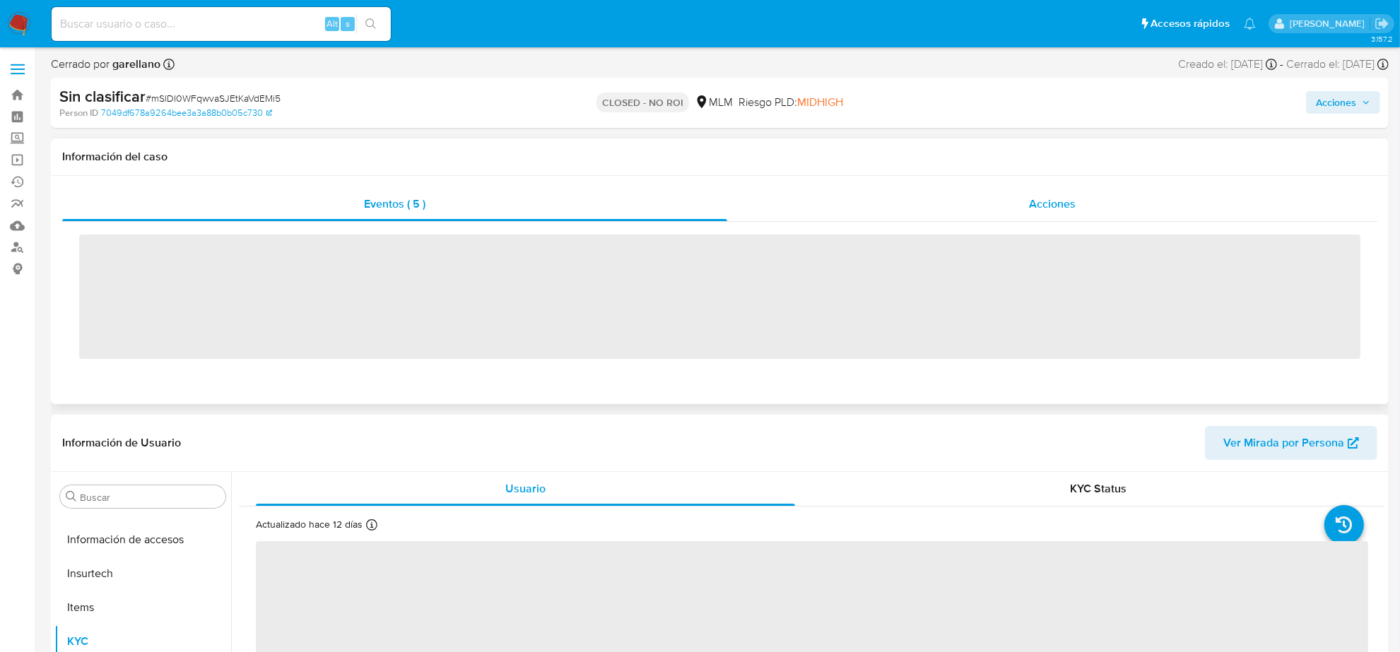
scroll to position [596, 0]
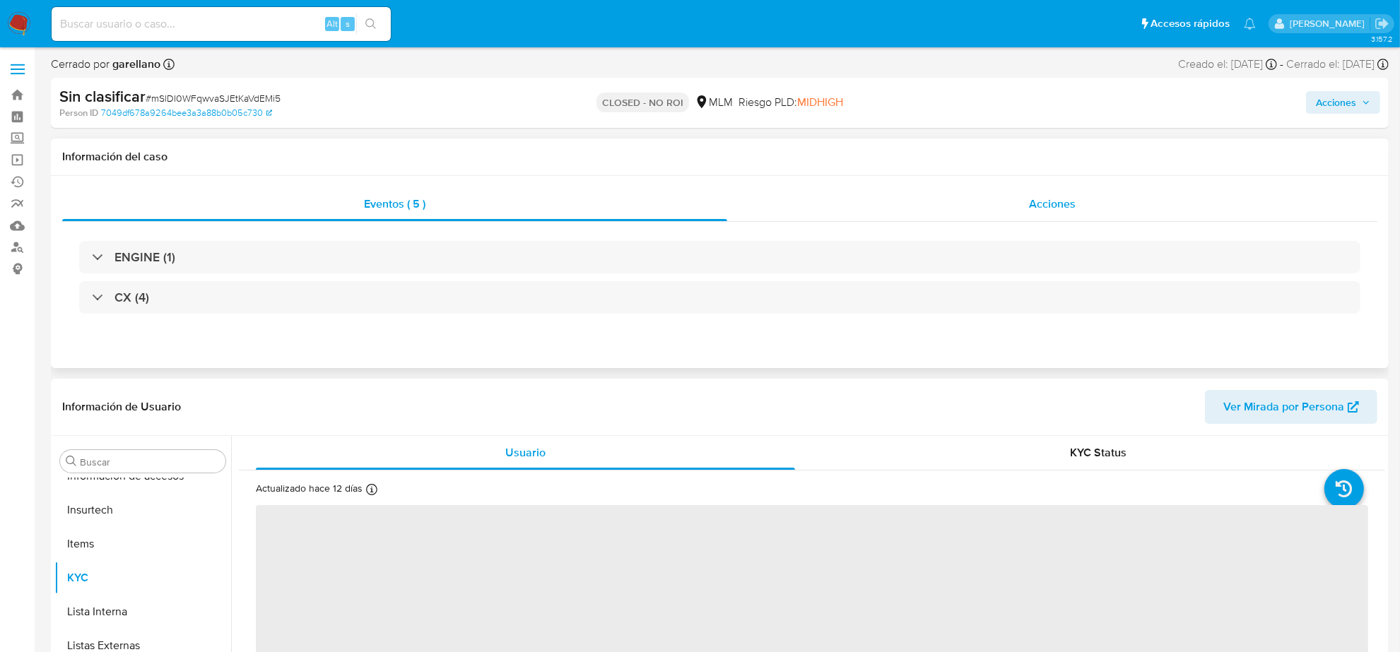
click at [1074, 192] on div "Acciones" at bounding box center [1052, 204] width 650 height 34
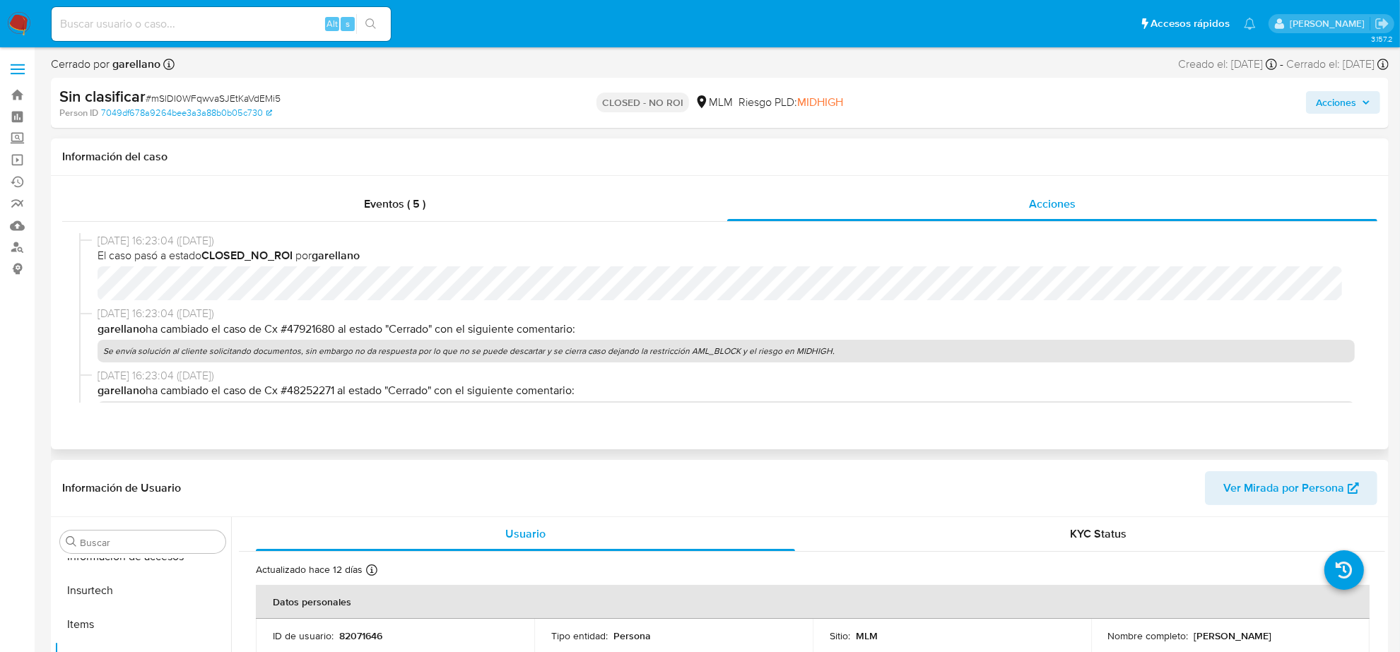
select select "10"
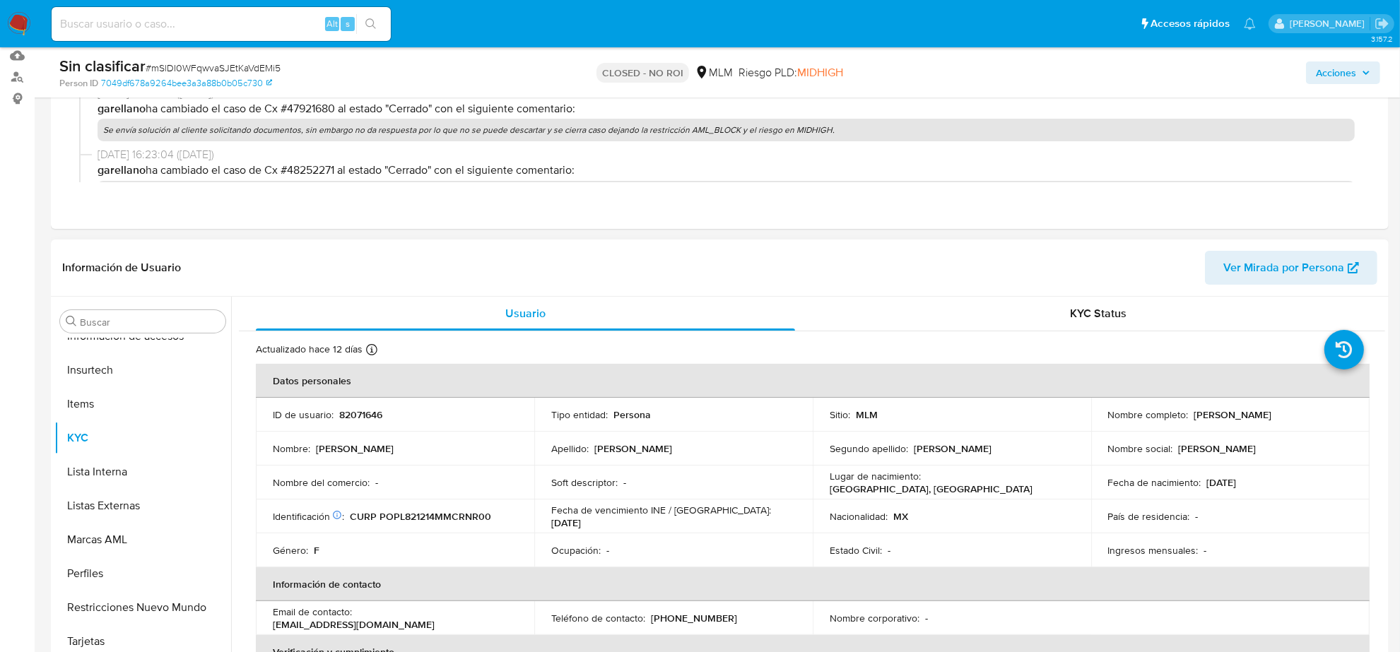
scroll to position [177, 0]
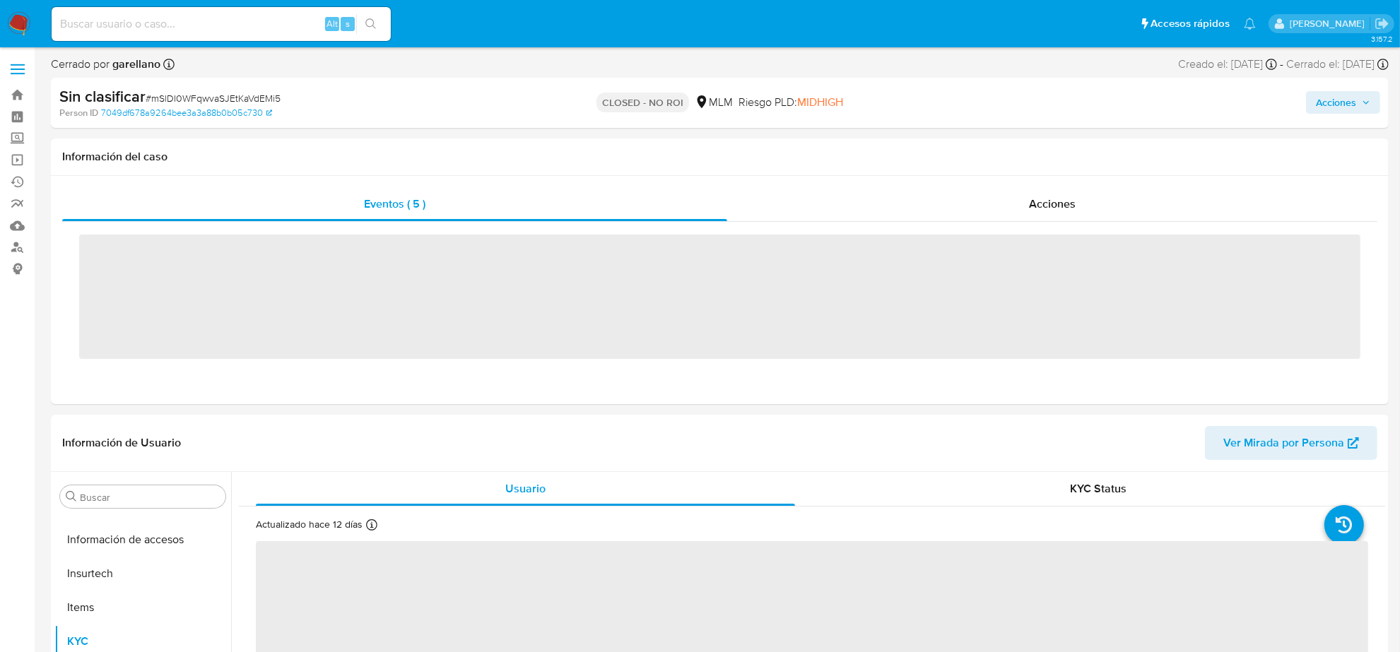
scroll to position [596, 0]
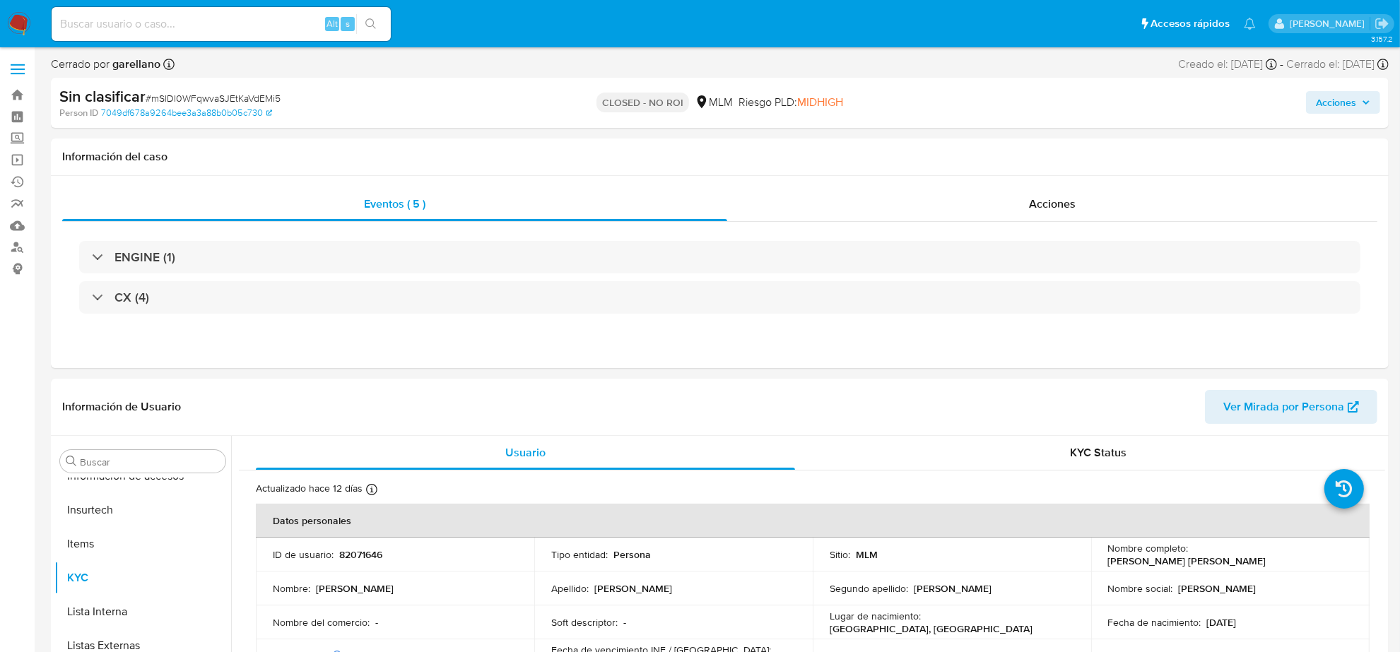
select select "10"
click at [198, 20] on input at bounding box center [221, 24] width 339 height 18
click at [16, 18] on img at bounding box center [19, 24] width 24 height 24
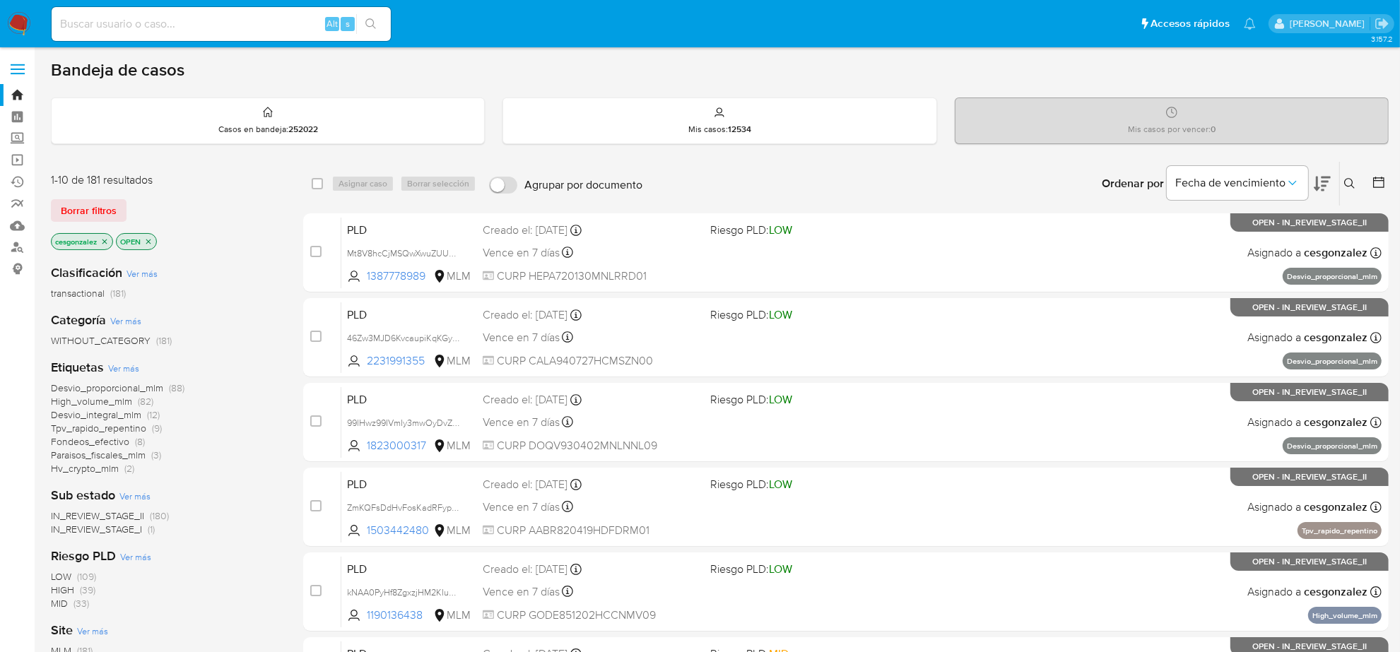
click at [1383, 181] on icon at bounding box center [1379, 182] width 14 height 14
click at [1389, 180] on button at bounding box center [1380, 183] width 17 height 17
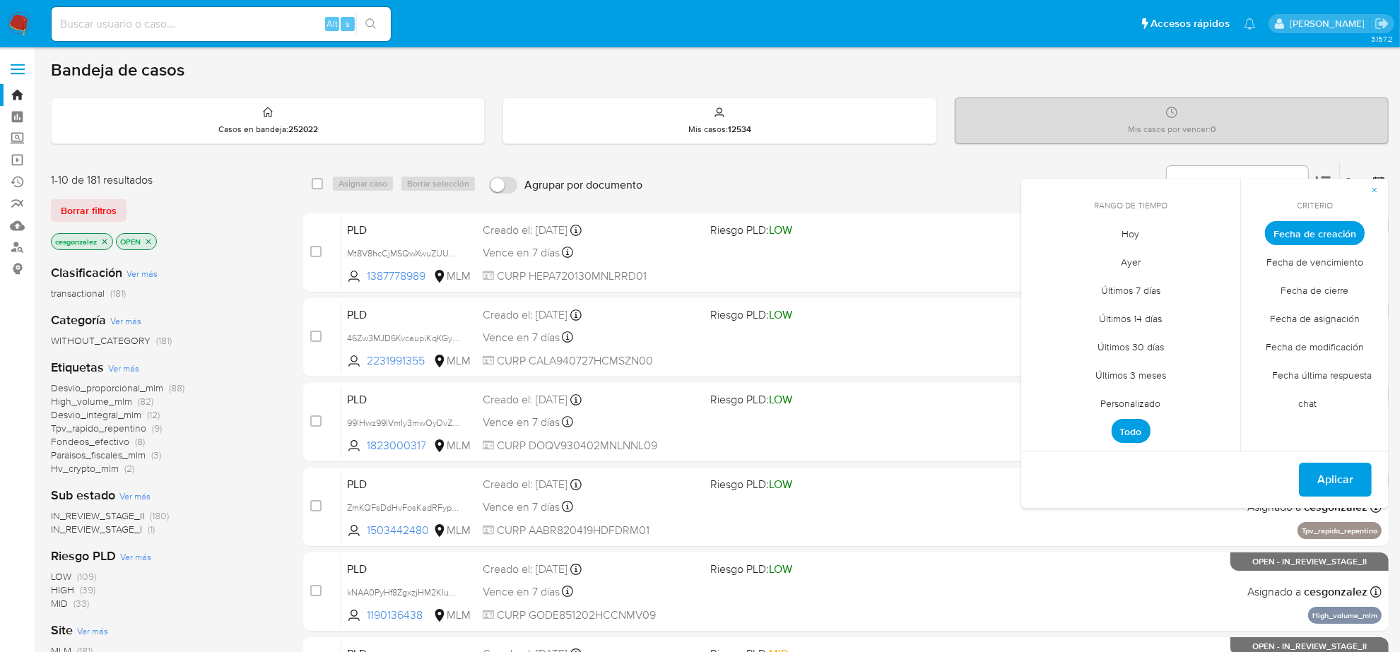
click at [1125, 411] on span "Personalizado" at bounding box center [1131, 403] width 90 height 29
click at [1040, 257] on icon "Mes anterior" at bounding box center [1043, 259] width 17 height 17
click at [963, 171] on div "Ordenar por Fecha de vencimiento No es posible ordenar los resultados mientras …" at bounding box center [1019, 184] width 739 height 44
click at [103, 213] on span "Borrar filtros" at bounding box center [89, 211] width 56 height 20
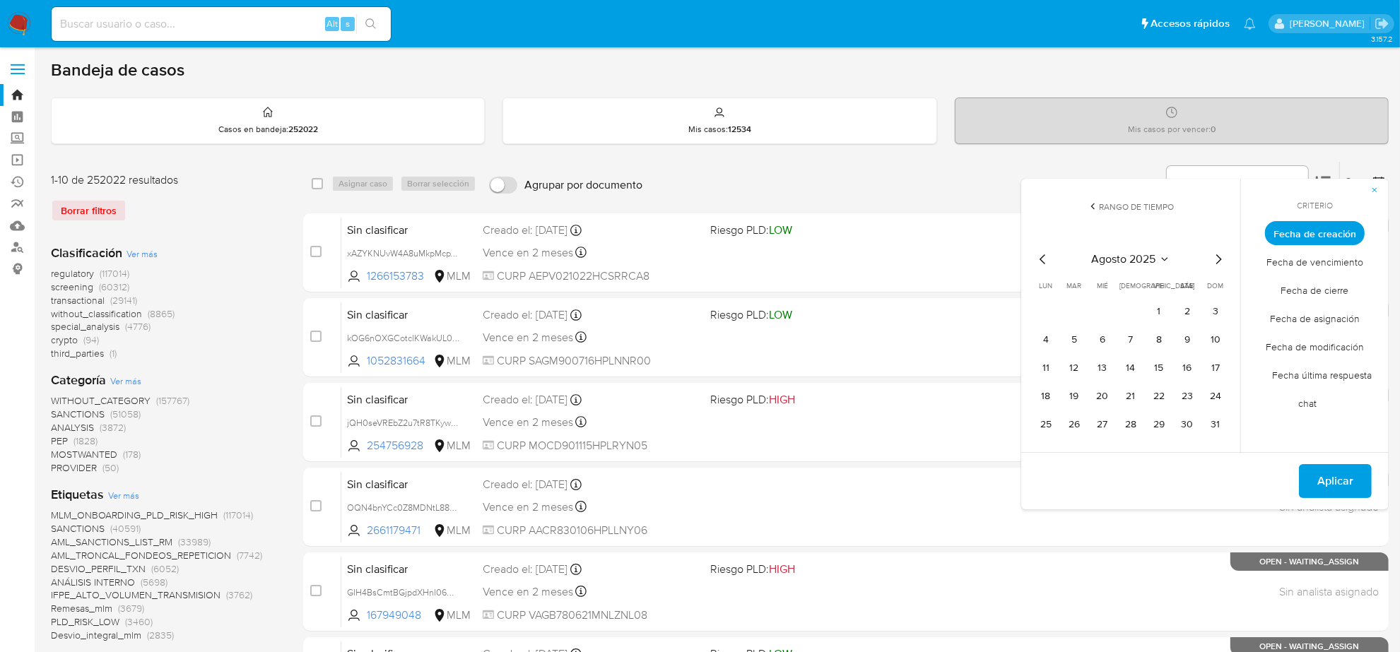
click at [1375, 189] on icon "button" at bounding box center [1374, 190] width 8 height 8
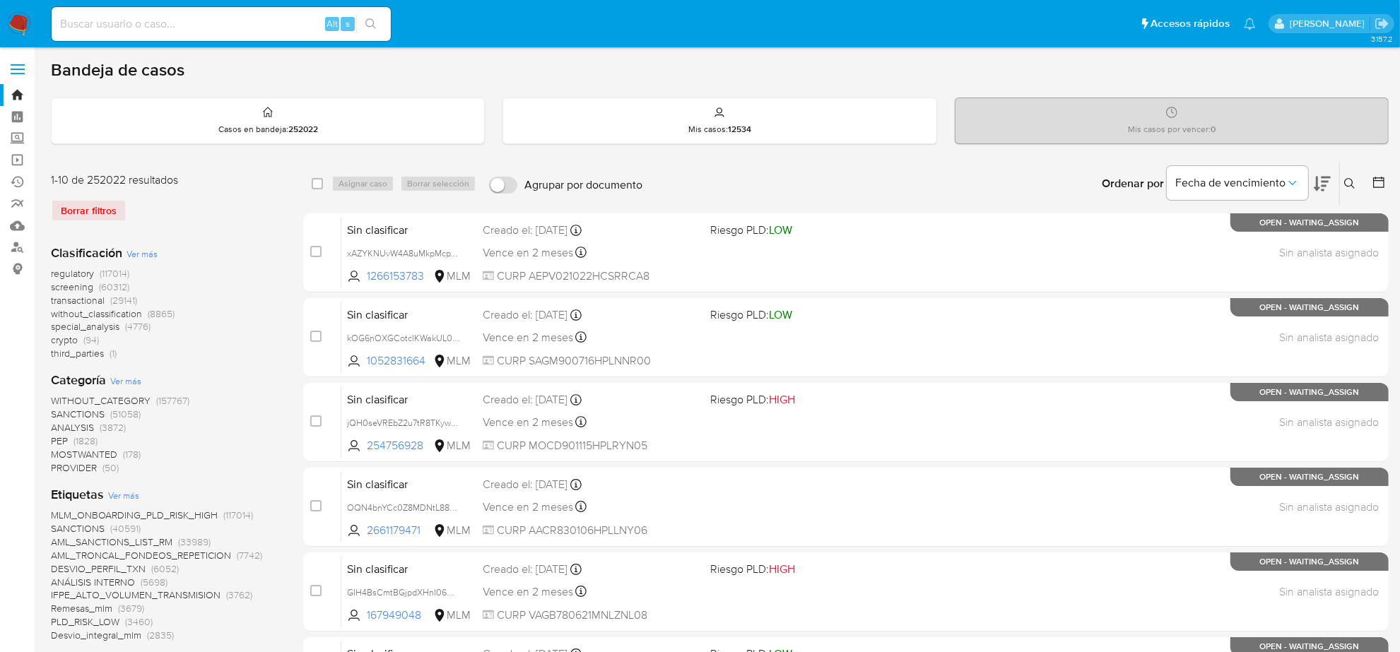
click at [1346, 184] on icon at bounding box center [1349, 183] width 11 height 11
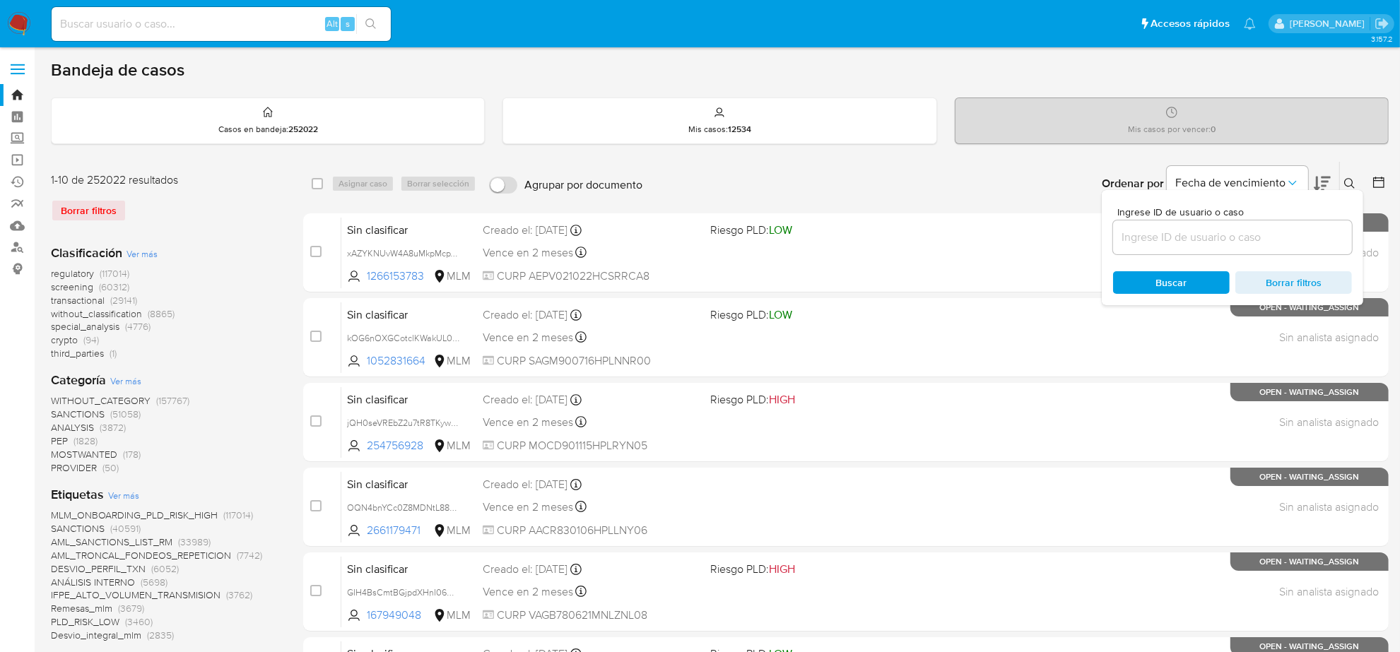
click at [1175, 245] on input at bounding box center [1232, 237] width 239 height 18
type input "2114731342"
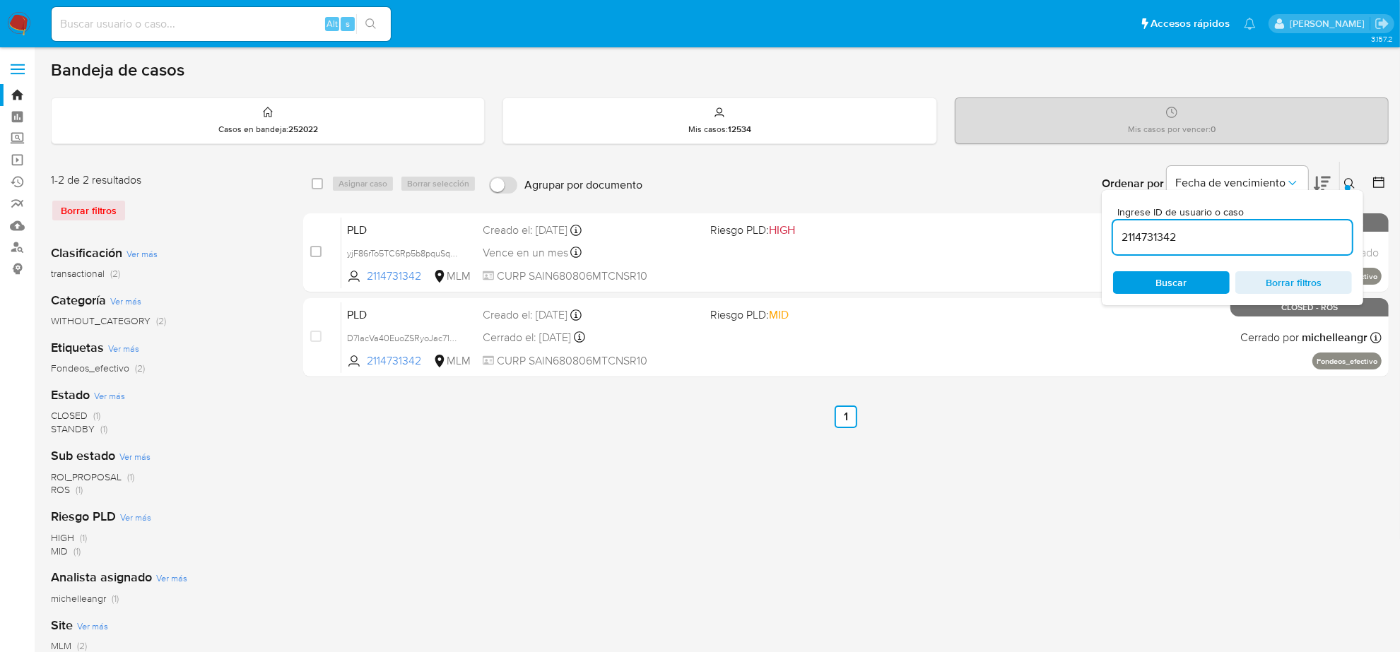
click at [1350, 182] on icon at bounding box center [1349, 183] width 11 height 11
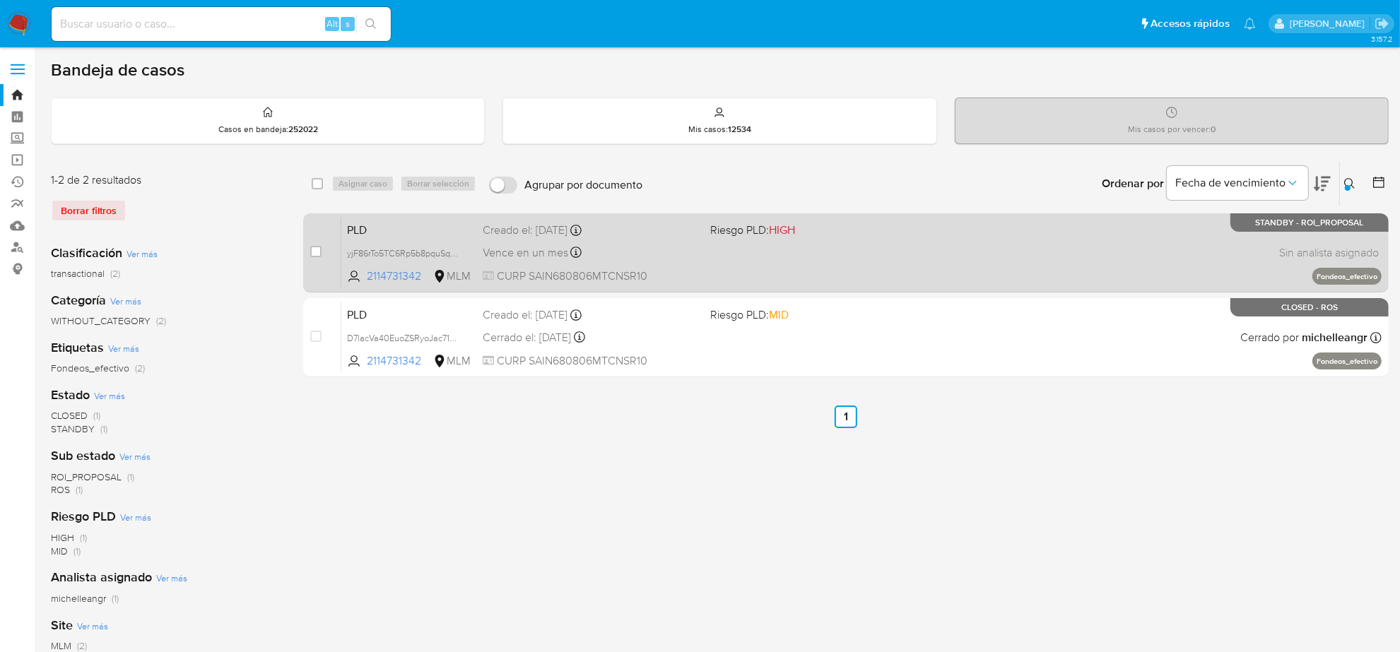
drag, startPoint x: 312, startPoint y: 252, endPoint x: 350, endPoint y: 218, distance: 50.5
click at [312, 249] on input "checkbox" at bounding box center [315, 251] width 11 height 11
checkbox input "true"
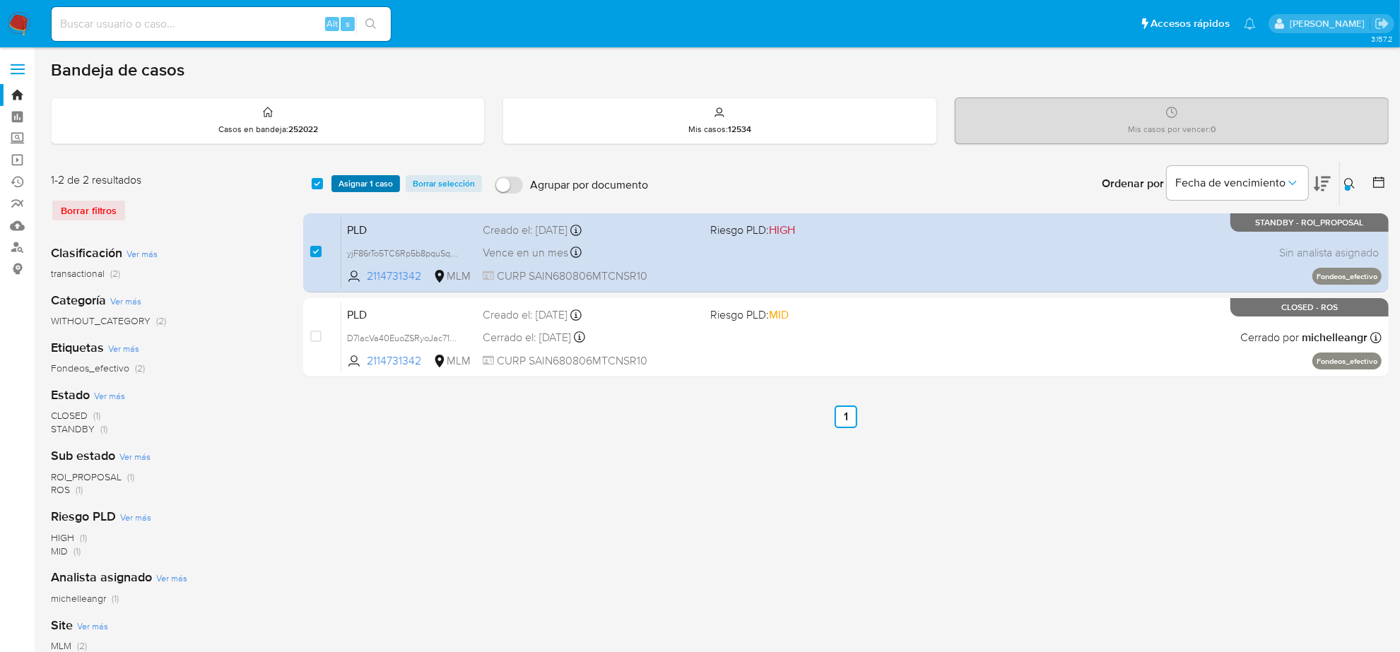
click at [360, 184] on span "Asignar 1 caso" at bounding box center [366, 184] width 54 height 14
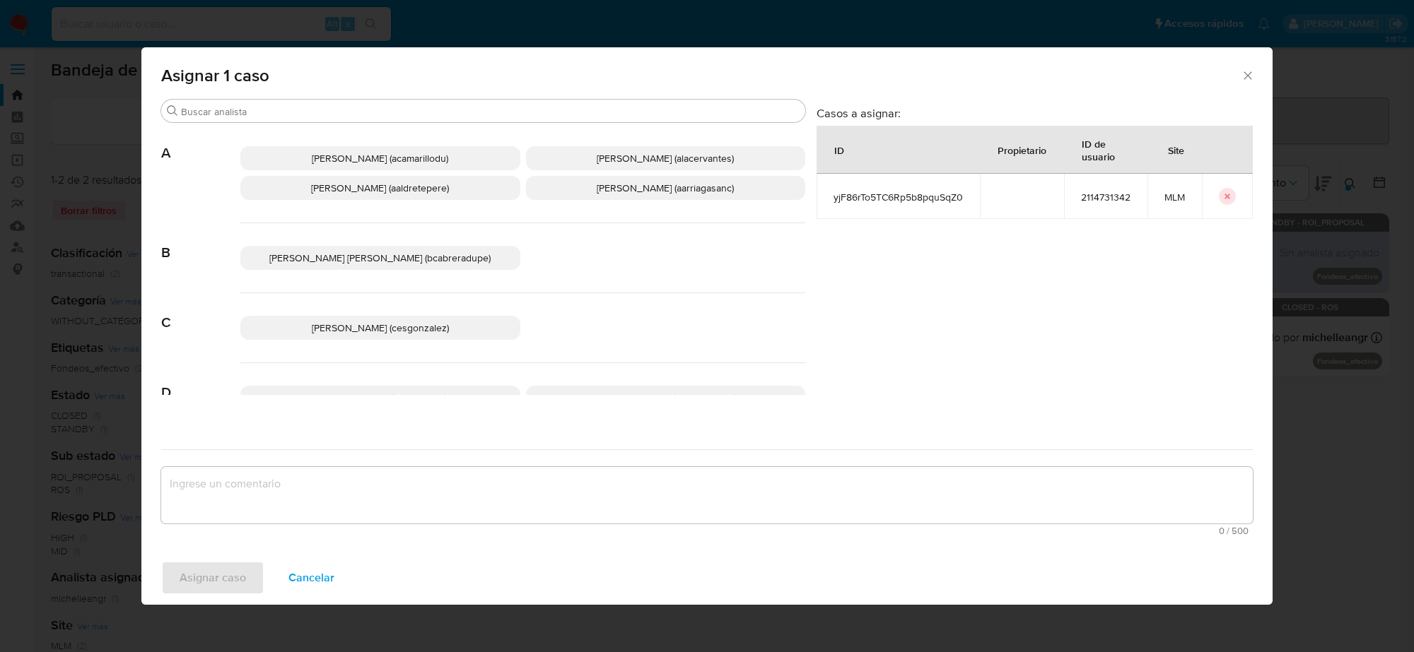
click at [462, 323] on p "Cesar Gonzalez (cesgonzalez)" at bounding box center [380, 328] width 280 height 24
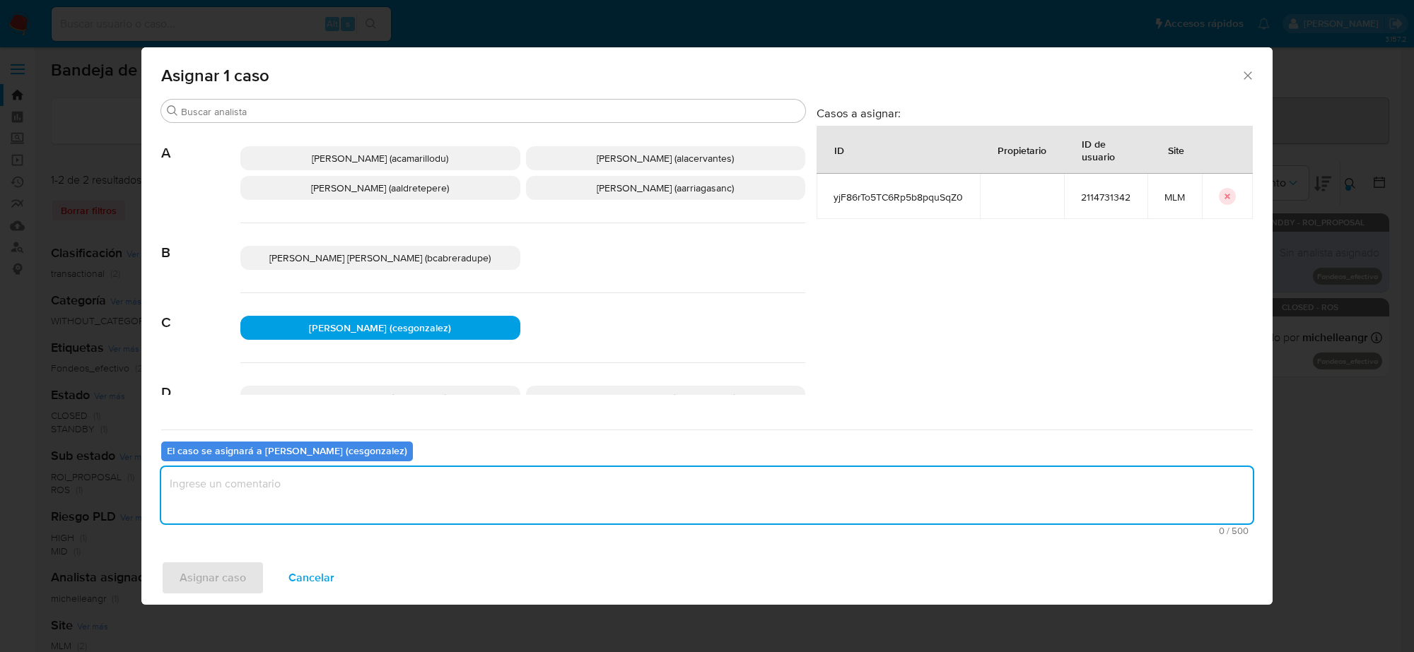
click at [302, 507] on textarea "assign-modal" at bounding box center [706, 495] width 1091 height 57
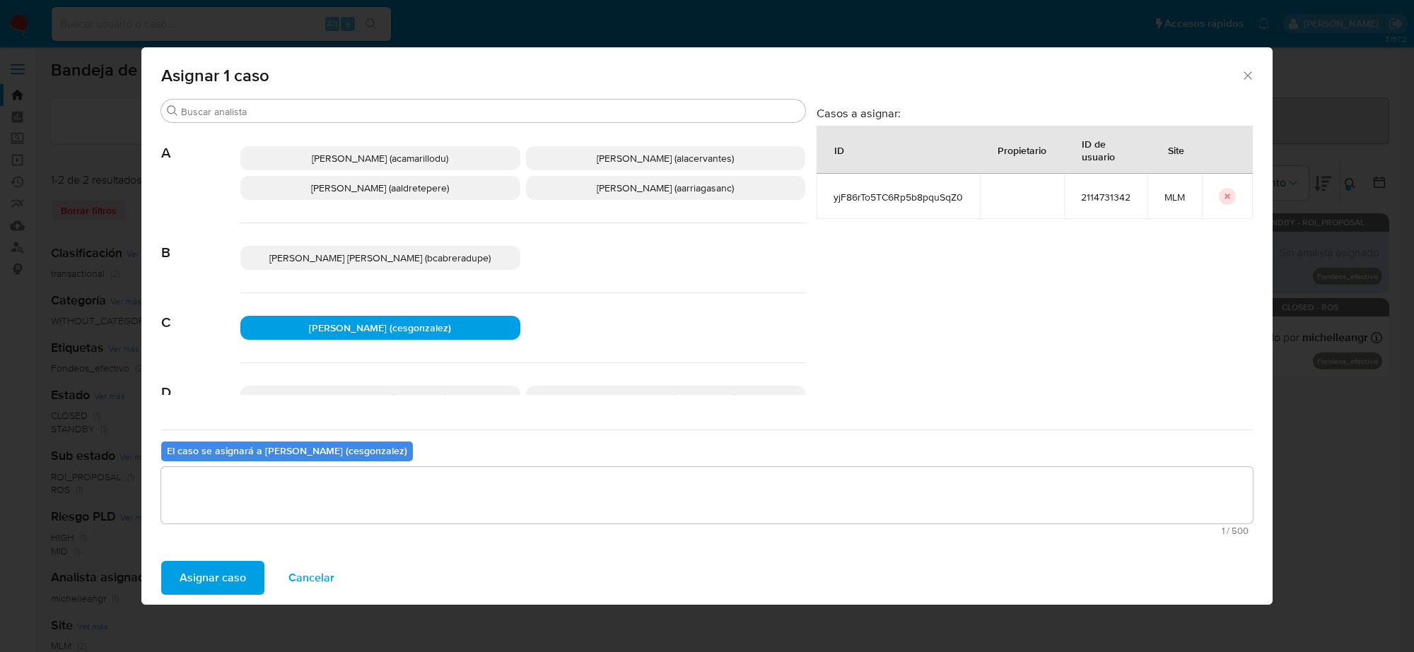
click at [235, 584] on span "Asignar caso" at bounding box center [213, 578] width 66 height 31
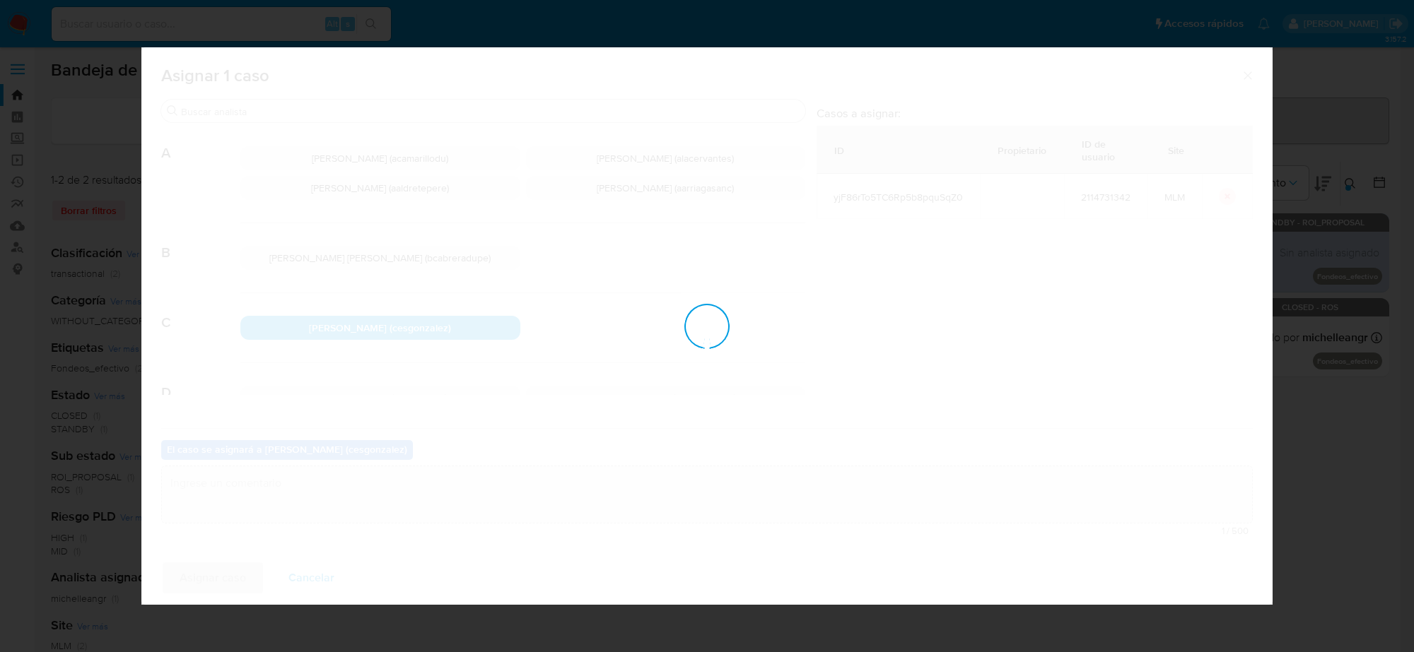
checkbox input "false"
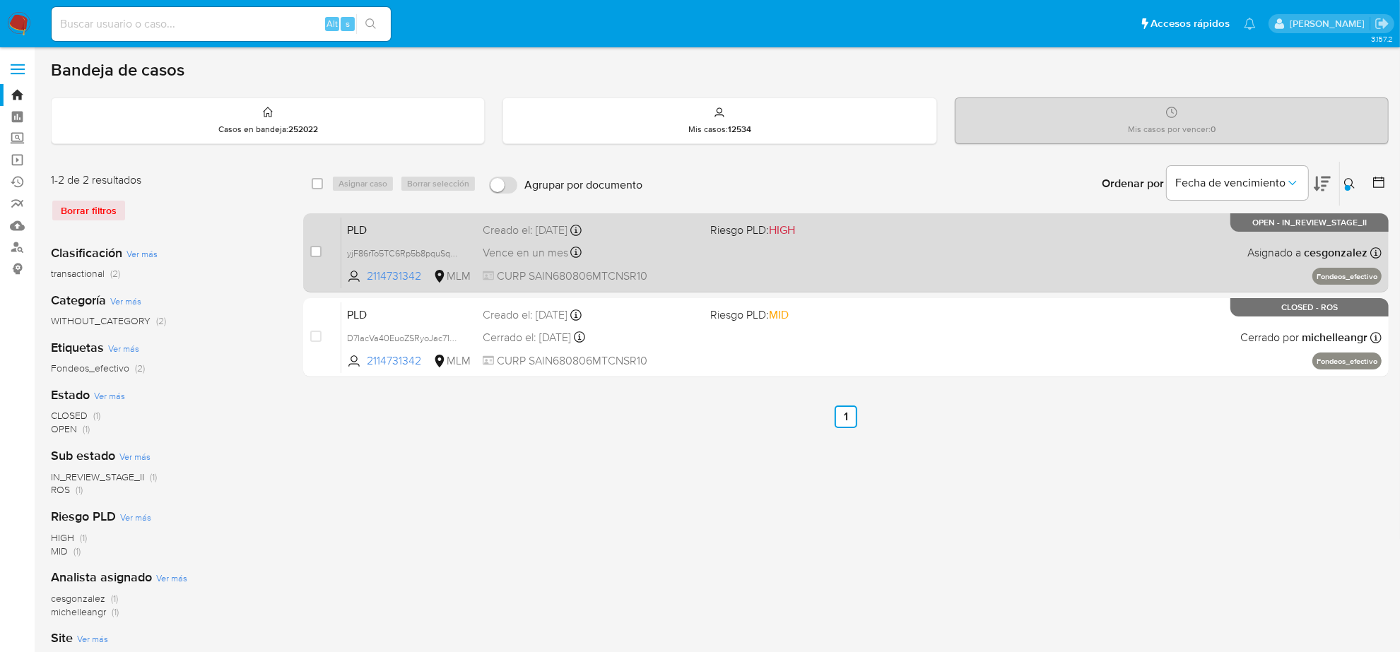
click at [599, 254] on div "Vence en un mes Vence el 11/10/2025 02:13:48" at bounding box center [591, 252] width 216 height 19
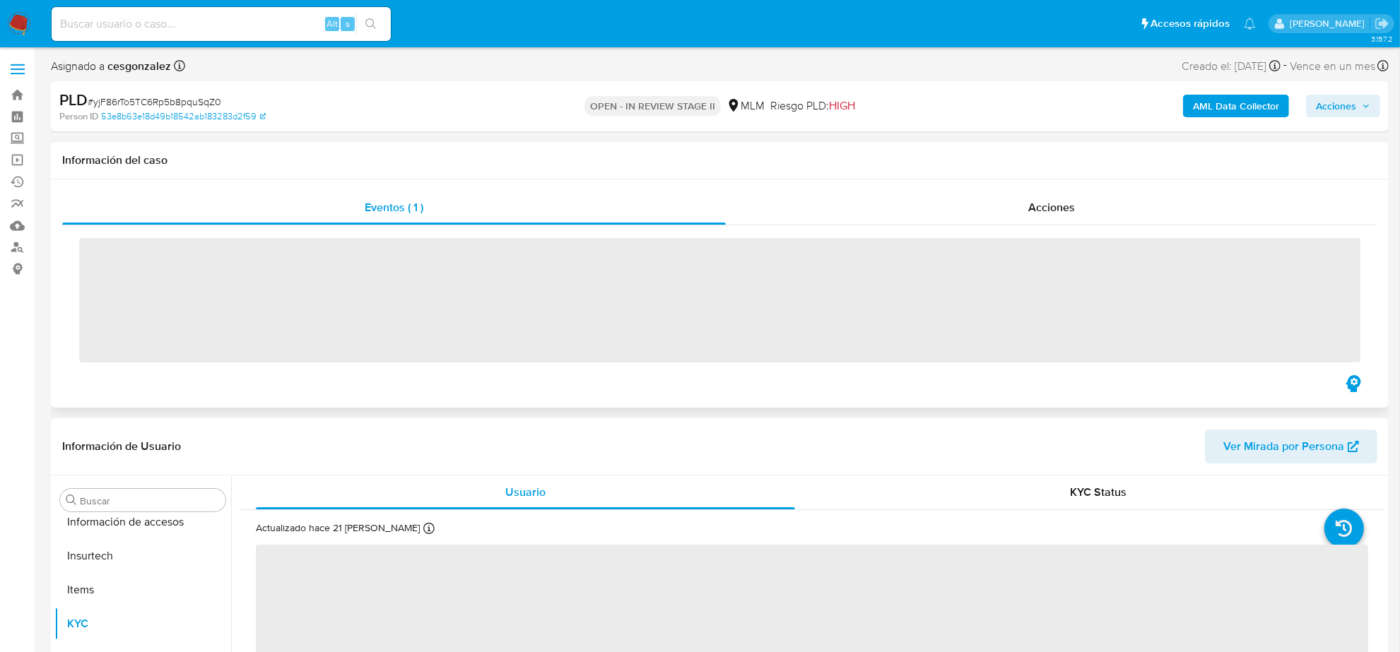
scroll to position [596, 0]
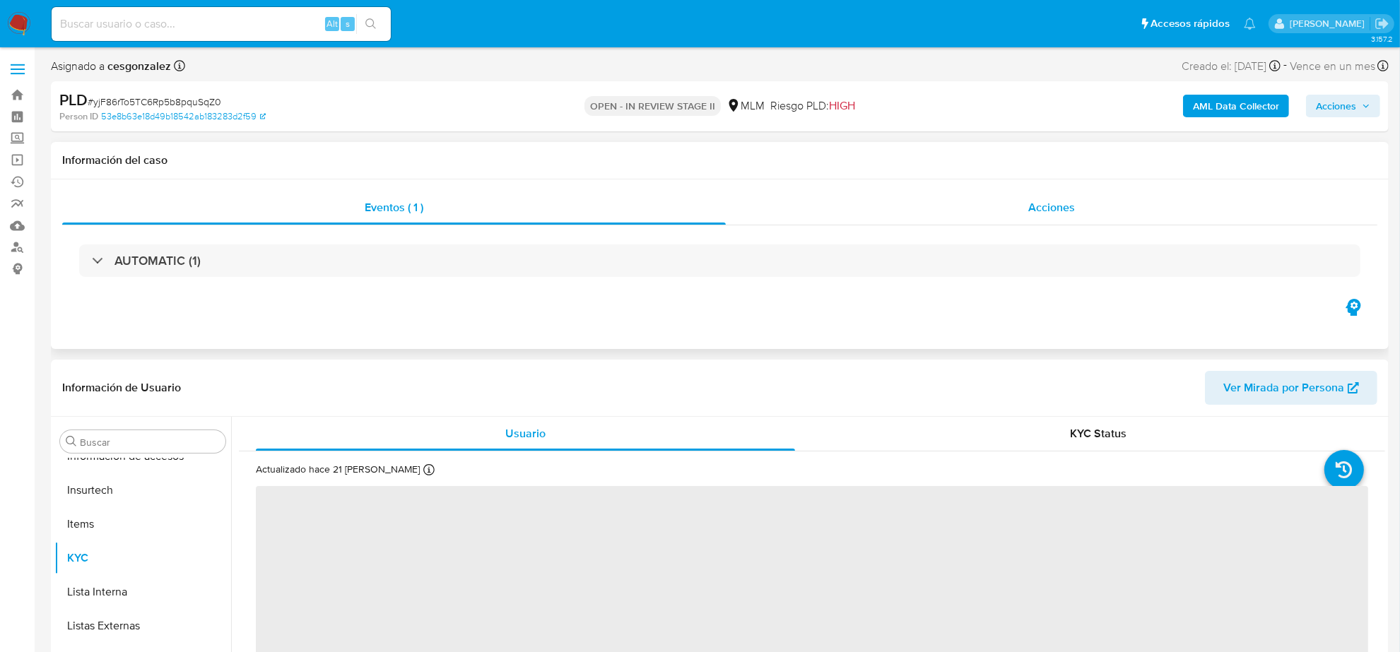
click at [1026, 208] on div "Acciones" at bounding box center [1052, 208] width 652 height 34
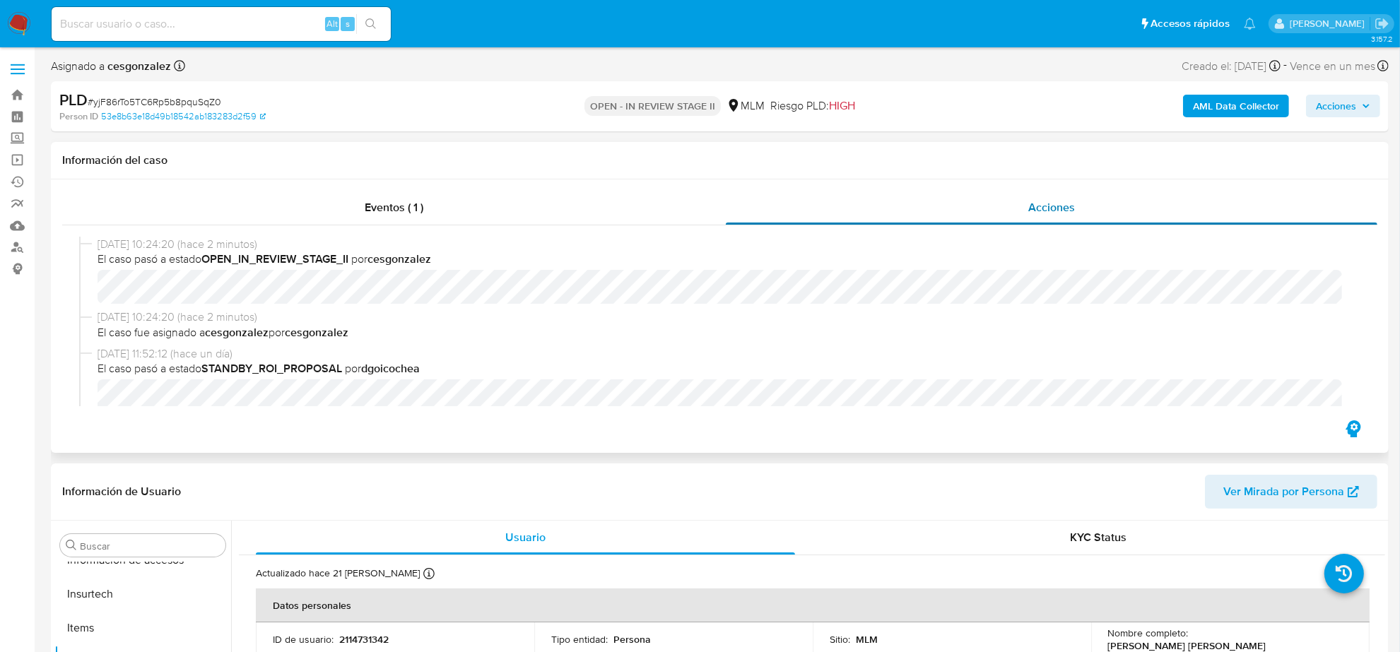
select select "10"
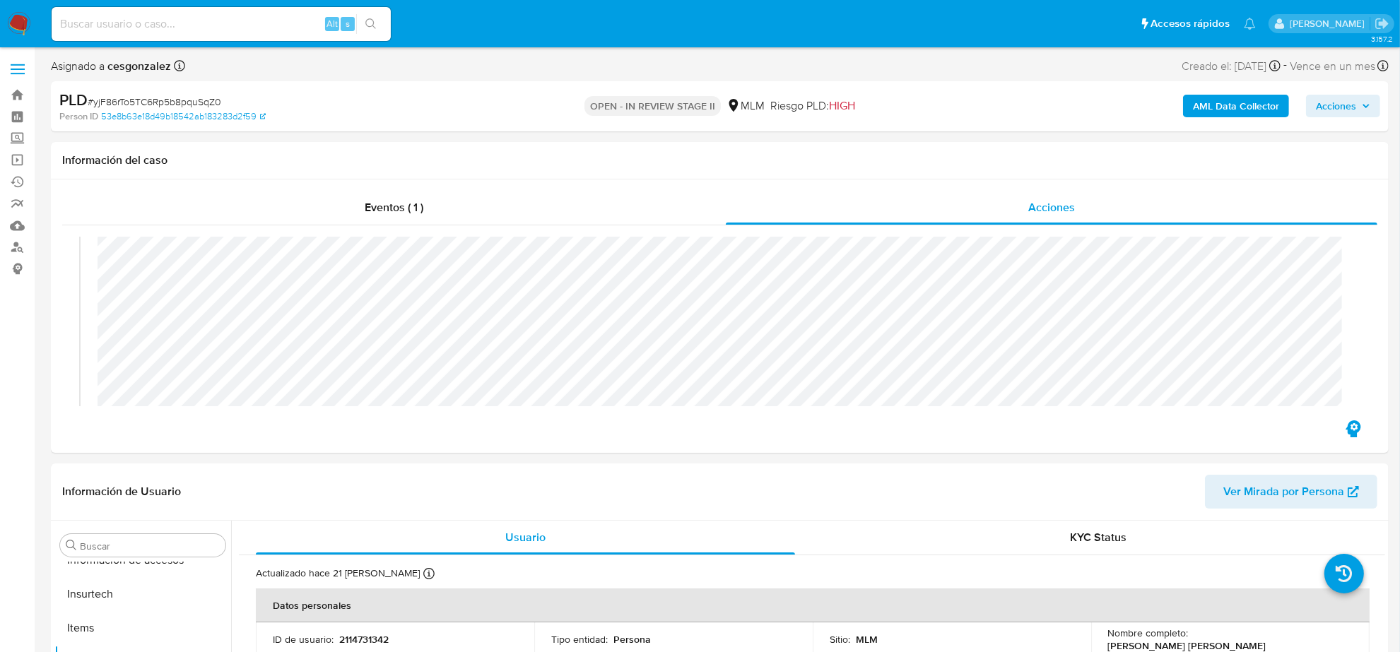
scroll to position [177, 0]
click at [1348, 101] on span "Acciones" at bounding box center [1336, 106] width 40 height 23
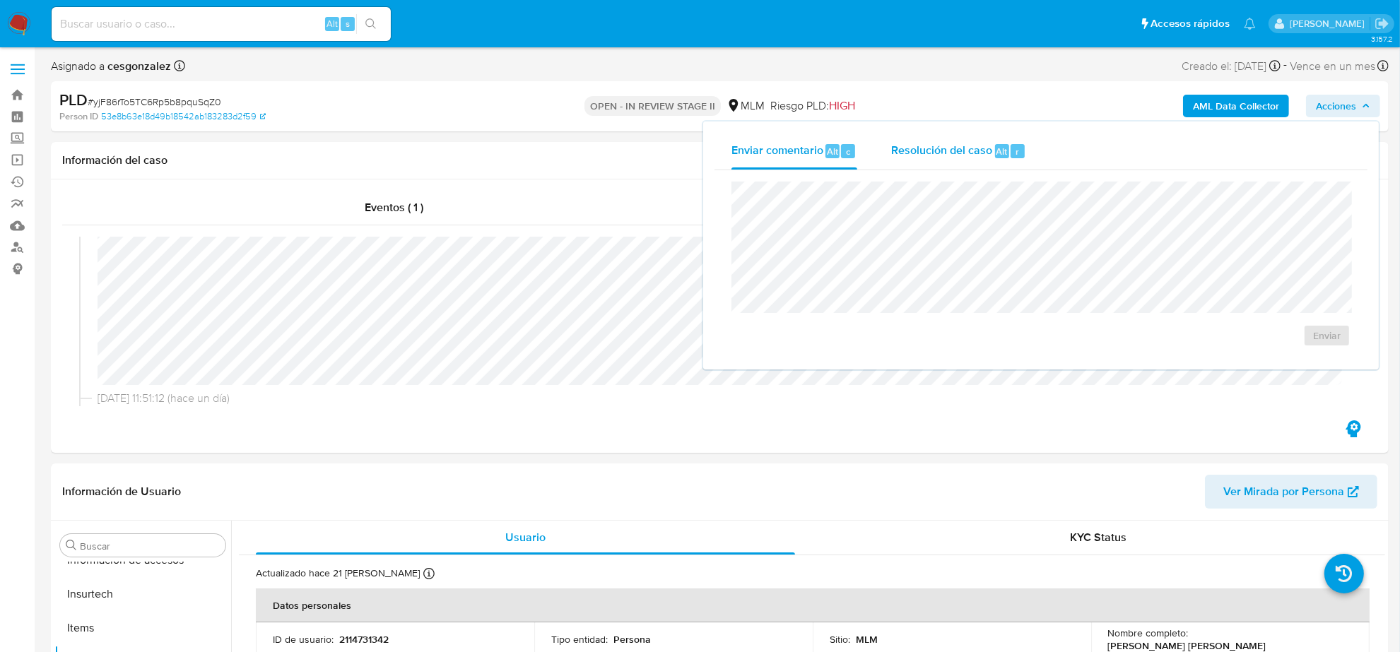
click at [935, 160] on div "Resolución del caso Alt r" at bounding box center [958, 151] width 135 height 37
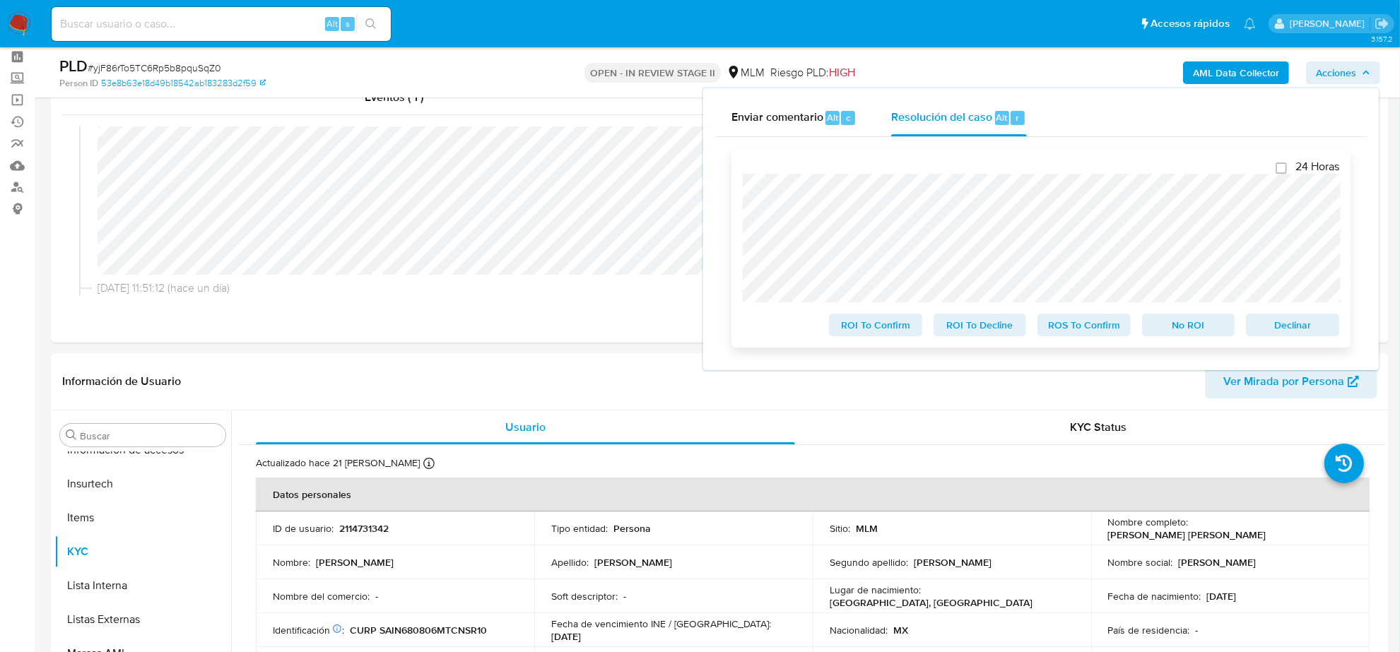
scroll to position [88, 0]
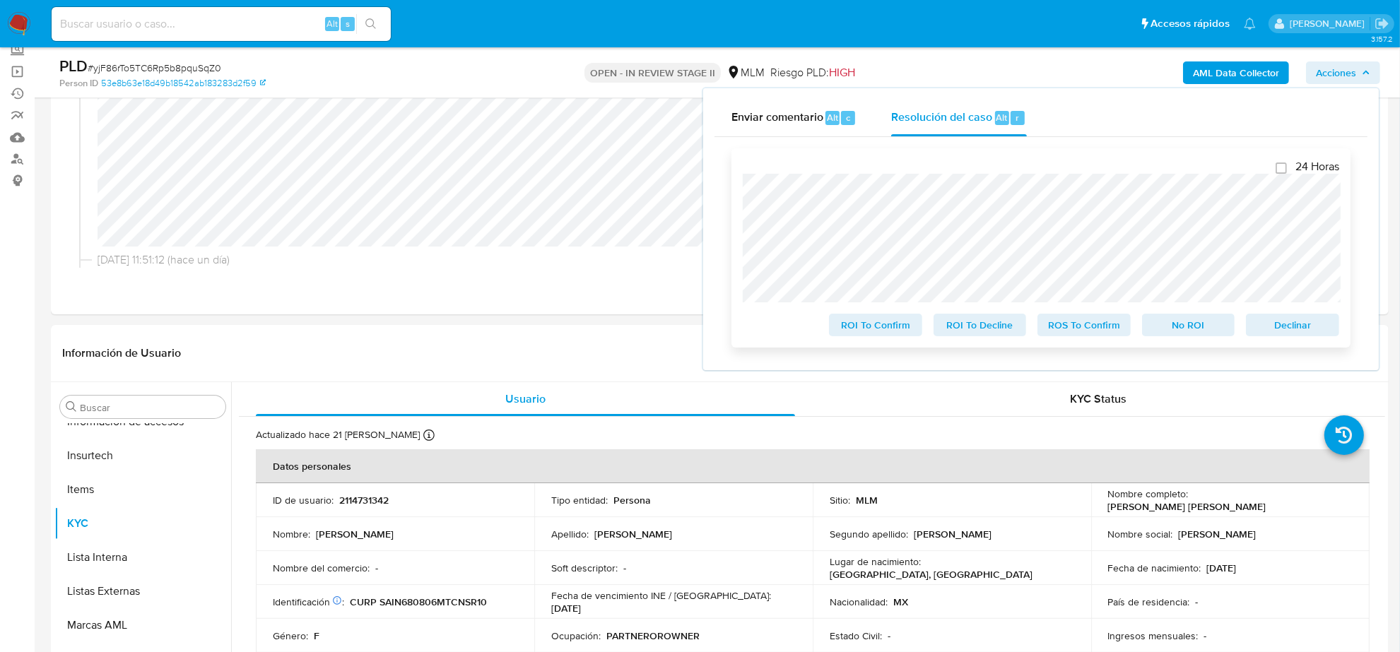
click at [1332, 330] on button "Declinar" at bounding box center [1292, 325] width 93 height 23
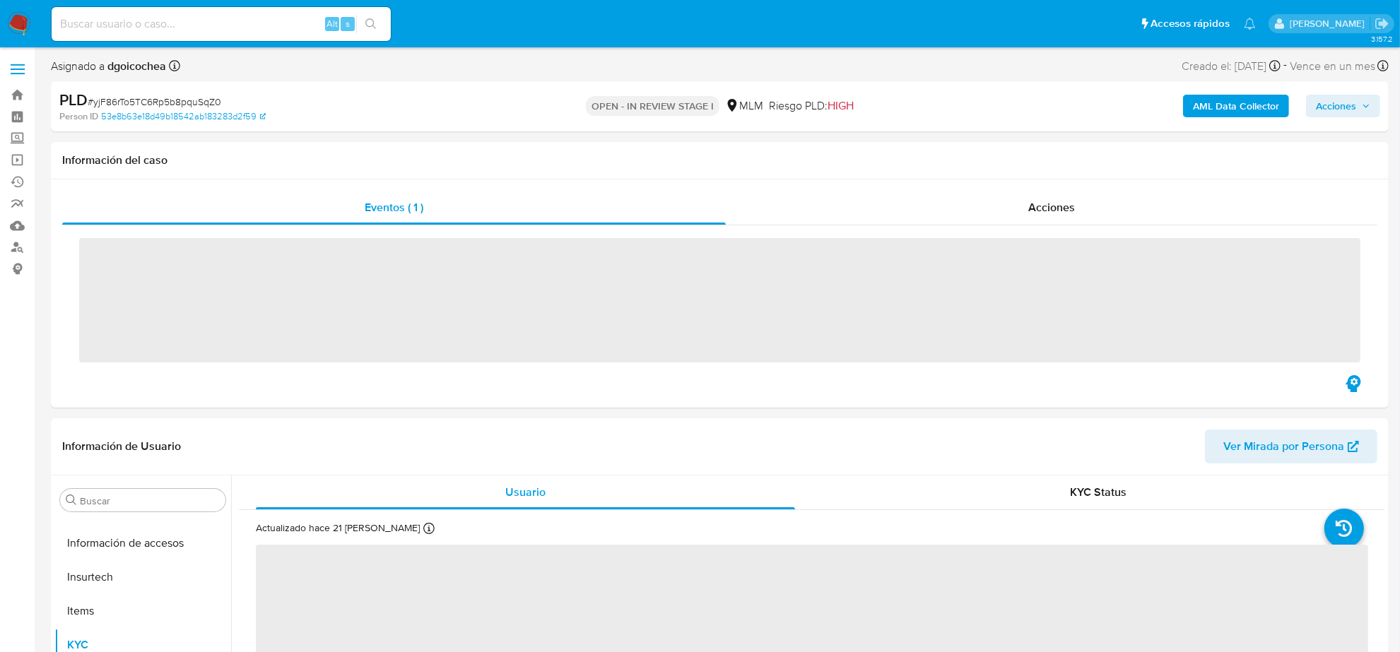
scroll to position [596, 0]
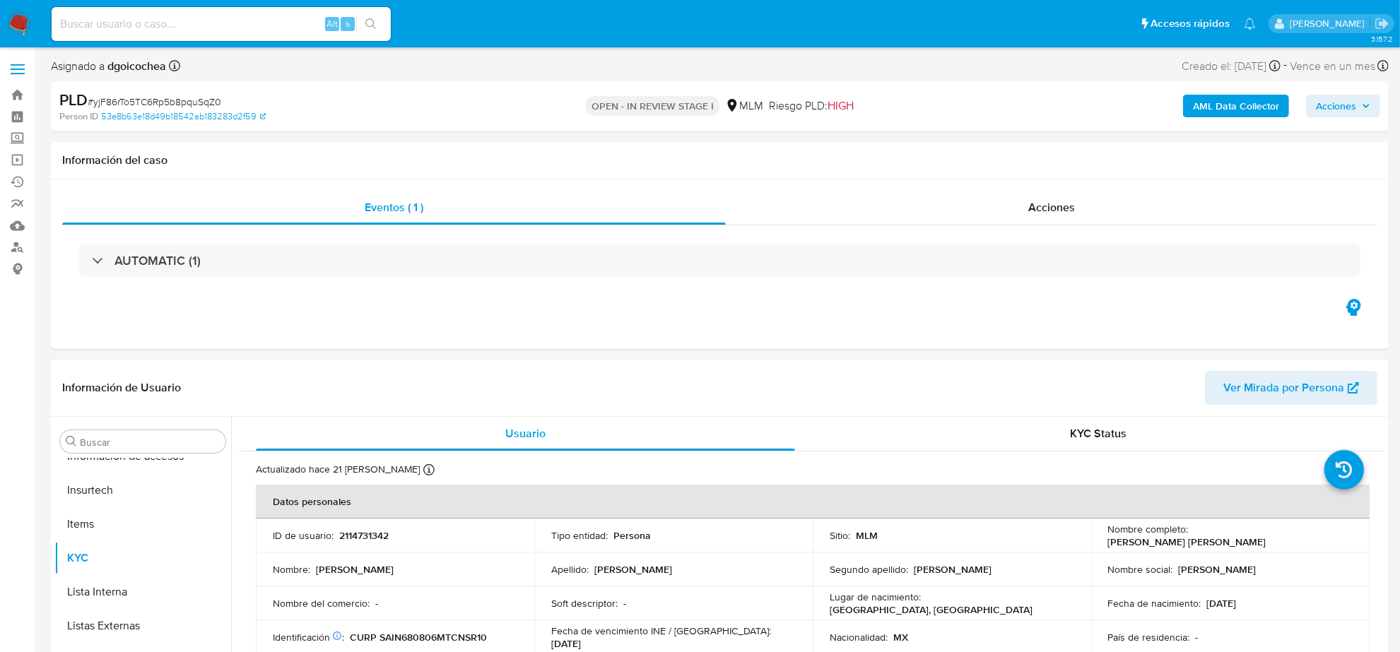
select select "10"
